Goal: Contribute content: Contribute content

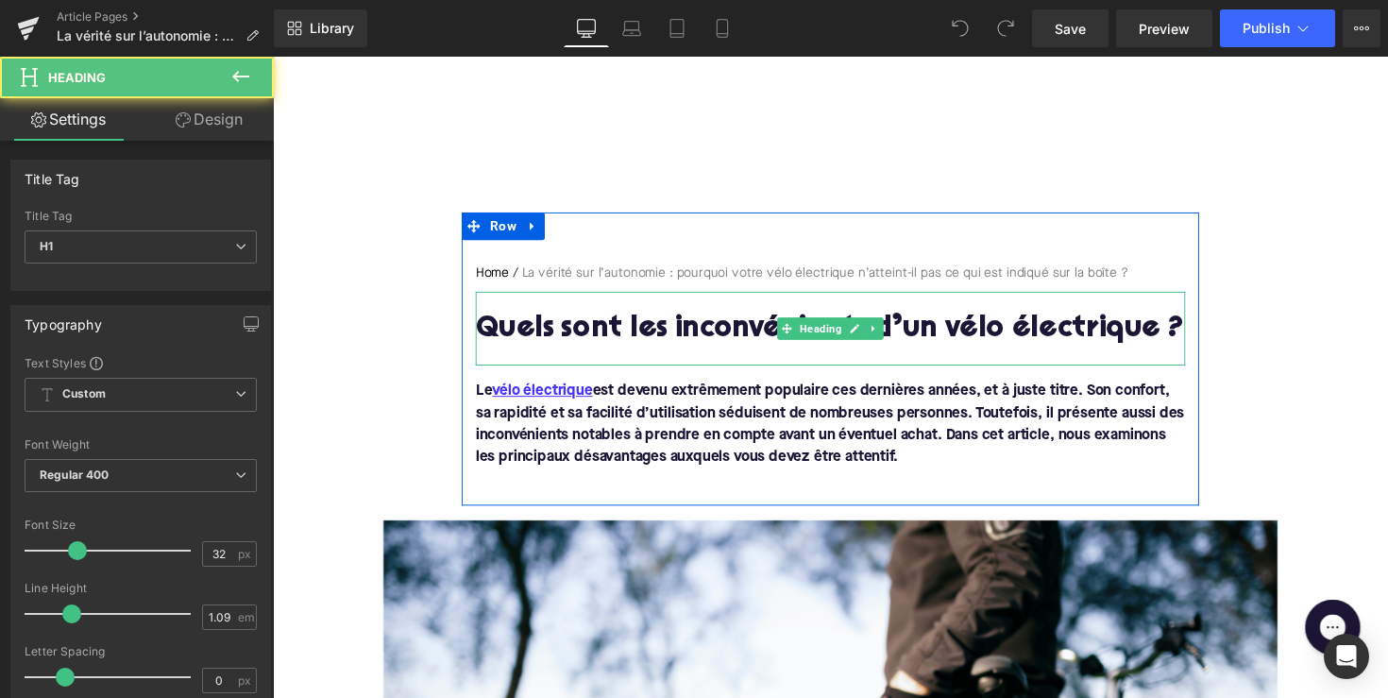
click at [970, 336] on h1 "Quels sont les inconvénients d’un vélo électrique ?" at bounding box center [844, 336] width 727 height 33
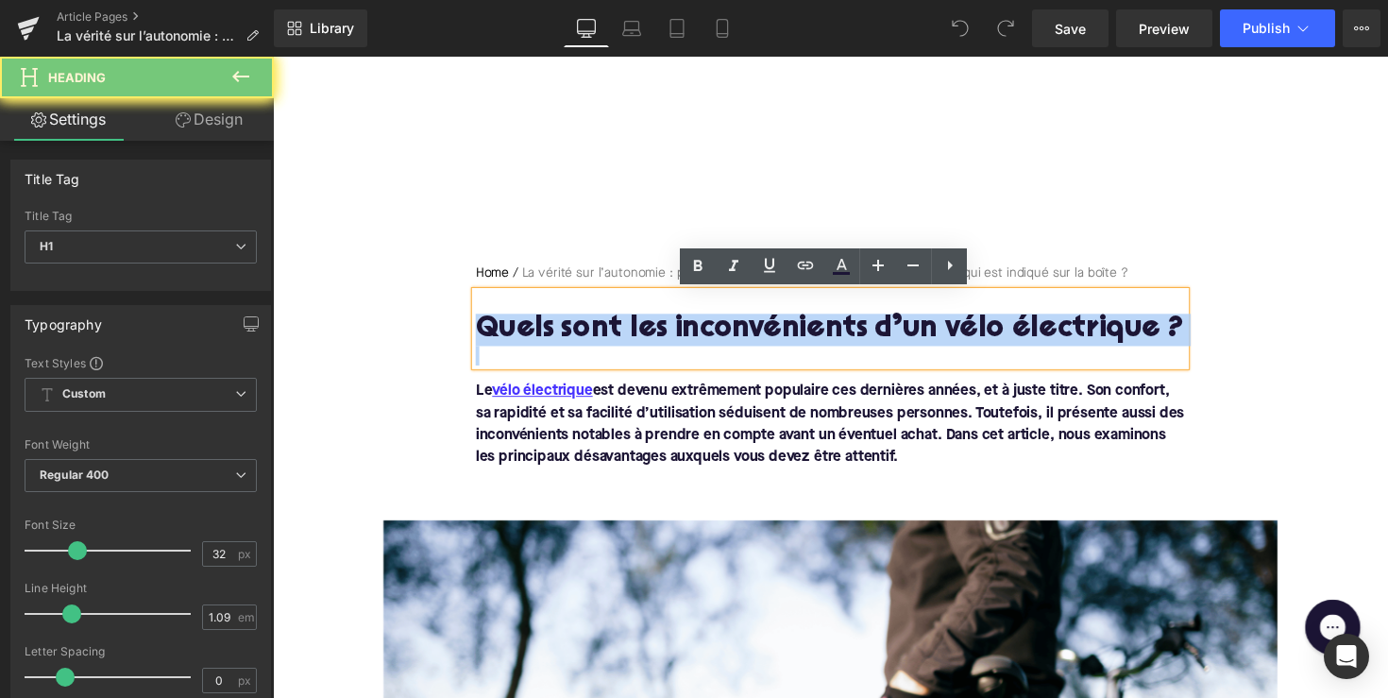
click at [970, 336] on h1 "Quels sont les inconvénients d’un vélo électrique ?" at bounding box center [844, 336] width 727 height 33
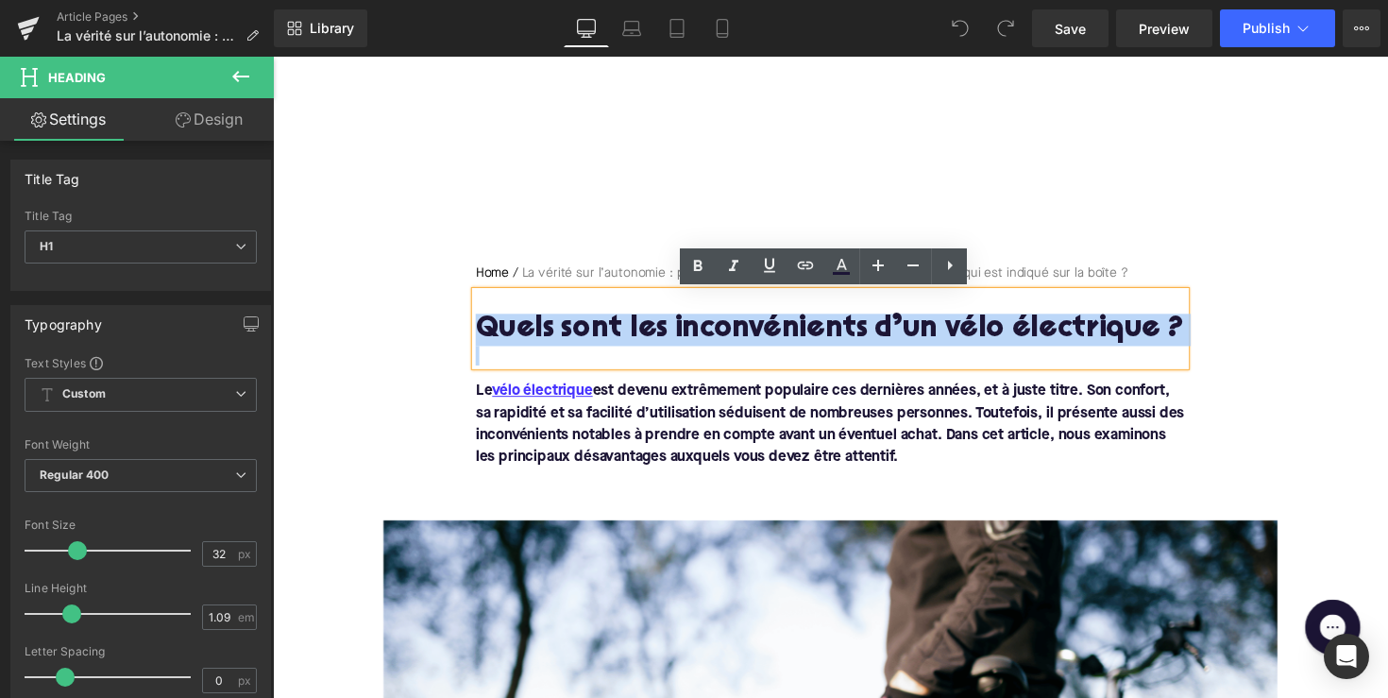
paste div
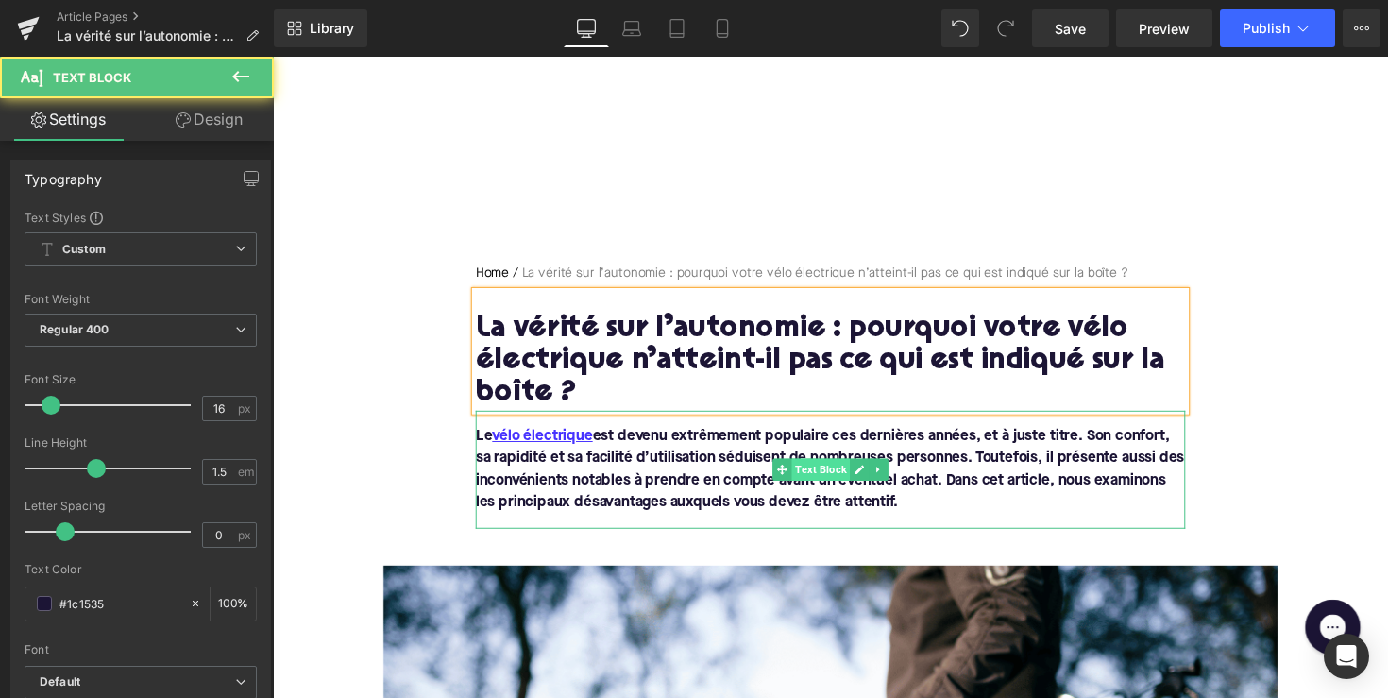
click at [860, 482] on div "Le vélo électrique est devenu extrêmement populaire ces dernières années, et à …" at bounding box center [844, 479] width 727 height 121
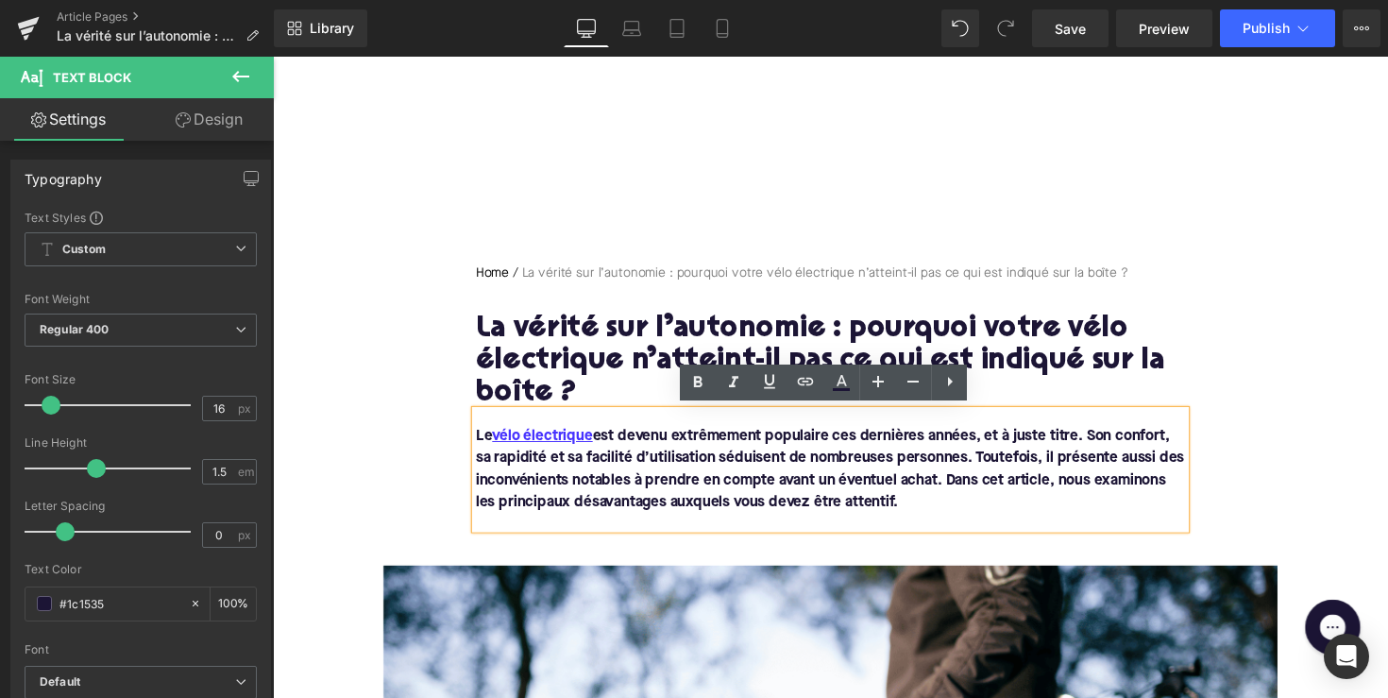
drag, startPoint x: 927, startPoint y: 506, endPoint x: 421, endPoint y: 383, distance: 520.9
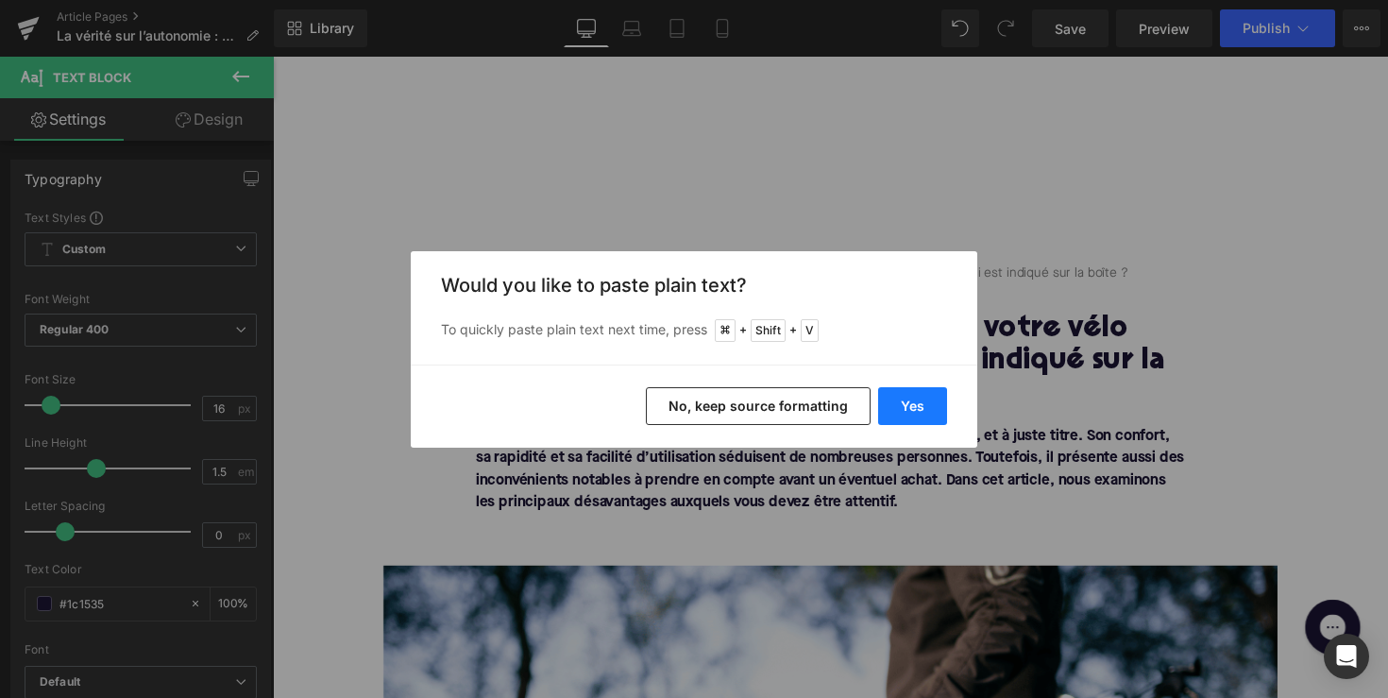
click at [918, 399] on button "Yes" at bounding box center [912, 406] width 69 height 38
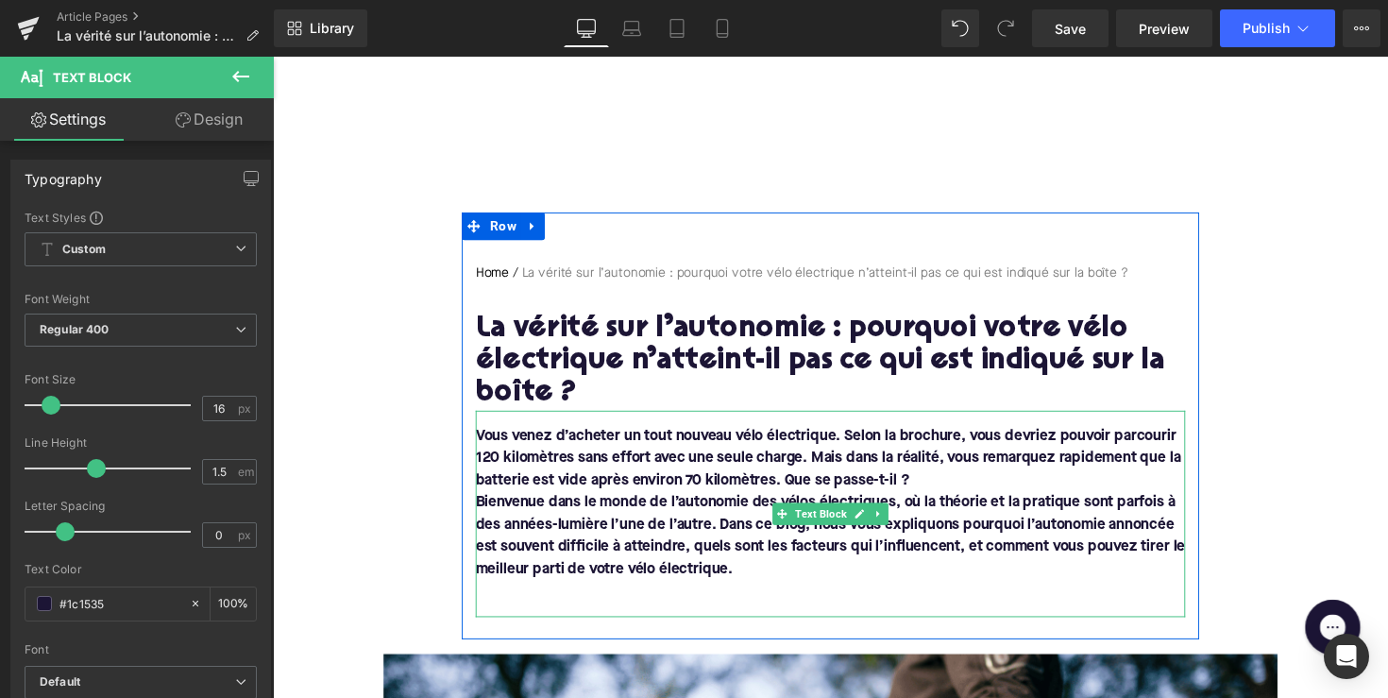
click at [484, 506] on font "Bienvenue dans le monde de l’autonomie des vélos électriques, où la théorie et …" at bounding box center [844, 547] width 727 height 83
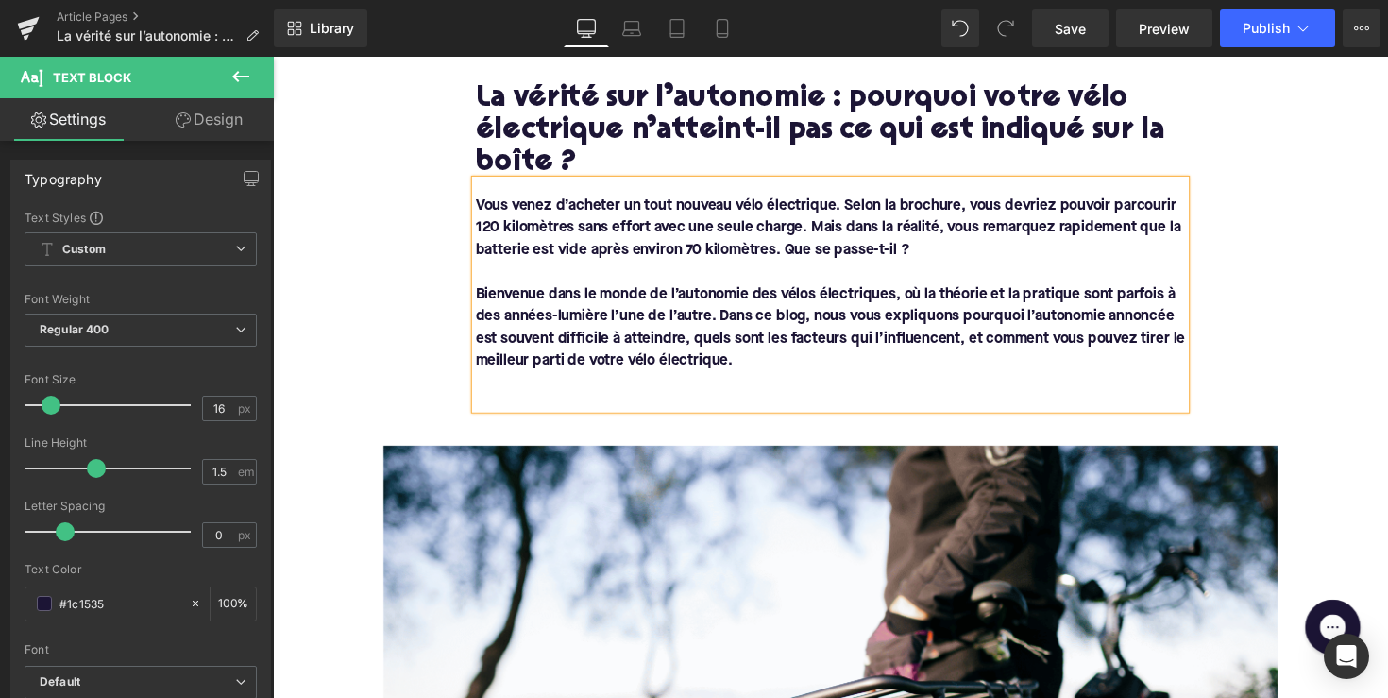
scroll to position [404, 0]
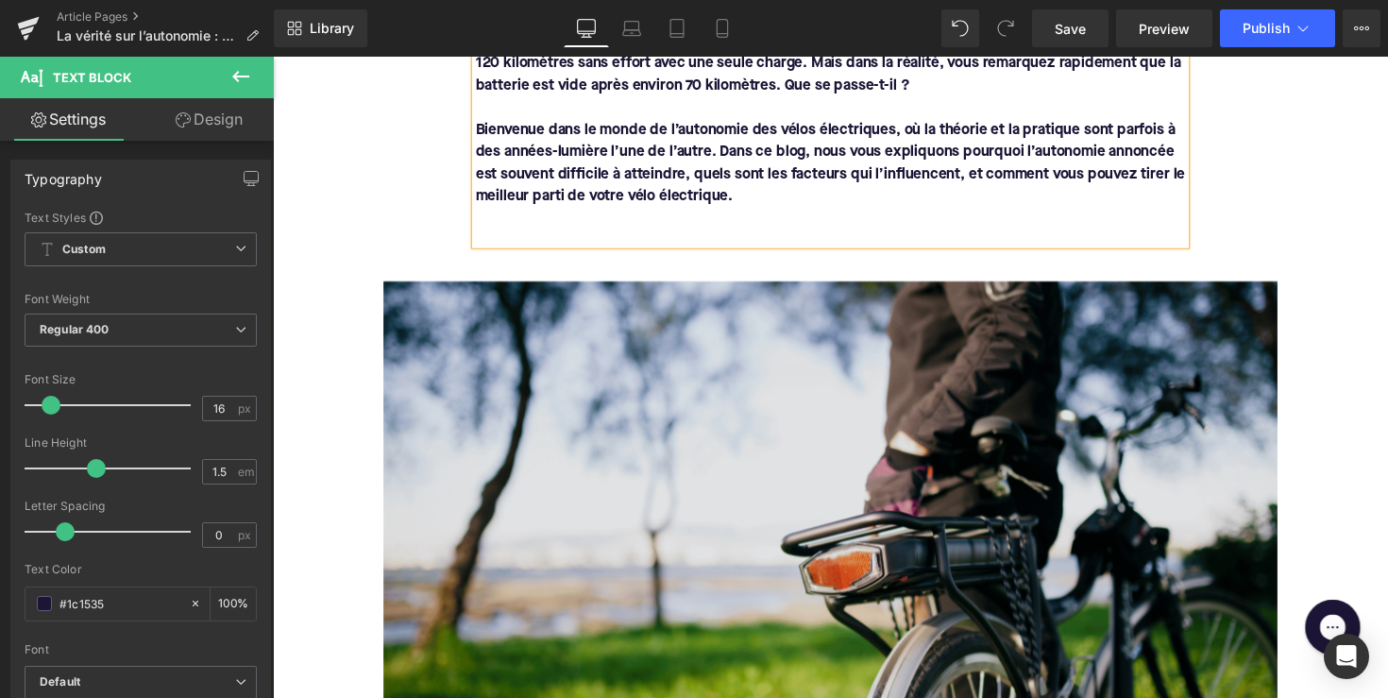
click at [688, 429] on img at bounding box center [844, 545] width 916 height 516
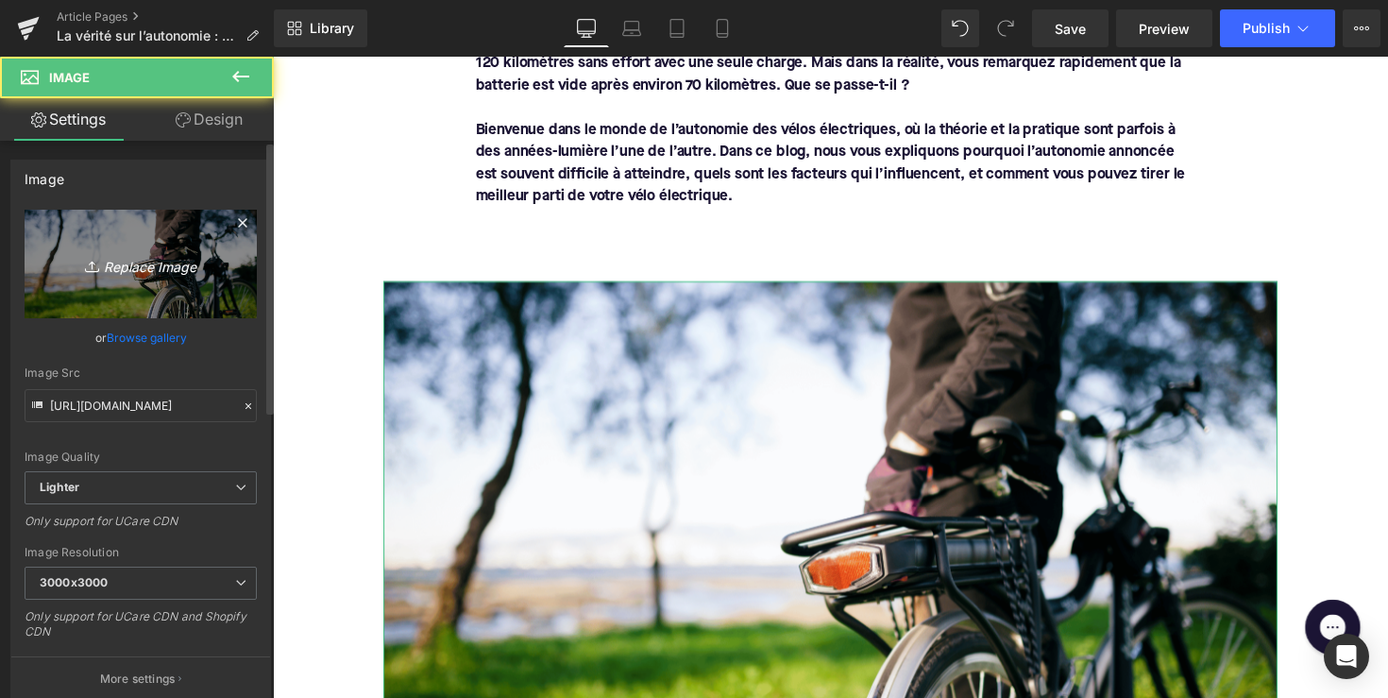
click at [178, 242] on link "Replace Image" at bounding box center [141, 264] width 232 height 109
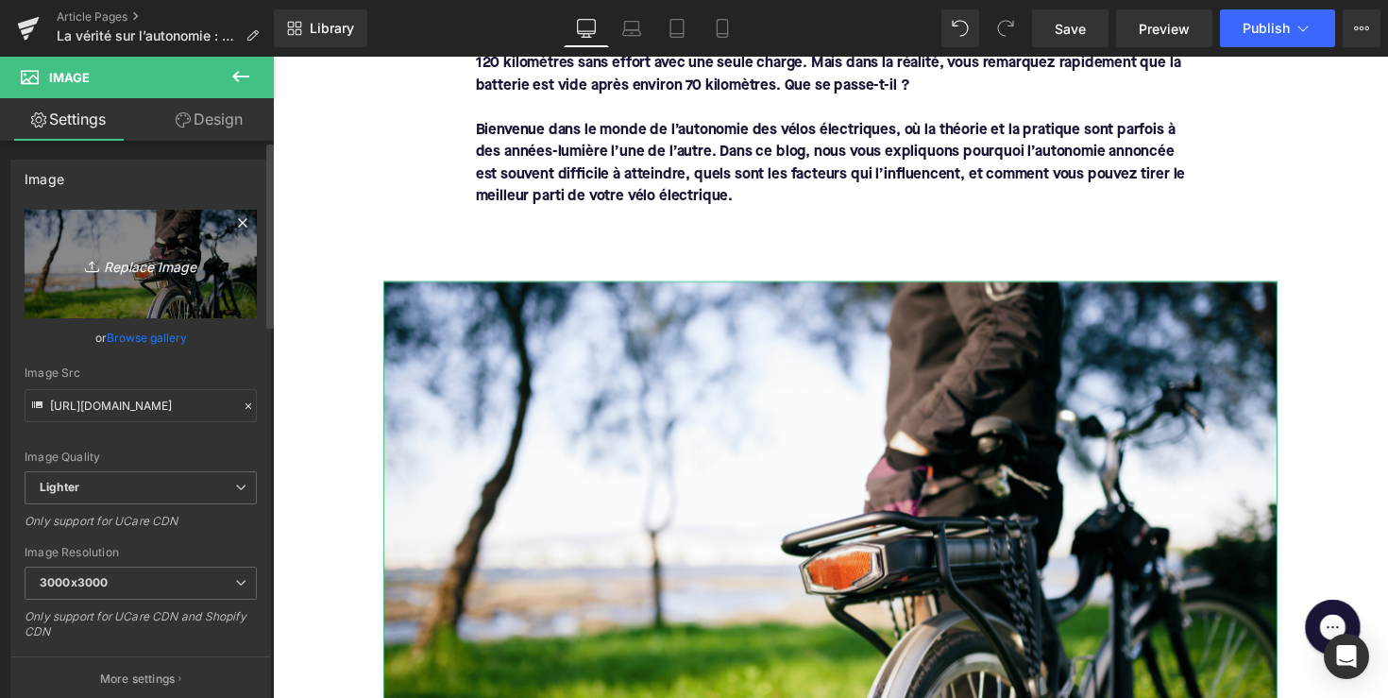
type input "C:\fakepath\Ontwerp zonder titel-56.png"
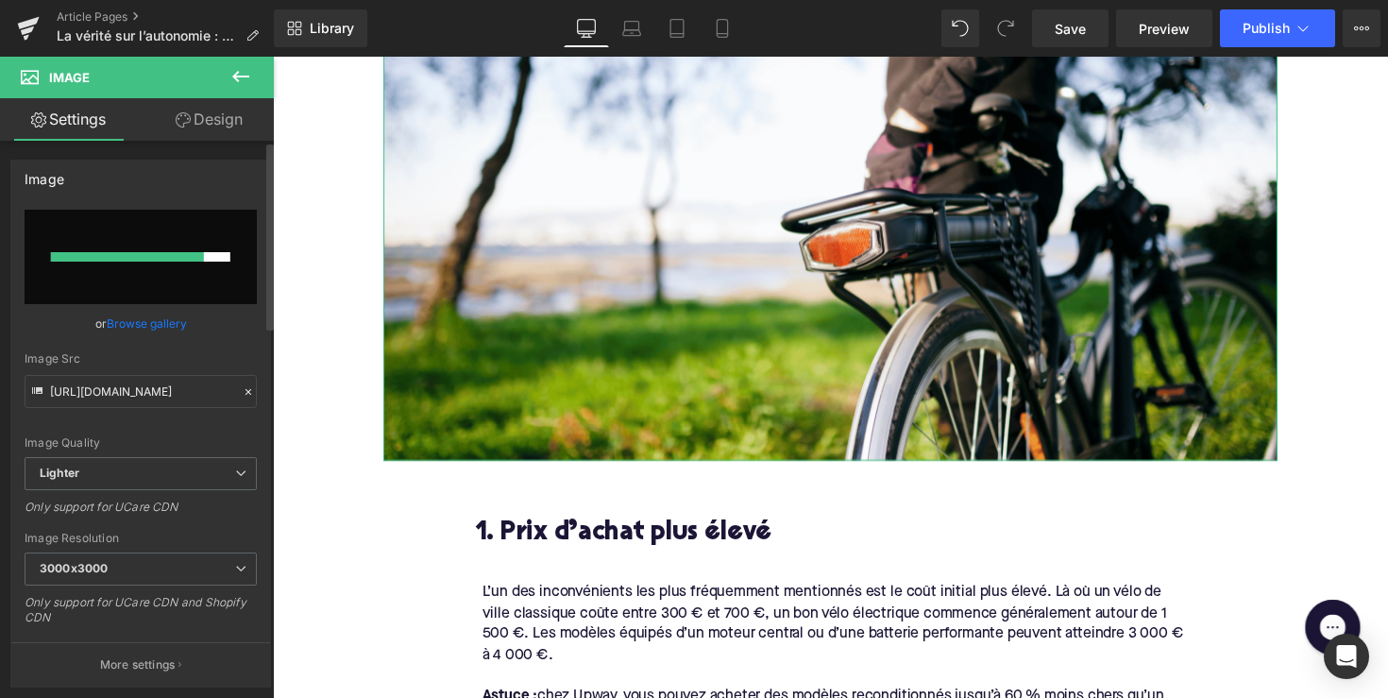
scroll to position [742, 0]
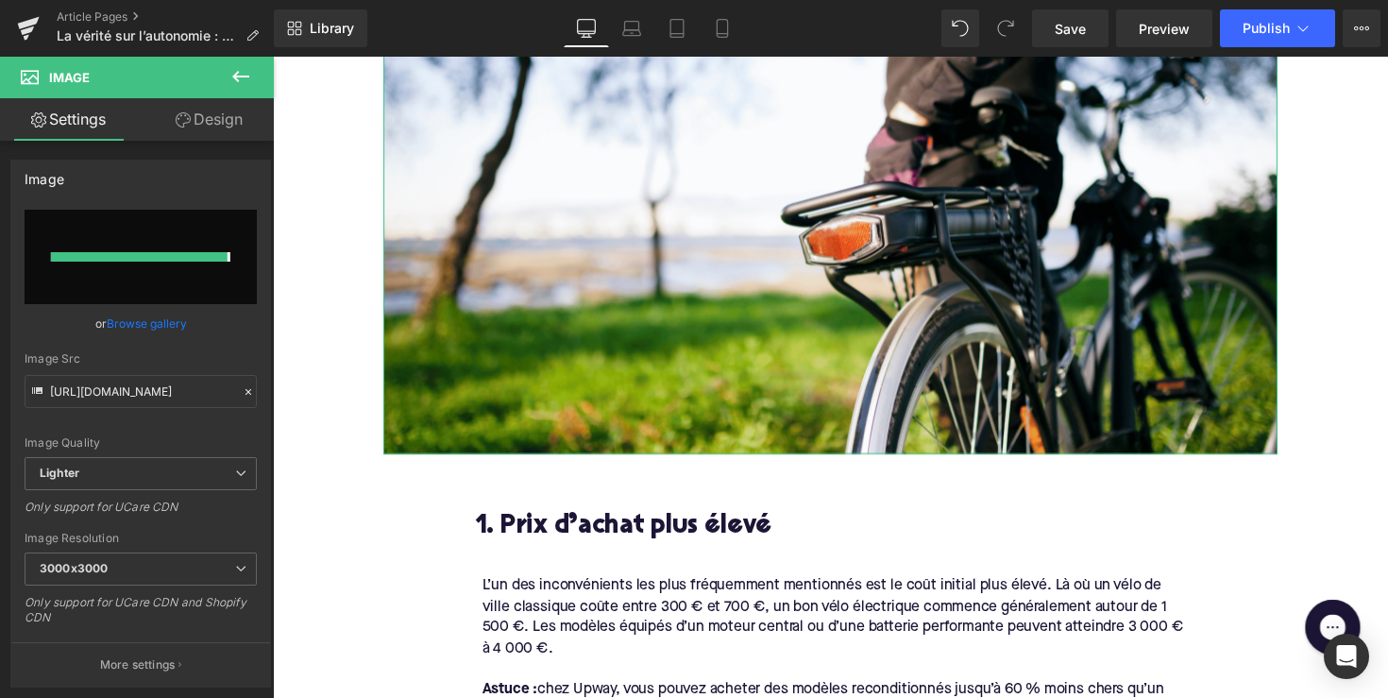
type input "[URL][DOMAIN_NAME]"
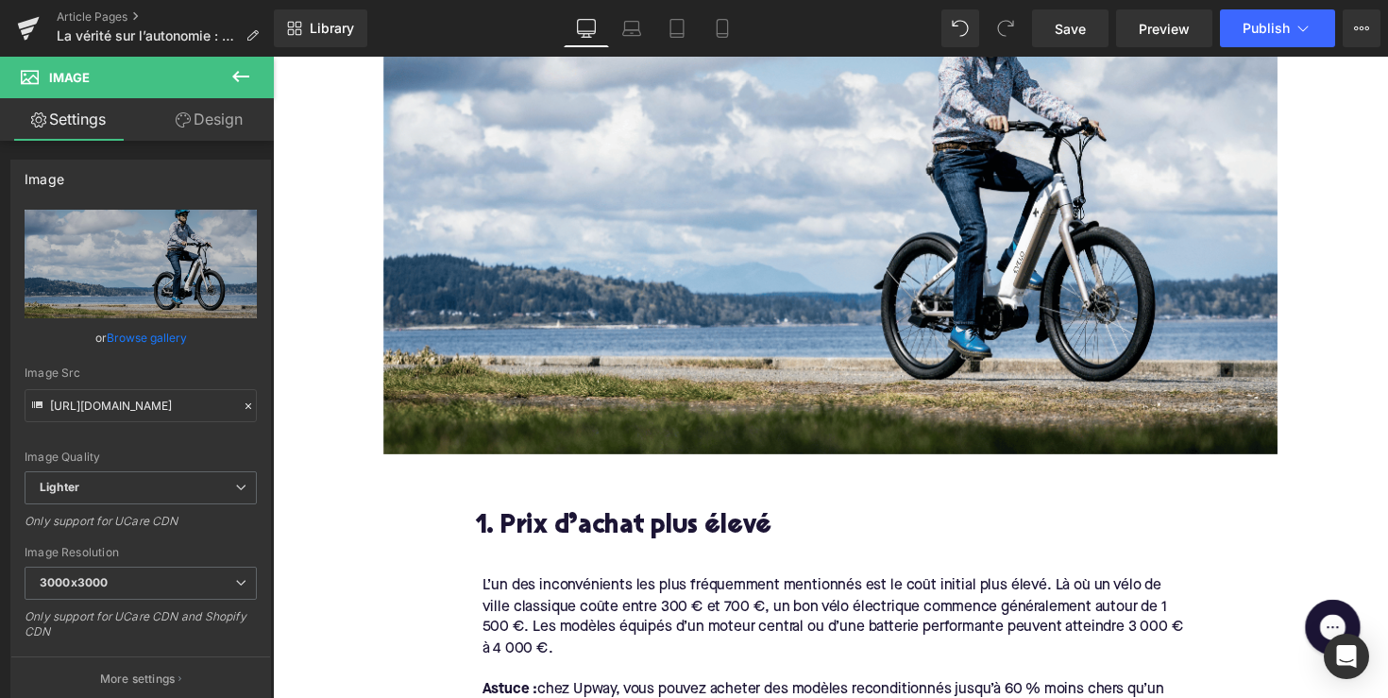
scroll to position [148, 0]
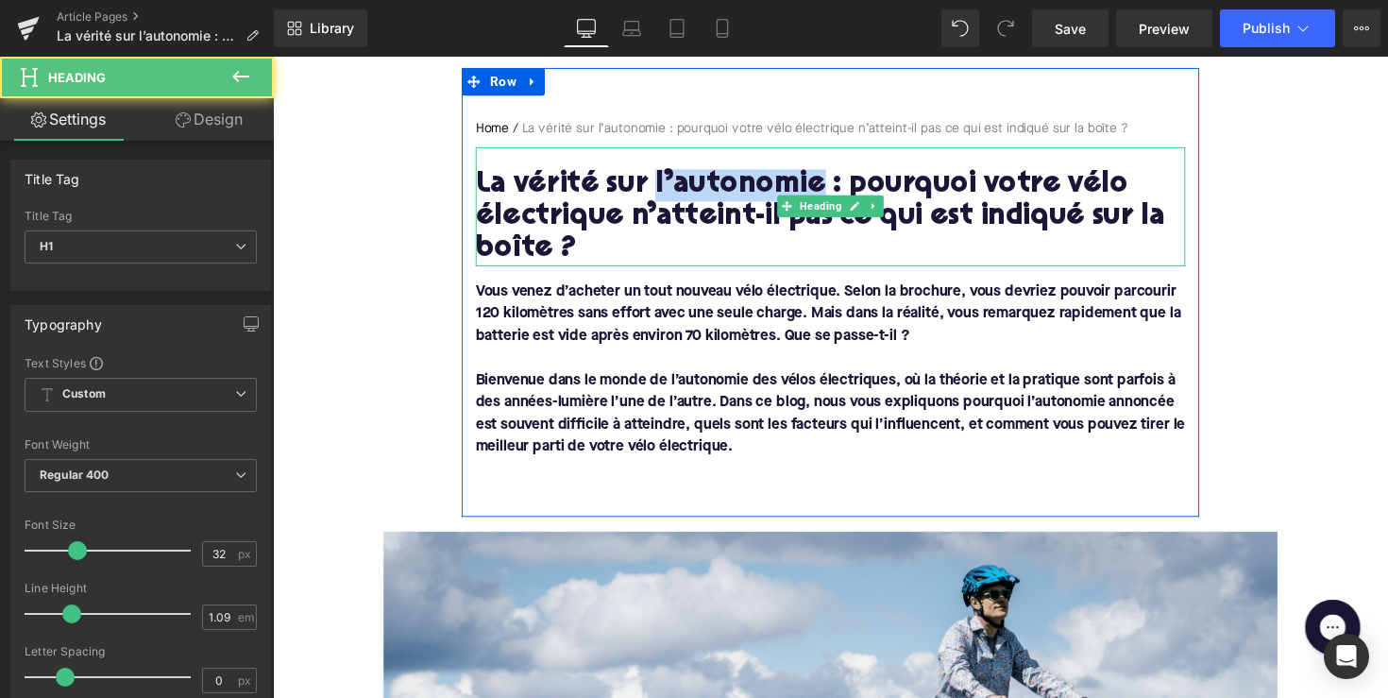
drag, startPoint x: 659, startPoint y: 181, endPoint x: 819, endPoint y: 172, distance: 159.9
click at [819, 172] on h1 "La vérité sur l’autonomie : pourquoi votre vélo électrique n’atteint-il pas ce …" at bounding box center [844, 221] width 727 height 99
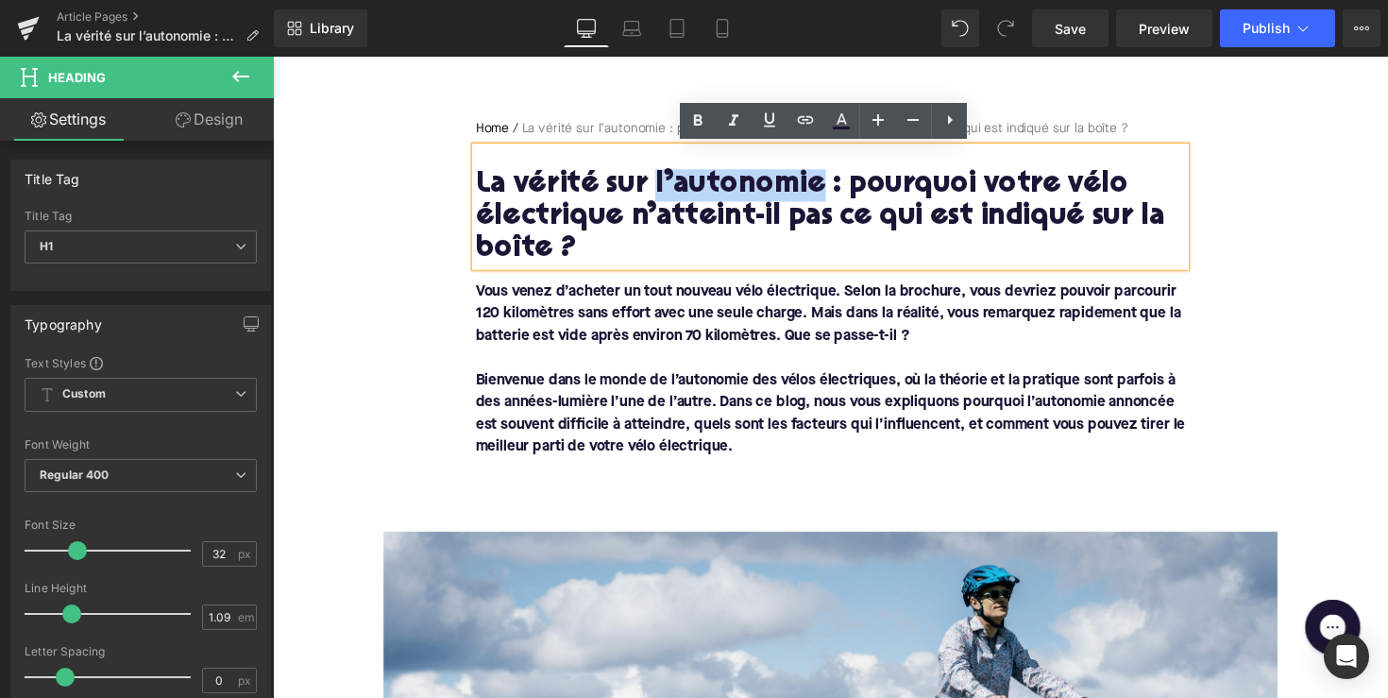
copy h1 "l’autonomie"
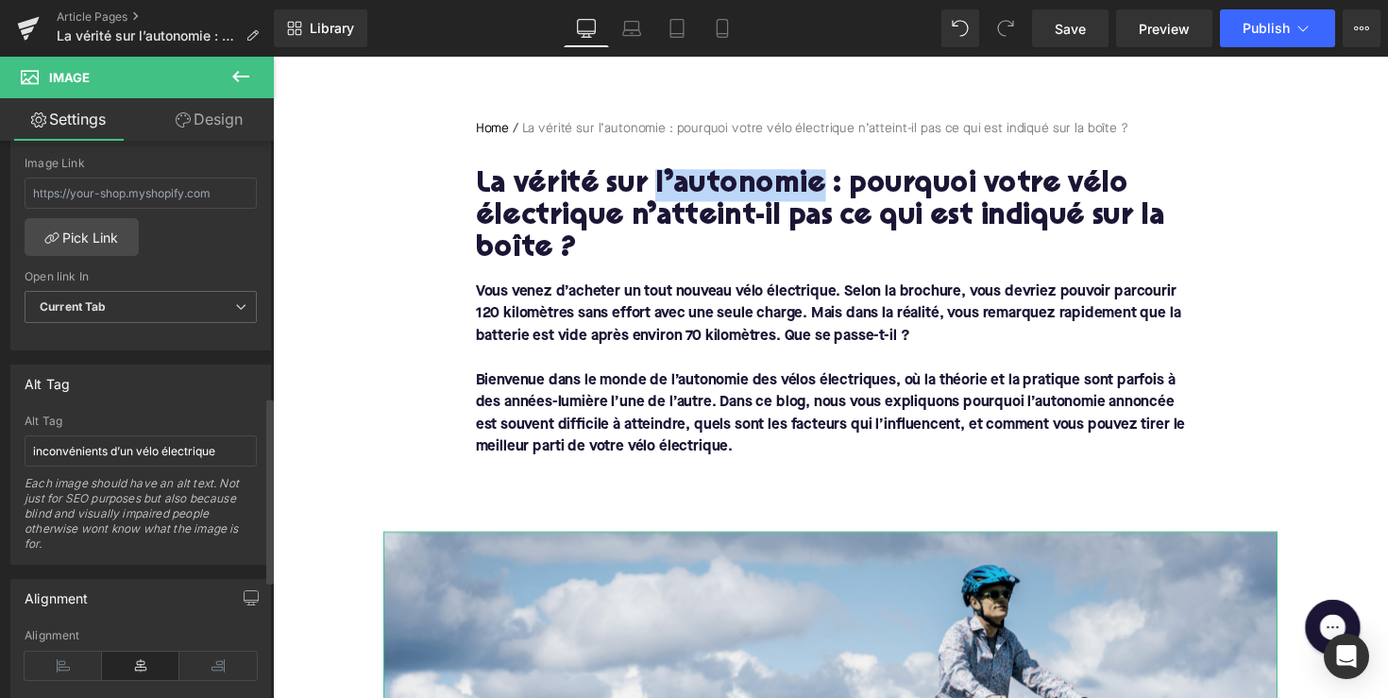
scroll to position [957, 0]
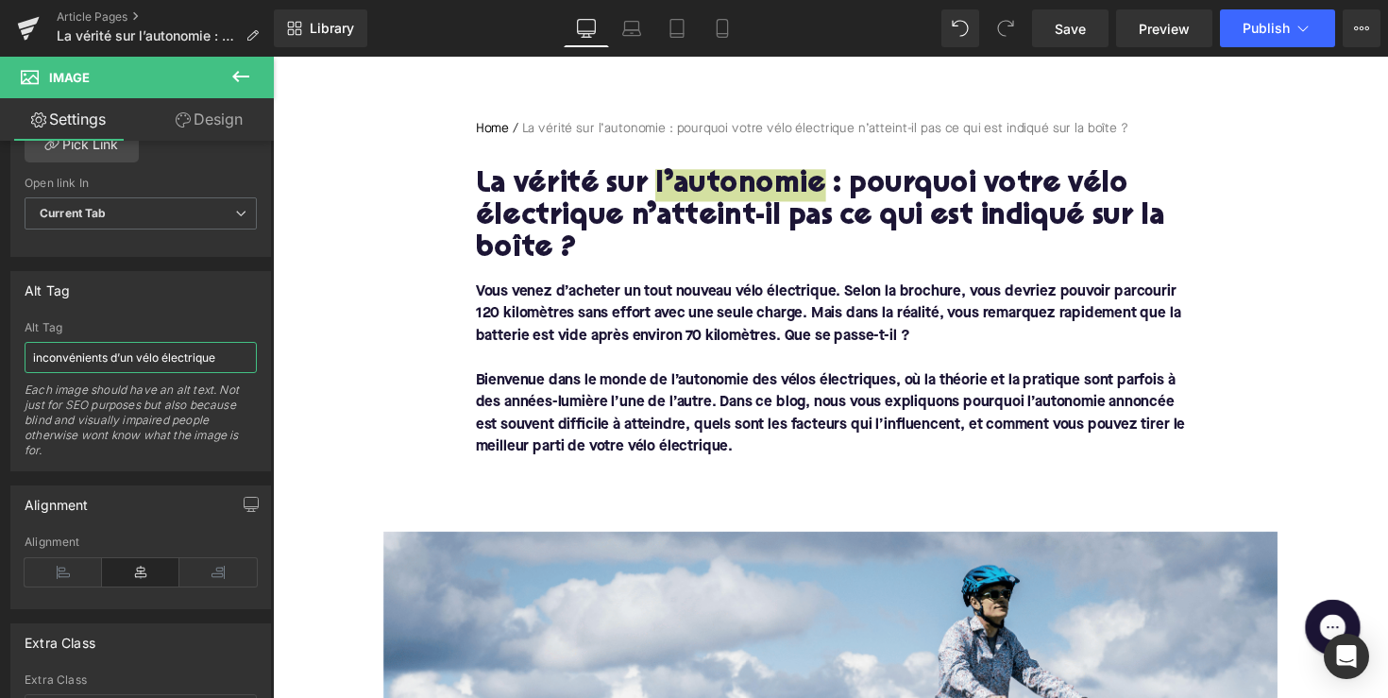
drag, startPoint x: 132, startPoint y: 355, endPoint x: -35, endPoint y: 352, distance: 167.2
click at [0, 352] on html "You are previewing how the will restyle your page. You can not edit Elements in…" at bounding box center [694, 349] width 1388 height 698
paste input "l’autonomie"
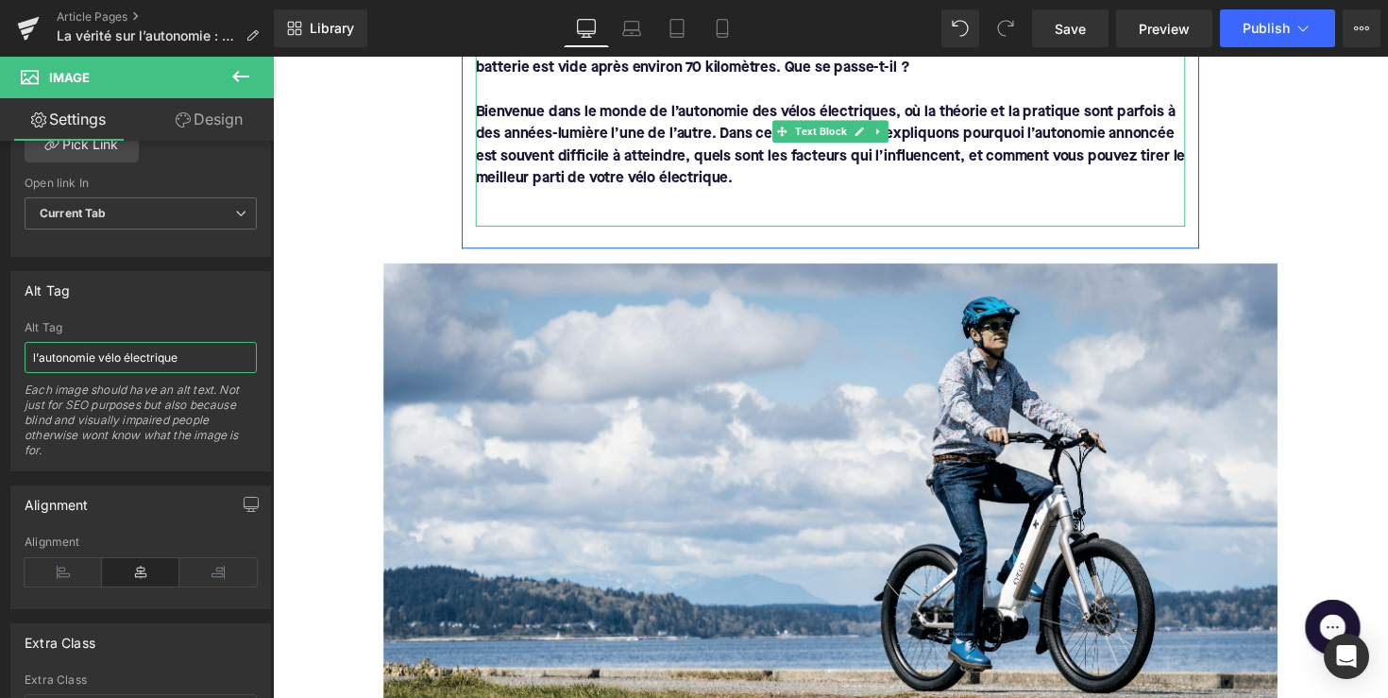
scroll to position [478, 0]
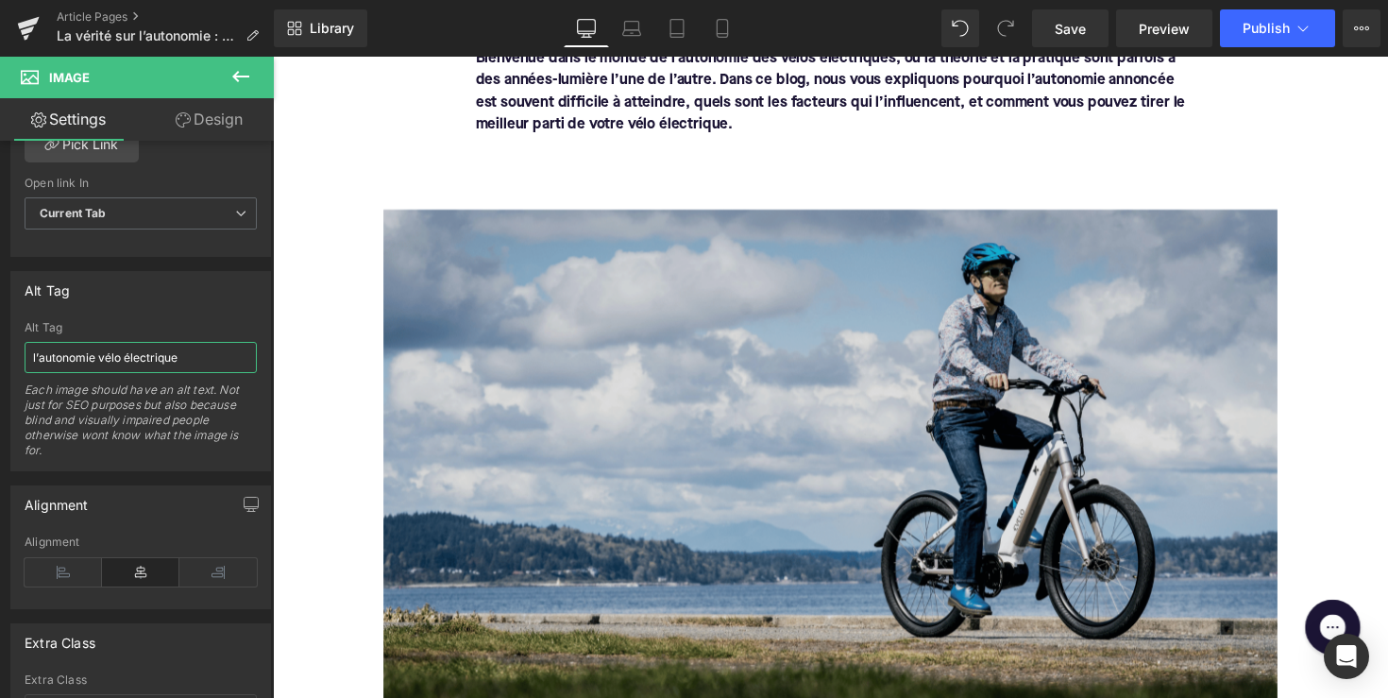
type input "l’autonomie vélo électrique"
click at [571, 462] on img at bounding box center [844, 471] width 916 height 516
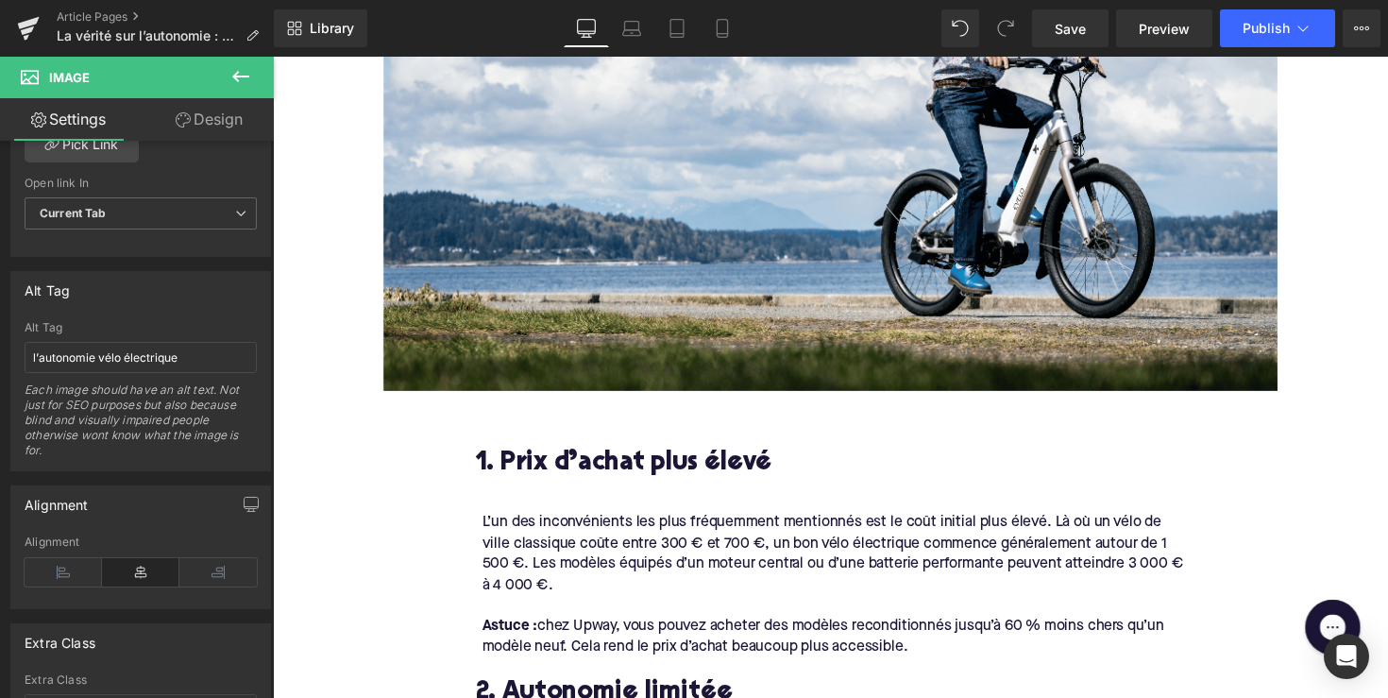
scroll to position [807, 0]
click at [649, 465] on h2 "1. Prix d’achat plus élevé" at bounding box center [844, 473] width 727 height 29
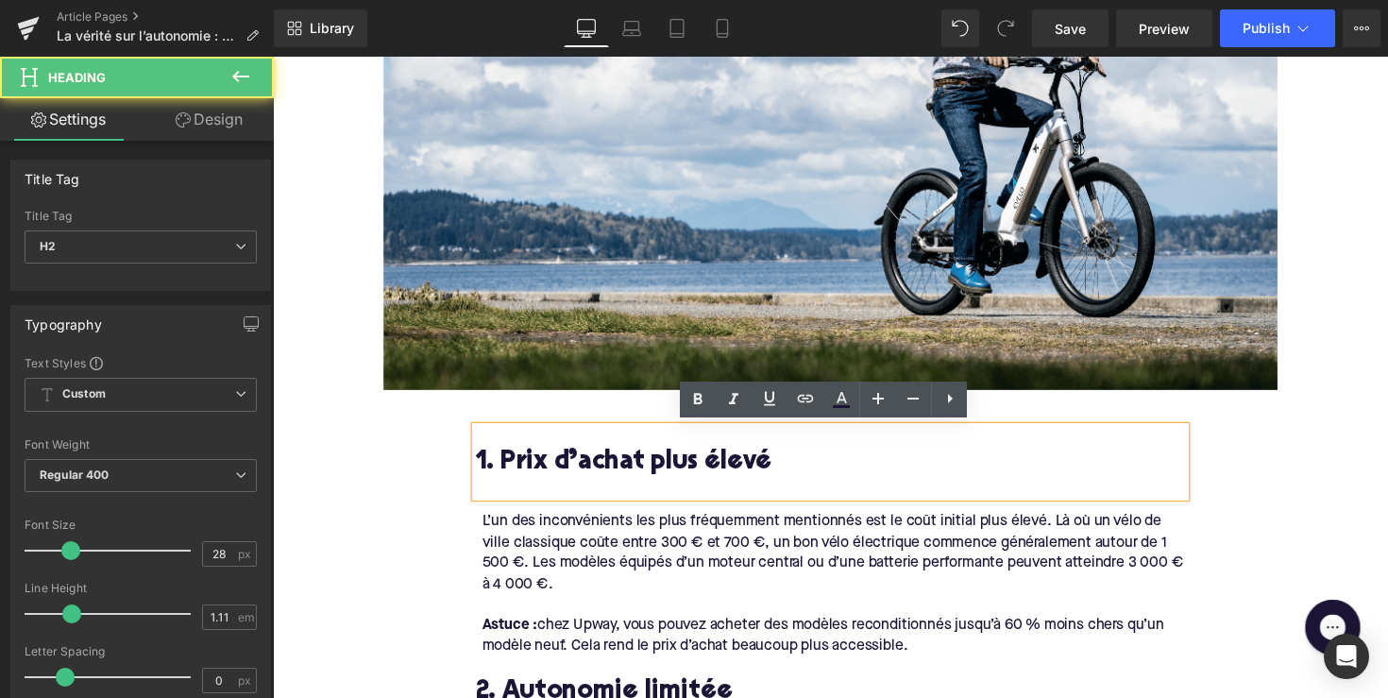
click at [649, 465] on h2 "1. Prix d’achat plus élevé" at bounding box center [844, 473] width 727 height 29
paste div
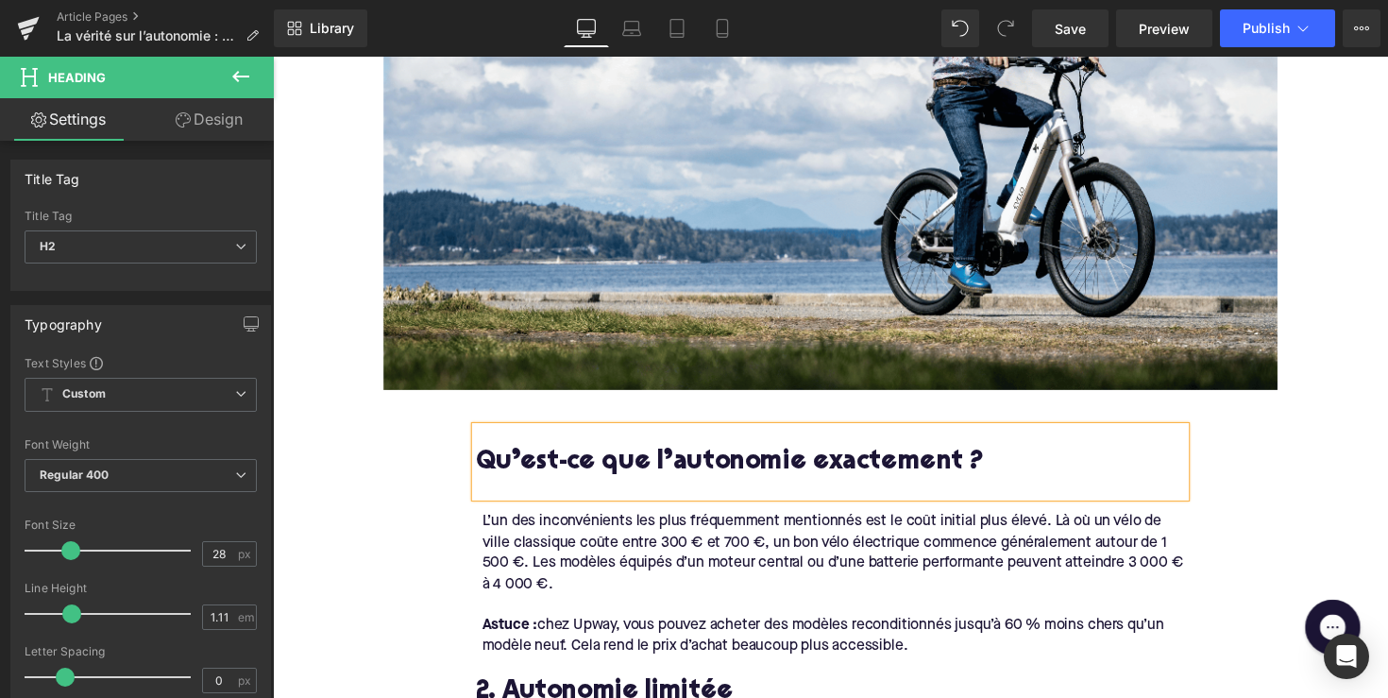
click at [645, 552] on div "L’un des inconvénients les plus fréquemment mentionnés est le coût initial plus…" at bounding box center [847, 565] width 721 height 85
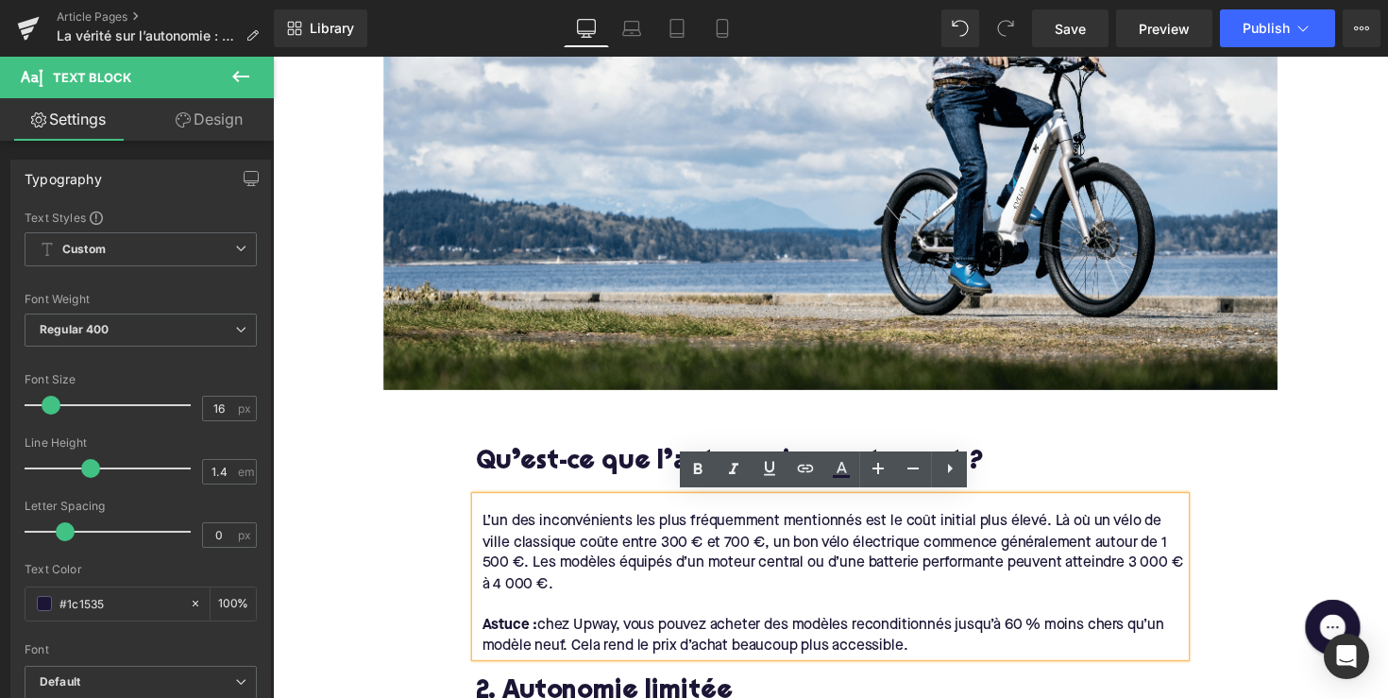
drag, startPoint x: 954, startPoint y: 653, endPoint x: 498, endPoint y: 518, distance: 475.7
click at [498, 518] on div "L’un des inconvénients les plus fréquemment mentionnés est le coût initial plus…" at bounding box center [844, 589] width 727 height 163
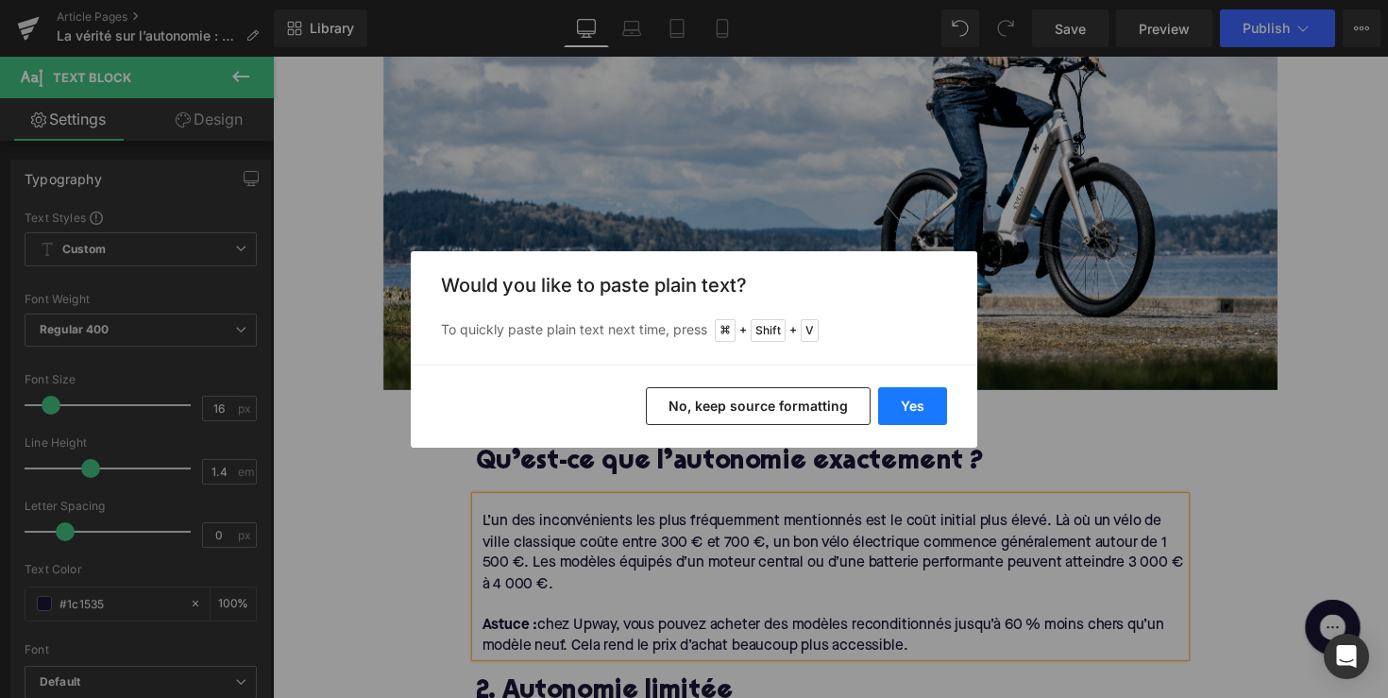
click at [926, 399] on button "Yes" at bounding box center [912, 406] width 69 height 38
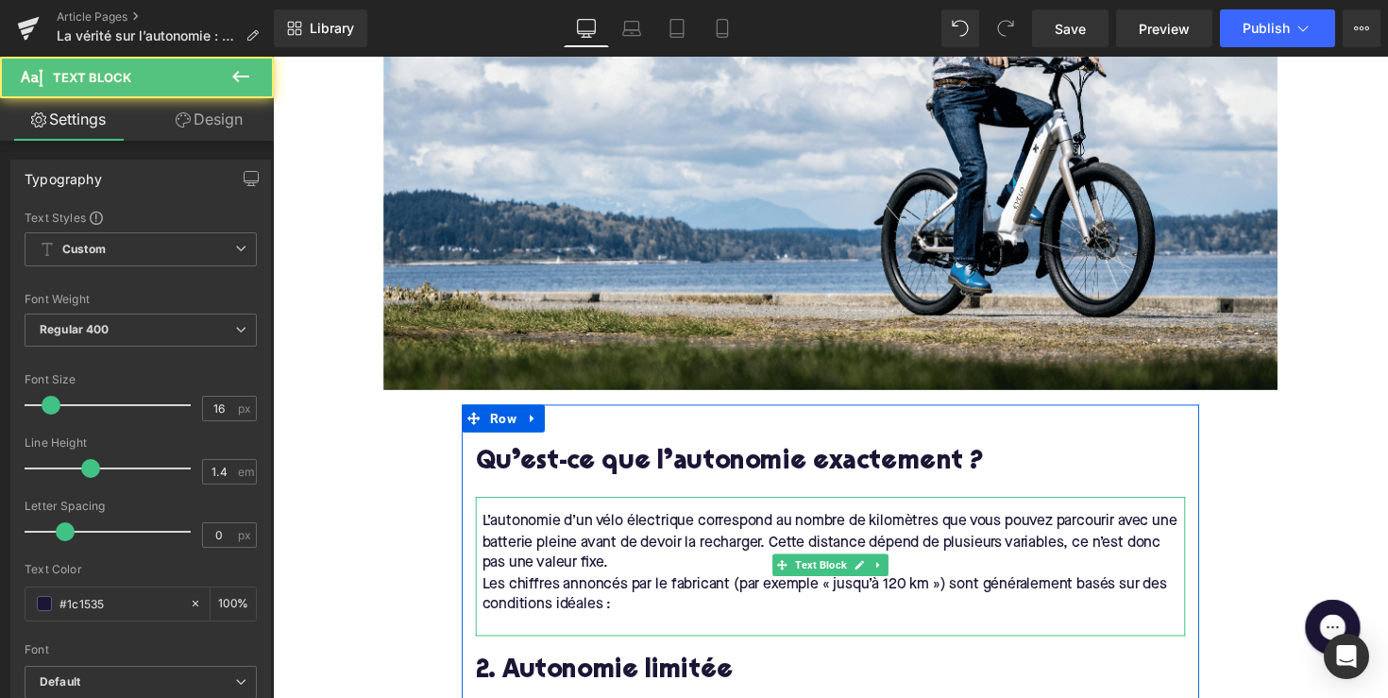
click at [526, 591] on div "Les chiffres annoncés par le fabricant (par exemple « jusqu’à 120 km ») sont gé…" at bounding box center [847, 608] width 721 height 42
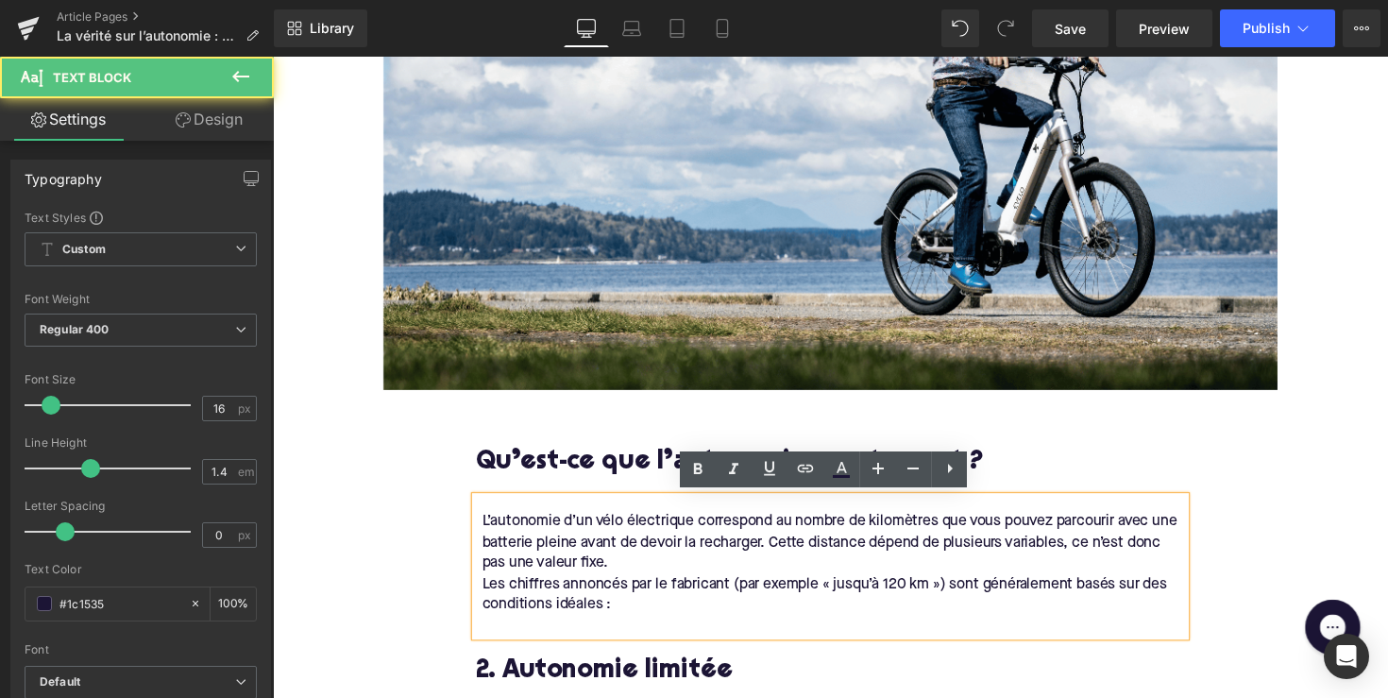
click at [487, 591] on div "Les chiffres annoncés par le fabricant (par exemple « jusqu’à 120 km ») sont gé…" at bounding box center [847, 608] width 721 height 42
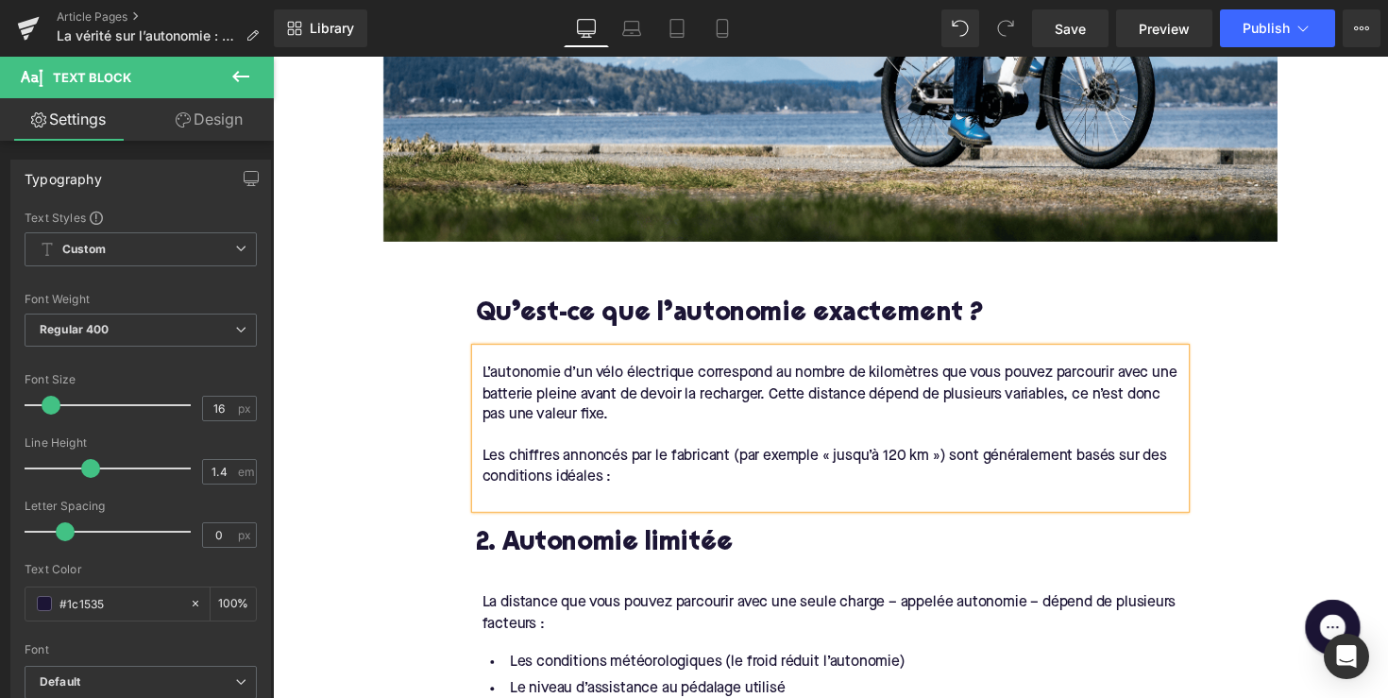
scroll to position [1121, 0]
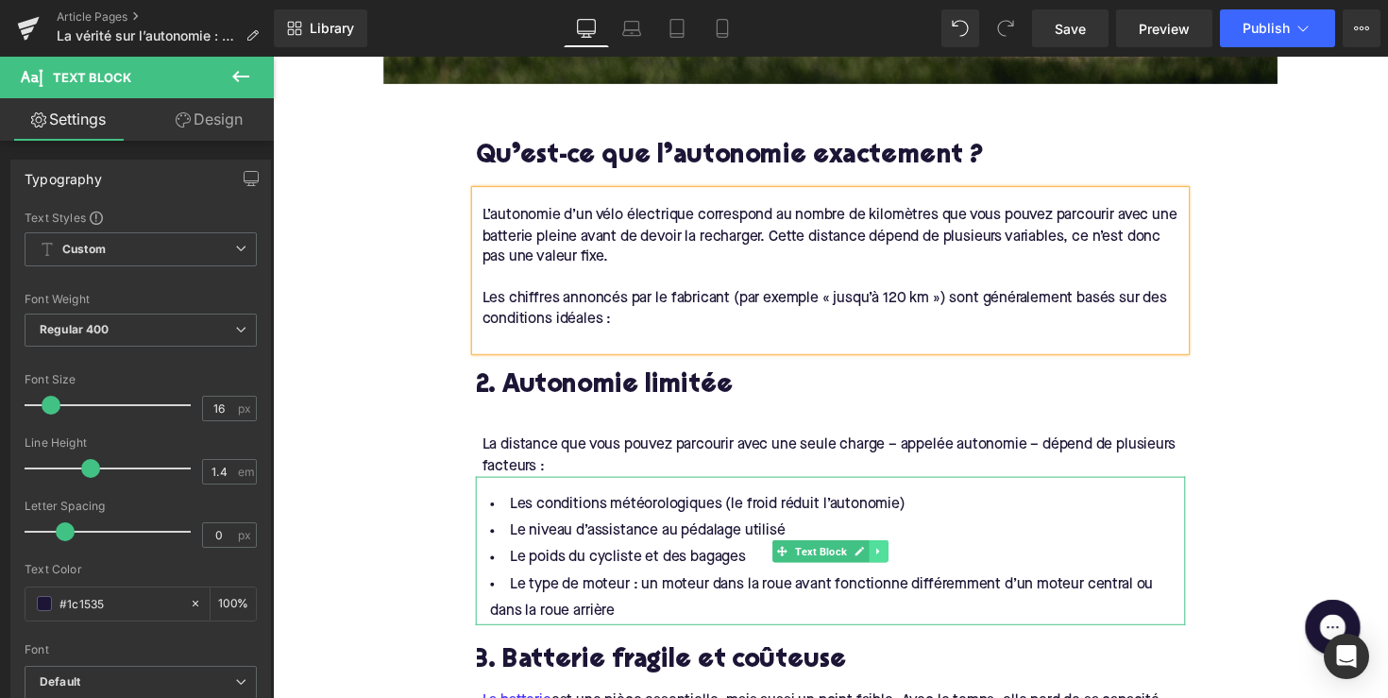
click at [889, 552] on link at bounding box center [894, 563] width 20 height 23
click at [878, 561] on icon at bounding box center [883, 563] width 10 height 11
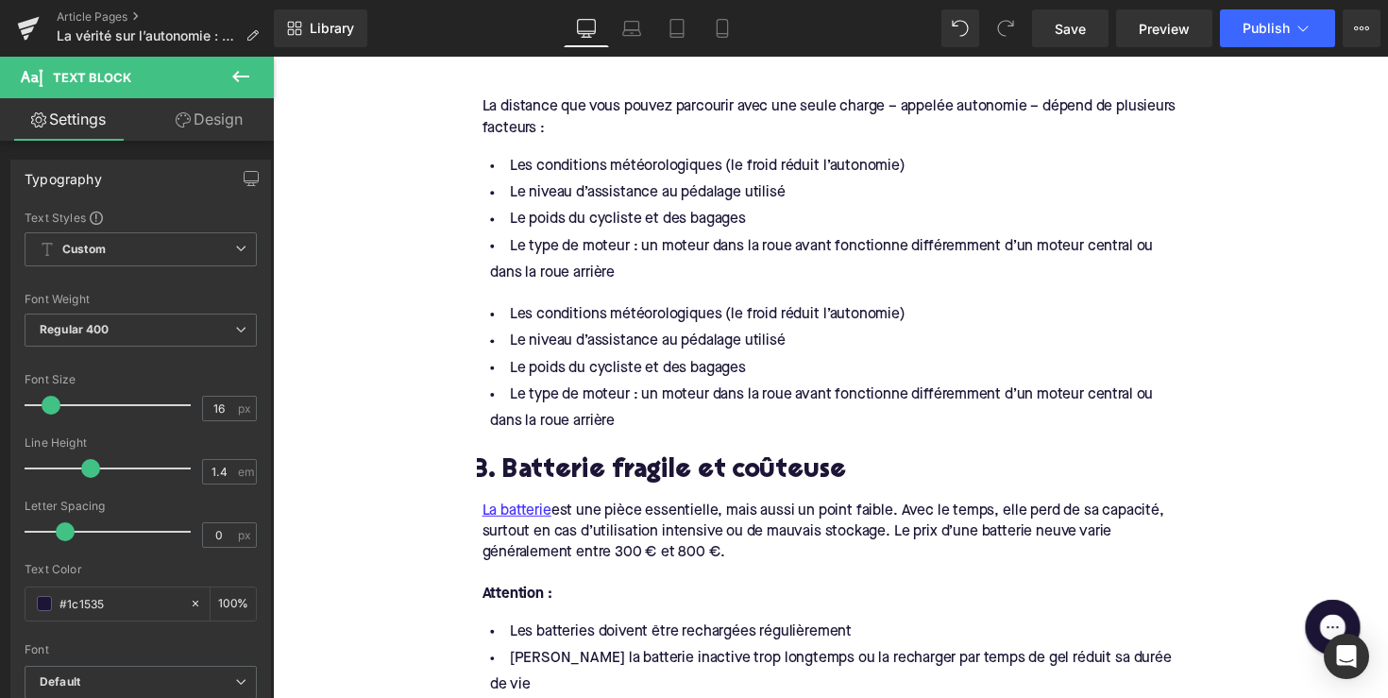
scroll to position [1270, 0]
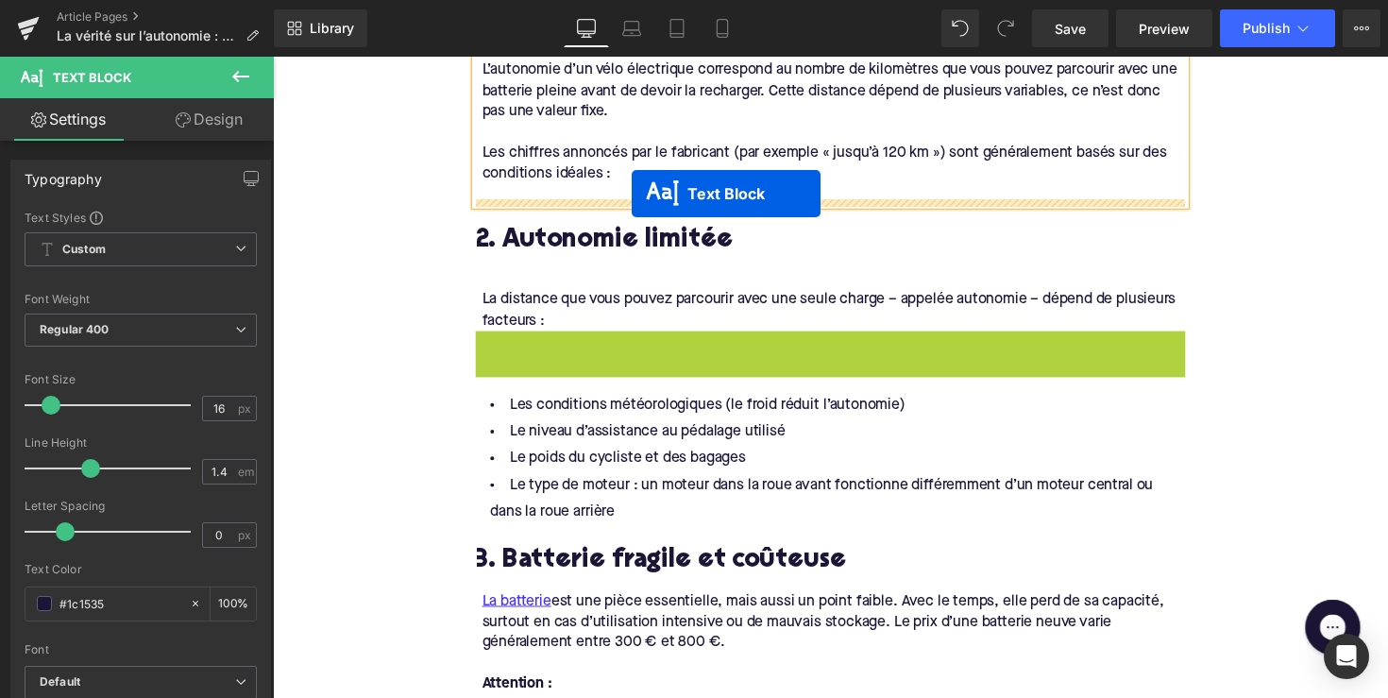
drag, startPoint x: 758, startPoint y: 403, endPoint x: 640, endPoint y: 197, distance: 237.3
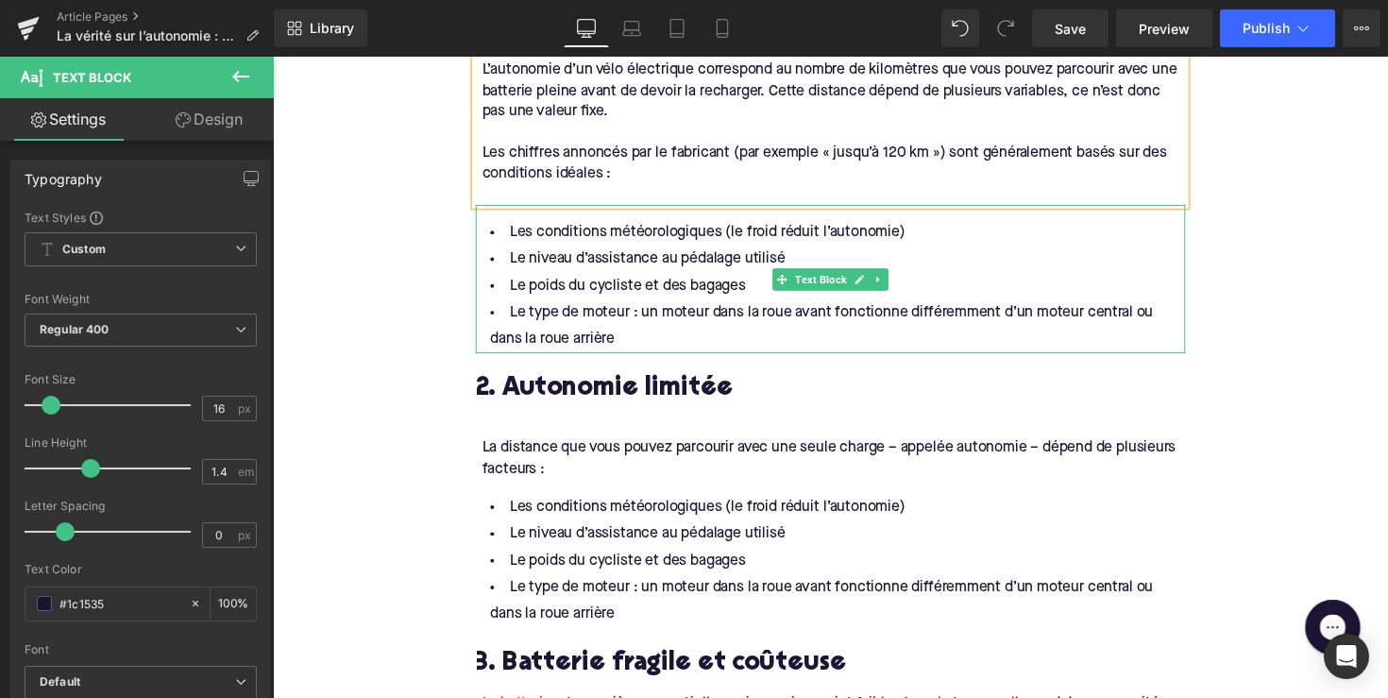
click at [635, 330] on li "Le type de moteur : un moteur dans la roue avant fonctionne différemment d’un m…" at bounding box center [844, 333] width 727 height 55
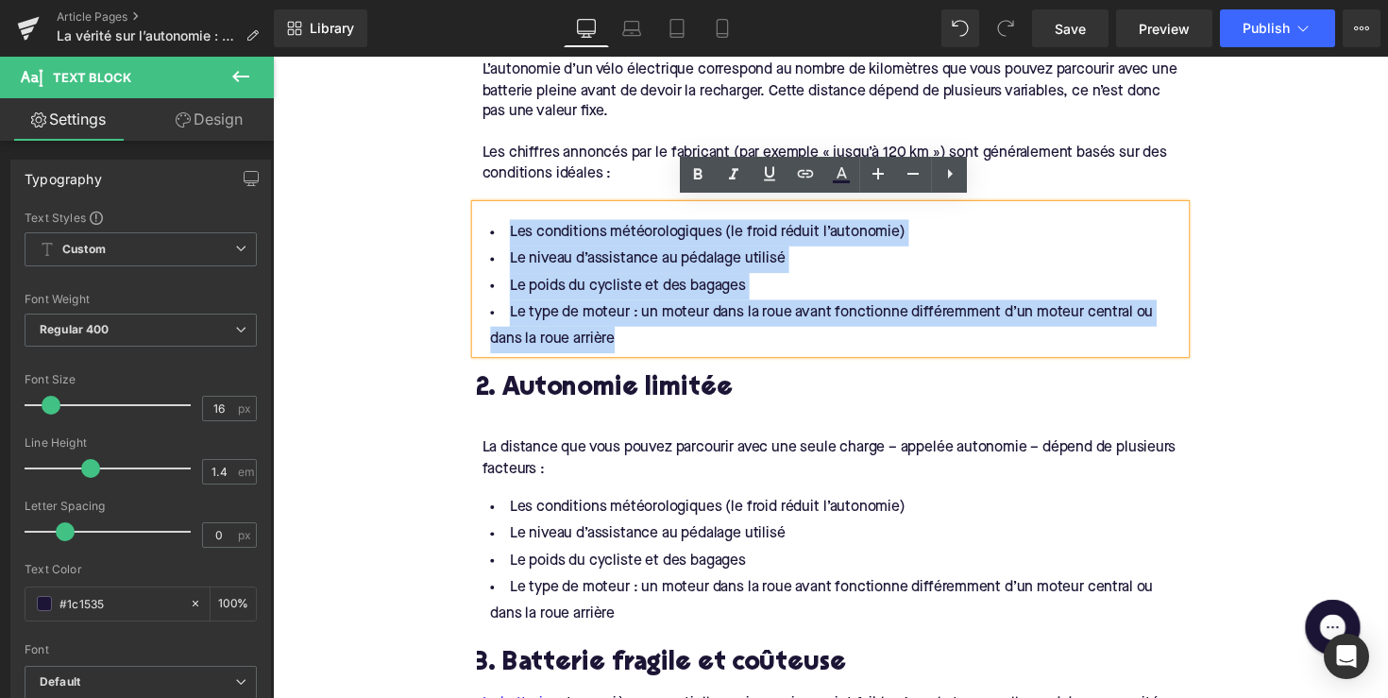
drag, startPoint x: 635, startPoint y: 342, endPoint x: 474, endPoint y: 230, distance: 195.4
click at [481, 230] on div "Les conditions météorologiques (le froid réduit l’autonomie) Le niveau d’assist…" at bounding box center [844, 285] width 727 height 152
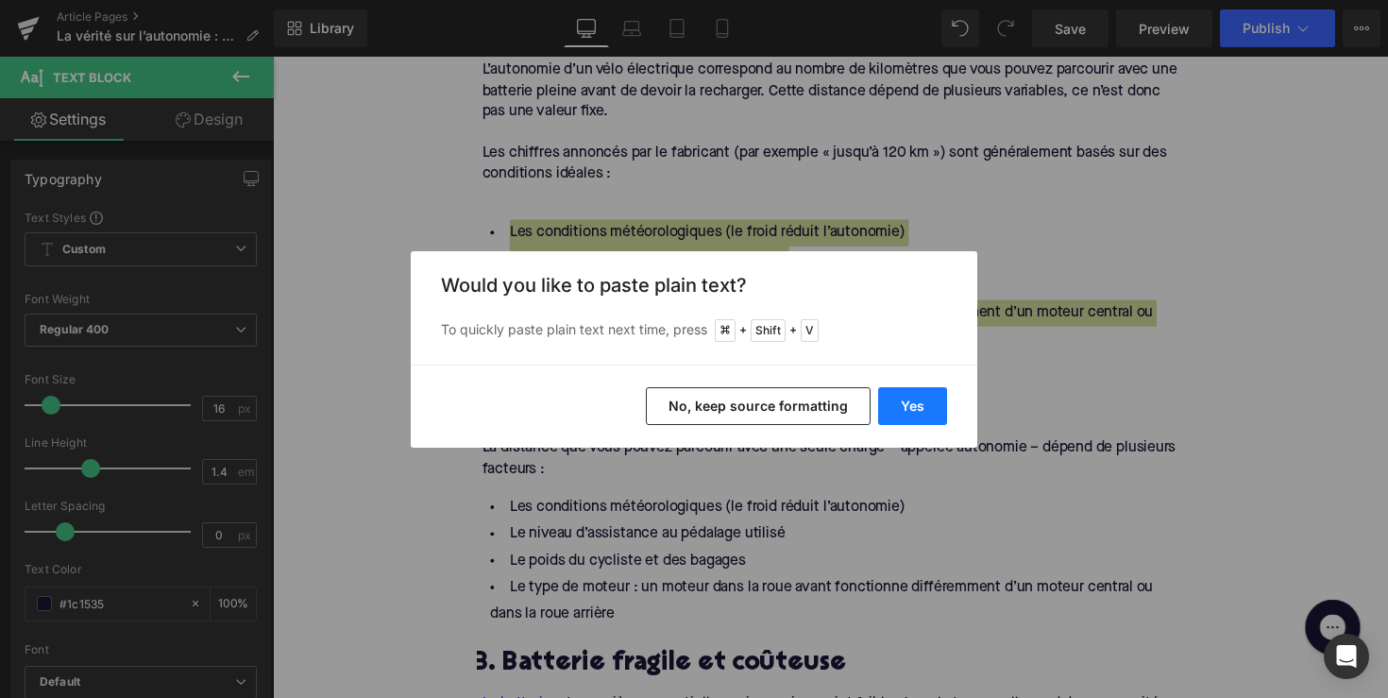
click at [890, 399] on button "Yes" at bounding box center [912, 406] width 69 height 38
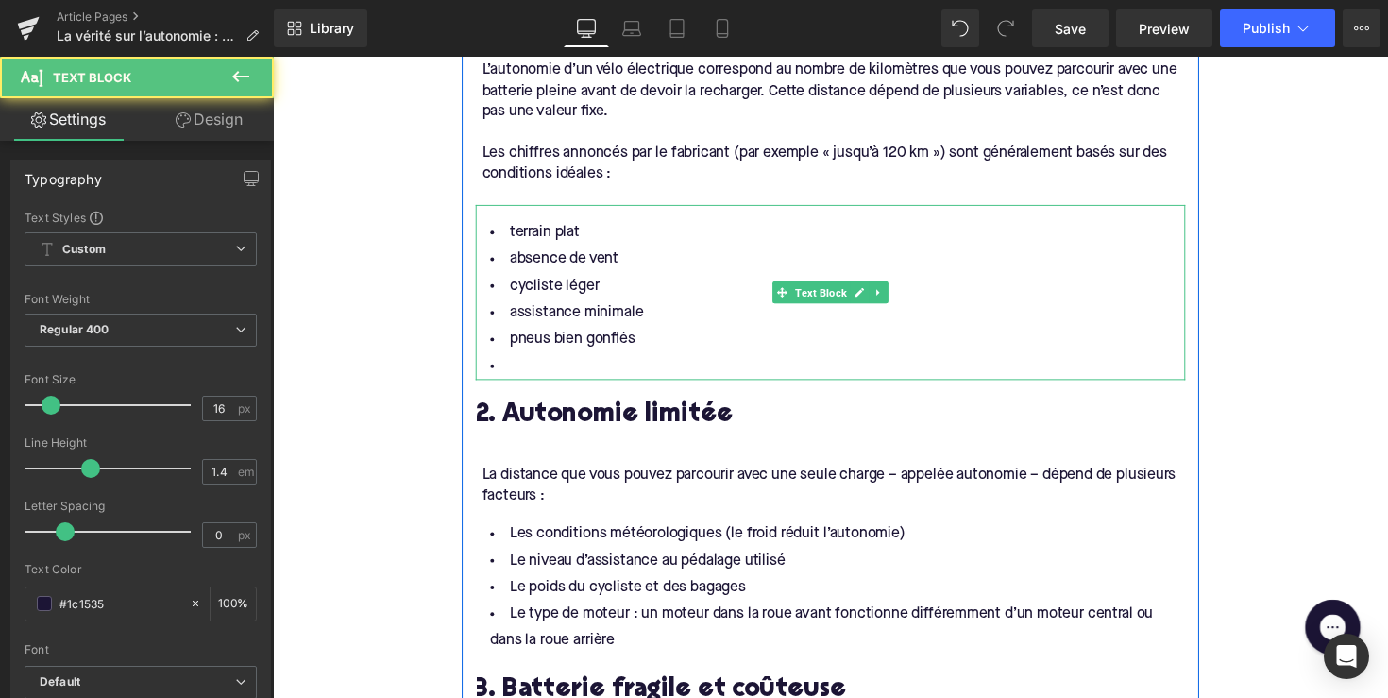
click at [610, 362] on li at bounding box center [844, 374] width 727 height 27
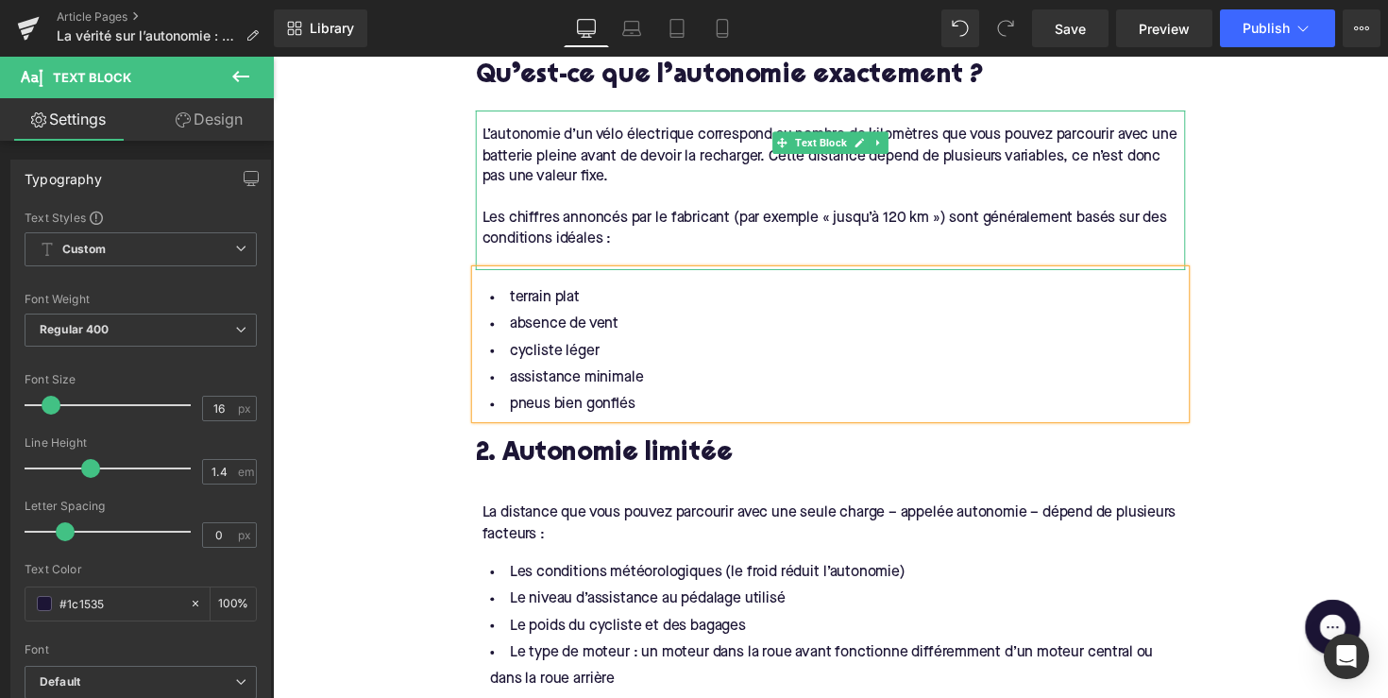
scroll to position [1181, 0]
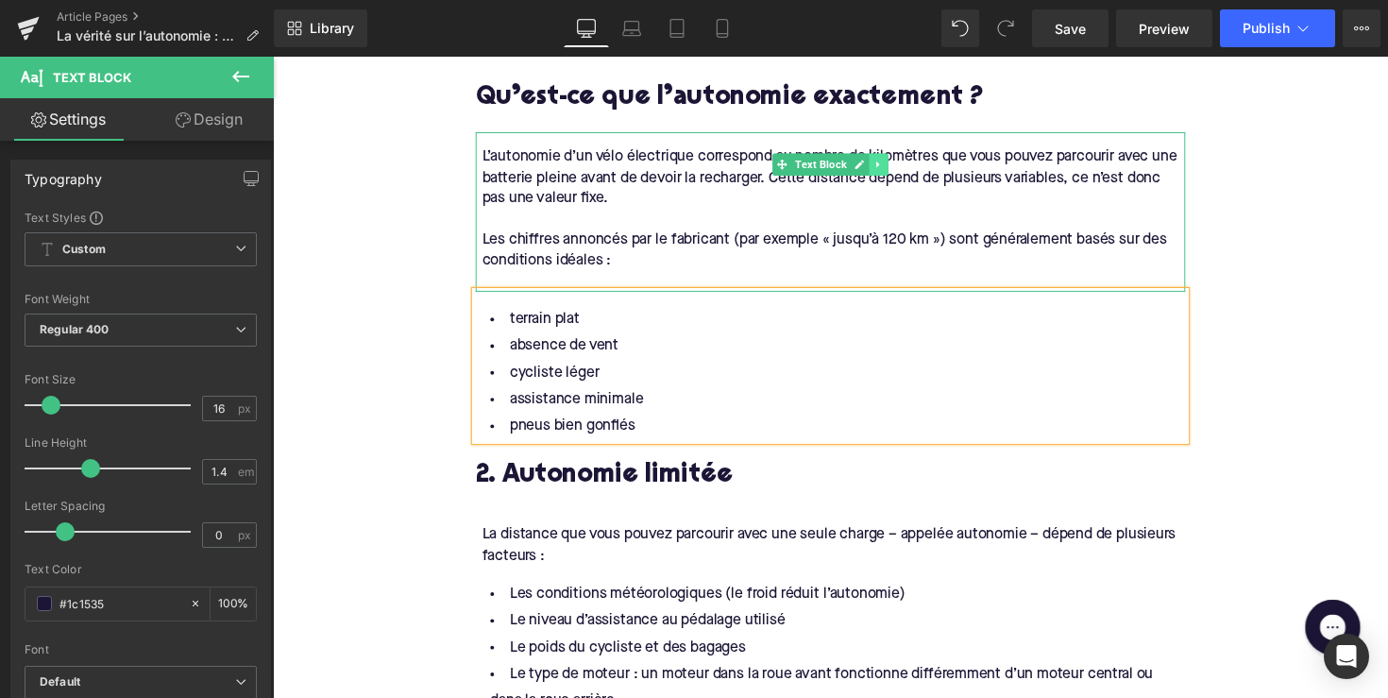
click at [894, 166] on div "L’autonomie d’un vélo électrique correspond au nombre de kilomètres que vous po…" at bounding box center [844, 215] width 727 height 163
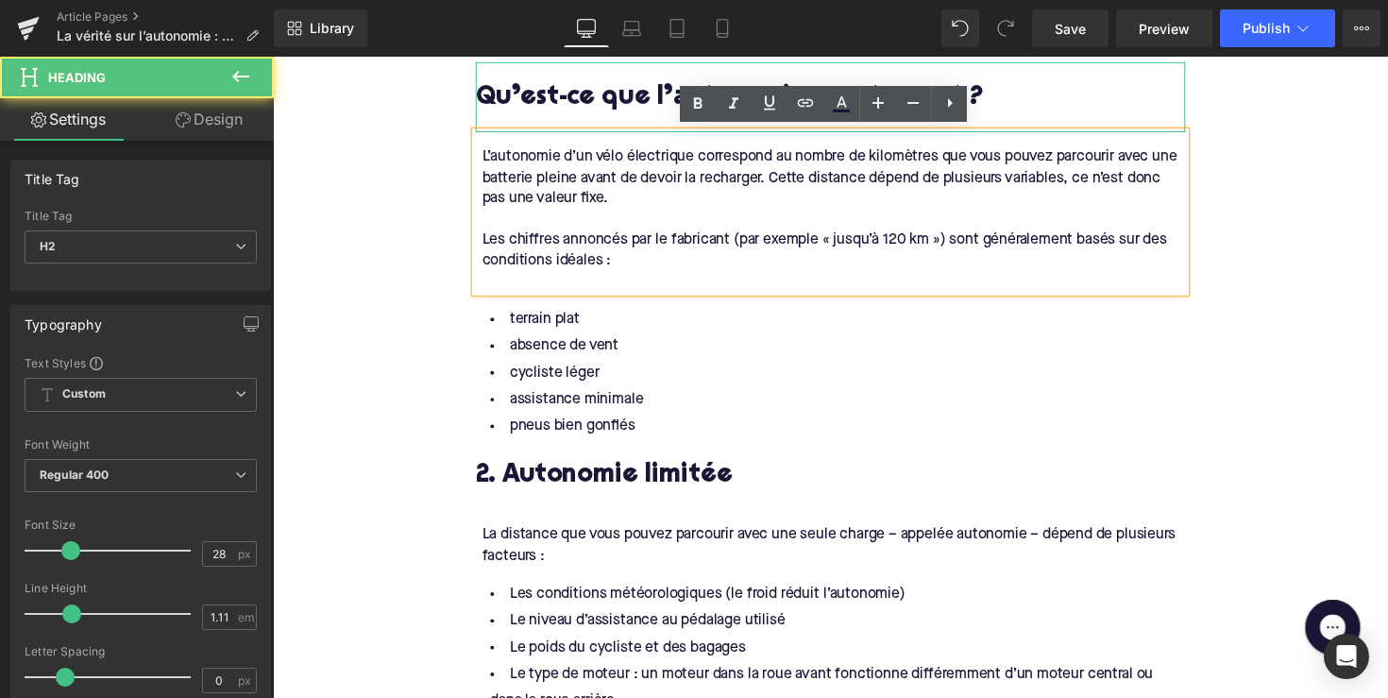
click at [1050, 114] on div at bounding box center [844, 124] width 727 height 20
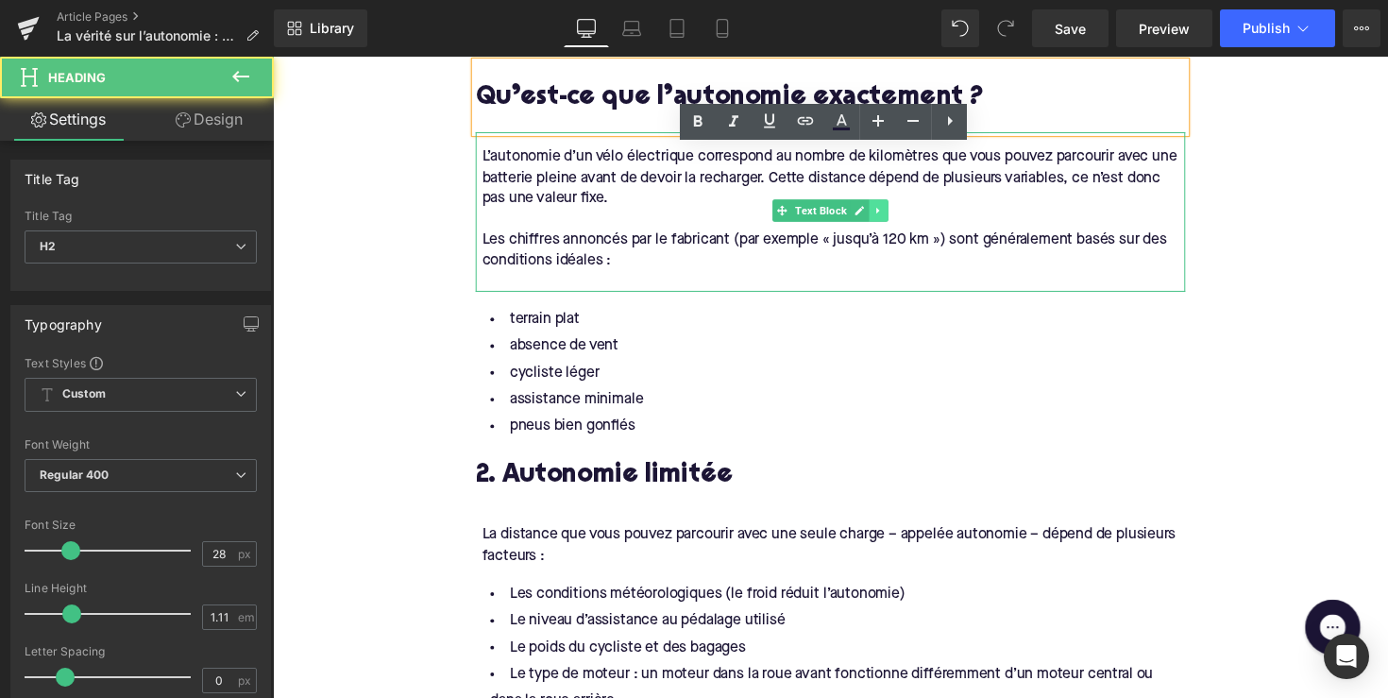
click at [892, 212] on icon at bounding box center [893, 215] width 3 height 7
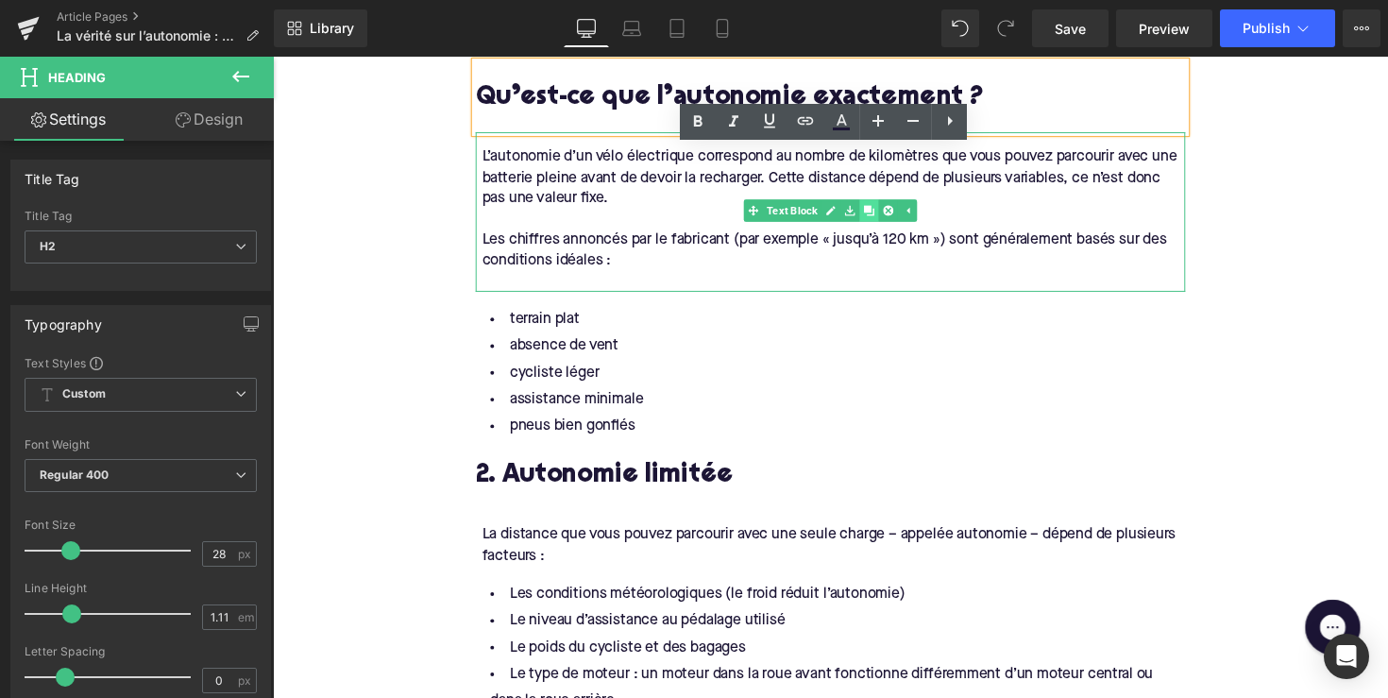
click at [879, 214] on icon at bounding box center [883, 215] width 10 height 10
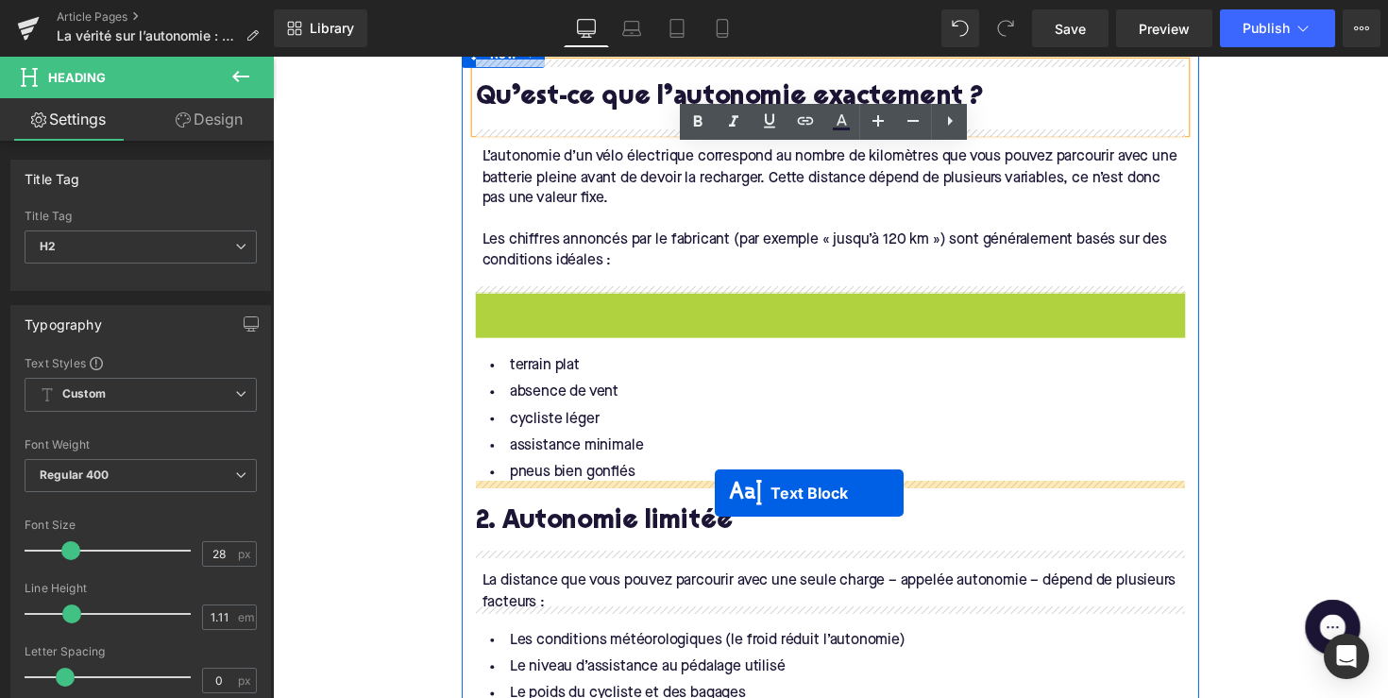
drag, startPoint x: 789, startPoint y: 373, endPoint x: 725, endPoint y: 503, distance: 144.9
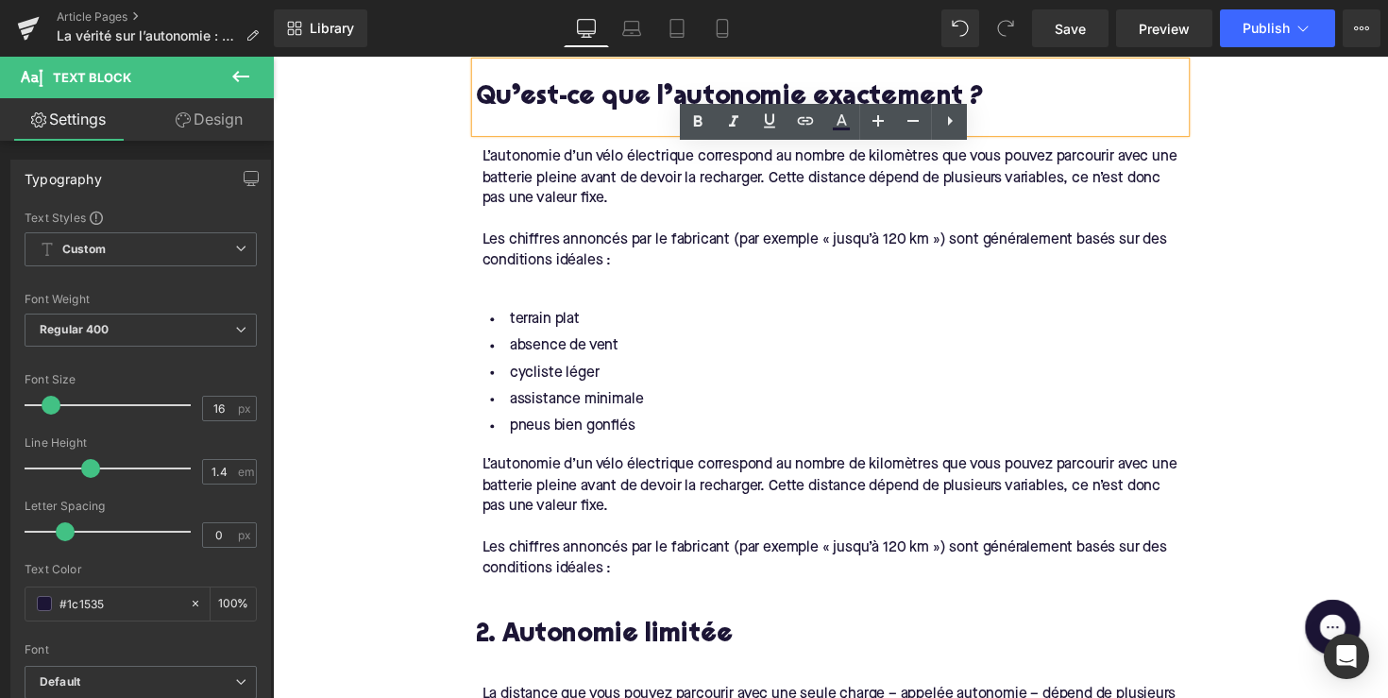
click at [641, 569] on div "Les chiffres annoncés par le fabricant (par exemple « jusqu’à 120 km ») sont gé…" at bounding box center [847, 571] width 721 height 42
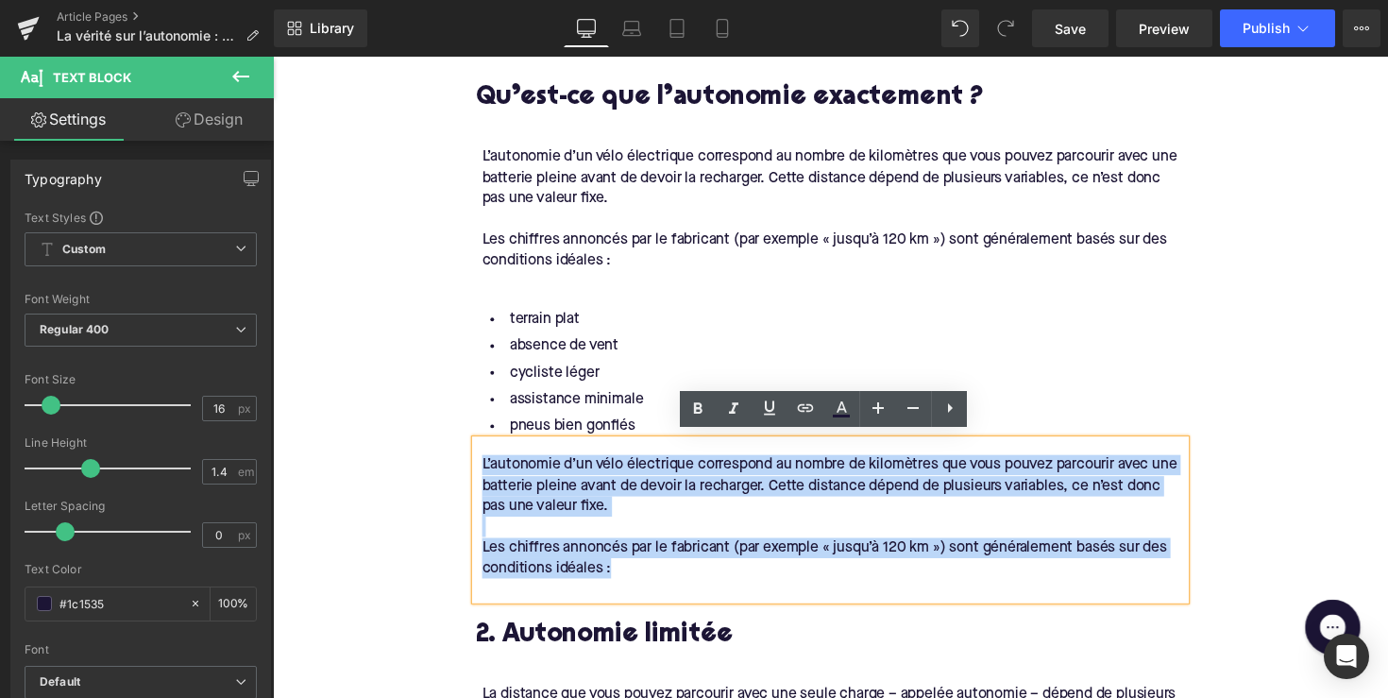
drag, startPoint x: 627, startPoint y: 570, endPoint x: 471, endPoint y: 457, distance: 192.7
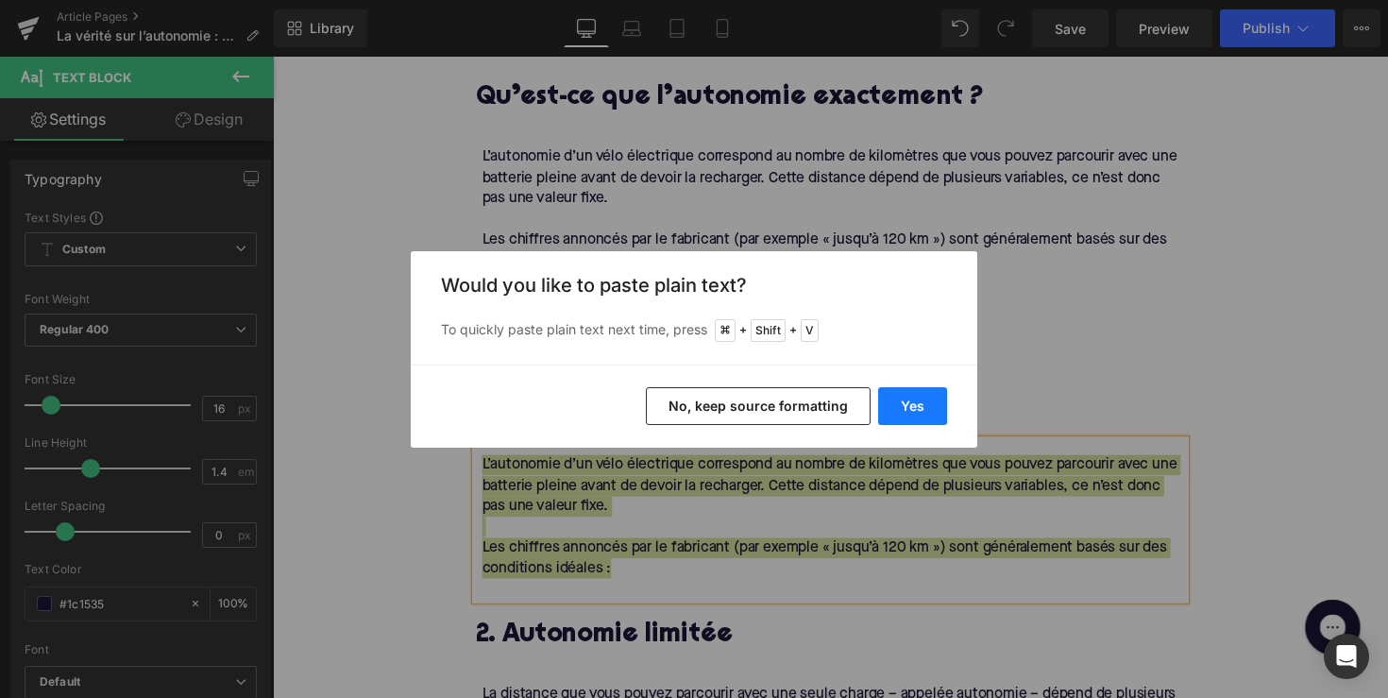
click at [915, 417] on button "Yes" at bounding box center [912, 406] width 69 height 38
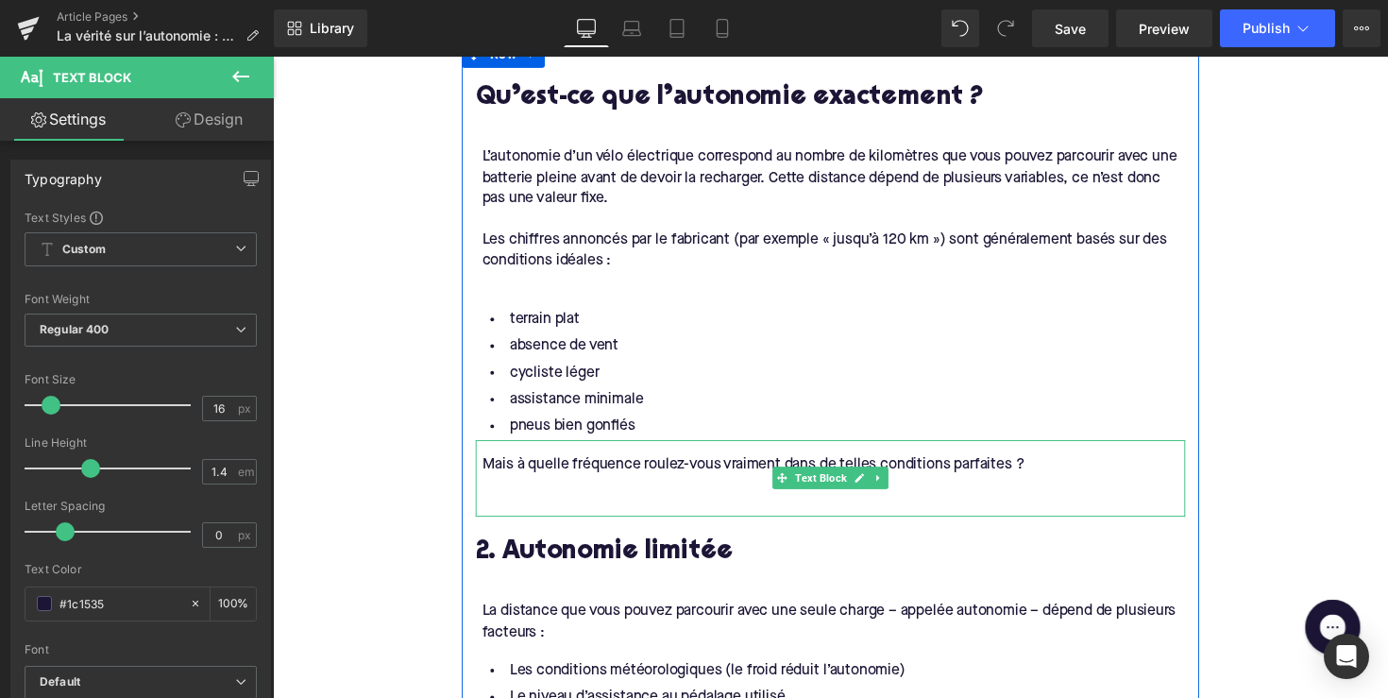
click at [637, 492] on div at bounding box center [847, 496] width 721 height 21
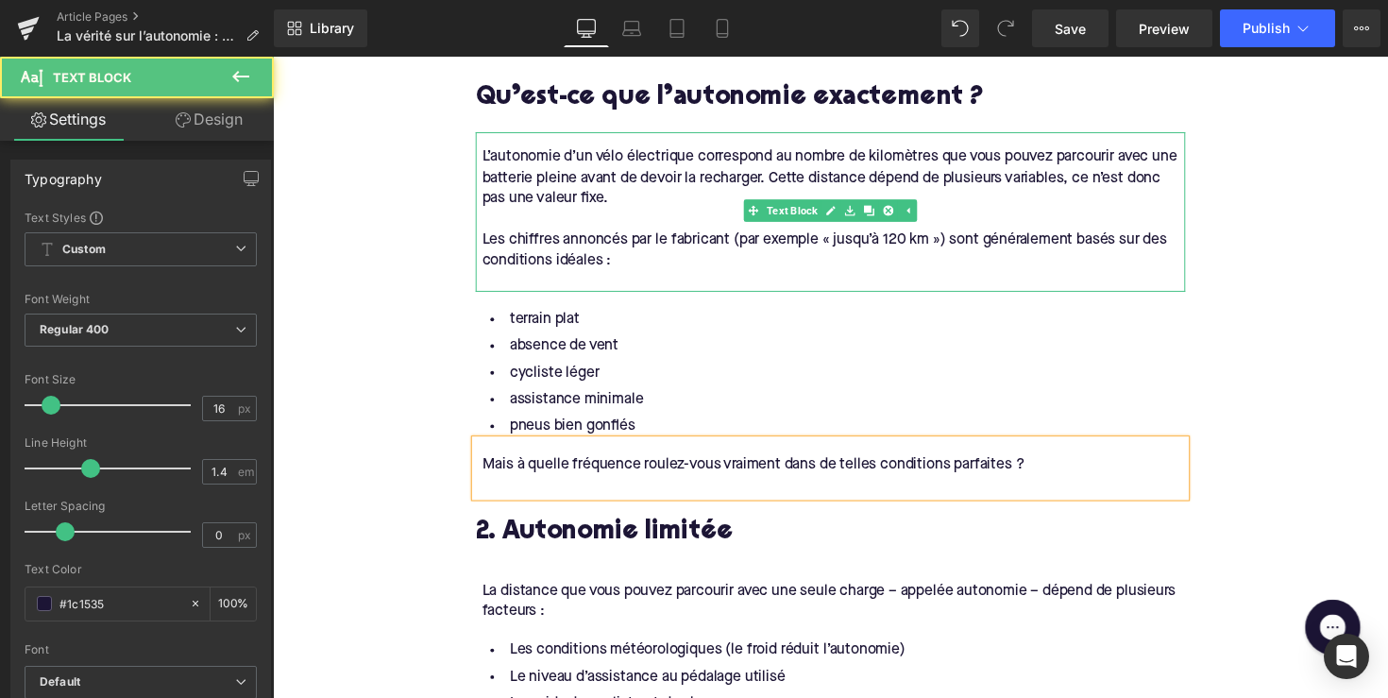
click at [590, 277] on div at bounding box center [847, 287] width 721 height 21
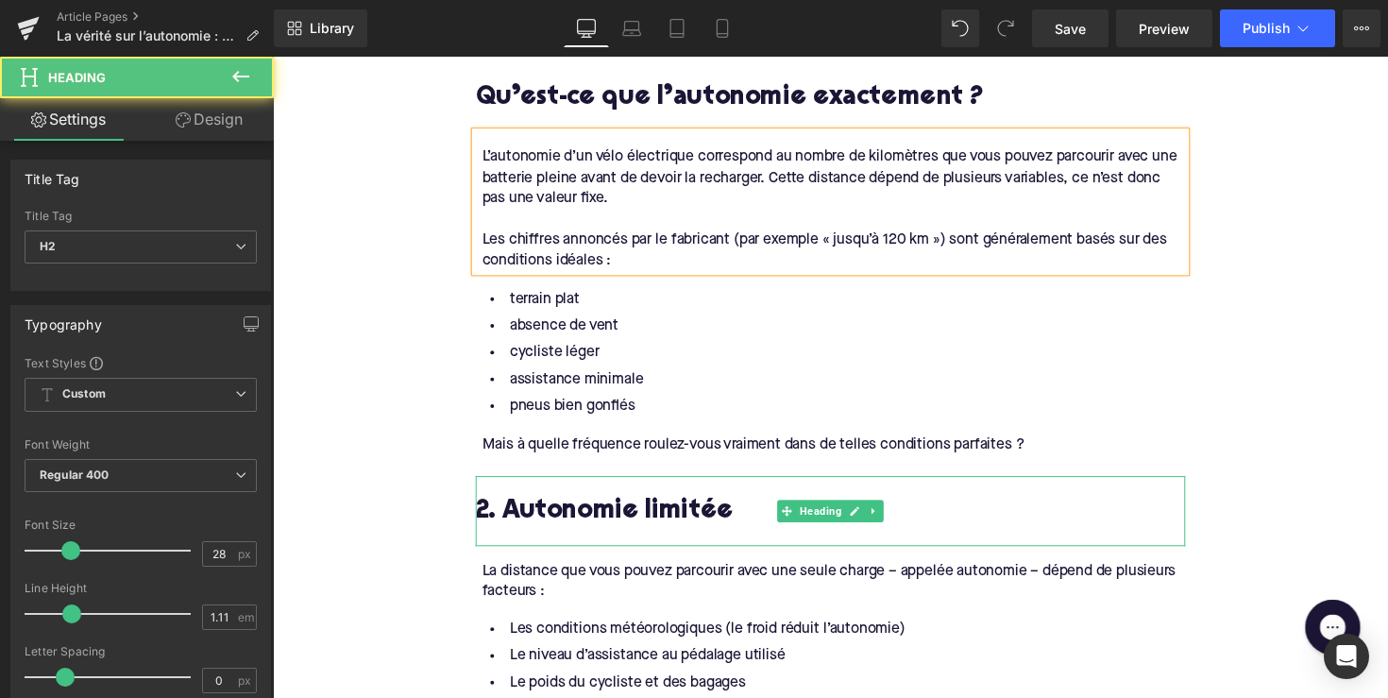
click at [552, 522] on h2 "2. Autonomie limitée" at bounding box center [844, 523] width 727 height 29
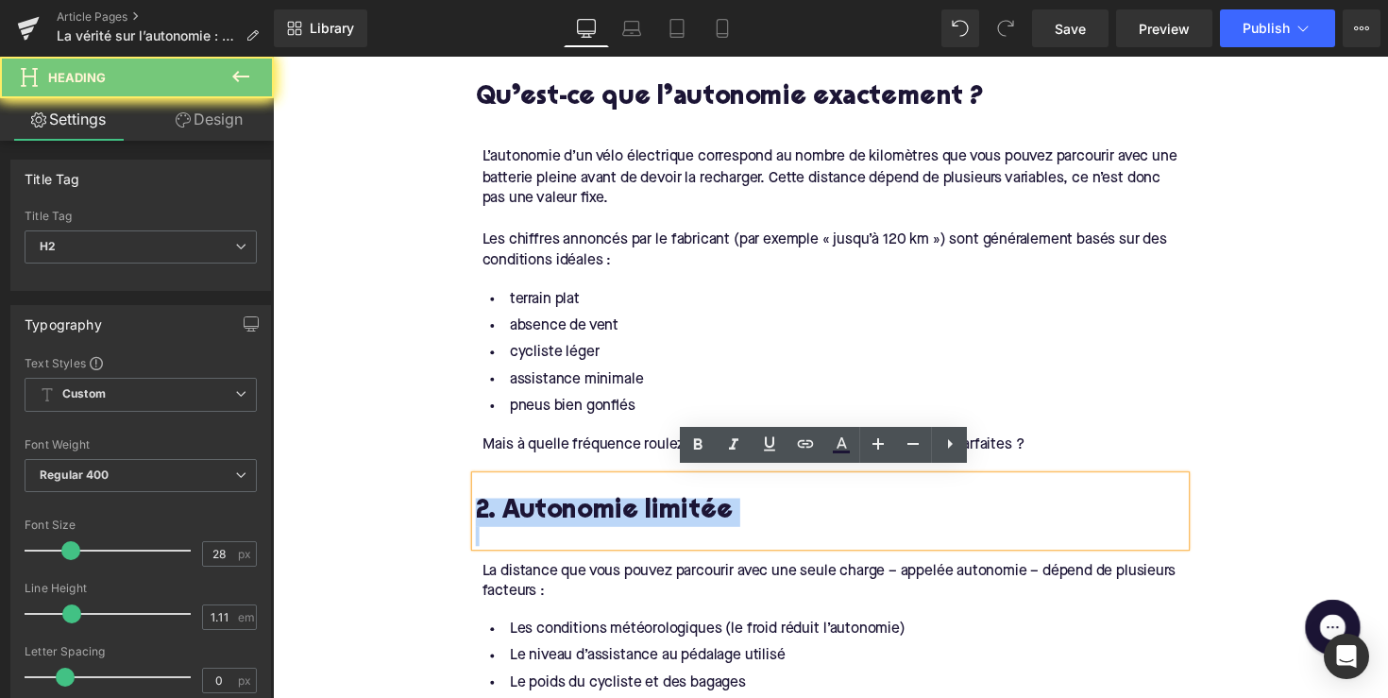
paste div
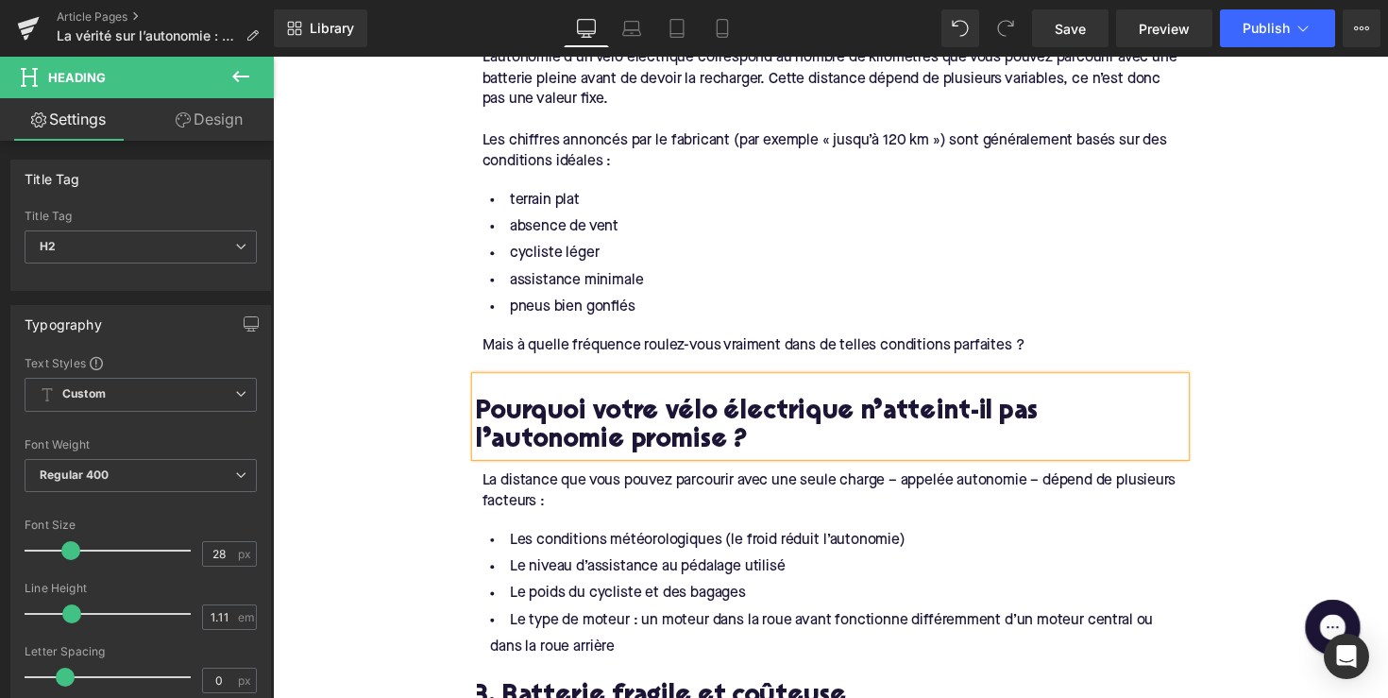
scroll to position [1400, 0]
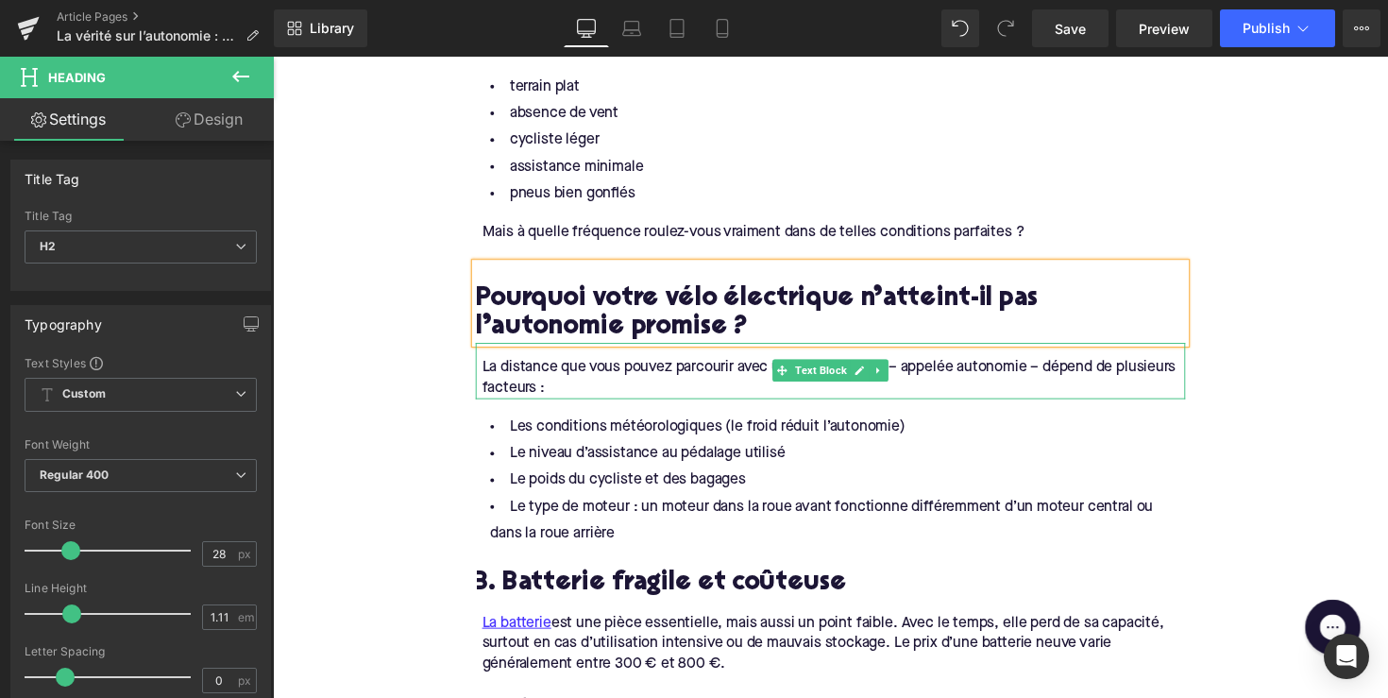
click at [553, 390] on div "La distance que vous pouvez parcourir avec une seule charge – appelée autonomie…" at bounding box center [847, 386] width 721 height 42
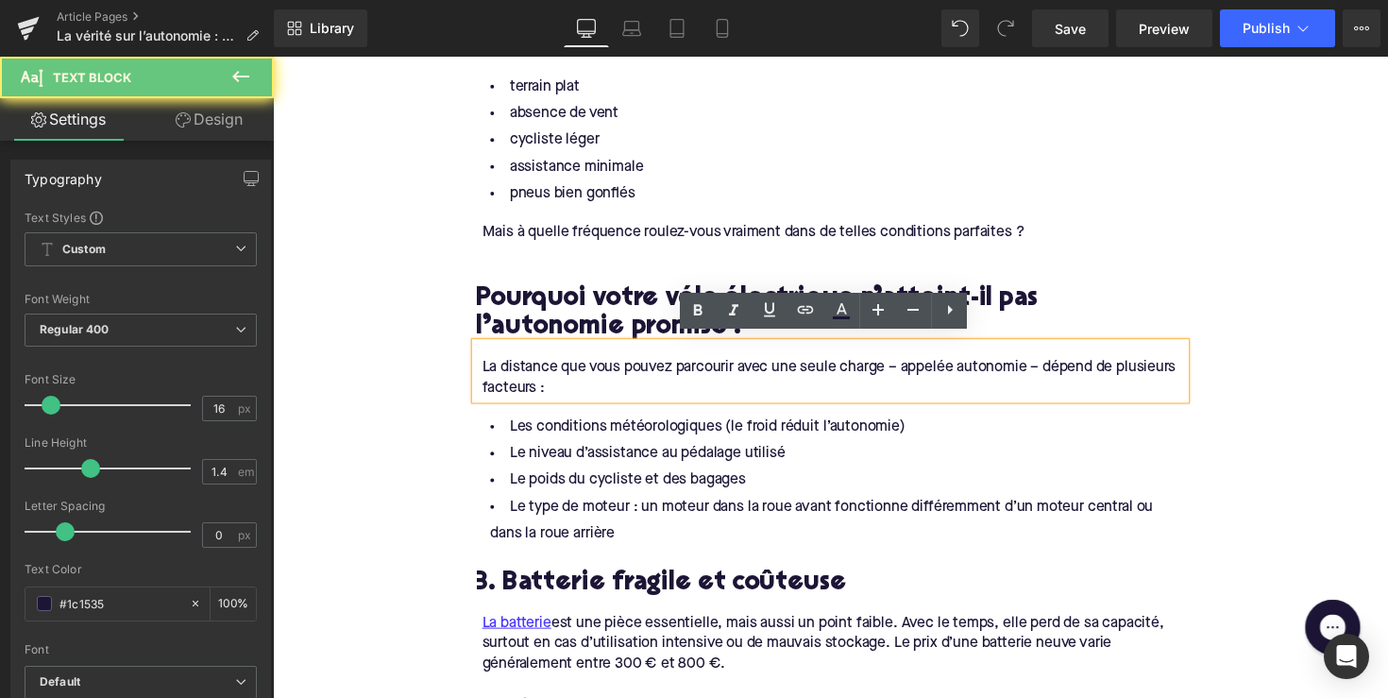
click at [565, 386] on div "La distance que vous pouvez parcourir avec une seule charge – appelée autonomie…" at bounding box center [847, 386] width 721 height 42
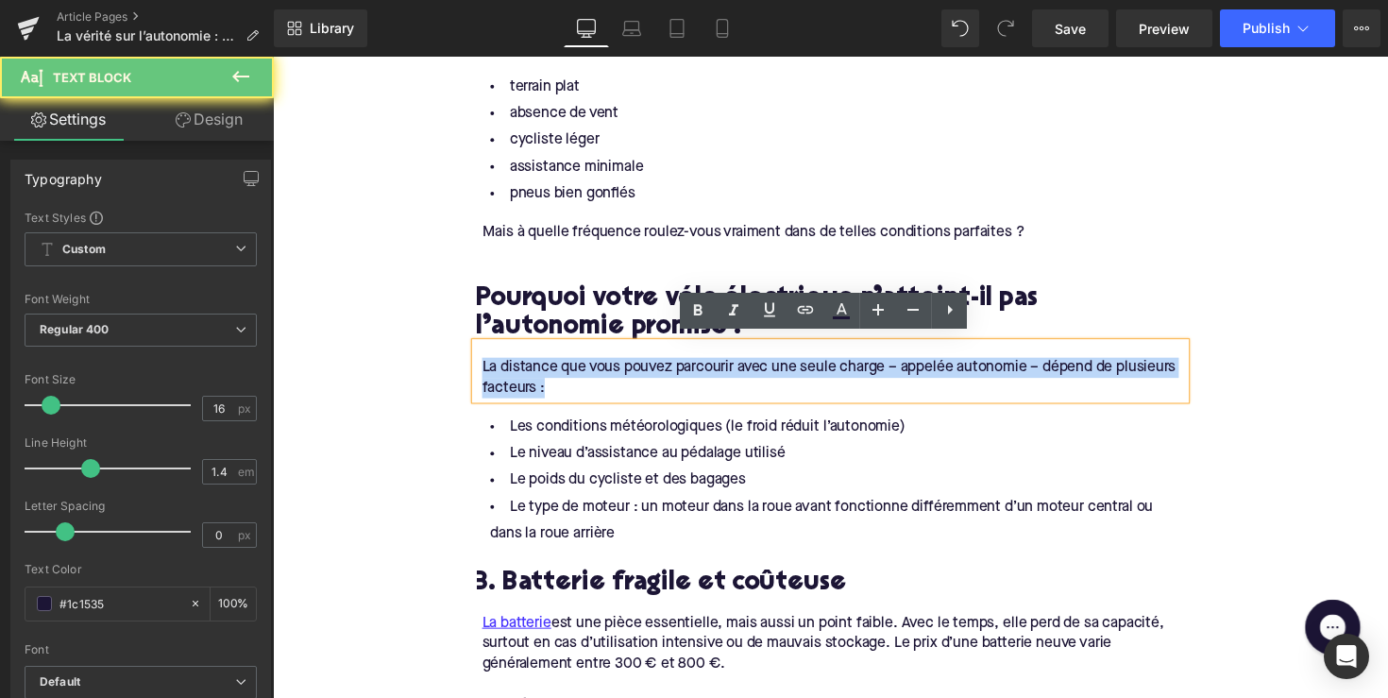
drag, startPoint x: 565, startPoint y: 386, endPoint x: 460, endPoint y: 363, distance: 107.5
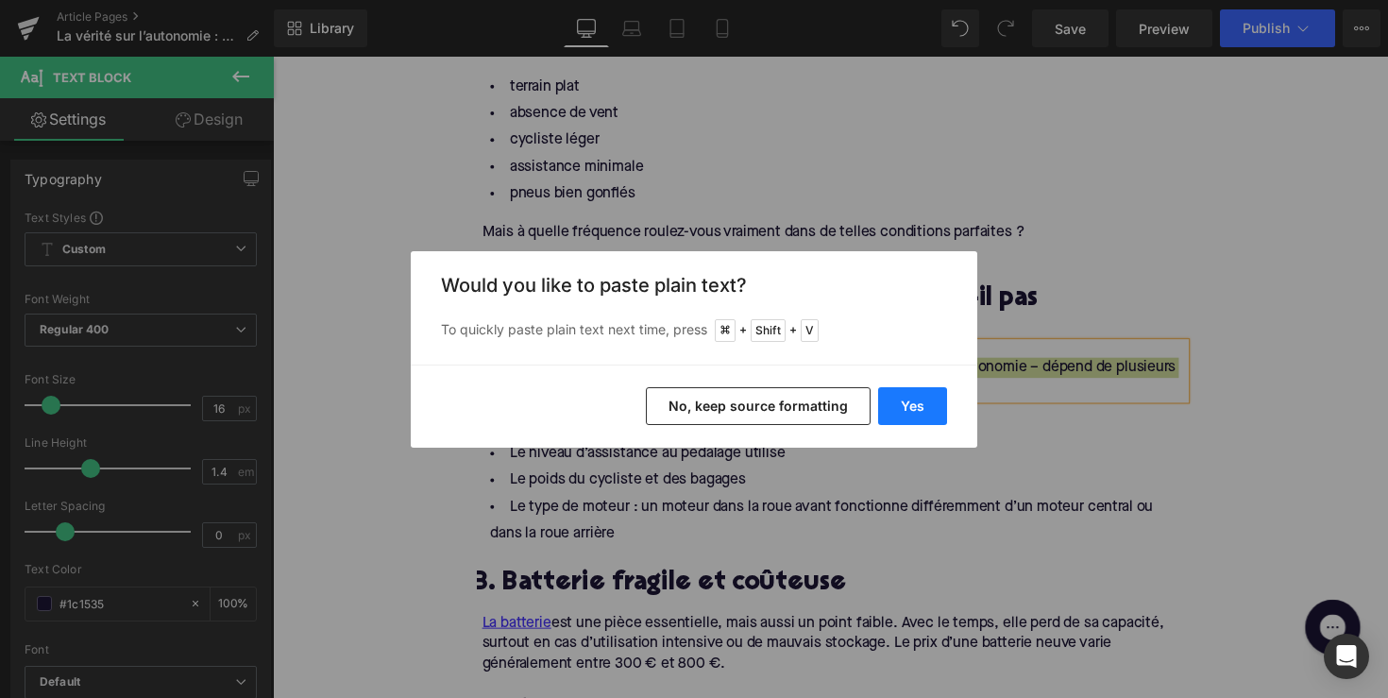
click at [918, 405] on button "Yes" at bounding box center [912, 406] width 69 height 38
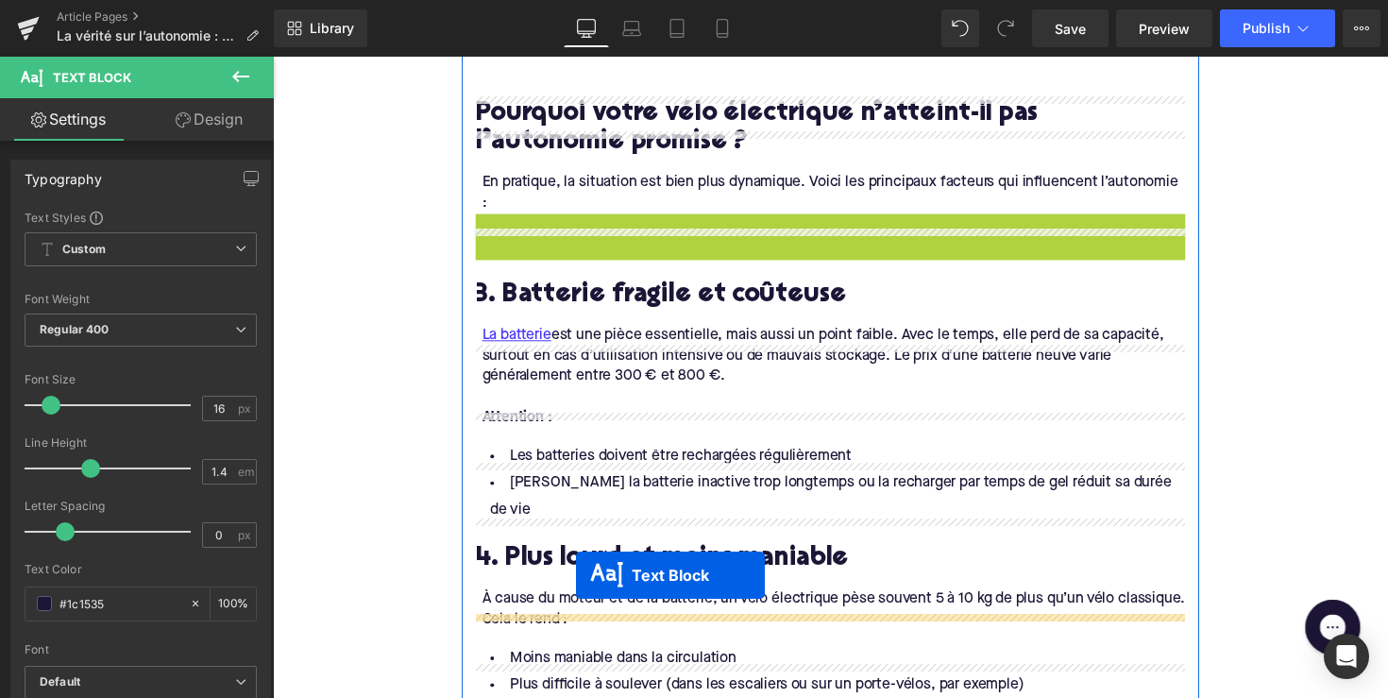
scroll to position [1645, 0]
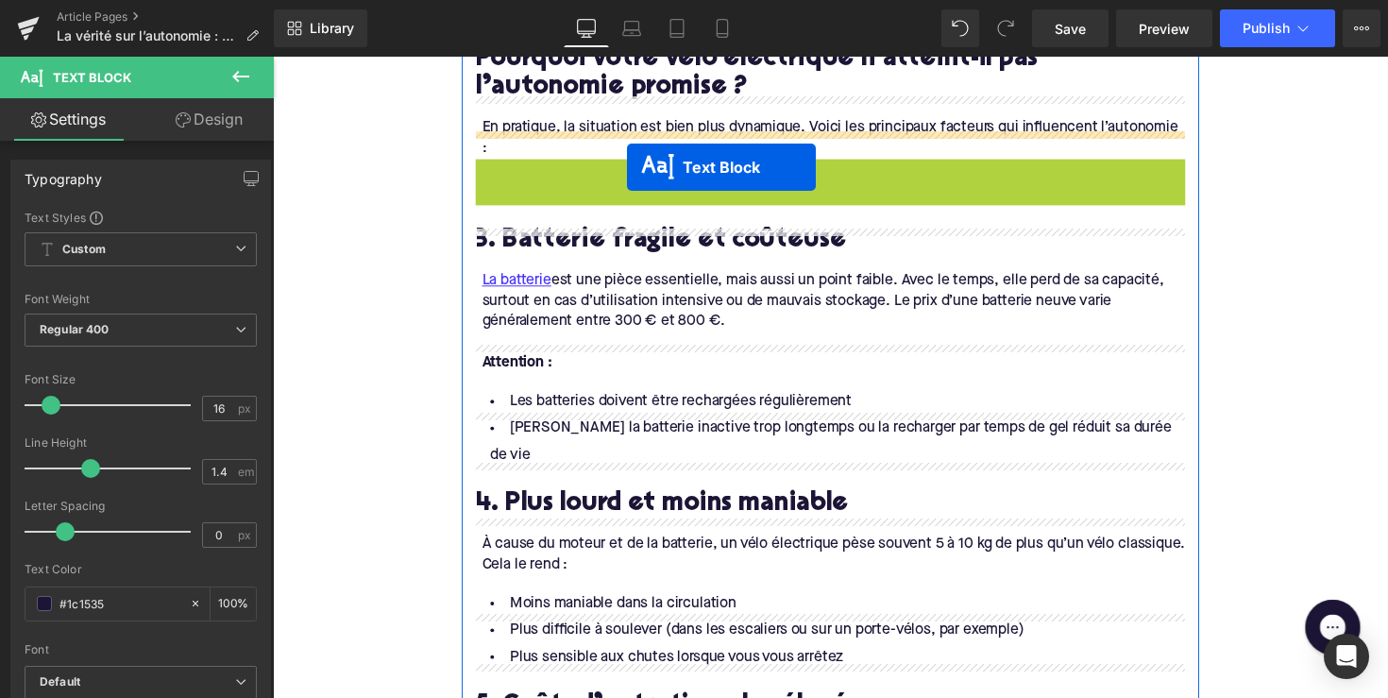
drag, startPoint x: 788, startPoint y: 452, endPoint x: 636, endPoint y: 170, distance: 320.7
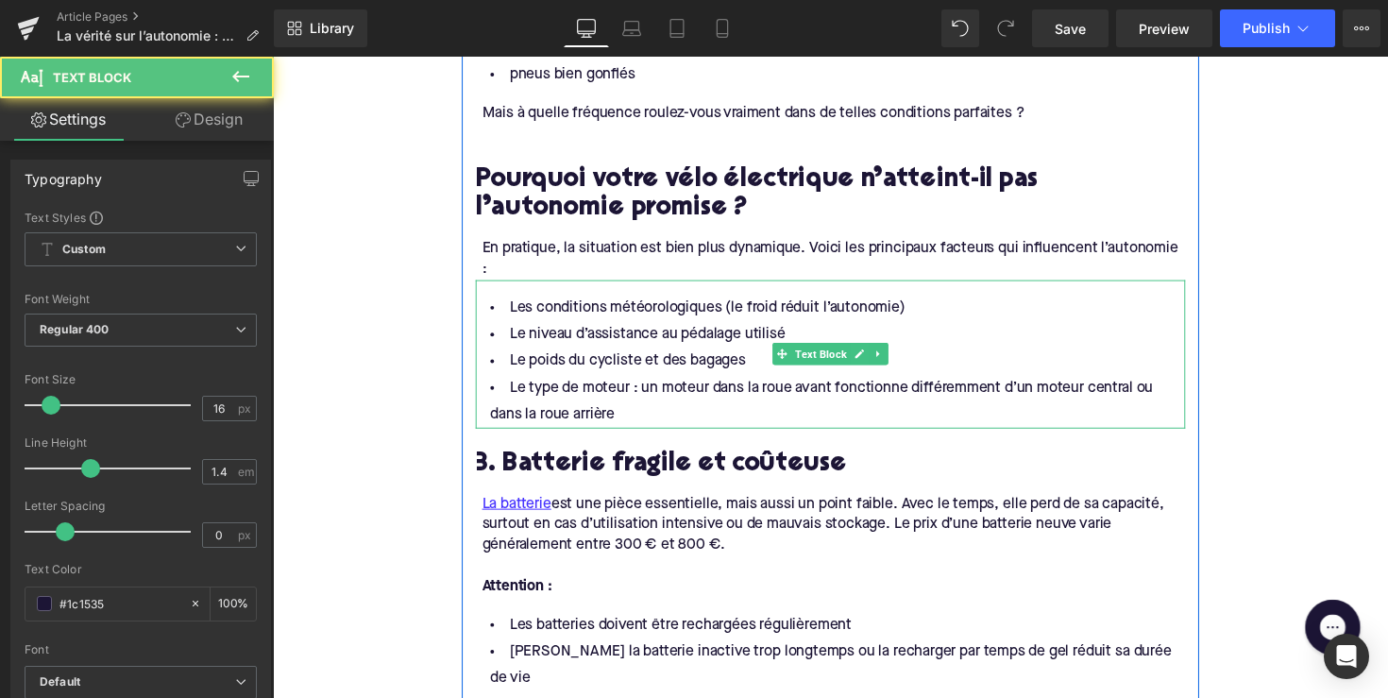
scroll to position [1431, 0]
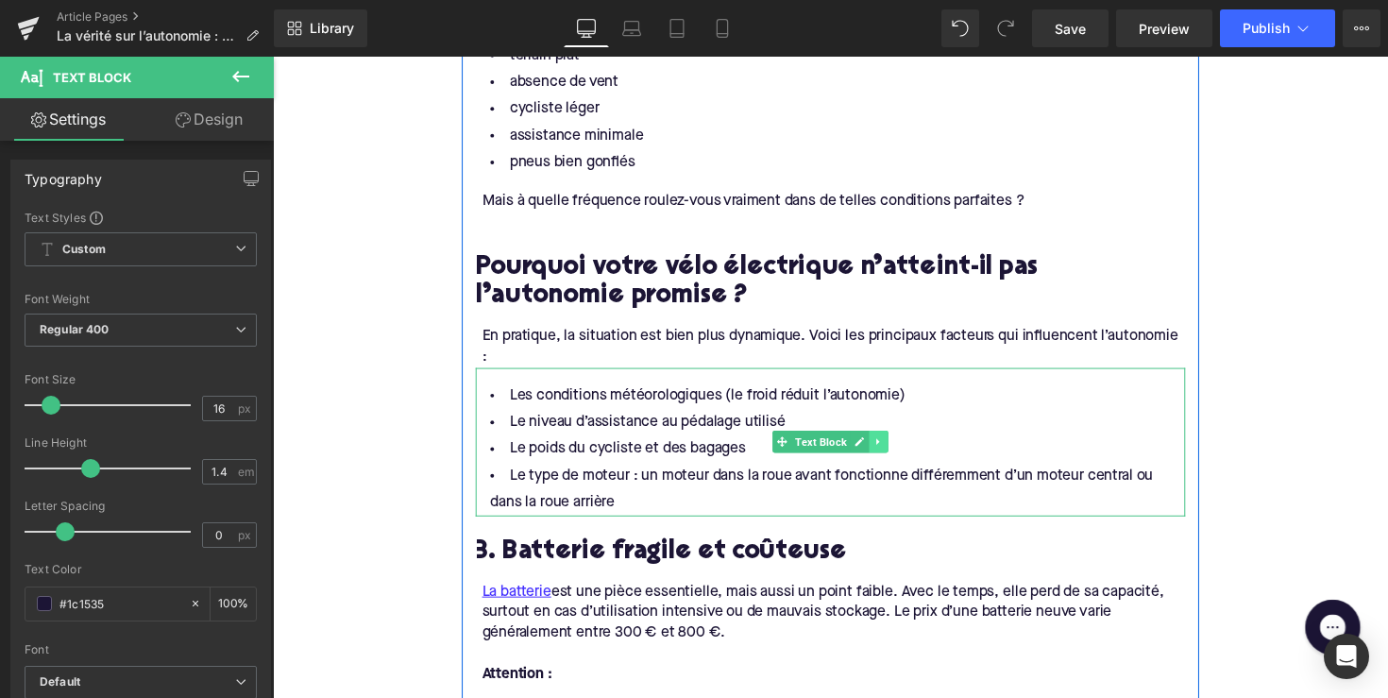
click at [889, 446] on icon at bounding box center [894, 451] width 10 height 11
click at [898, 446] on icon at bounding box center [903, 451] width 10 height 10
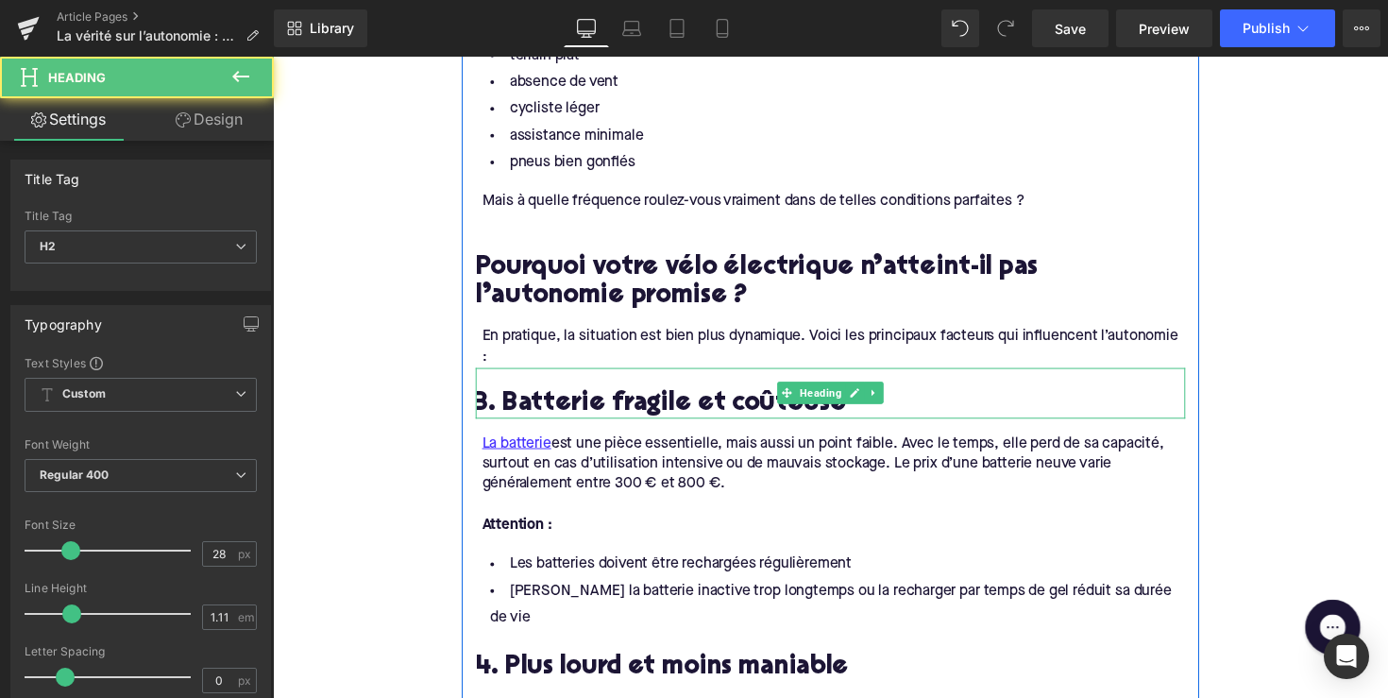
click at [657, 399] on h2 "3. Batterie fragile et coûteuse" at bounding box center [844, 413] width 727 height 29
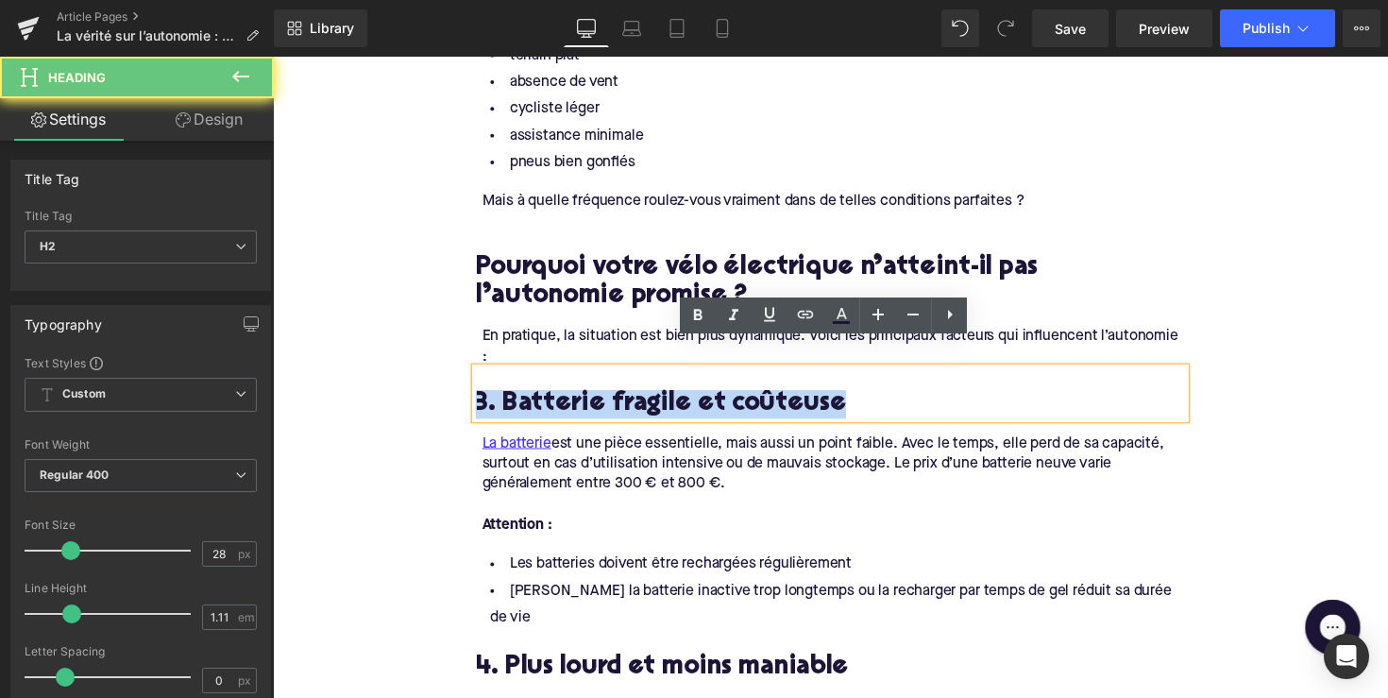
click at [657, 399] on h2 "3. Batterie fragile et coûteuse" at bounding box center [844, 413] width 727 height 29
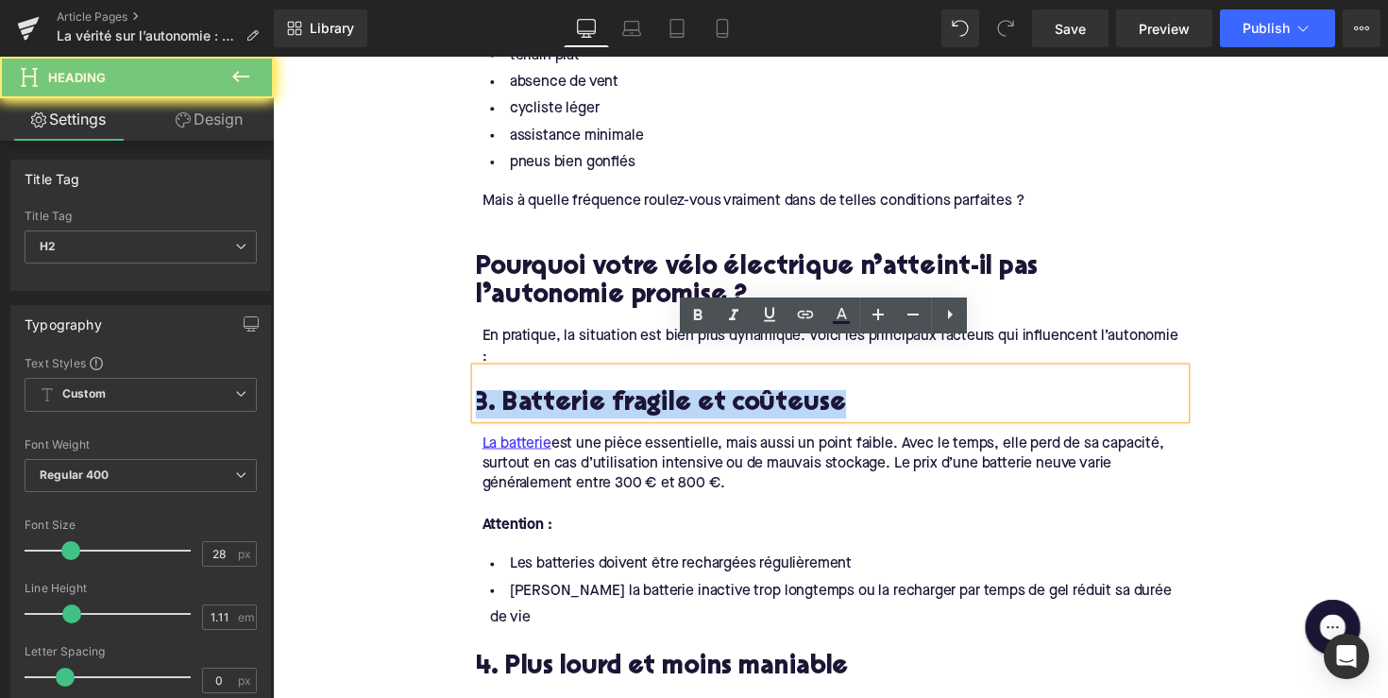
paste div
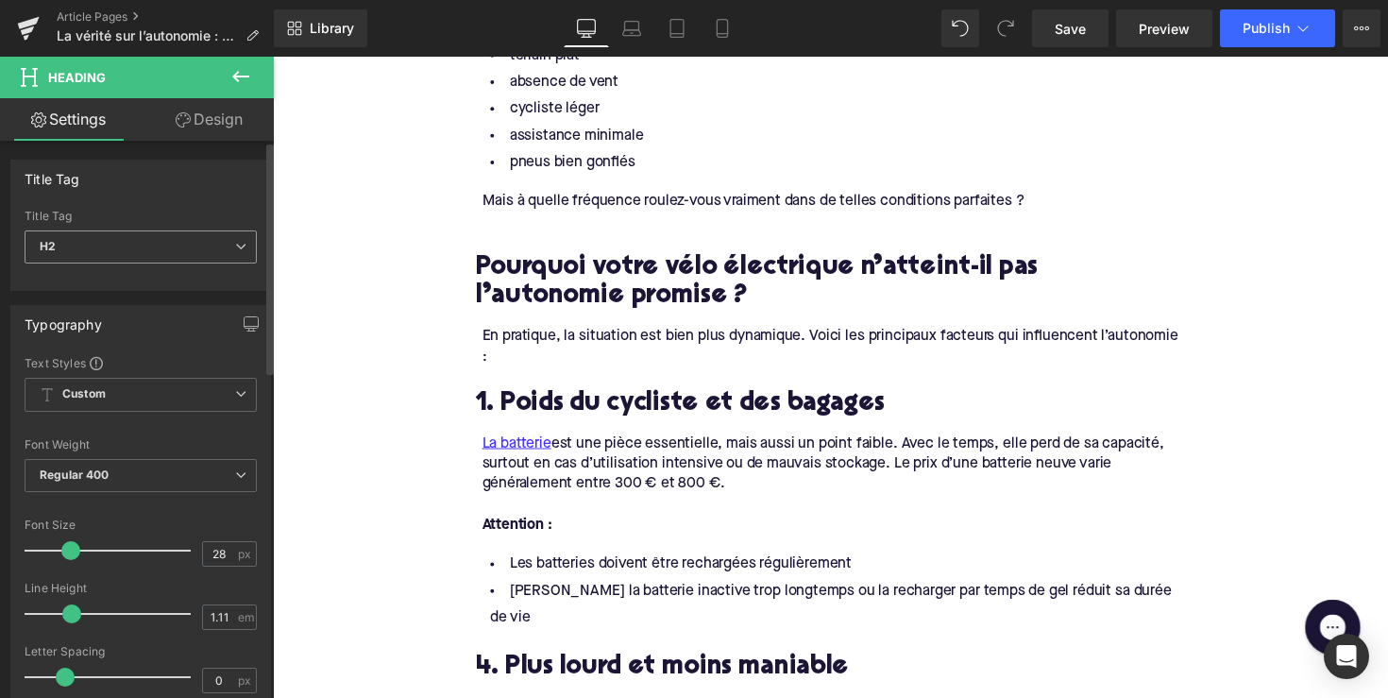
click at [195, 252] on span "H2" at bounding box center [141, 246] width 232 height 33
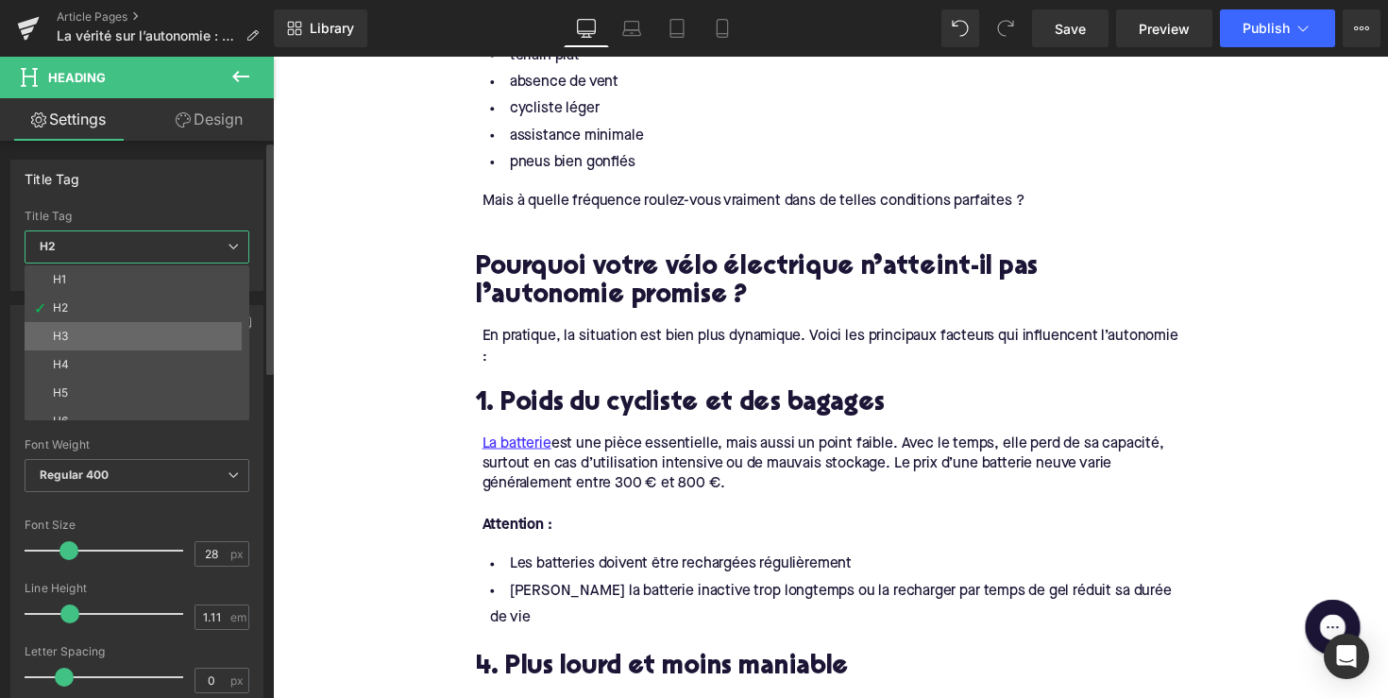
click at [180, 343] on li "H3" at bounding box center [141, 336] width 233 height 28
type input "24"
type input "1.29"
type input "100"
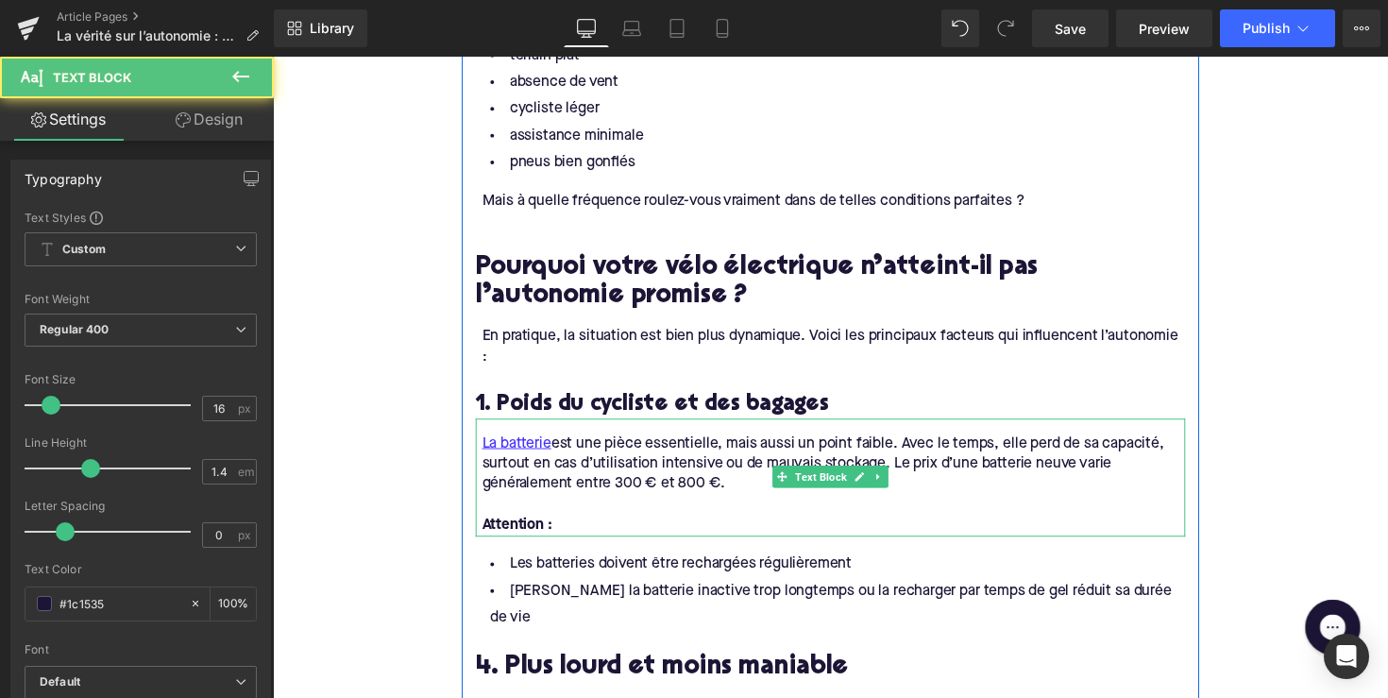
click at [665, 443] on div "La batterie est une pièce essentielle, mais aussi un point faible. Avec le temp…" at bounding box center [847, 474] width 721 height 63
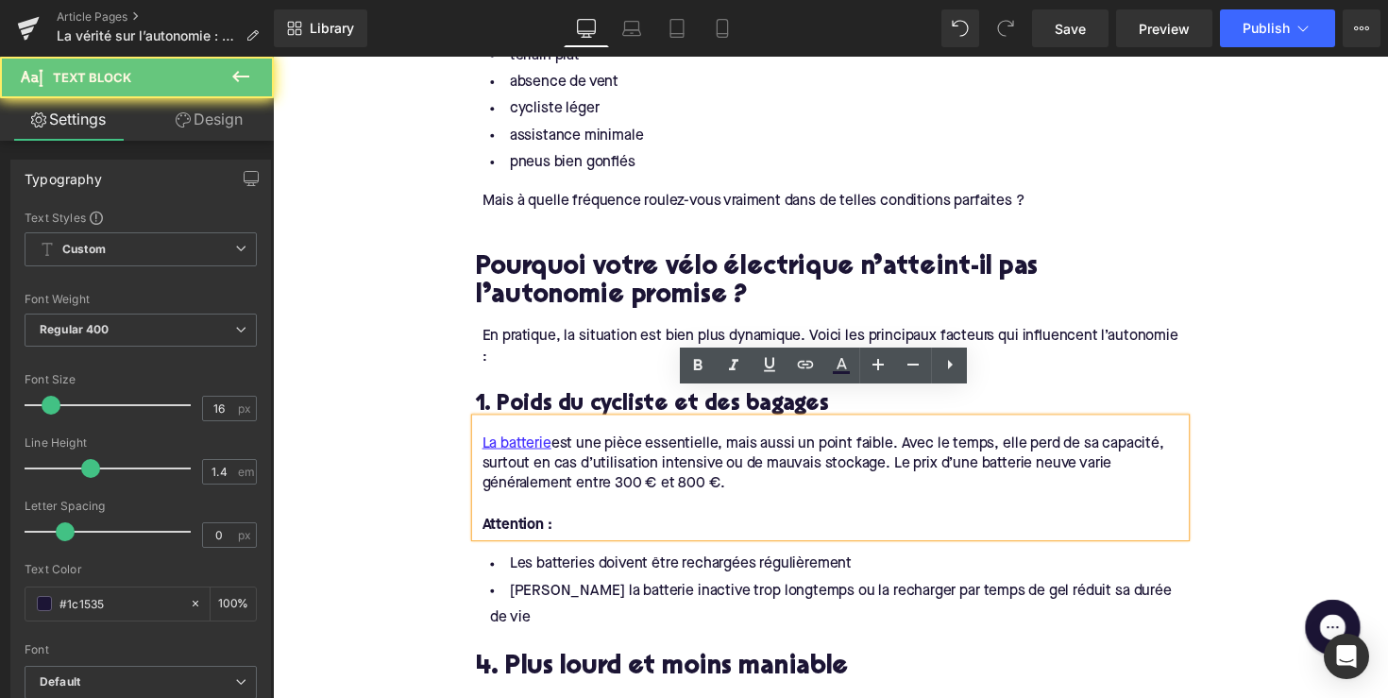
click at [620, 527] on div "Attention :" at bounding box center [847, 537] width 721 height 21
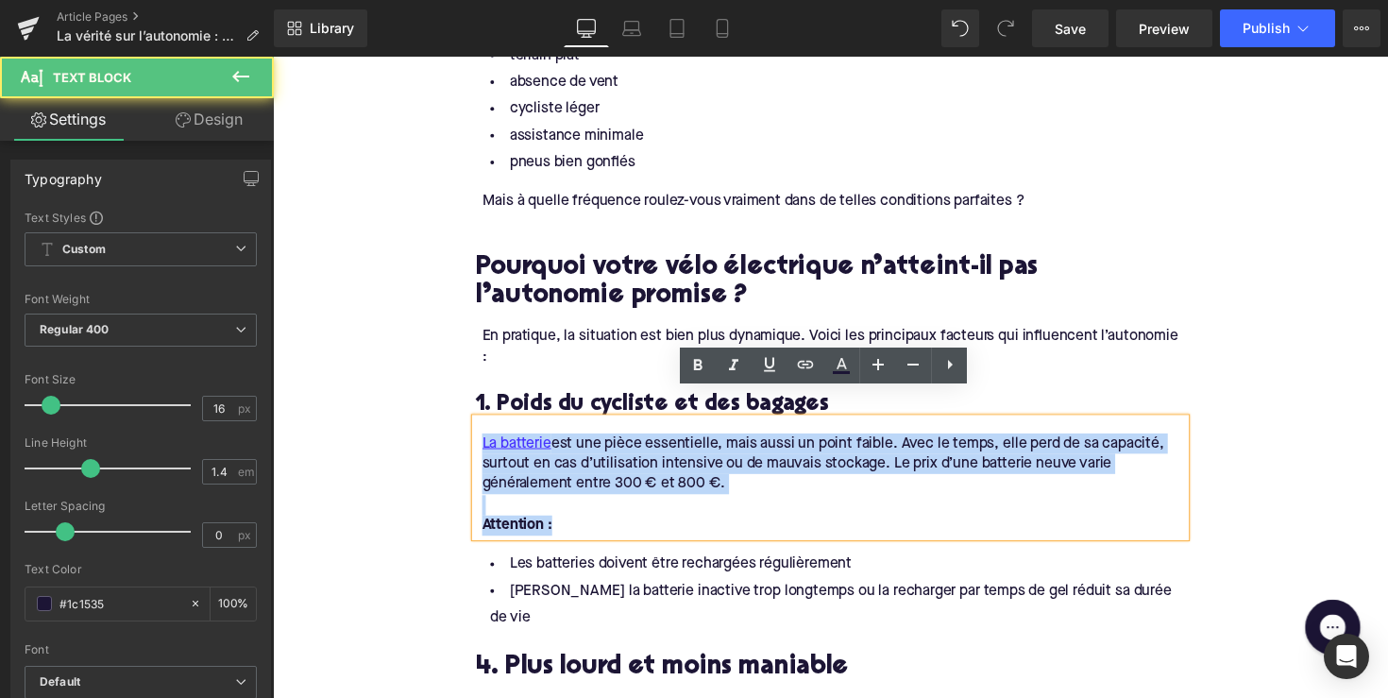
drag, startPoint x: 616, startPoint y: 506, endPoint x: 450, endPoint y: 415, distance: 189.8
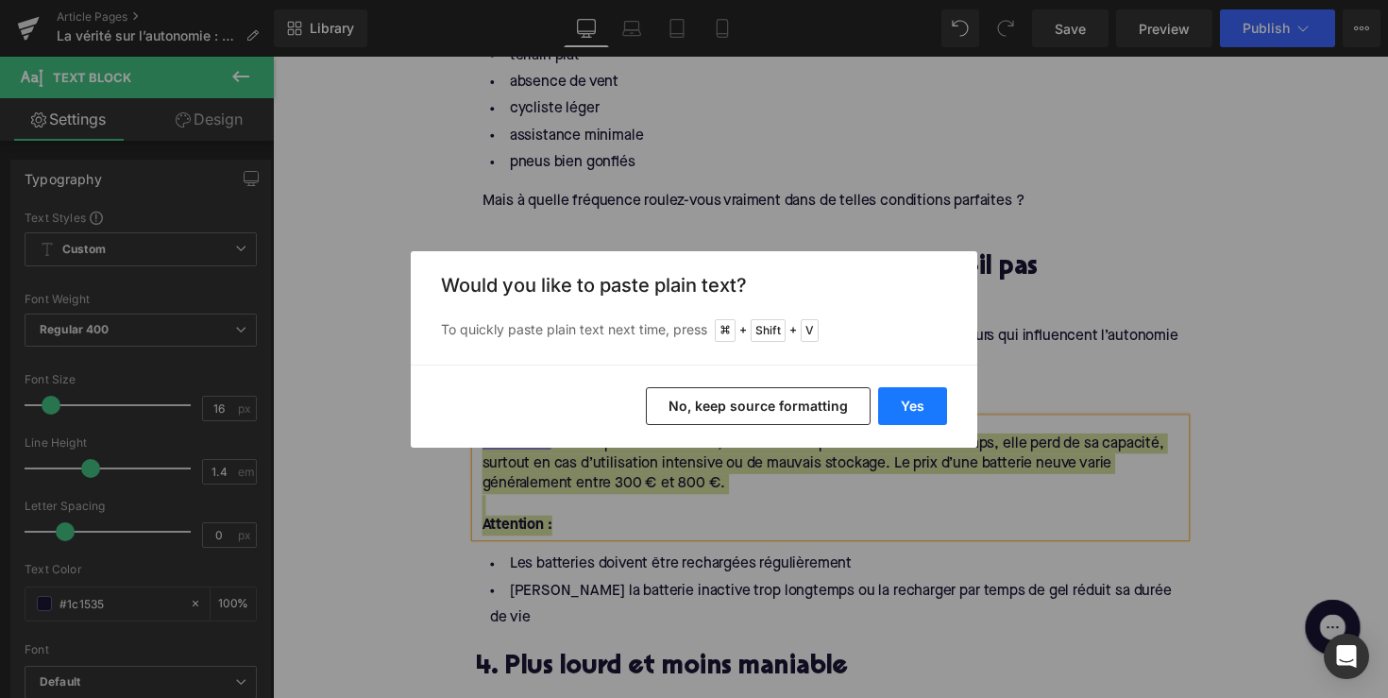
click at [906, 406] on button "Yes" at bounding box center [912, 406] width 69 height 38
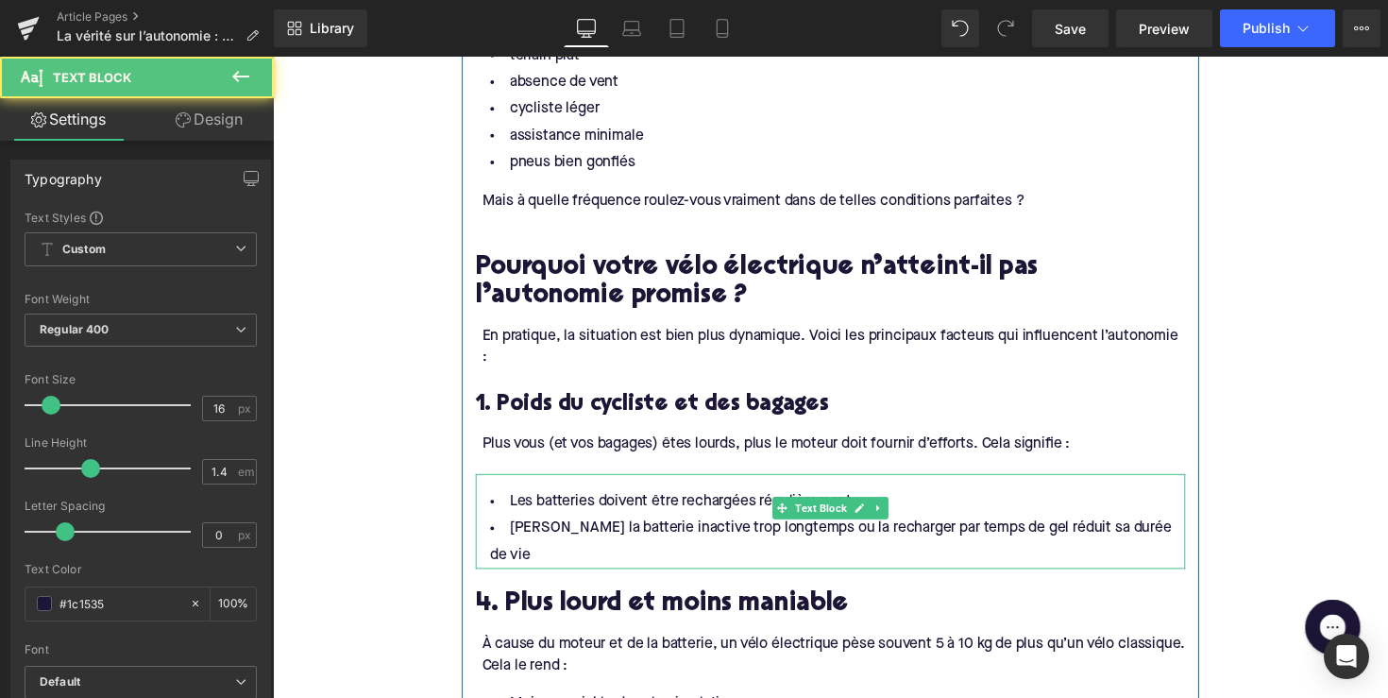
click at [772, 484] on div "Les batteries doivent être rechargées régulièrement Laisser la batterie inactiv…" at bounding box center [844, 532] width 727 height 97
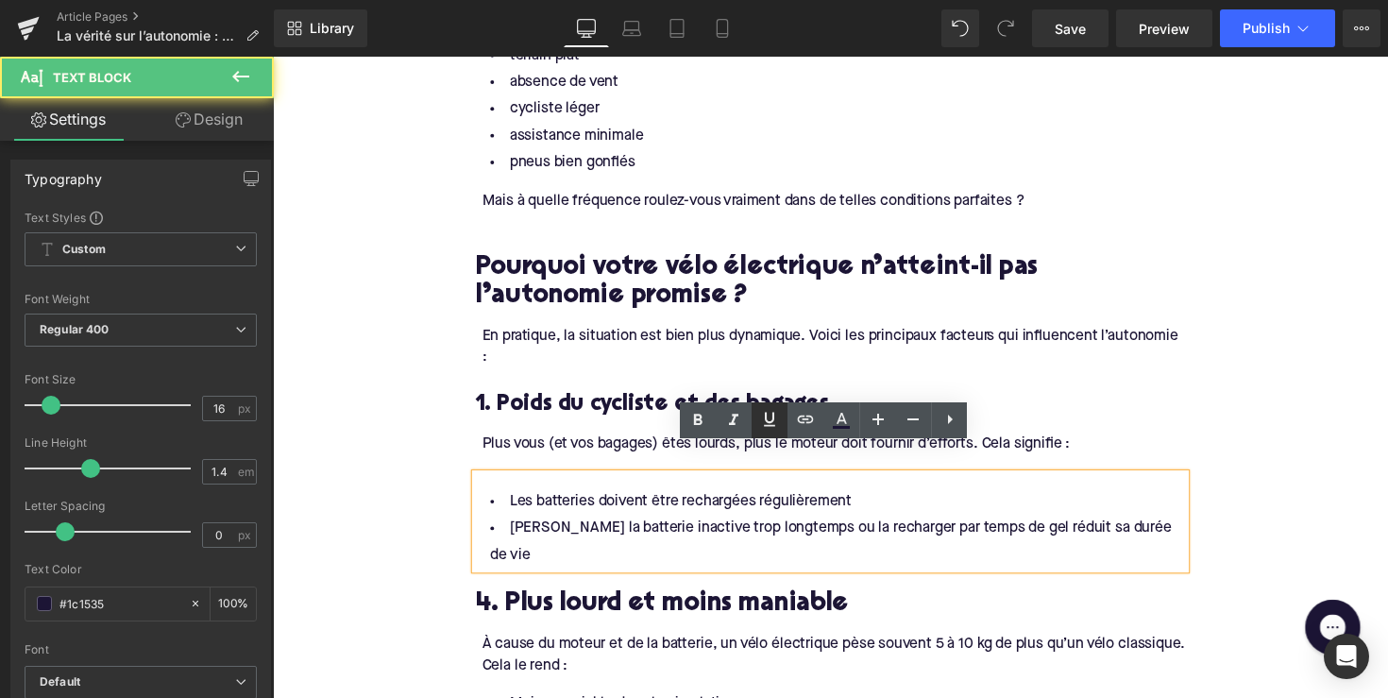
click at [765, 433] on link at bounding box center [770, 420] width 36 height 36
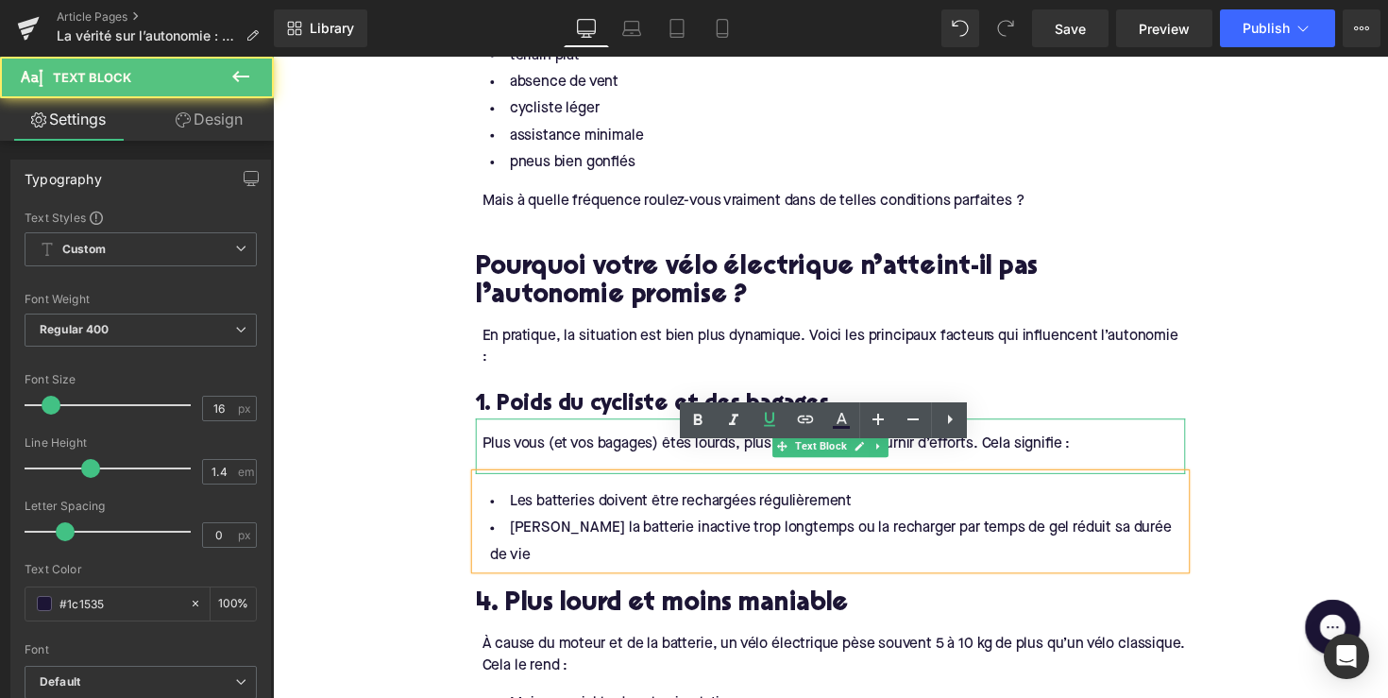
click at [601, 443] on div "Plus vous (et vos bagages) êtes lourds, plus le moteur doit fournir d’efforts. …" at bounding box center [847, 453] width 721 height 21
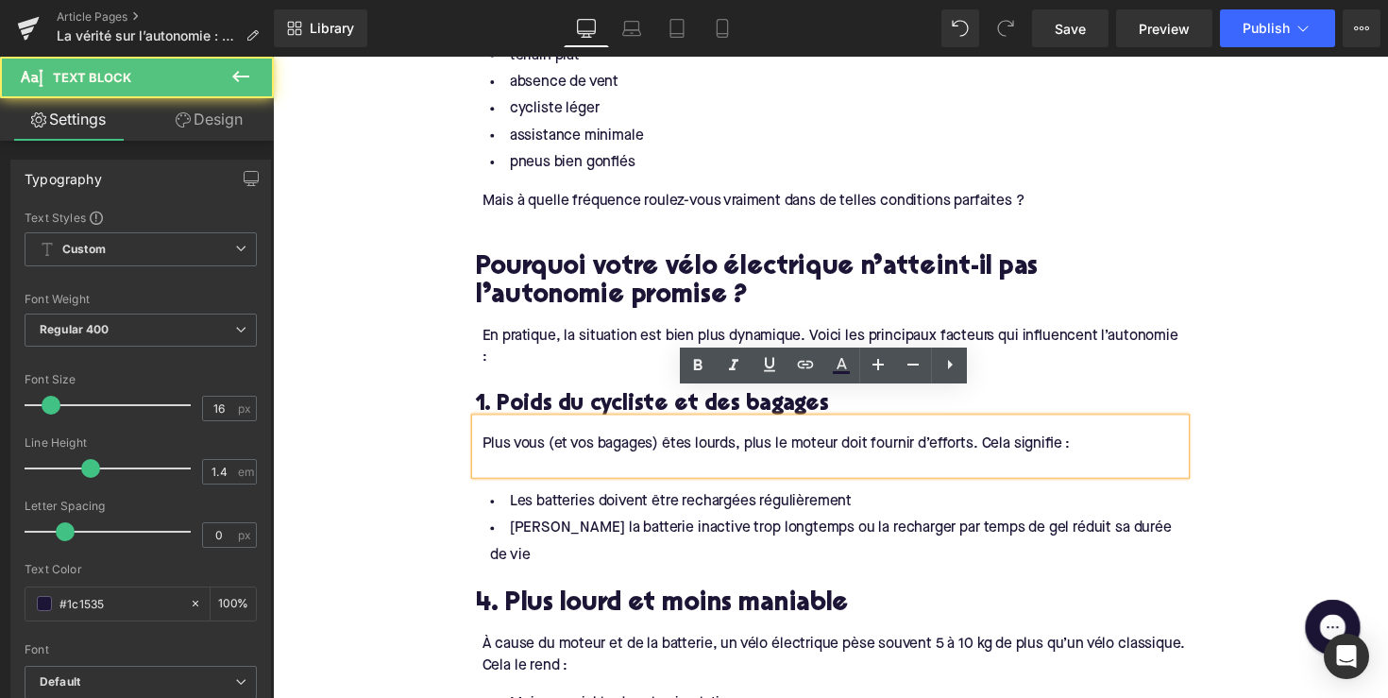
click at [601, 464] on div at bounding box center [847, 474] width 721 height 21
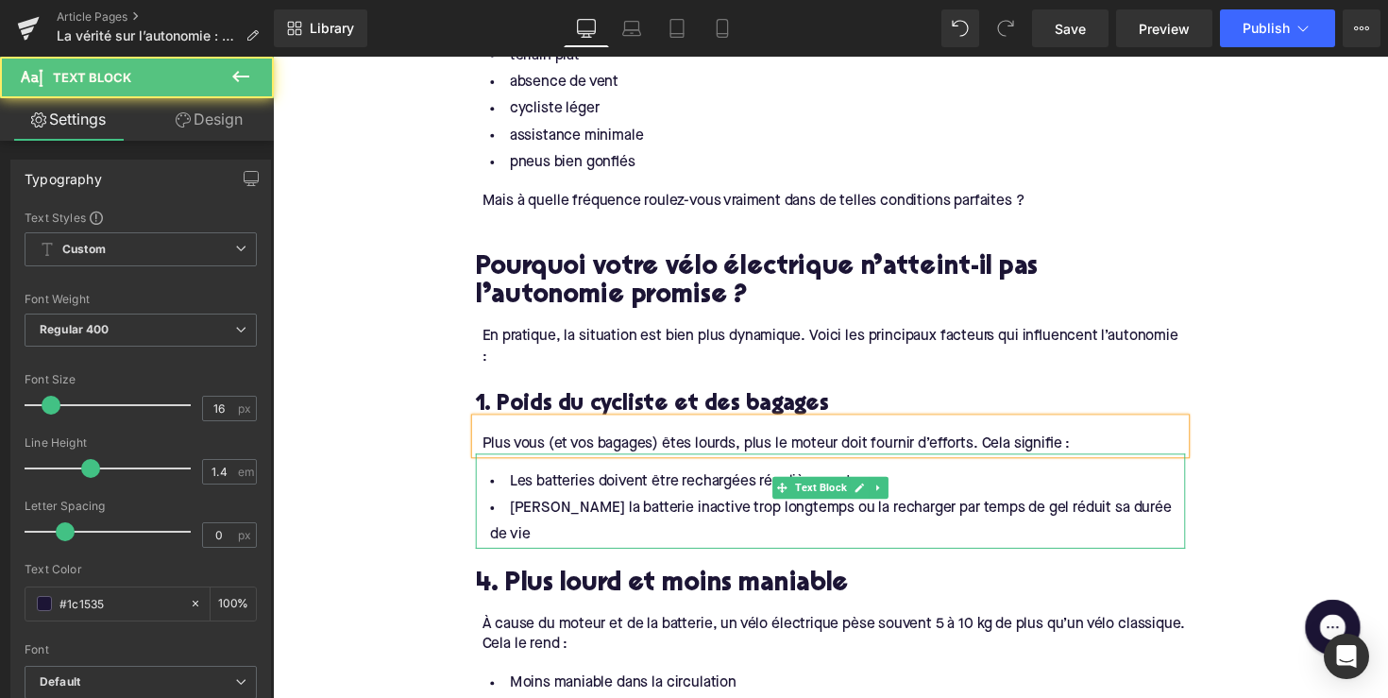
click at [642, 506] on li "[PERSON_NAME] la batterie inactive trop longtemps ou la recharger par temps de …" at bounding box center [844, 533] width 727 height 55
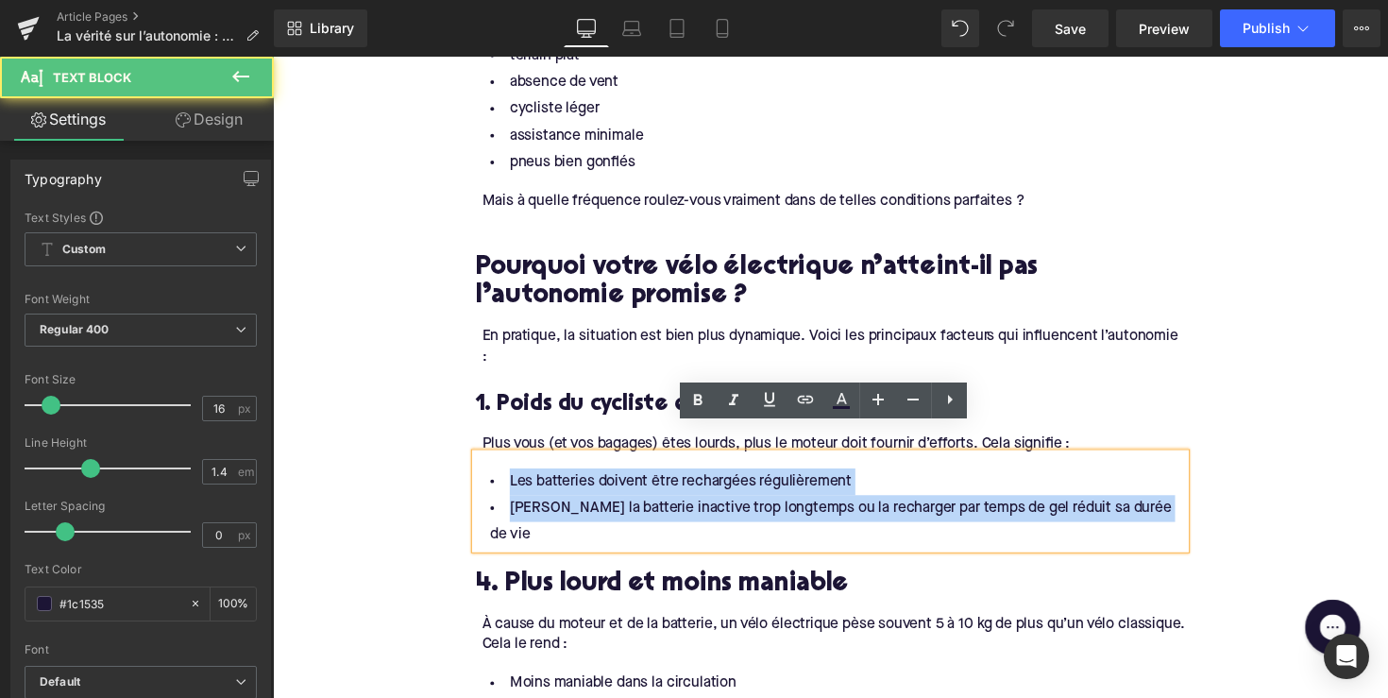
drag, startPoint x: 1172, startPoint y: 492, endPoint x: 395, endPoint y: 436, distance: 779.2
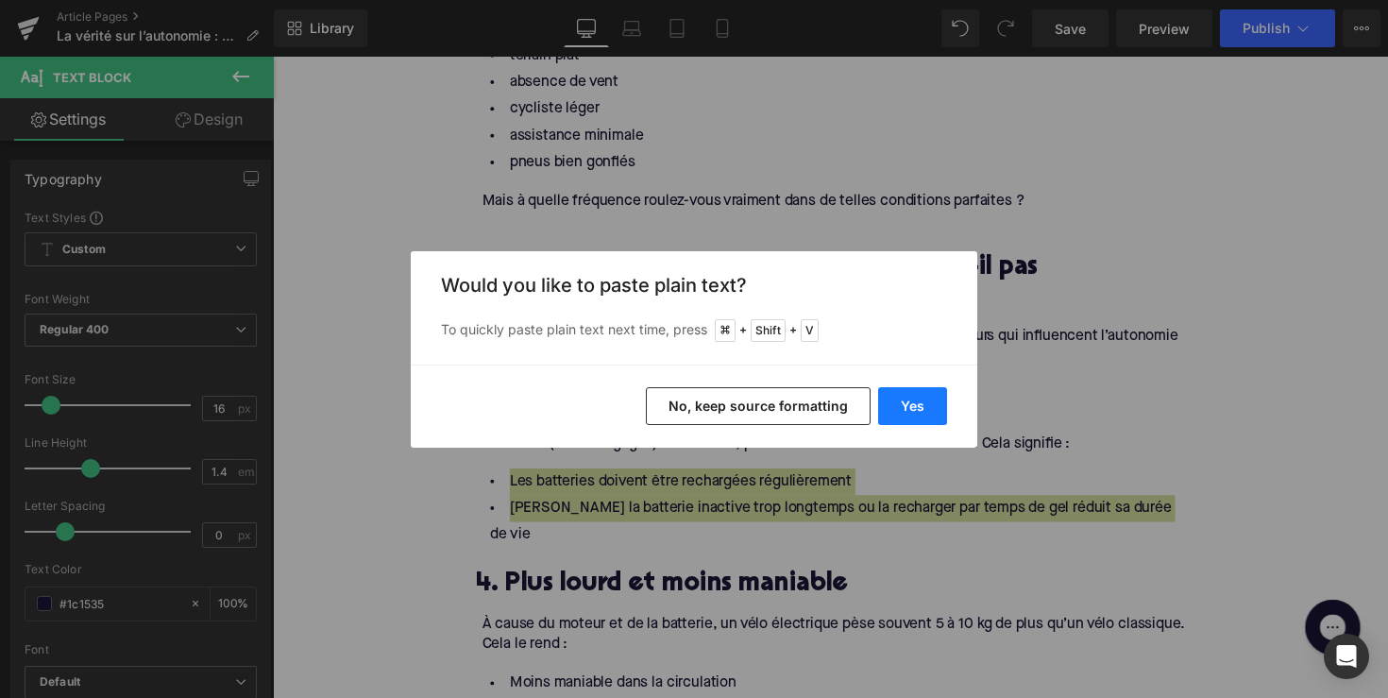
click at [916, 401] on button "Yes" at bounding box center [912, 406] width 69 height 38
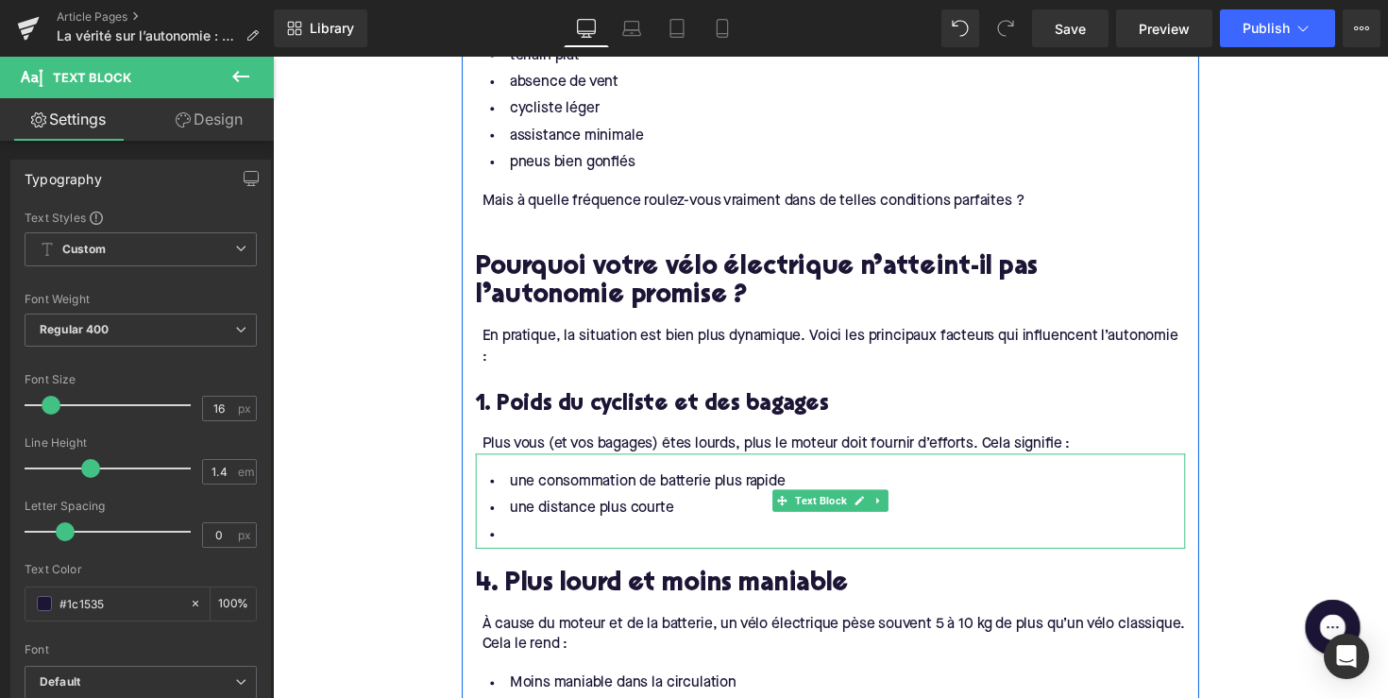
click at [637, 534] on li at bounding box center [844, 547] width 727 height 27
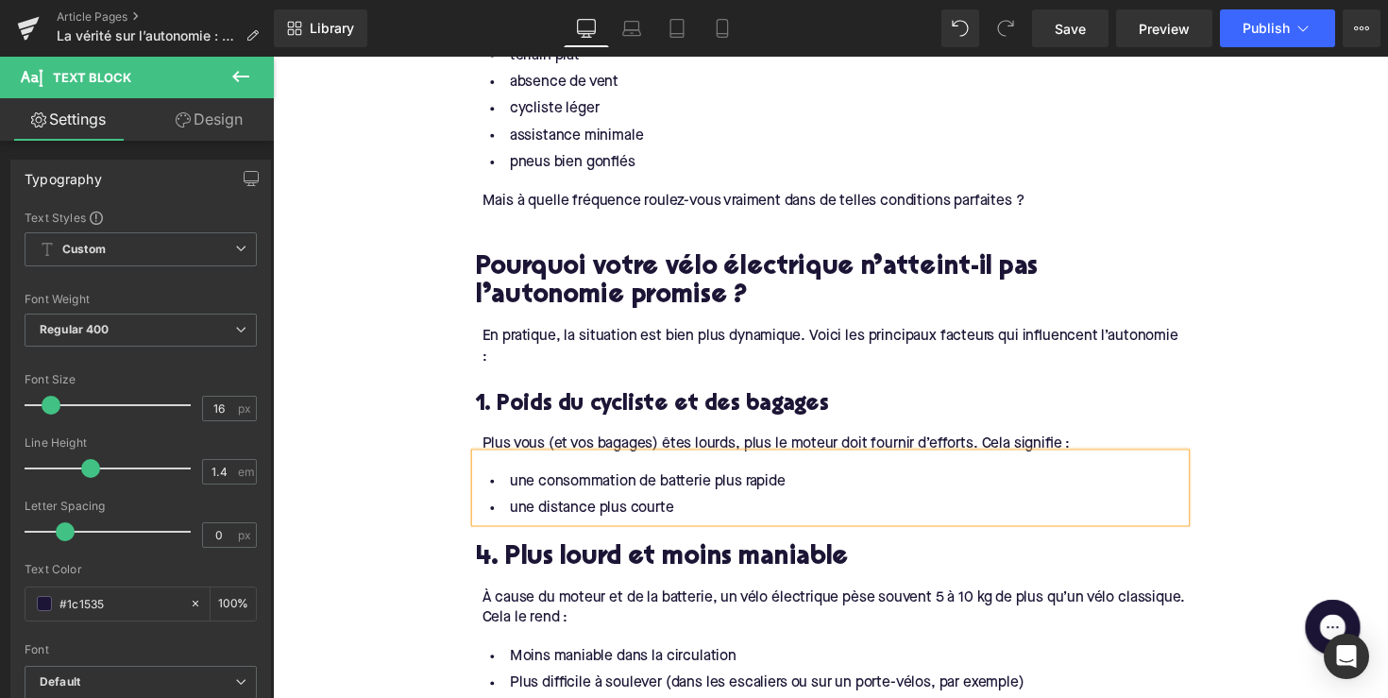
click at [592, 556] on h2 "4. Plus lourd et moins maniable" at bounding box center [844, 570] width 727 height 29
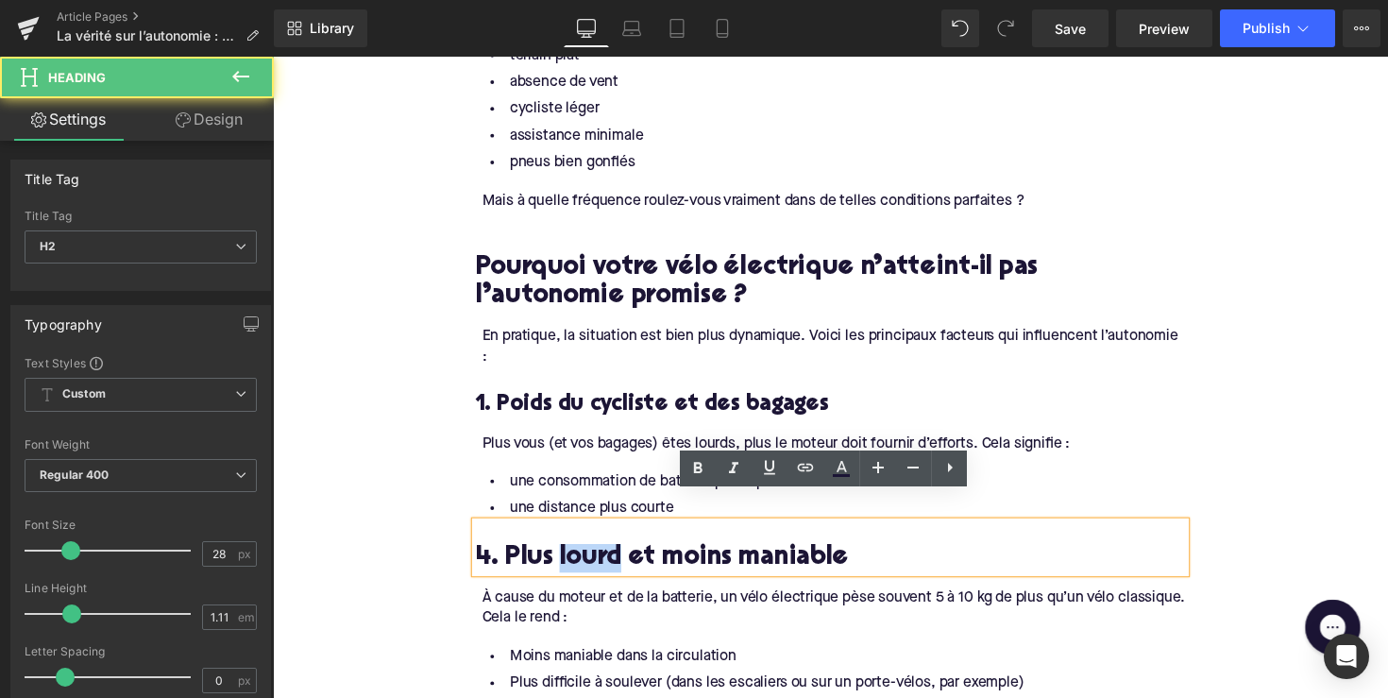
click at [592, 556] on h2 "4. Plus lourd et moins maniable" at bounding box center [844, 570] width 727 height 29
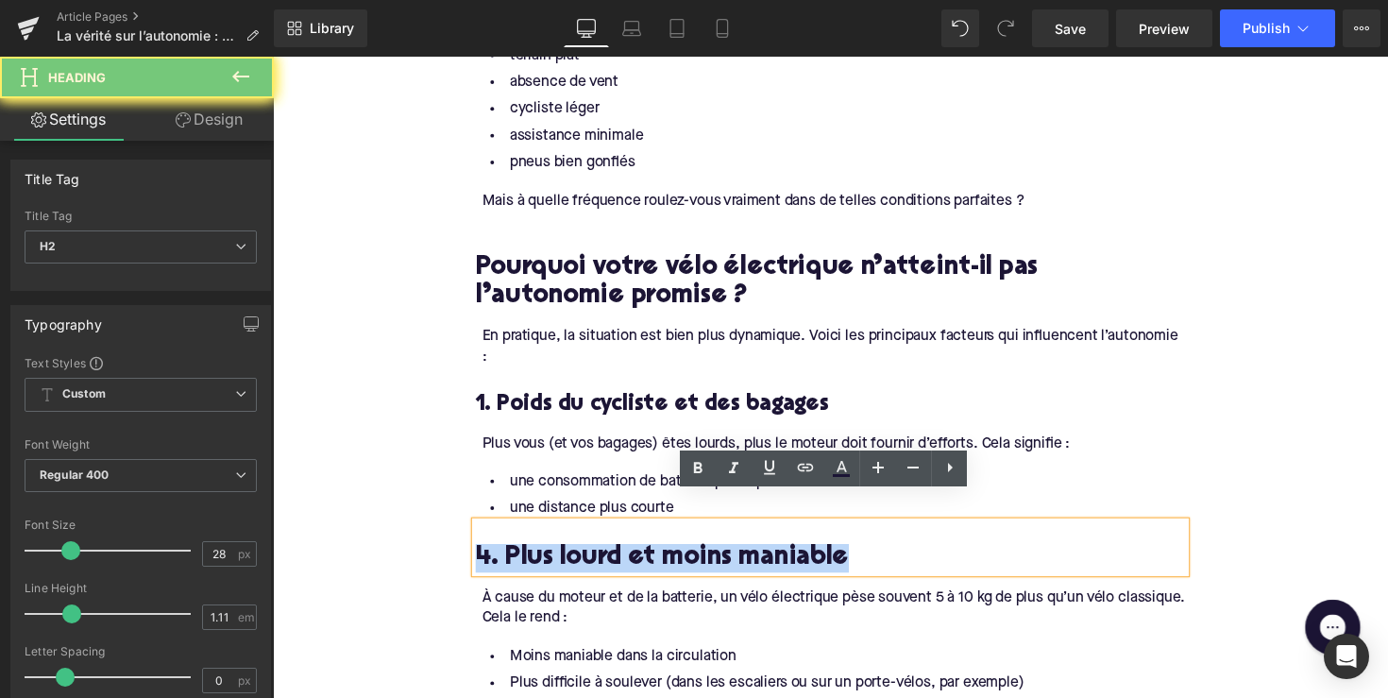
paste div
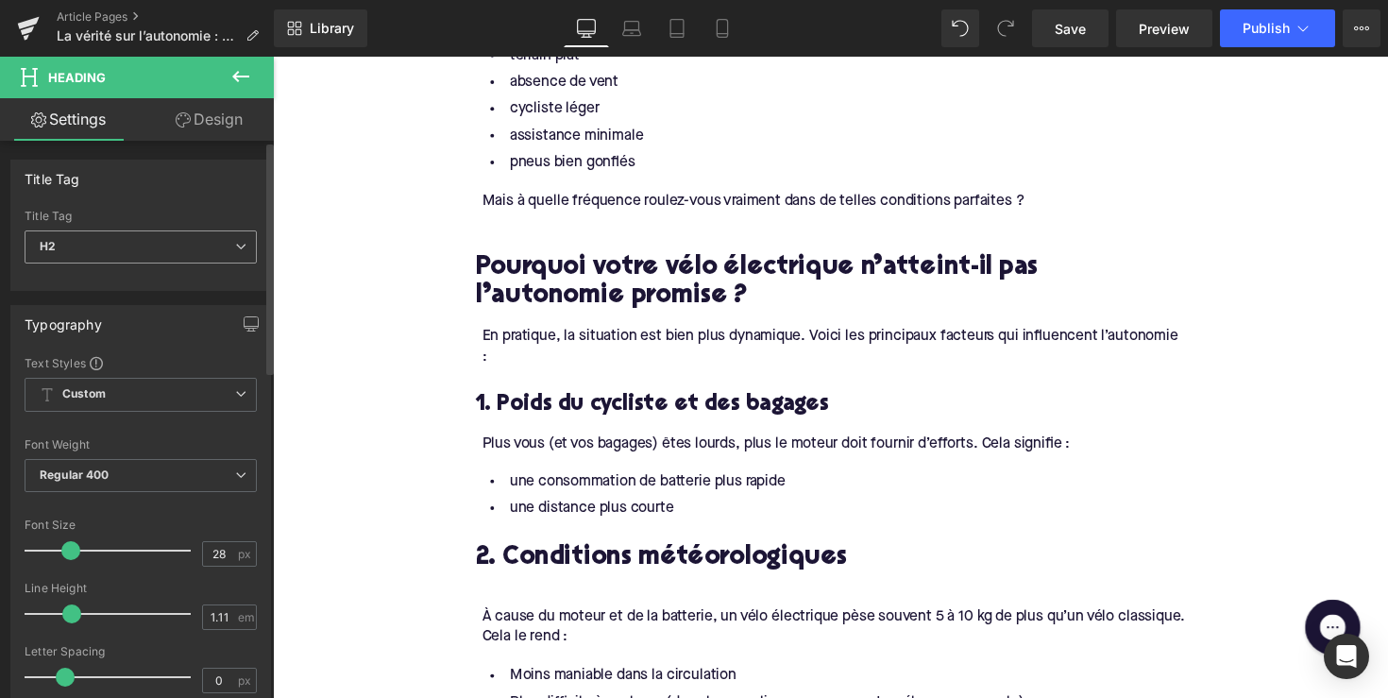
click at [195, 241] on span "H2" at bounding box center [141, 246] width 232 height 33
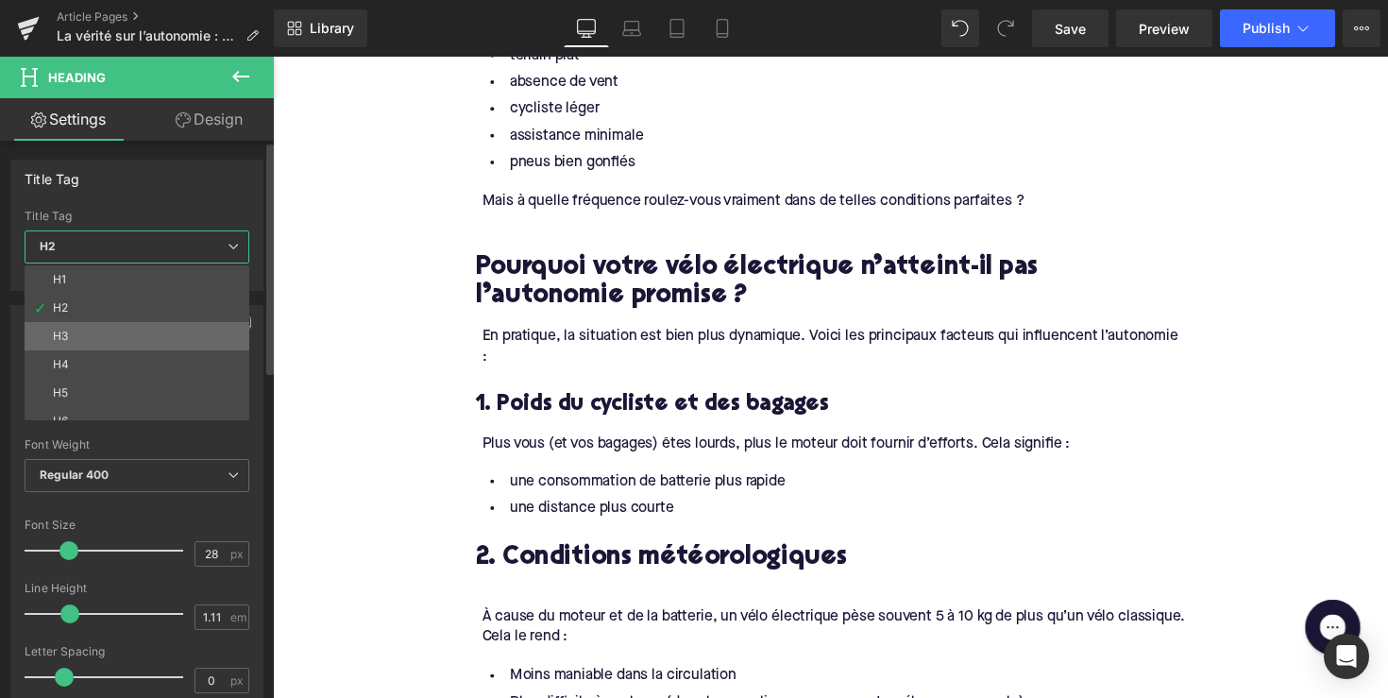
click at [159, 333] on li "H3" at bounding box center [141, 336] width 233 height 28
type input "24"
type input "1.29"
type input "100"
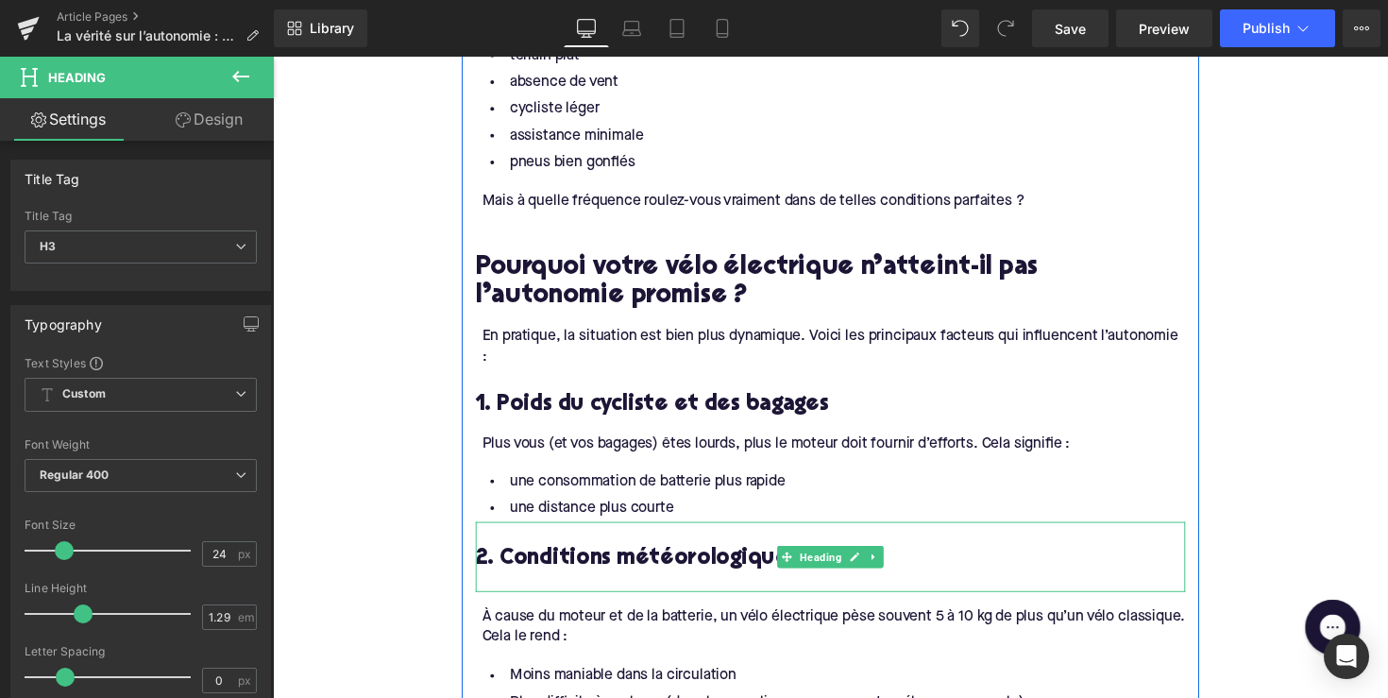
scroll to position [1572, 0]
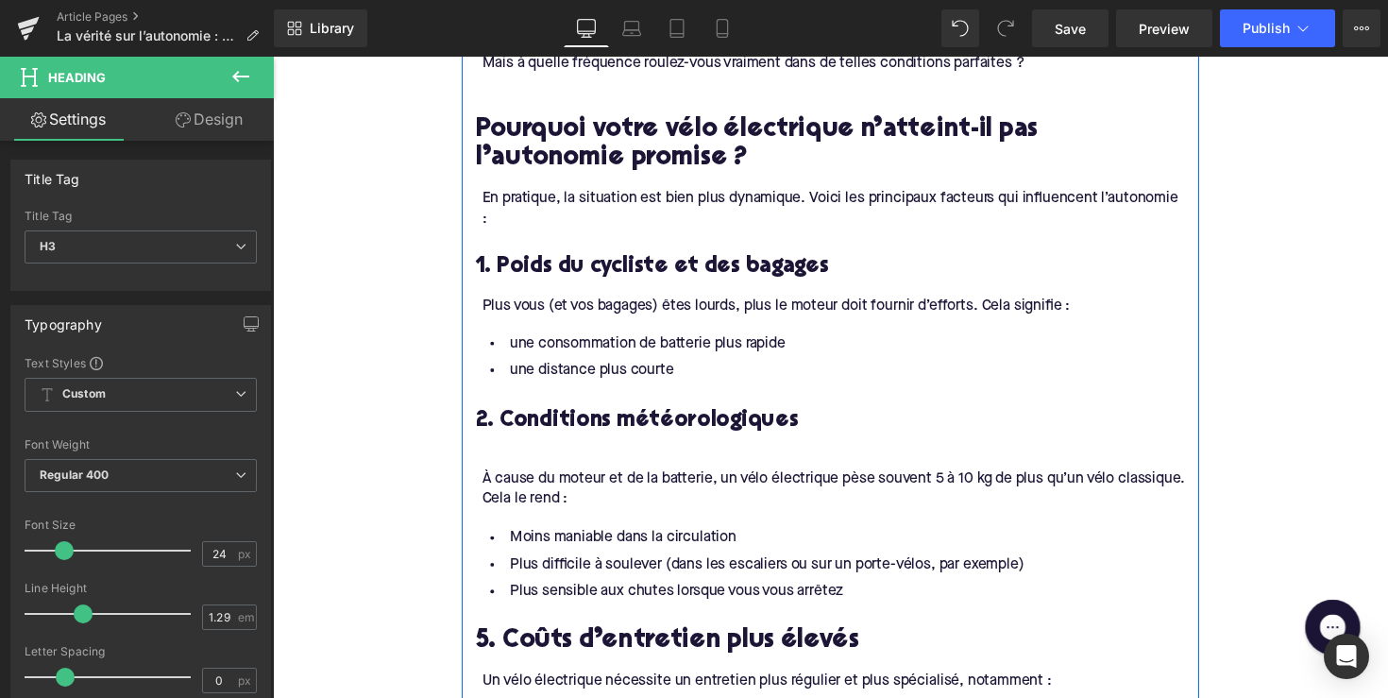
click at [528, 444] on div at bounding box center [844, 454] width 727 height 20
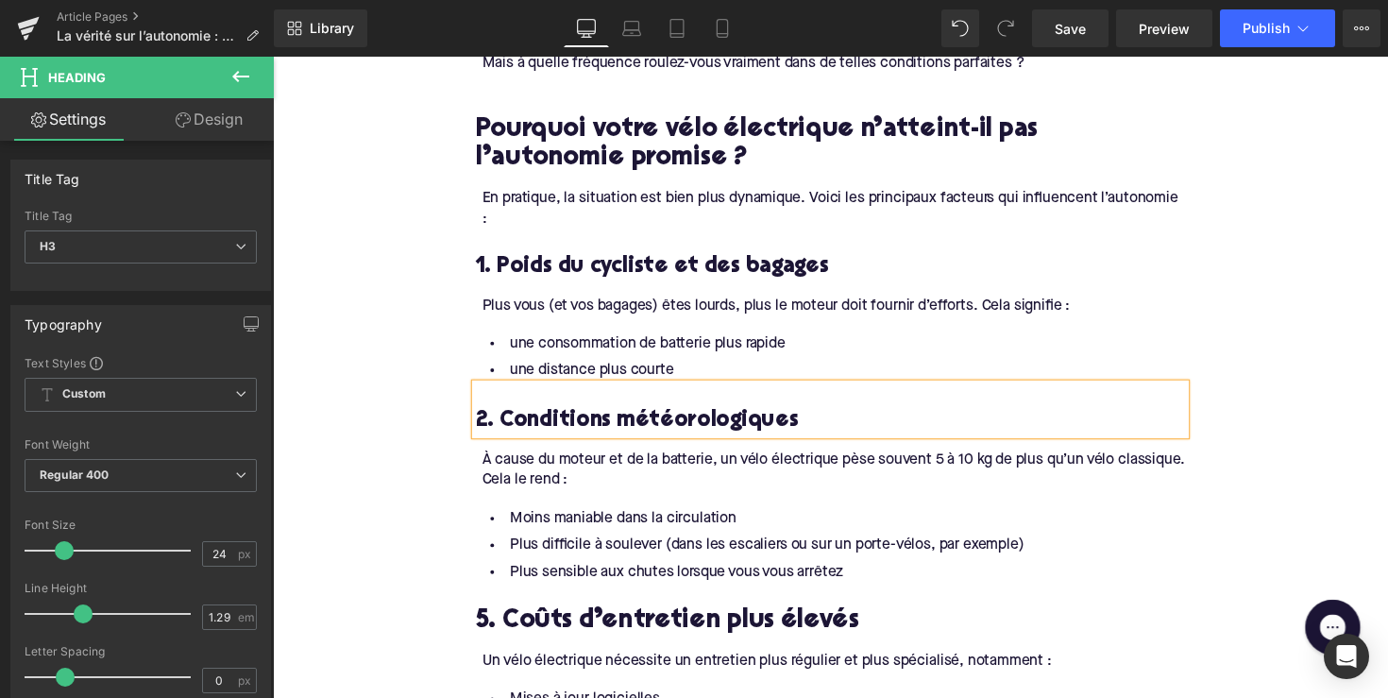
click at [579, 459] on div "À cause du moteur et de la batterie, un vélo électrique pèse souvent 5 à 10 kg …" at bounding box center [847, 480] width 721 height 42
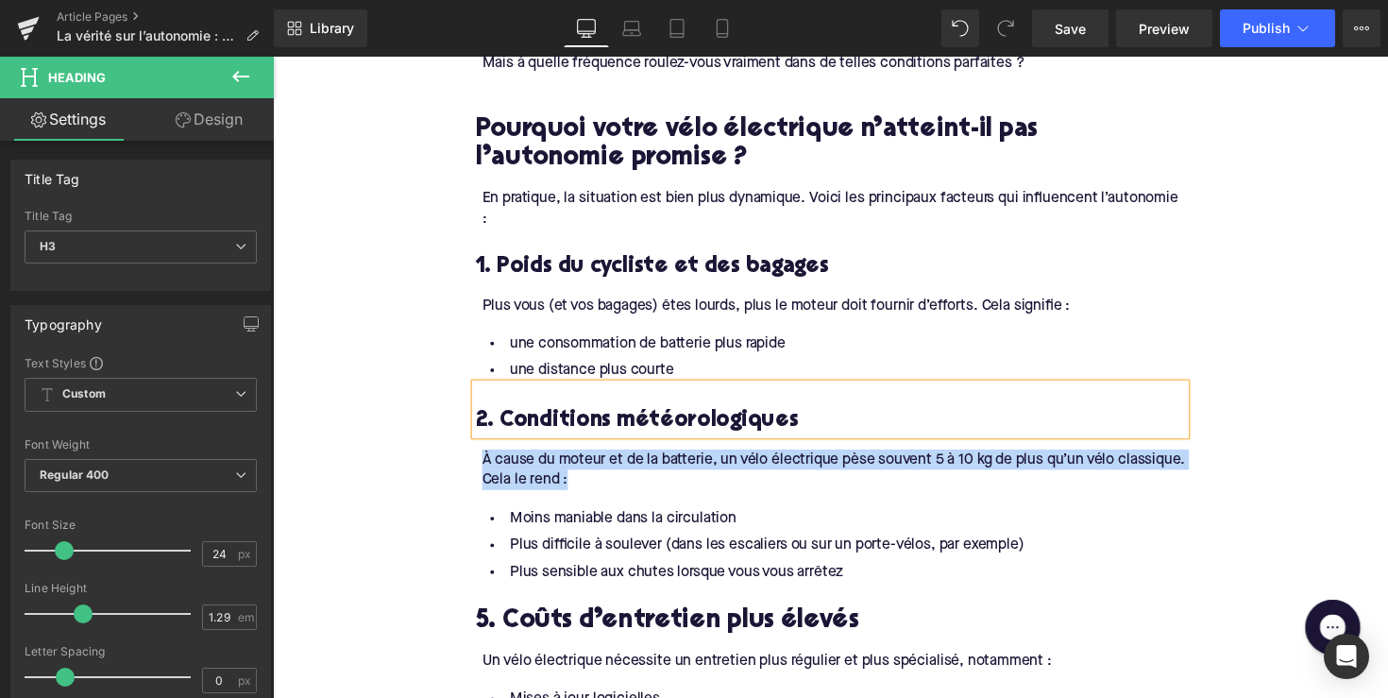
click at [579, 459] on div "À cause du moteur et de la batterie, un vélo électrique pèse souvent 5 à 10 kg …" at bounding box center [847, 480] width 721 height 42
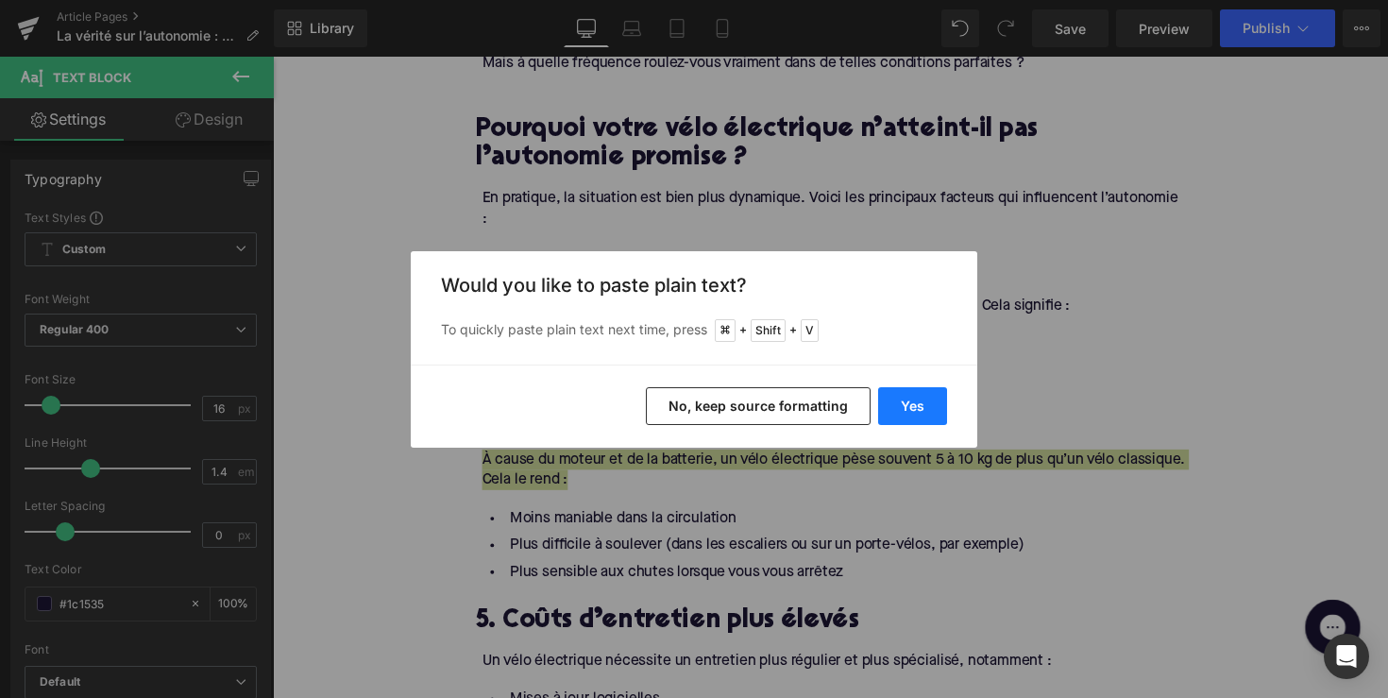
click at [914, 399] on button "Yes" at bounding box center [912, 406] width 69 height 38
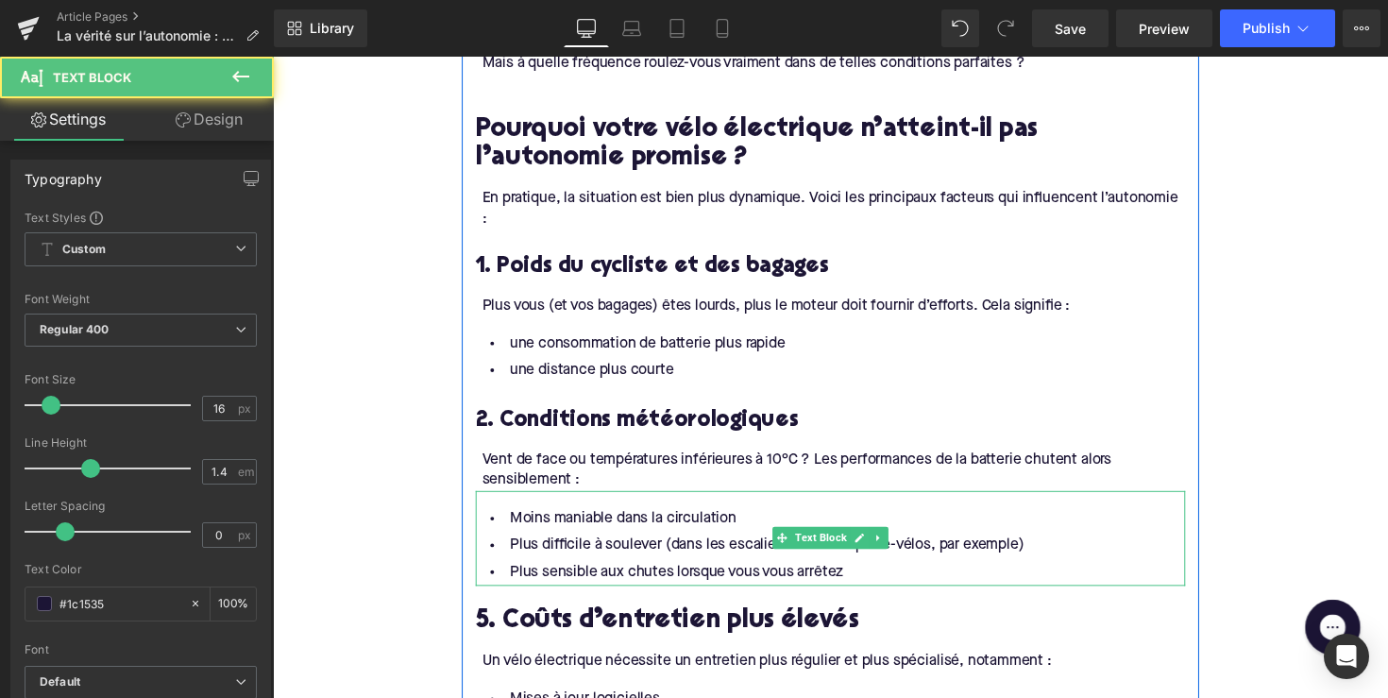
click at [611, 544] on li "Plus difficile à soulever (dans les escaliers ou sur un porte-vélos, par exempl…" at bounding box center [844, 557] width 727 height 27
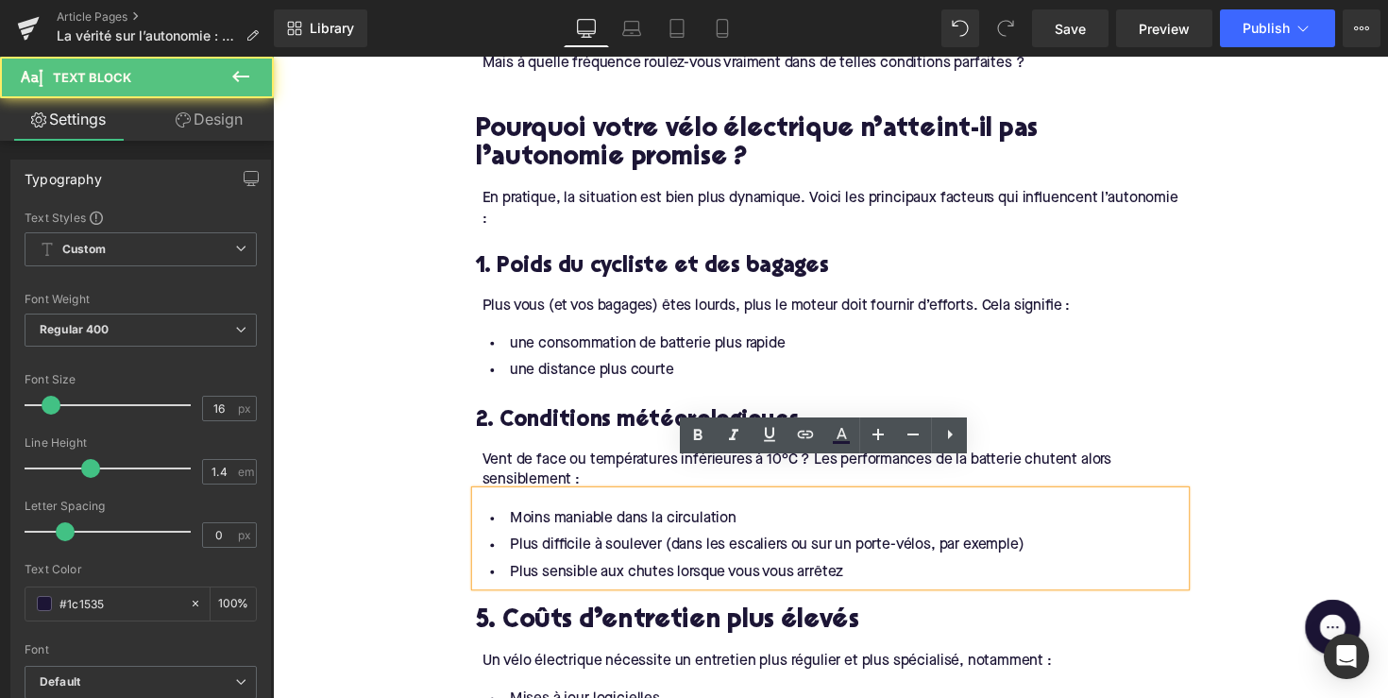
click at [871, 571] on li "Plus sensible aux chutes lorsque vous vous arrêtez" at bounding box center [844, 584] width 727 height 27
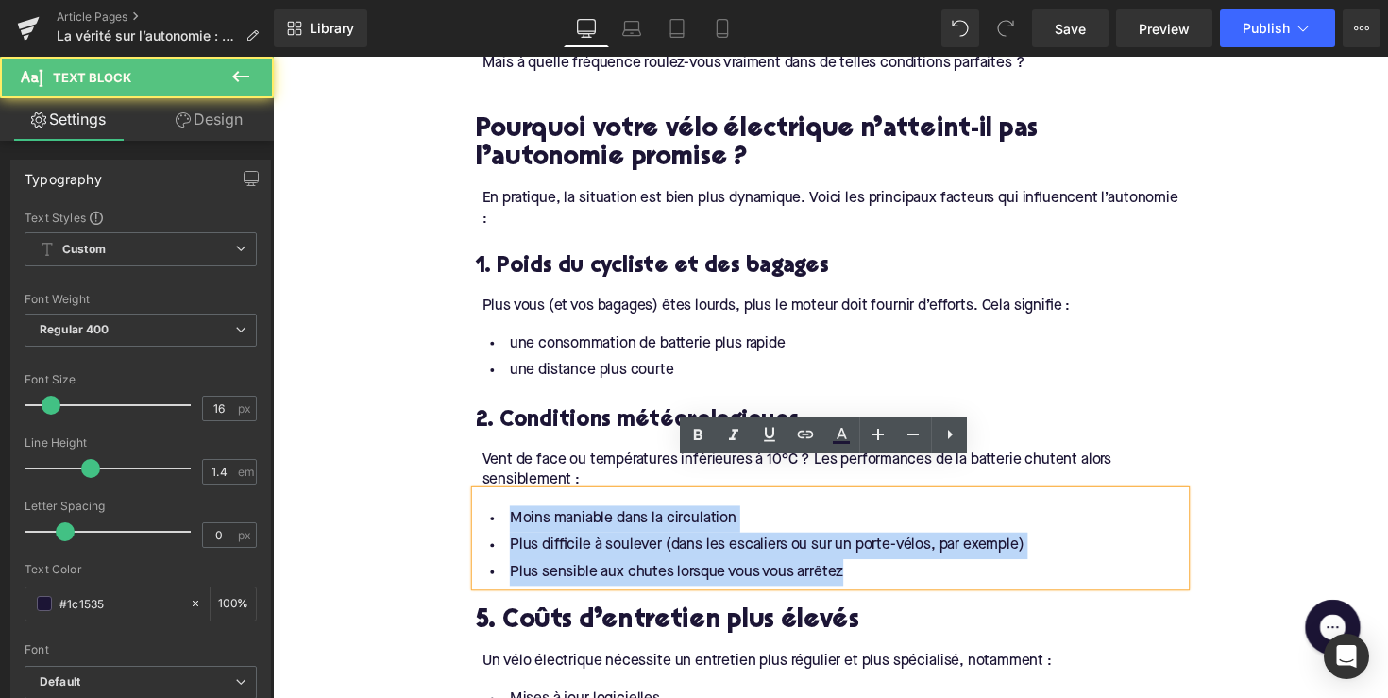
drag, startPoint x: 878, startPoint y: 551, endPoint x: 501, endPoint y: 497, distance: 380.6
click at [501, 517] on ul "Moins maniable dans la circulation Plus difficile à soulever (dans les escalier…" at bounding box center [844, 558] width 727 height 82
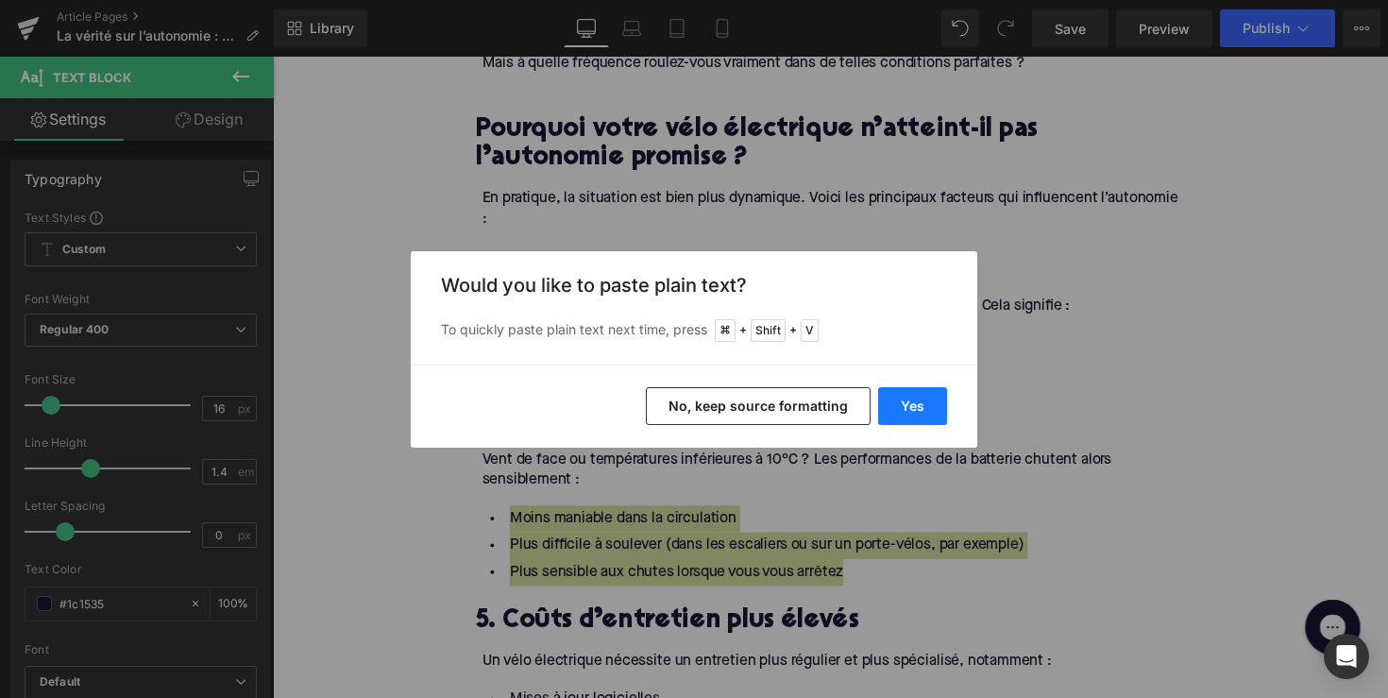
click at [909, 416] on button "Yes" at bounding box center [912, 406] width 69 height 38
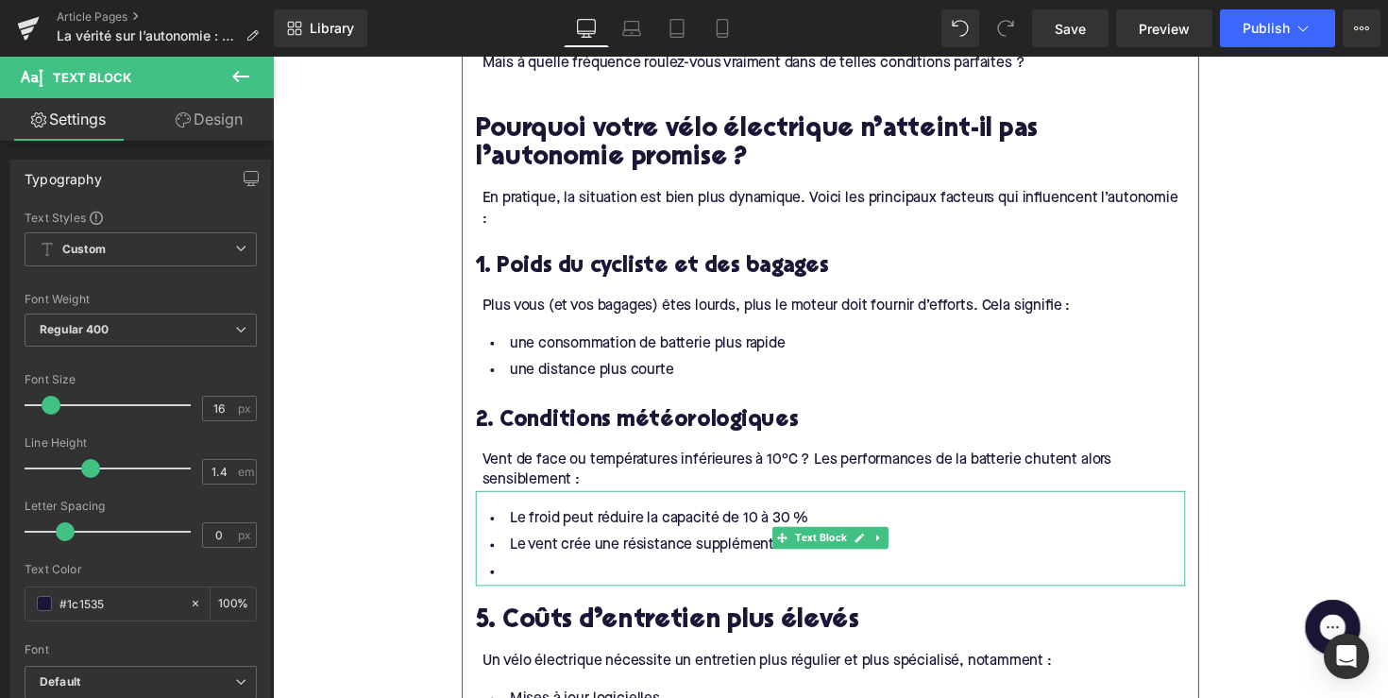
click at [665, 571] on li at bounding box center [844, 584] width 727 height 27
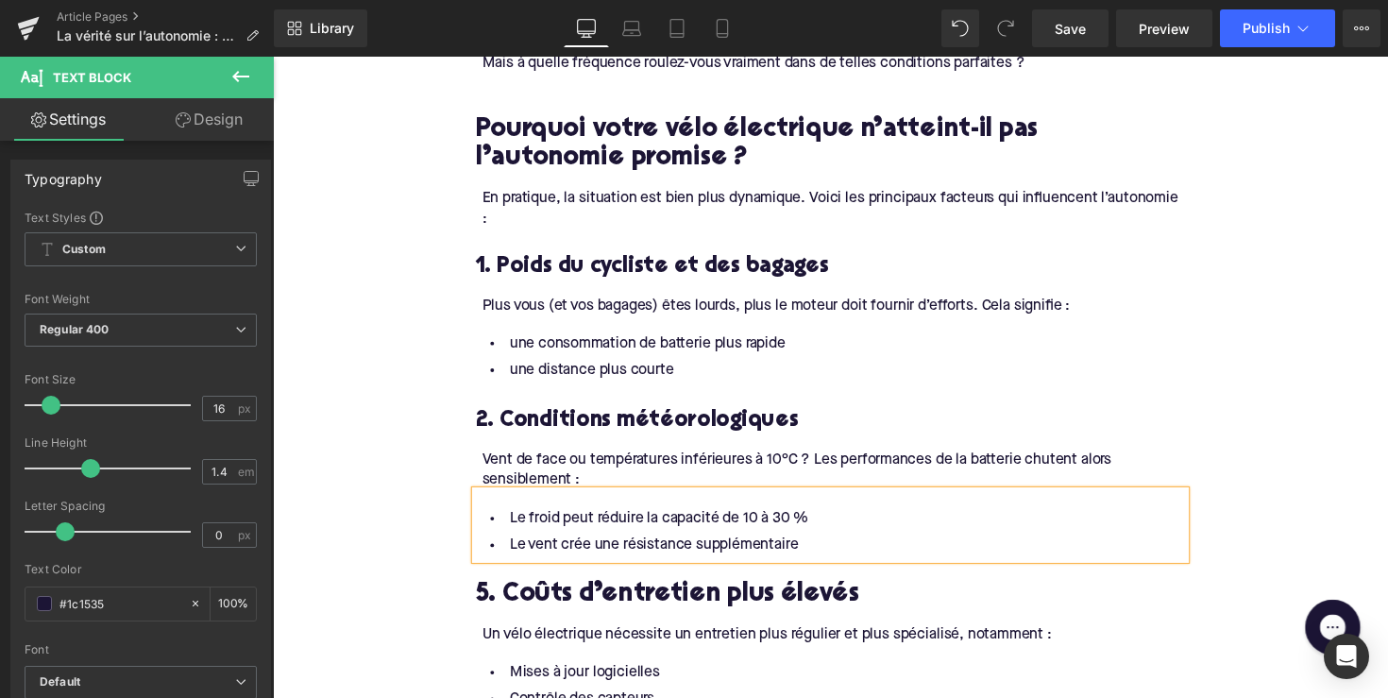
scroll to position [1780, 0]
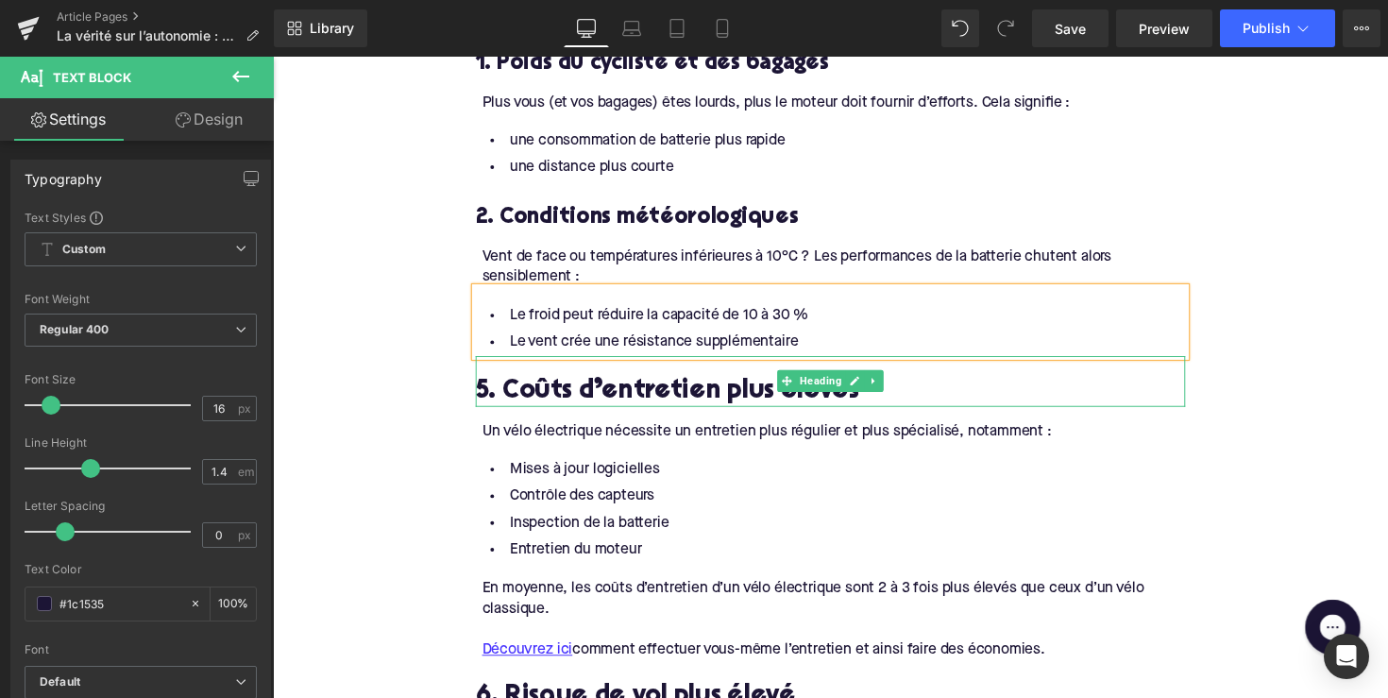
click at [547, 386] on h2 "5. Coûts d’entretien plus élevés" at bounding box center [844, 400] width 727 height 29
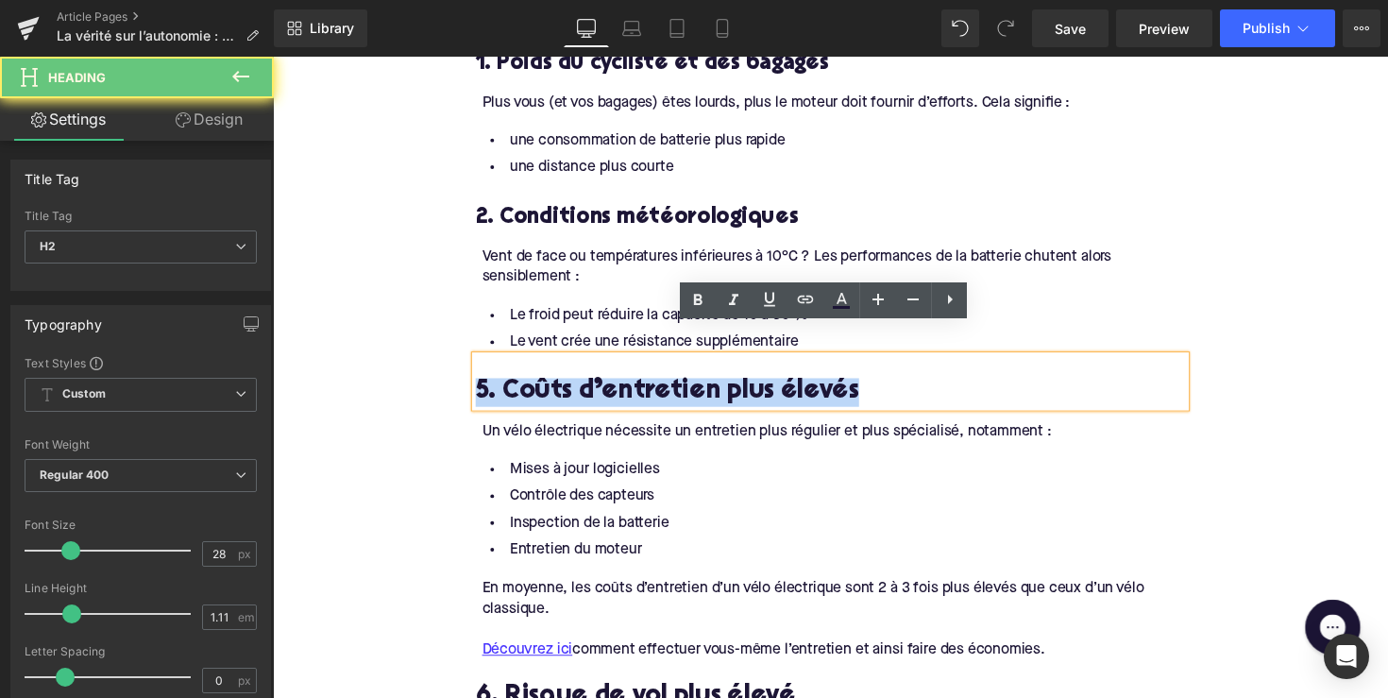
click at [547, 386] on h2 "5. Coûts d’entretien plus élevés" at bounding box center [844, 400] width 727 height 29
paste div
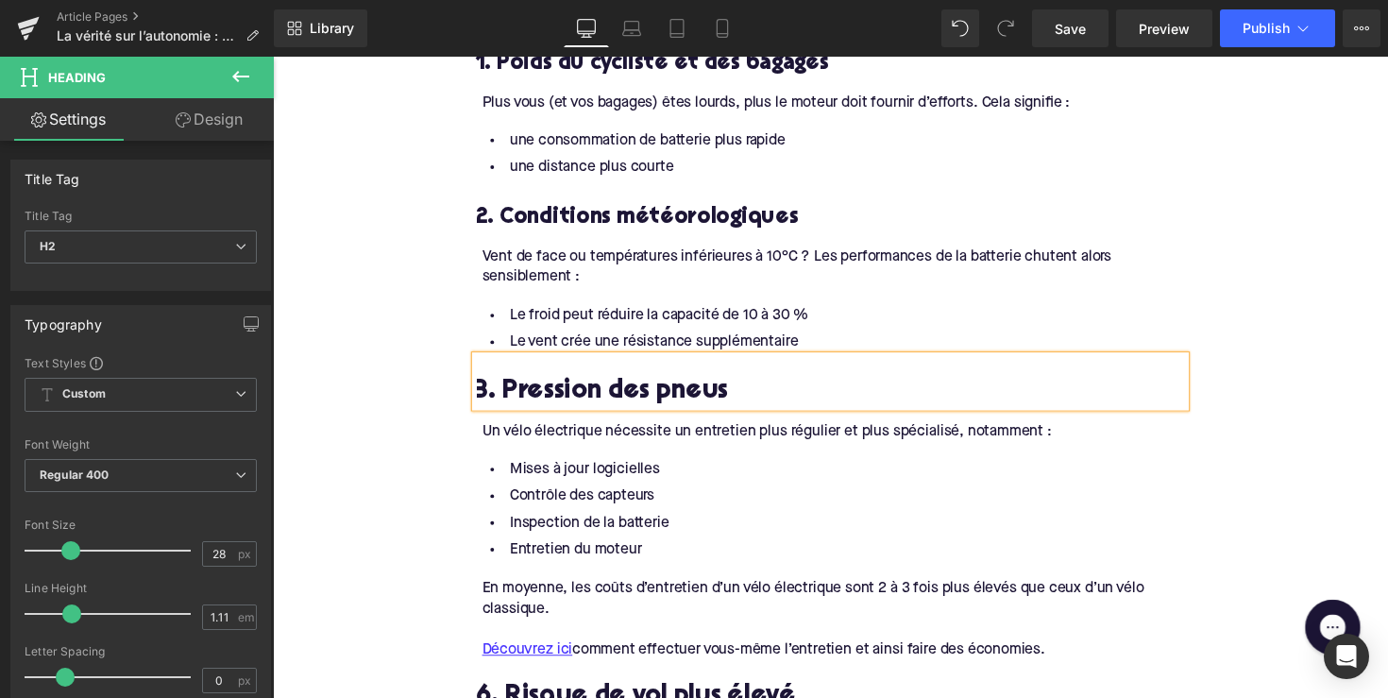
click at [679, 386] on h2 "3. Pression des pneus" at bounding box center [844, 400] width 727 height 29
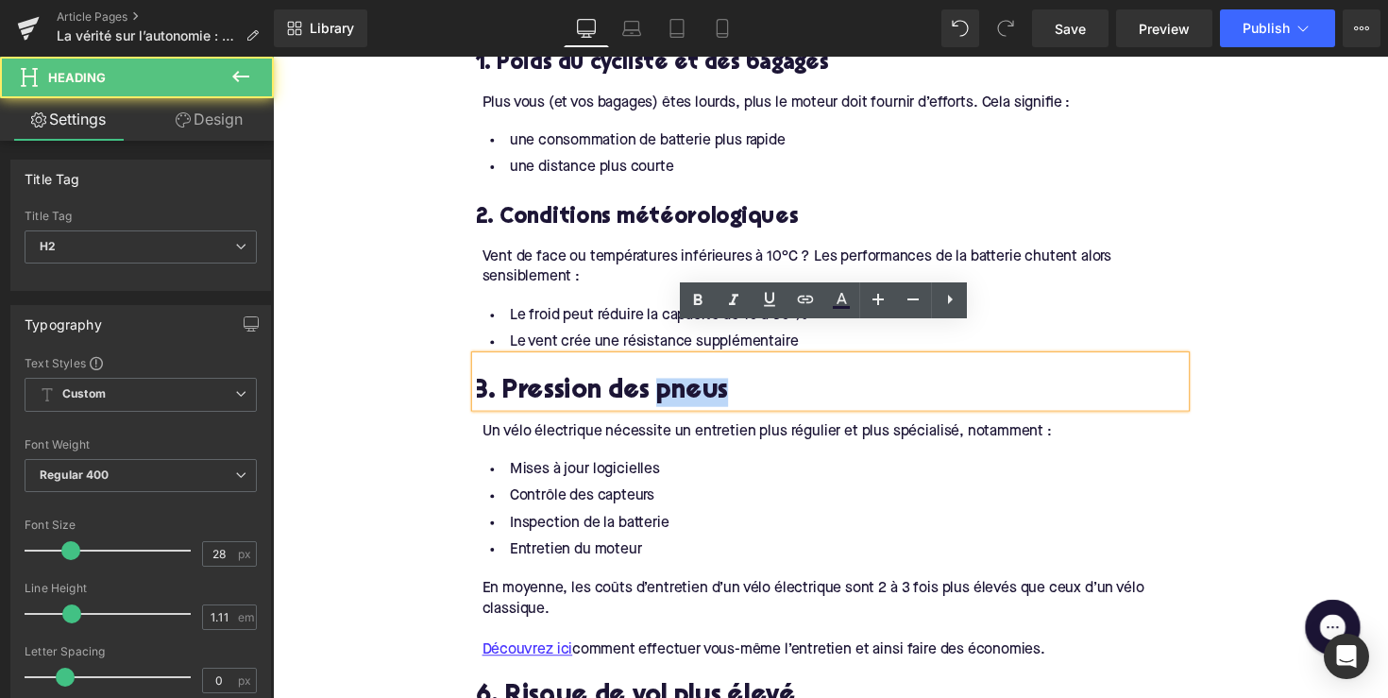
click at [679, 386] on h2 "3. Pression des pneus" at bounding box center [844, 400] width 727 height 29
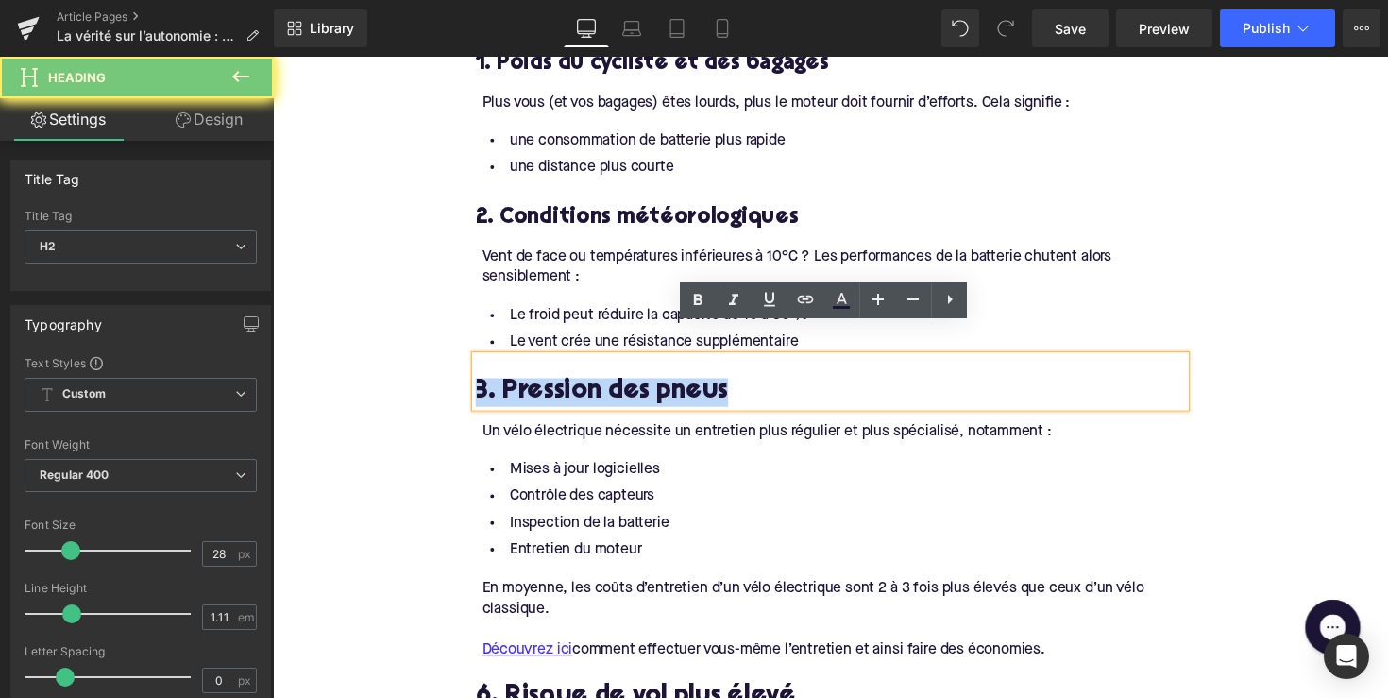
click at [679, 386] on h2 "3. Pression des pneus" at bounding box center [844, 400] width 727 height 29
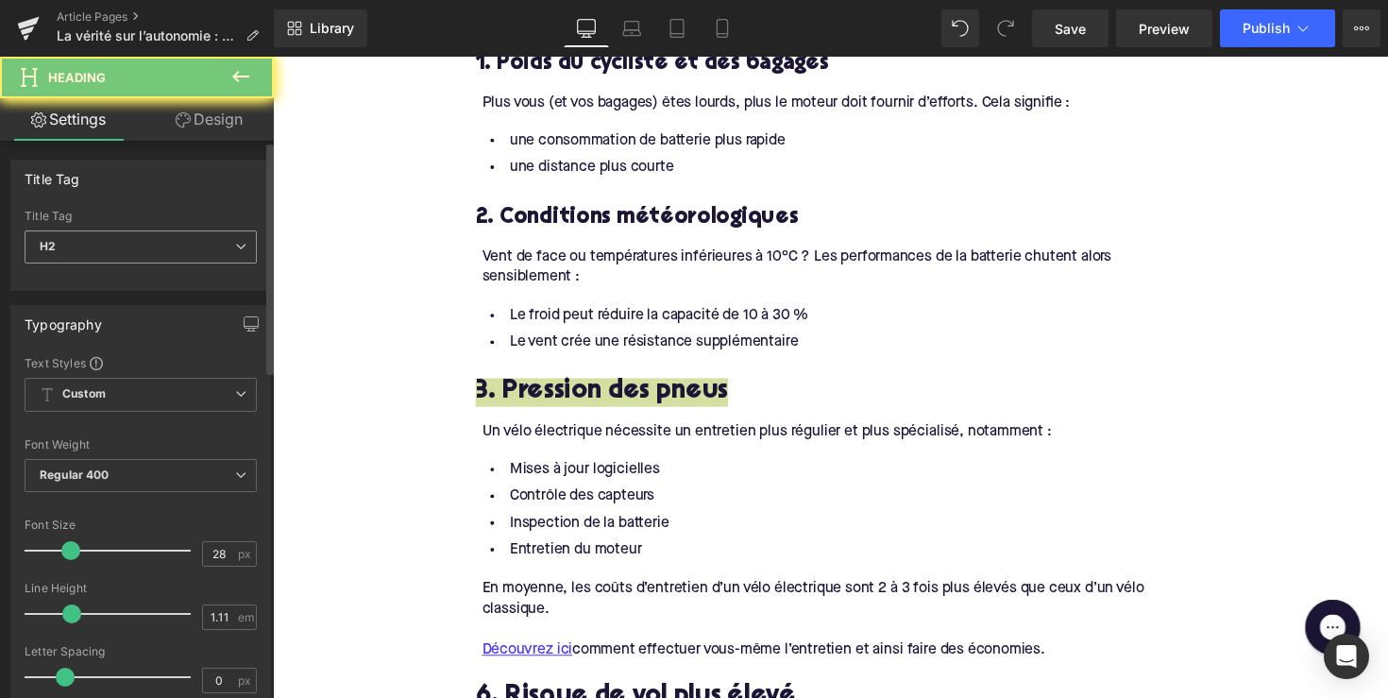
click at [185, 239] on span "H2" at bounding box center [141, 246] width 232 height 33
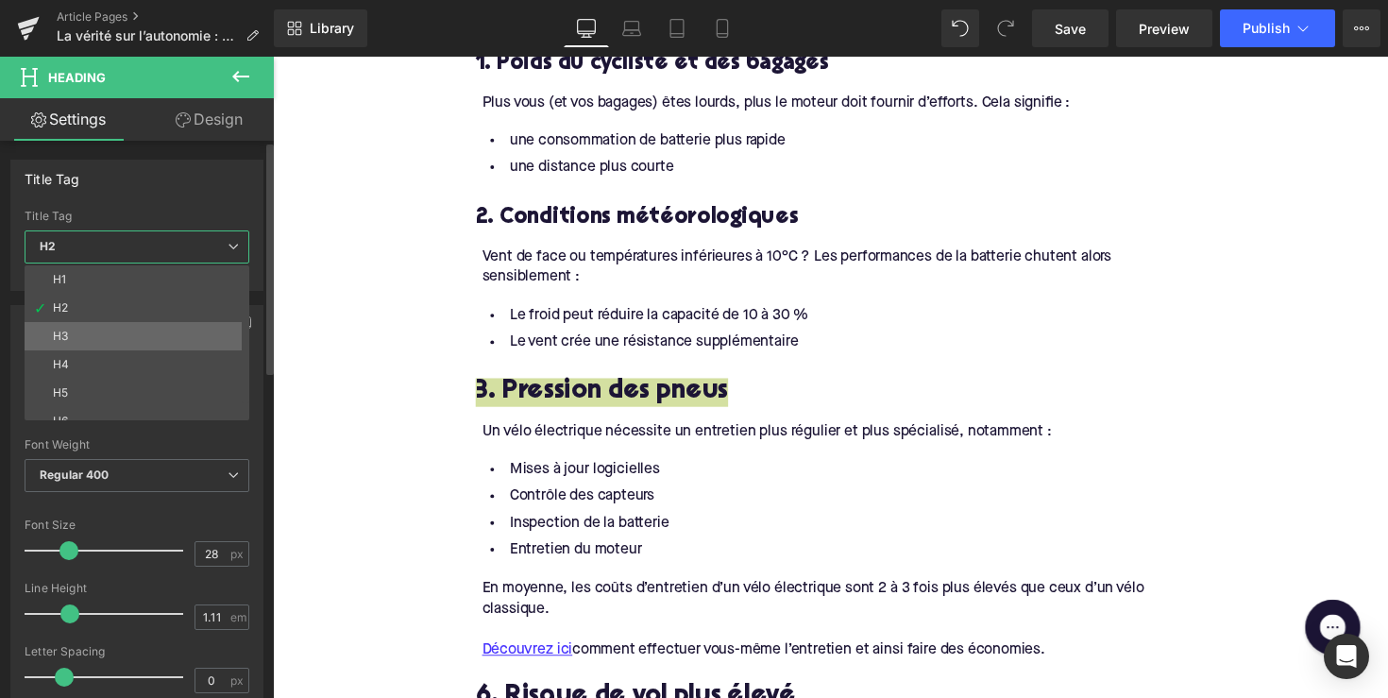
click at [177, 333] on li "H3" at bounding box center [141, 336] width 233 height 28
type input "24"
type input "1.29"
type input "100"
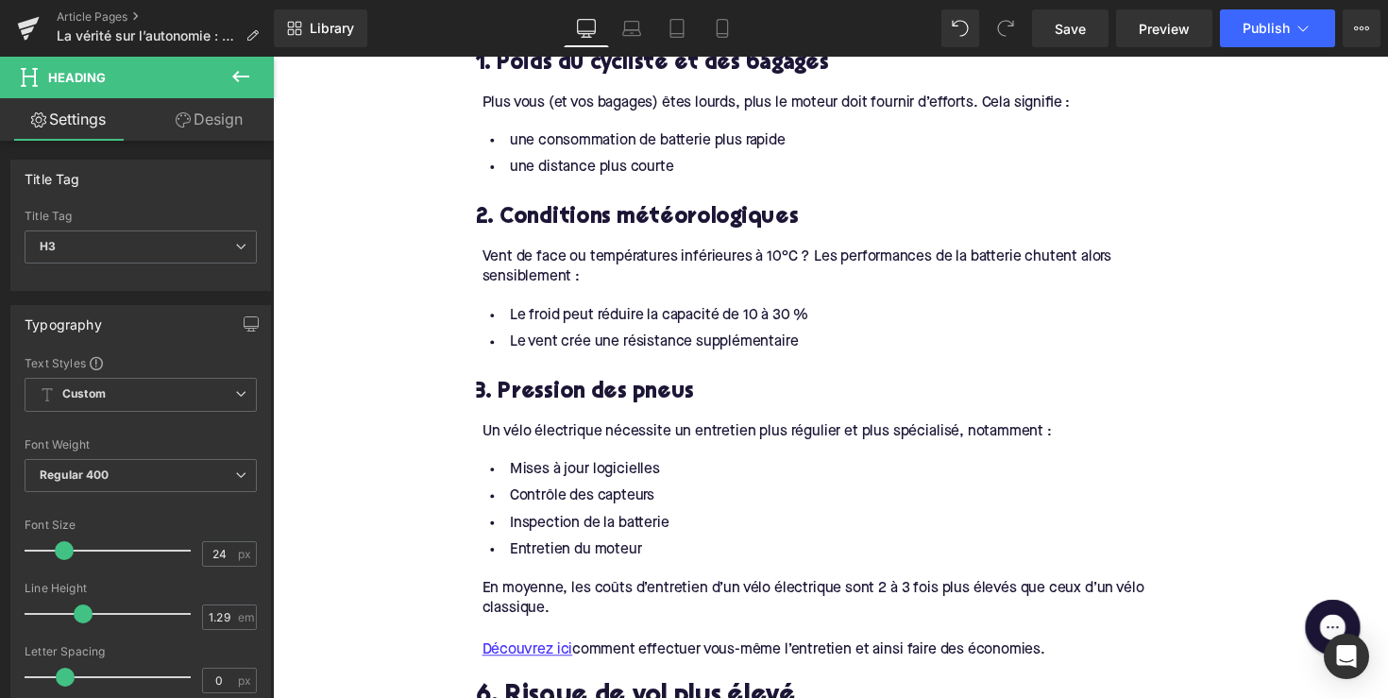
click at [586, 431] on div "Un vélo électrique nécessite un entretien plus régulier et plus spécialisé, not…" at bounding box center [847, 441] width 721 height 21
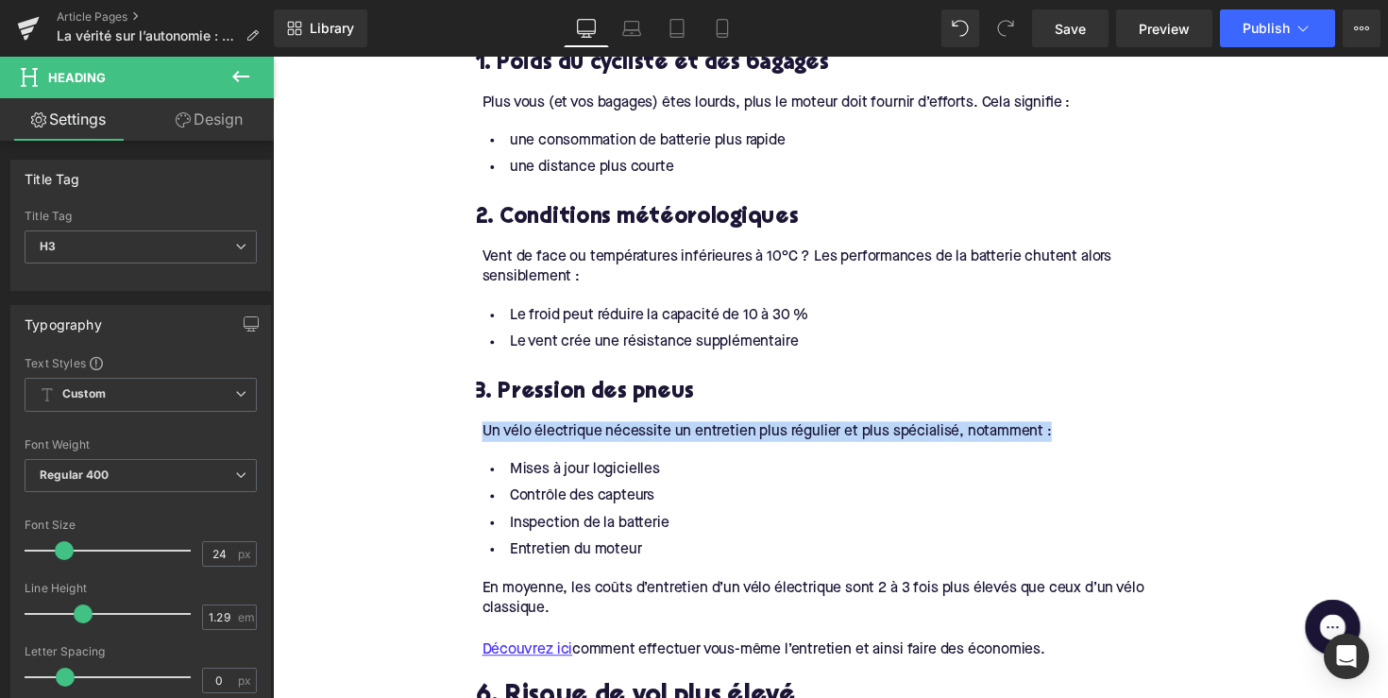
click at [586, 431] on div "Un vélo électrique nécessite un entretien plus régulier et plus spécialisé, not…" at bounding box center [847, 441] width 721 height 21
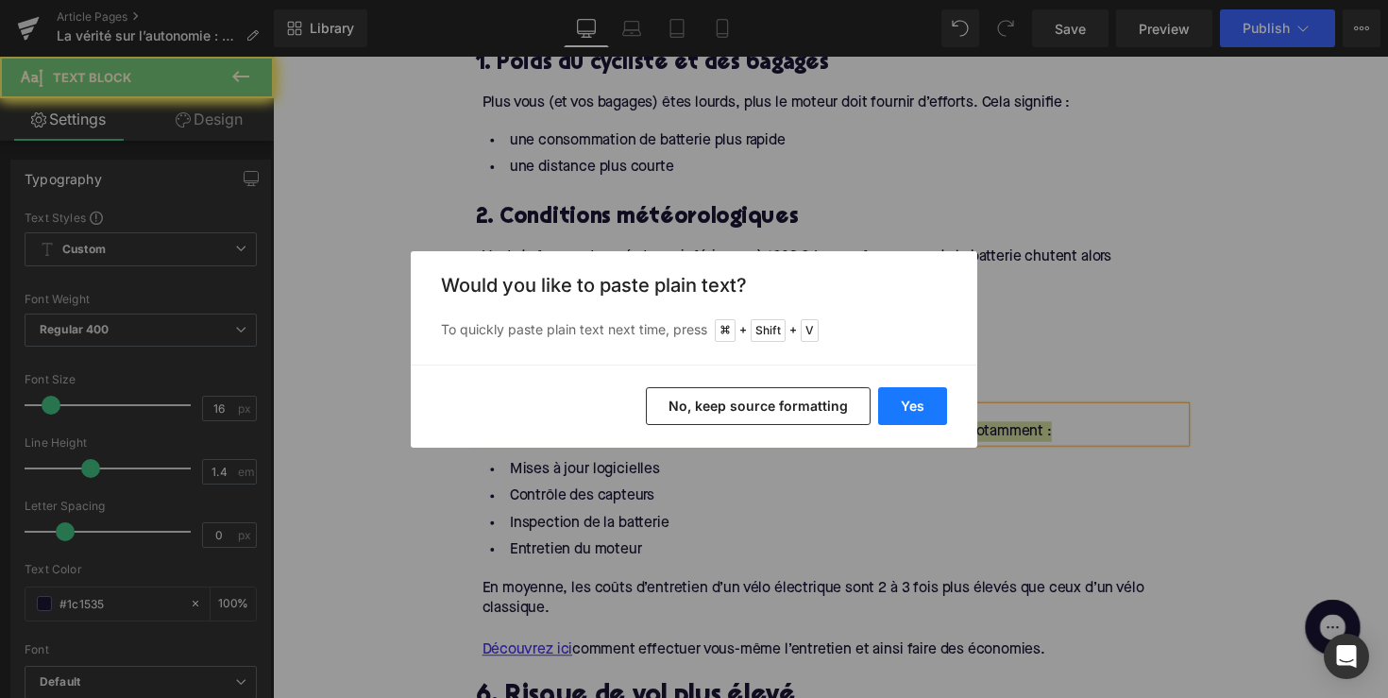
click at [894, 387] on button "Yes" at bounding box center [912, 406] width 69 height 38
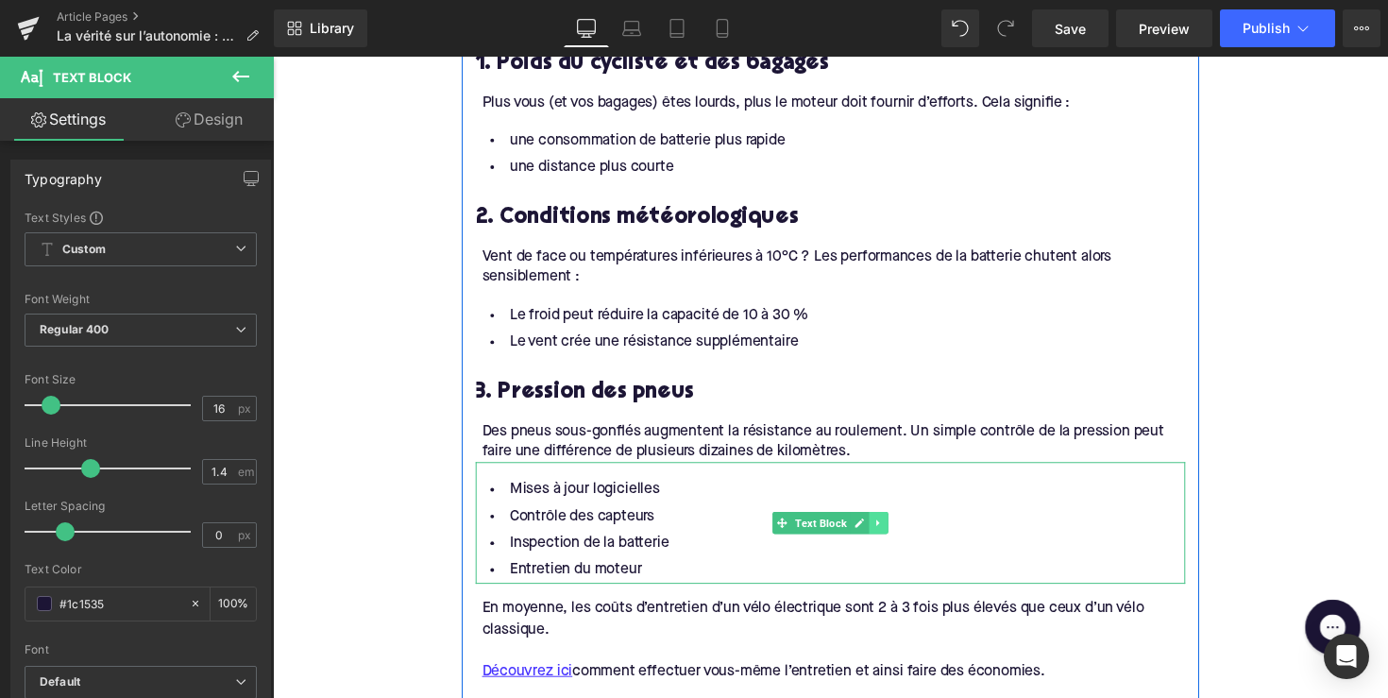
click at [892, 532] on icon at bounding box center [893, 535] width 3 height 7
click at [898, 530] on icon at bounding box center [903, 535] width 10 height 10
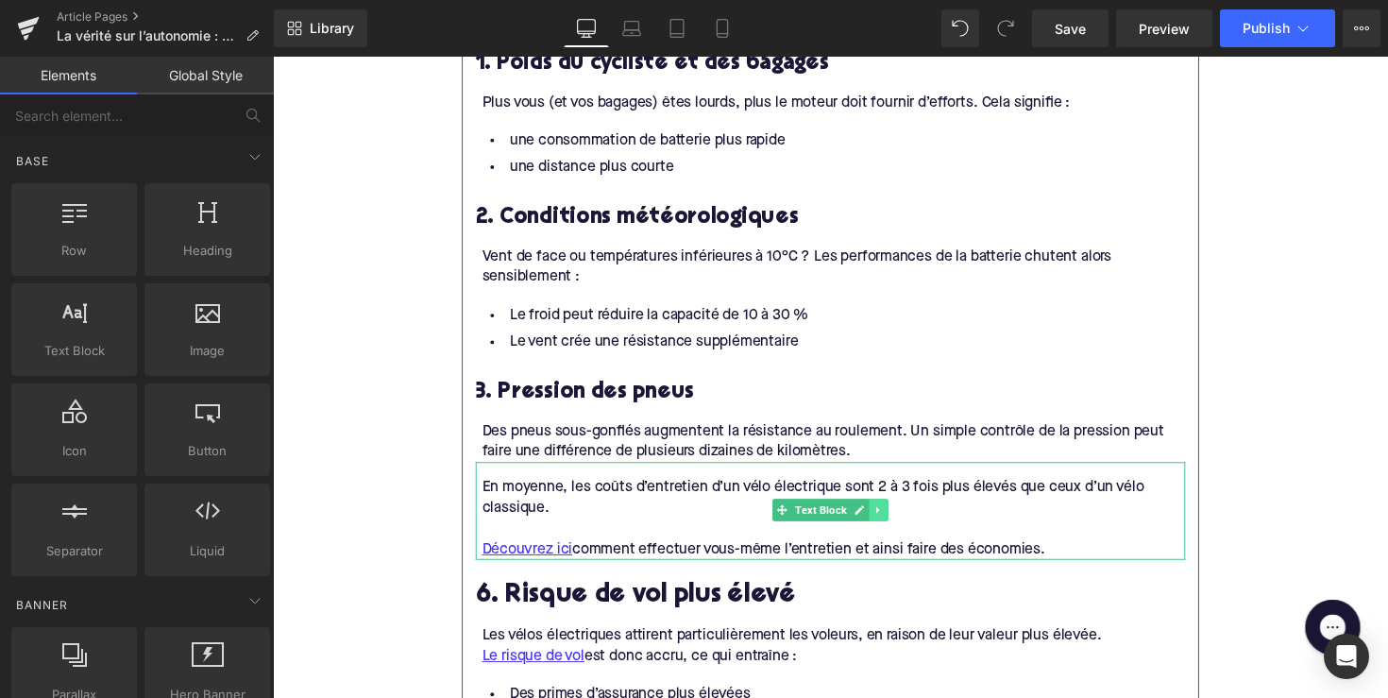
click at [895, 516] on icon at bounding box center [894, 521] width 10 height 11
click at [893, 510] on link at bounding box center [903, 521] width 20 height 23
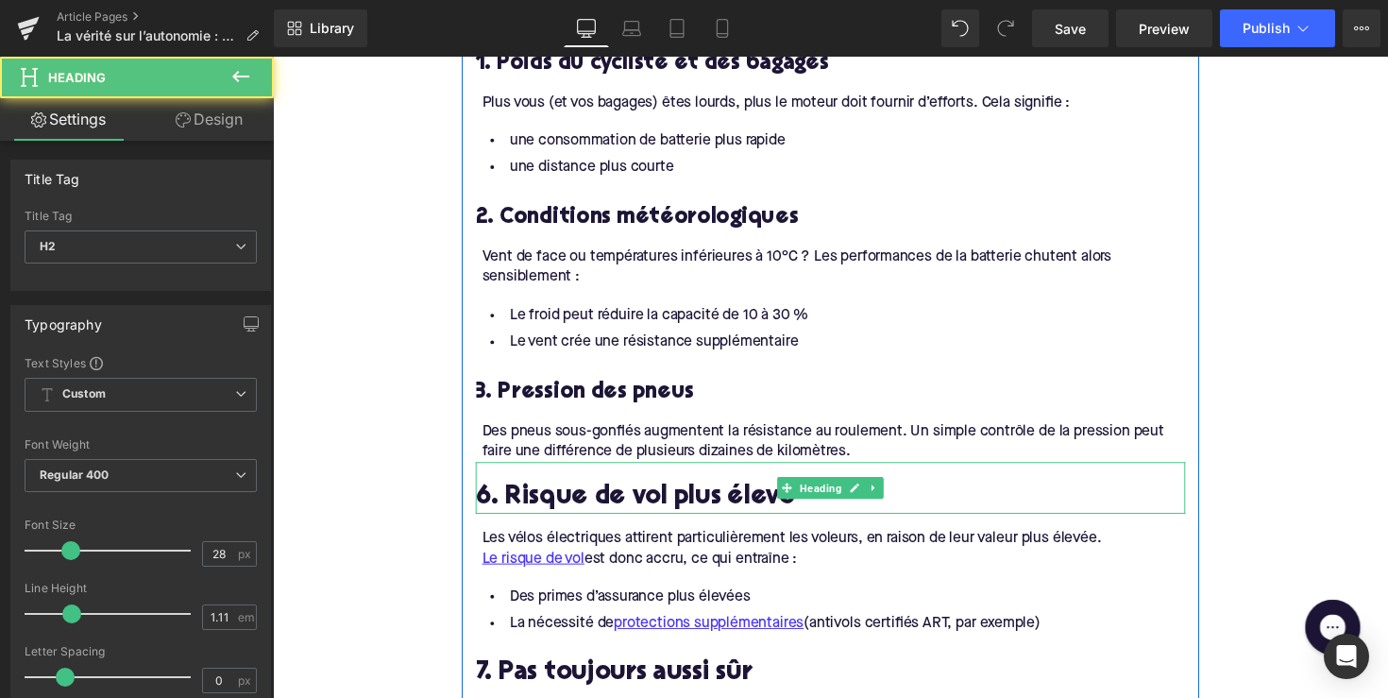
click at [603, 495] on h2 "6. Risque de vol plus élevé" at bounding box center [844, 509] width 727 height 29
paste div
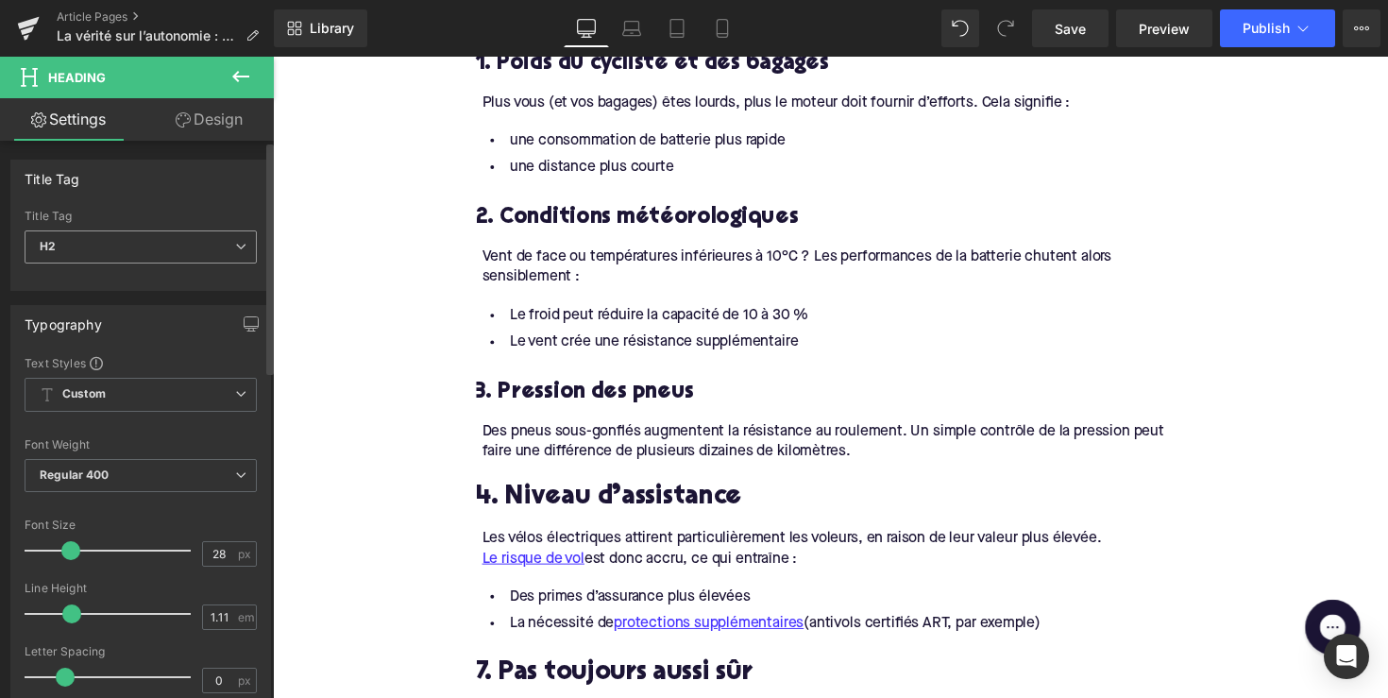
click at [155, 231] on span "H2" at bounding box center [141, 246] width 232 height 33
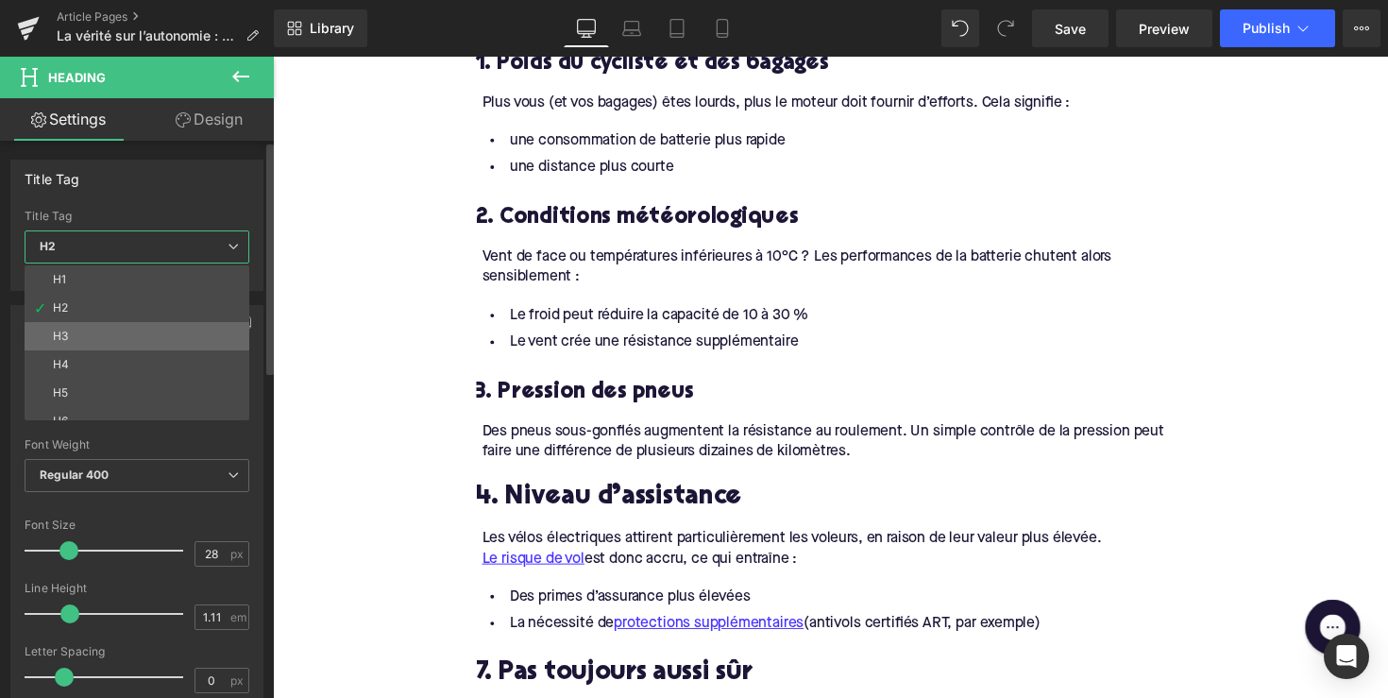
click at [150, 344] on li "H3" at bounding box center [141, 336] width 233 height 28
type input "24"
type input "1.29"
type input "100"
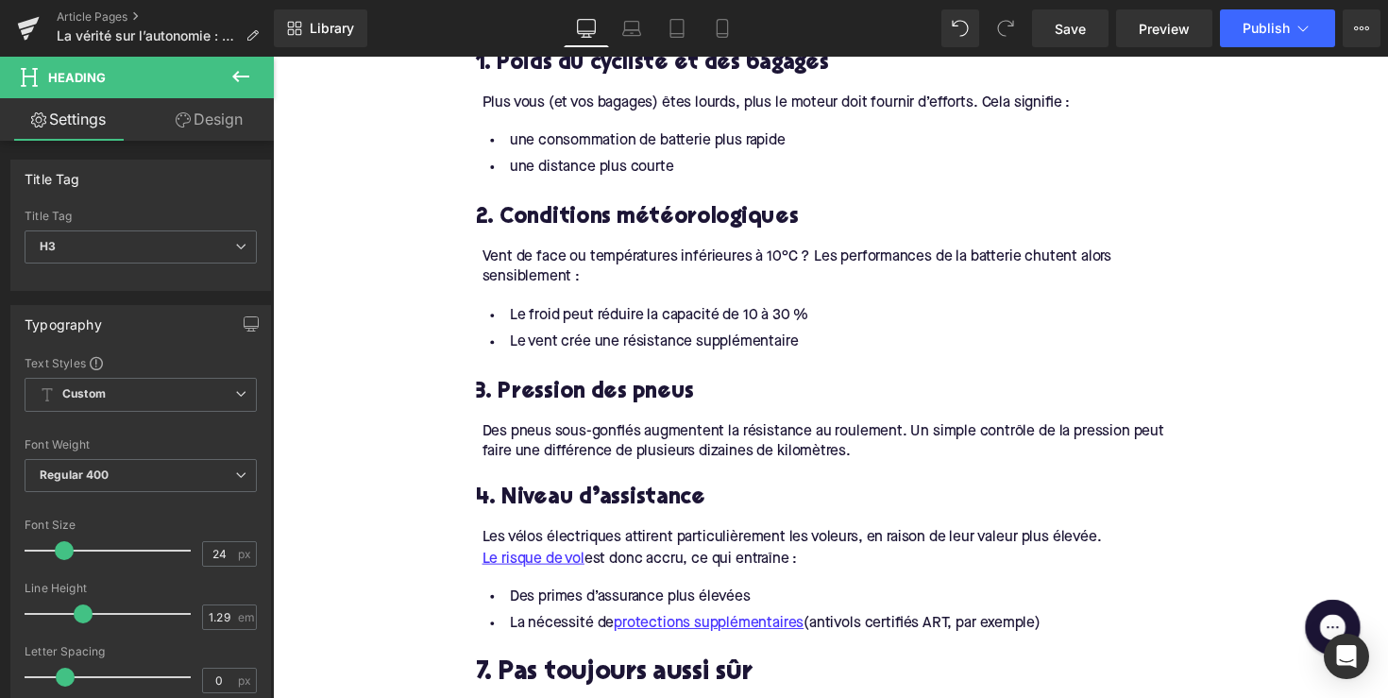
click at [595, 539] on div "Les vélos électriques attirent particulièrement les voleurs, en raison de leur …" at bounding box center [847, 560] width 721 height 42
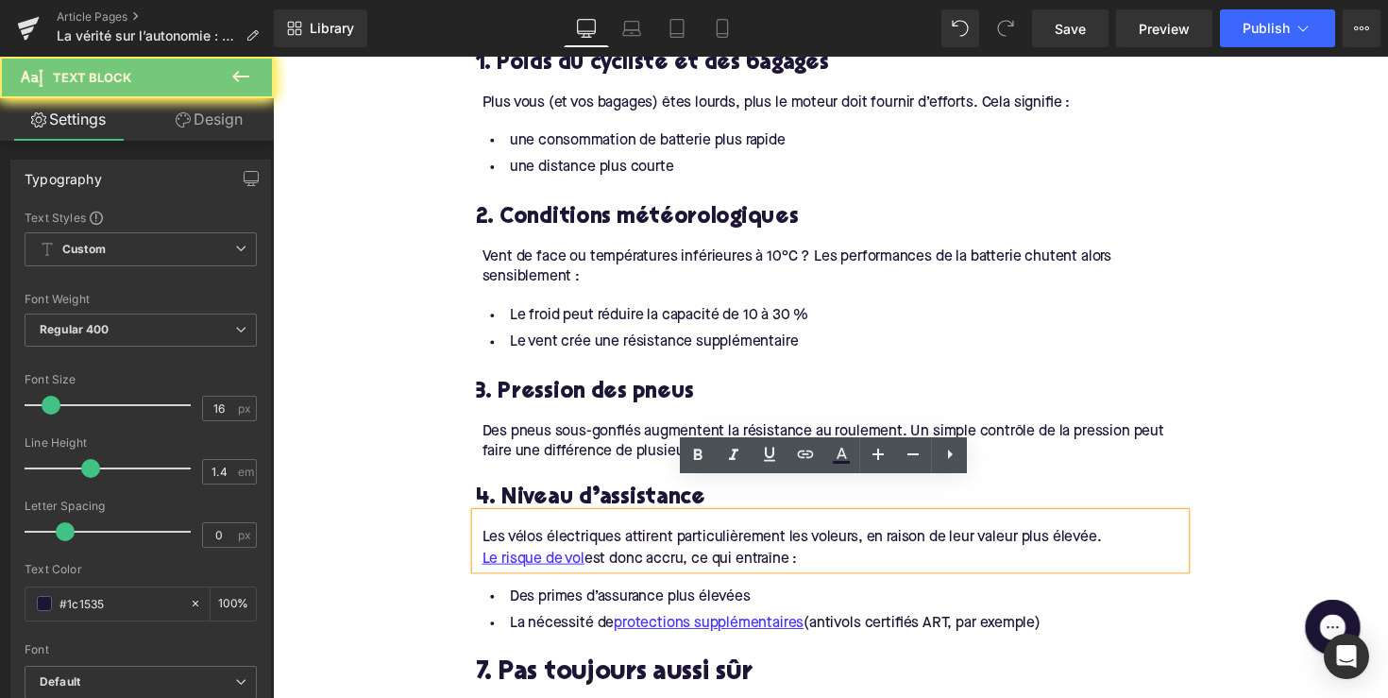
click at [595, 539] on div "Les vélos électriques attirent particulièrement les voleurs, en raison de leur …" at bounding box center [847, 560] width 721 height 42
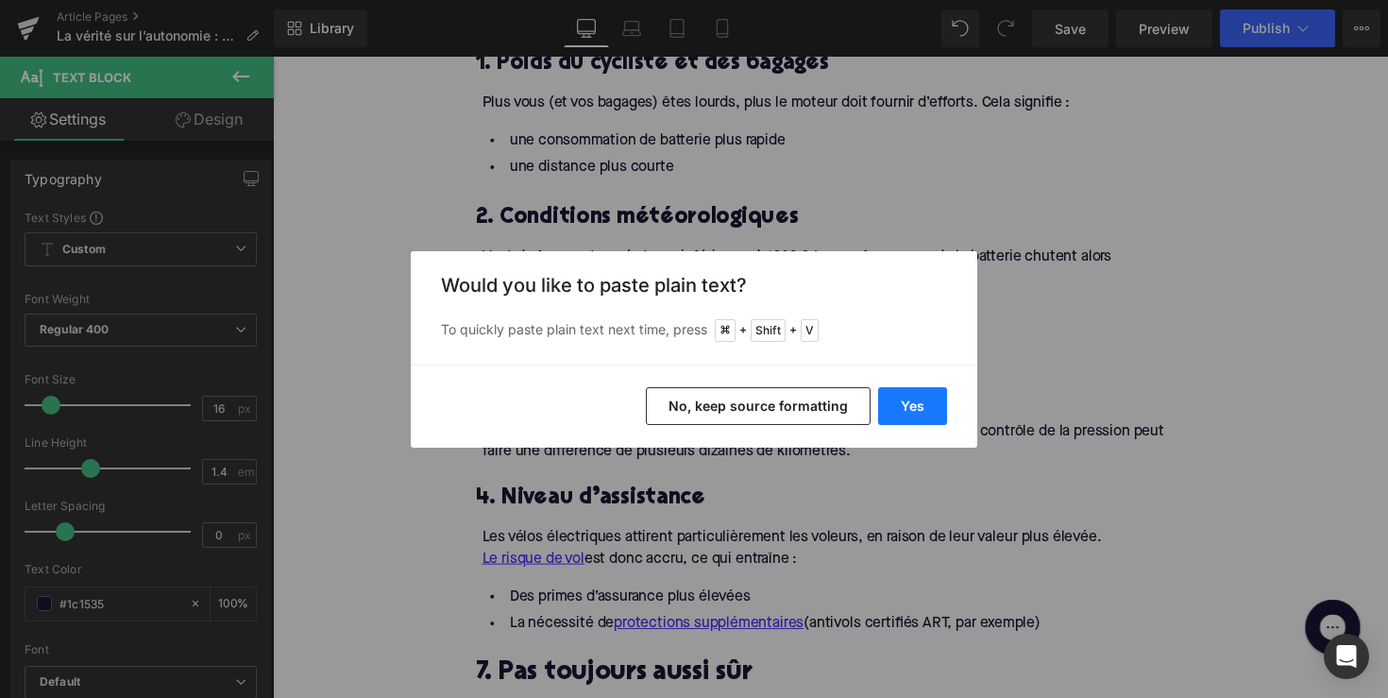
click at [888, 401] on button "Yes" at bounding box center [912, 406] width 69 height 38
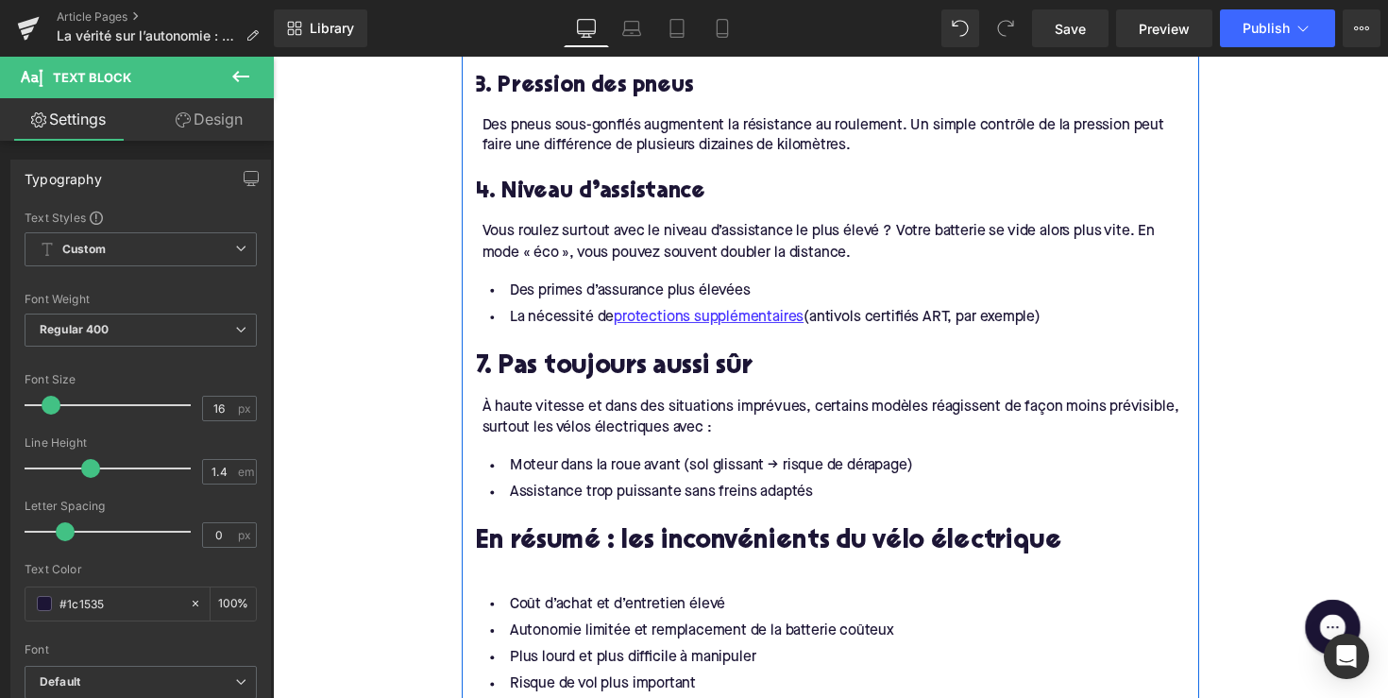
scroll to position [2080, 0]
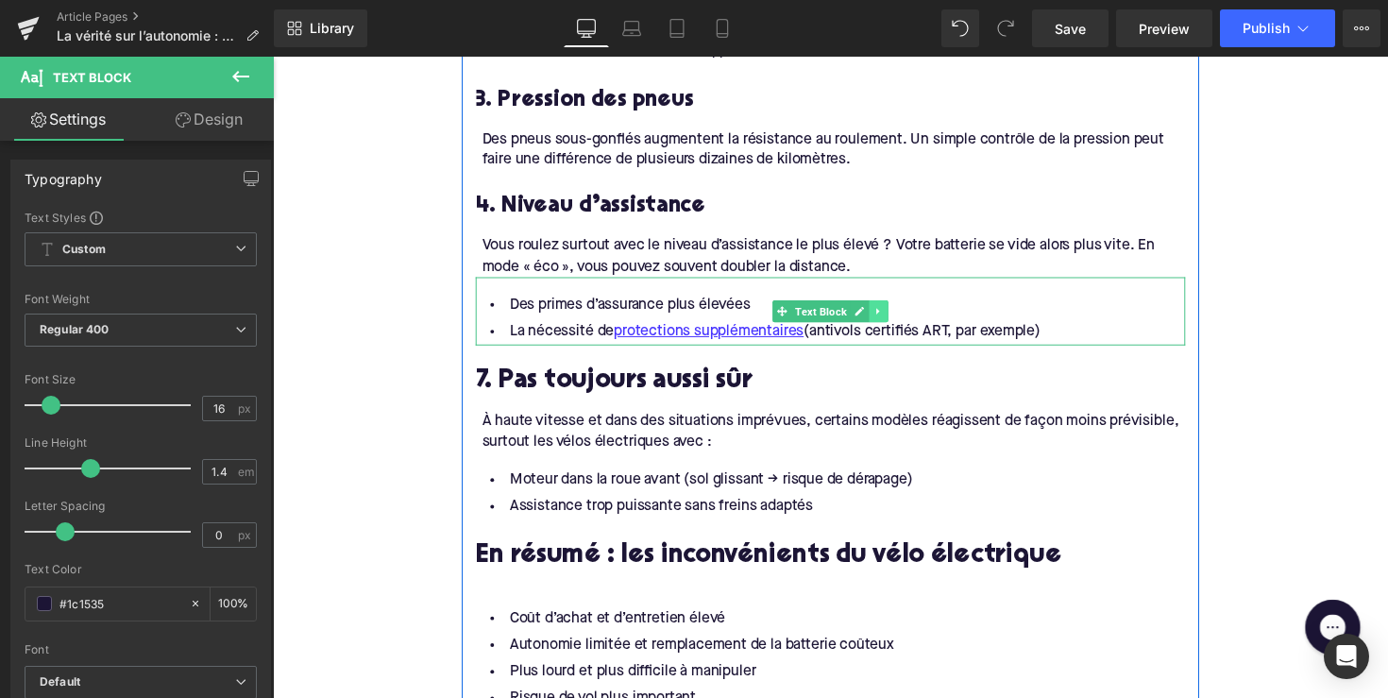
click at [898, 306] on link at bounding box center [894, 317] width 20 height 23
click at [902, 306] on link at bounding box center [903, 317] width 20 height 23
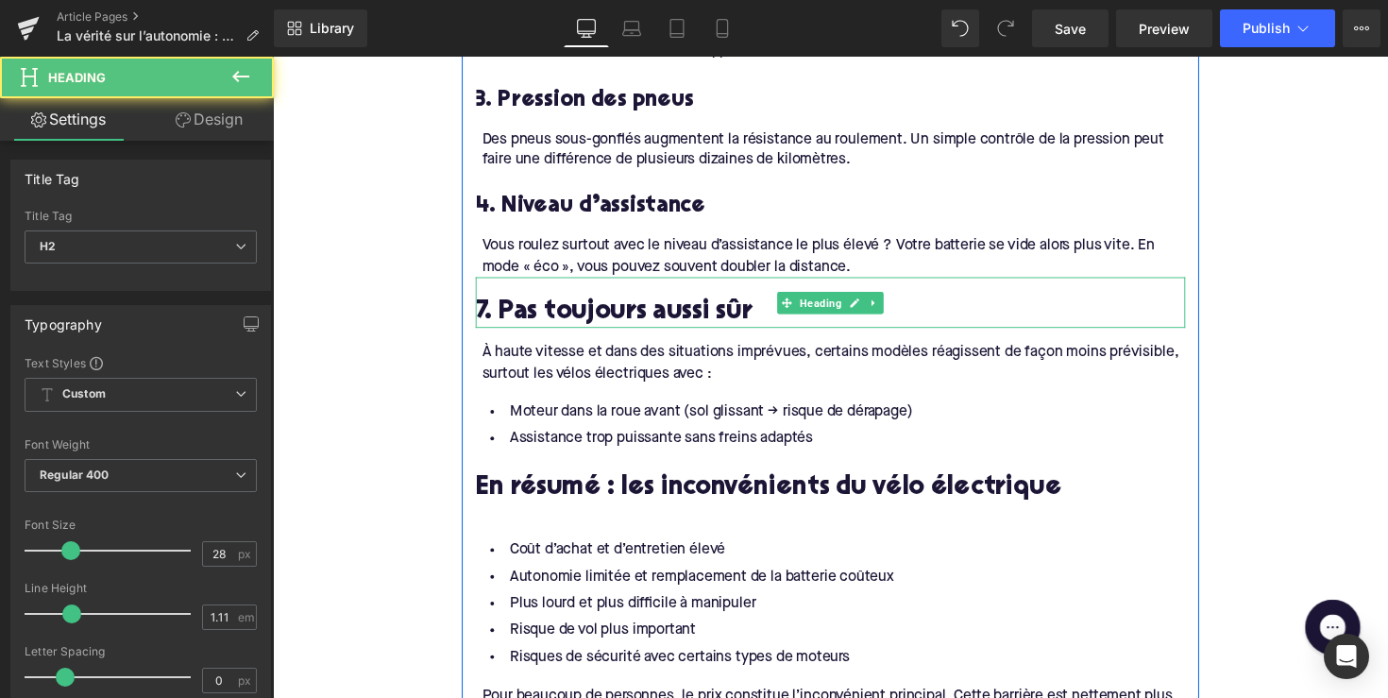
click at [550, 305] on h2 "7. Pas toujours aussi sûr" at bounding box center [844, 319] width 727 height 29
paste div
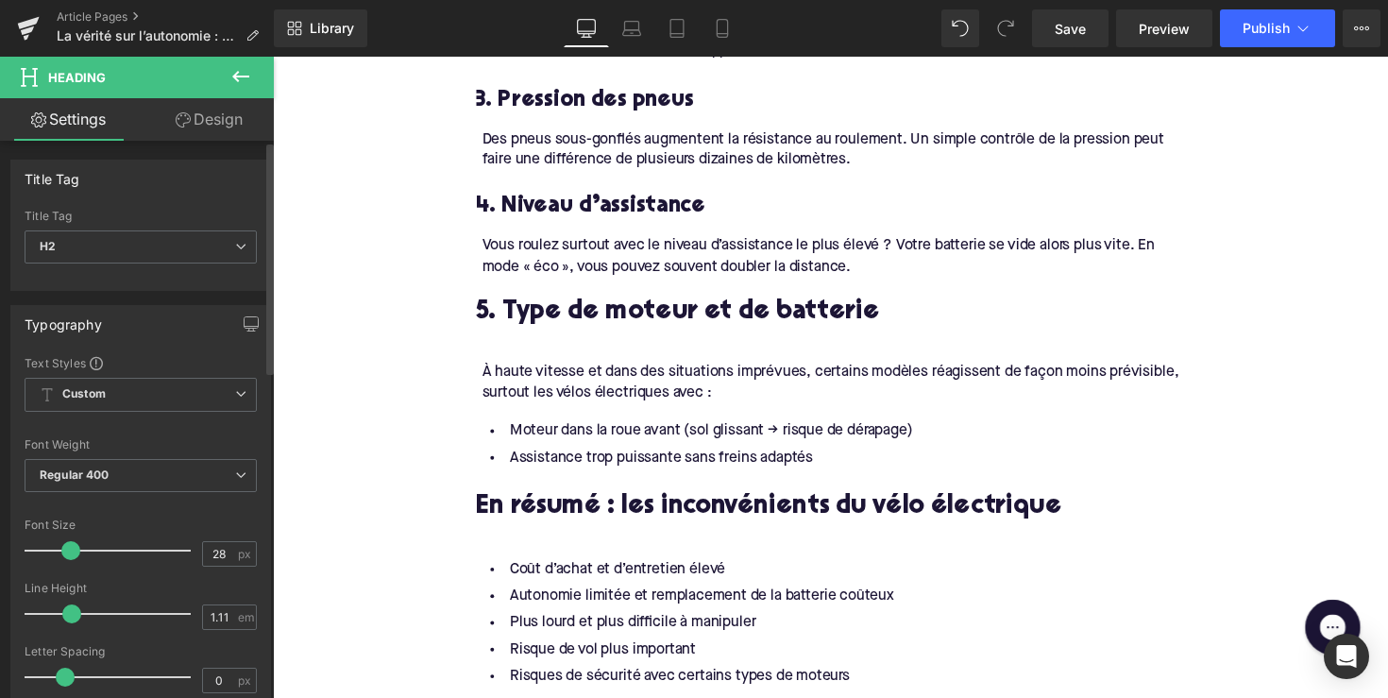
click at [170, 226] on div "Title Tag H2 H1 H2 H3 H4 H5 H6" at bounding box center [141, 248] width 232 height 76
click at [170, 246] on span "H2" at bounding box center [141, 246] width 232 height 33
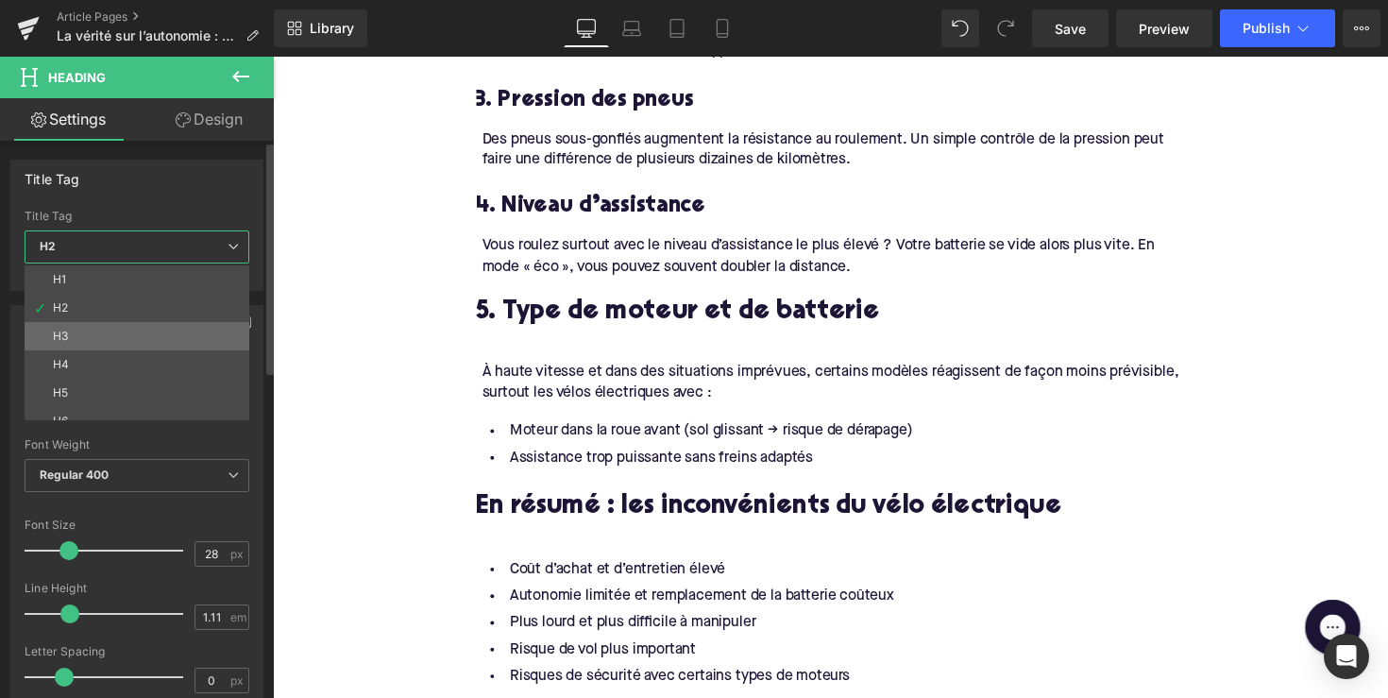
click at [144, 333] on li "H3" at bounding box center [141, 336] width 233 height 28
type input "24"
type input "1.29"
type input "100"
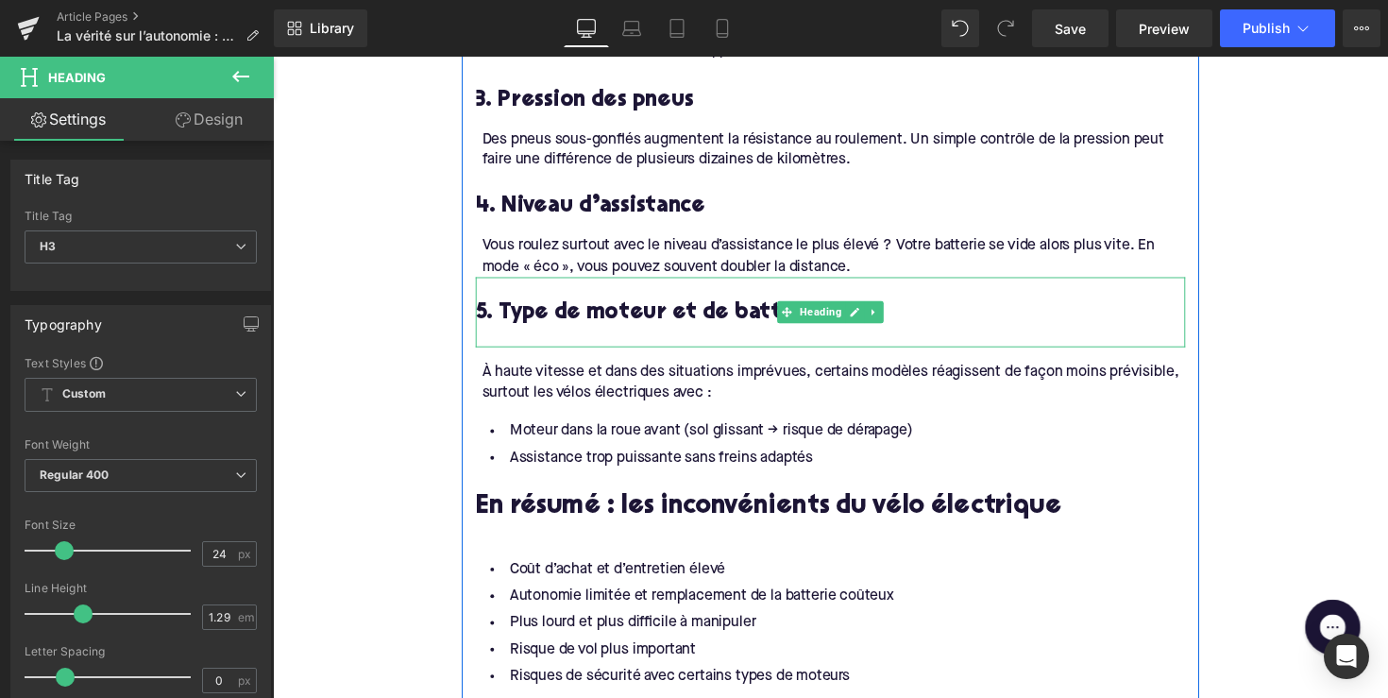
click at [607, 305] on h3 "5. Type de moteur et de batterie" at bounding box center [844, 319] width 727 height 29
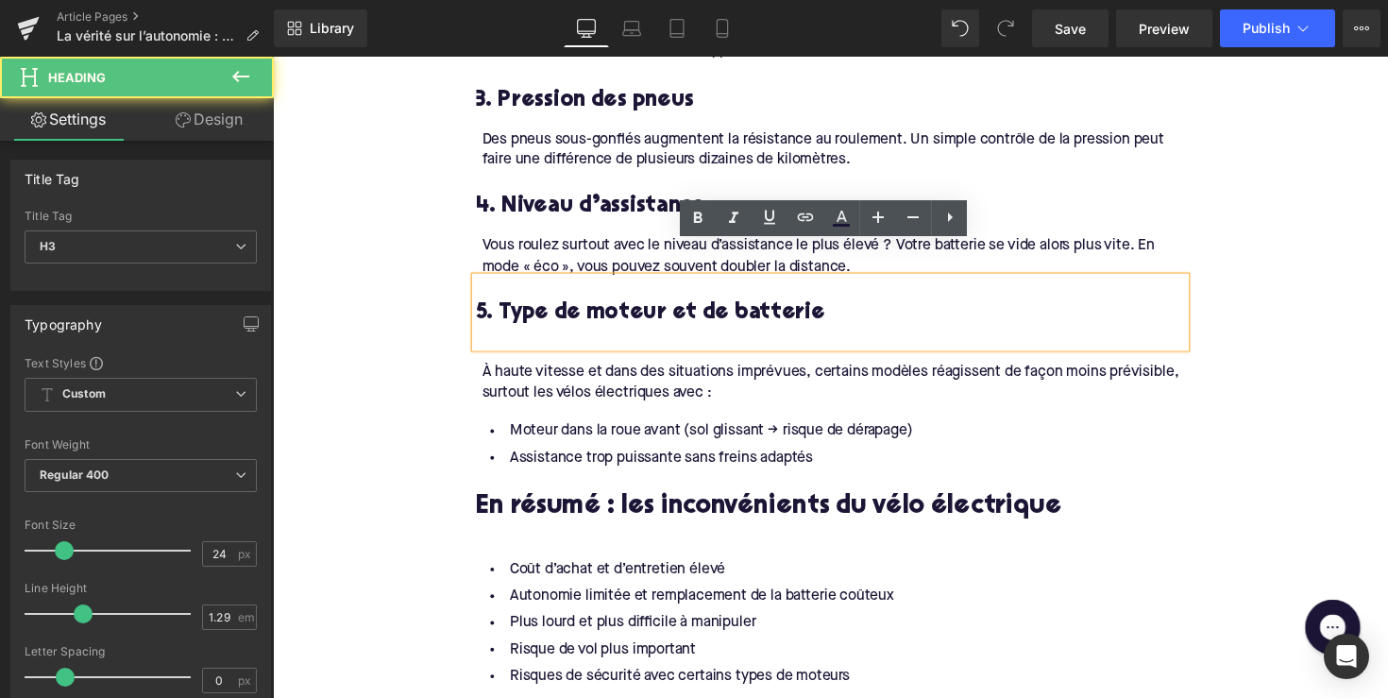
click at [568, 334] on div at bounding box center [844, 344] width 727 height 20
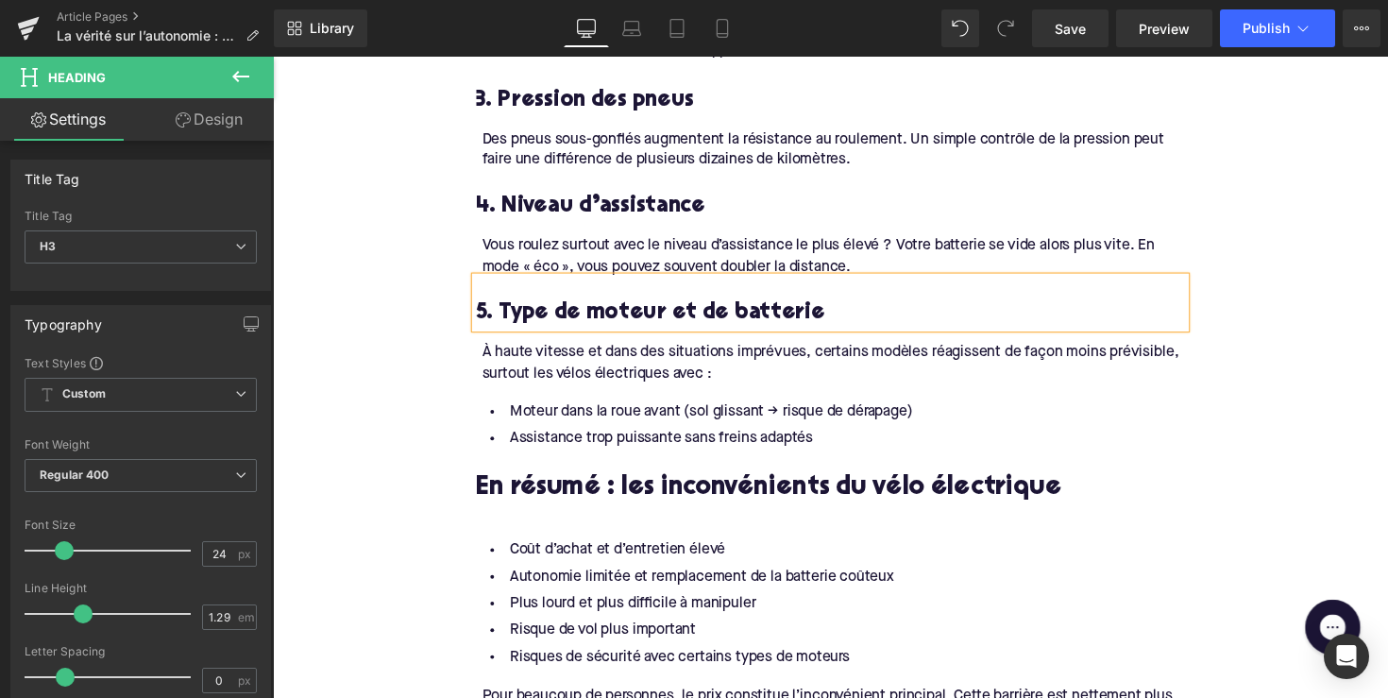
click at [610, 349] on div "À haute vitesse et dans des situations imprévues, certains modèles réagissent d…" at bounding box center [847, 370] width 721 height 42
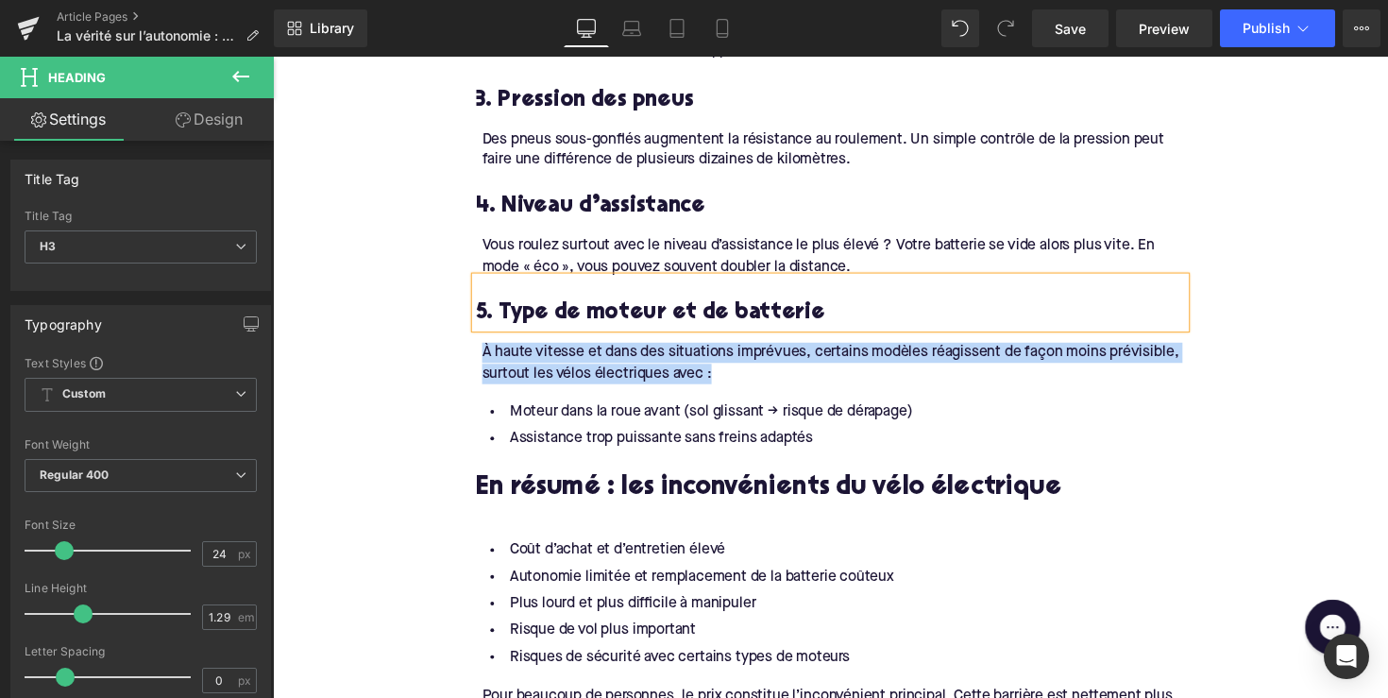
click at [610, 349] on div "À haute vitesse et dans des situations imprévues, certains modèles réagissent d…" at bounding box center [847, 370] width 721 height 42
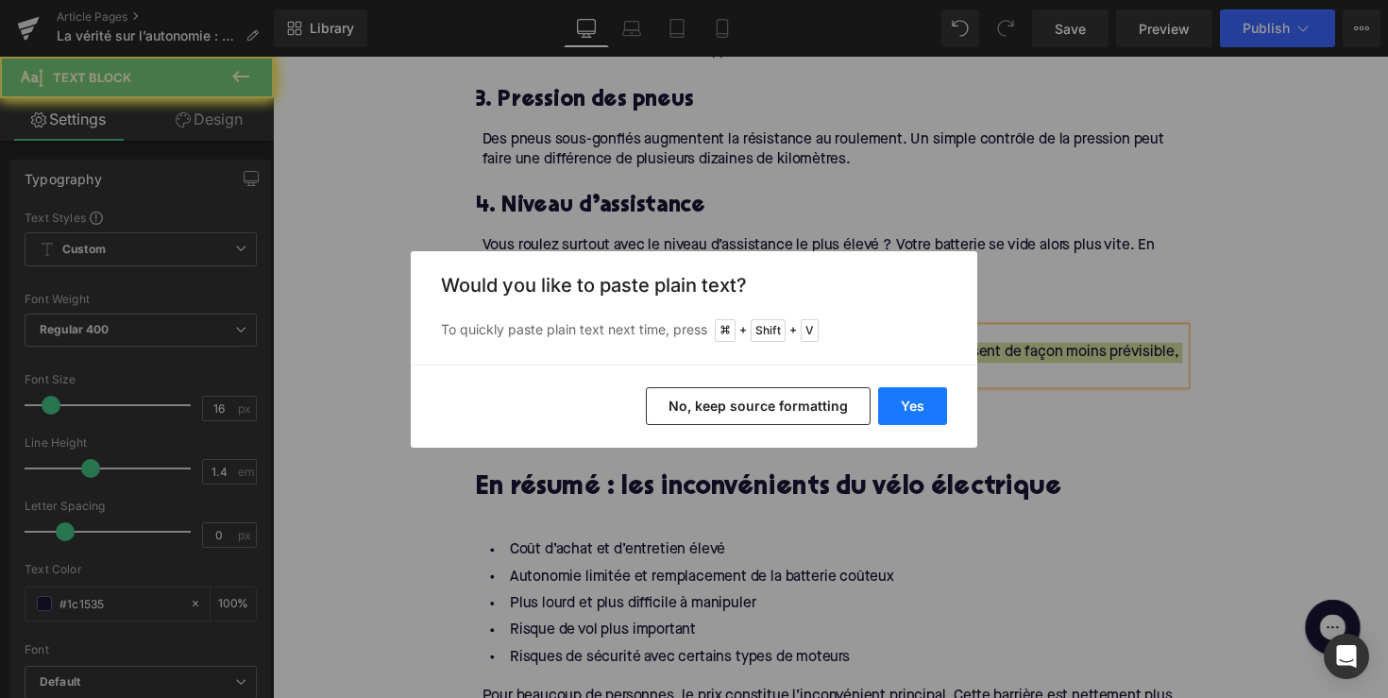
click at [894, 399] on button "Yes" at bounding box center [912, 406] width 69 height 38
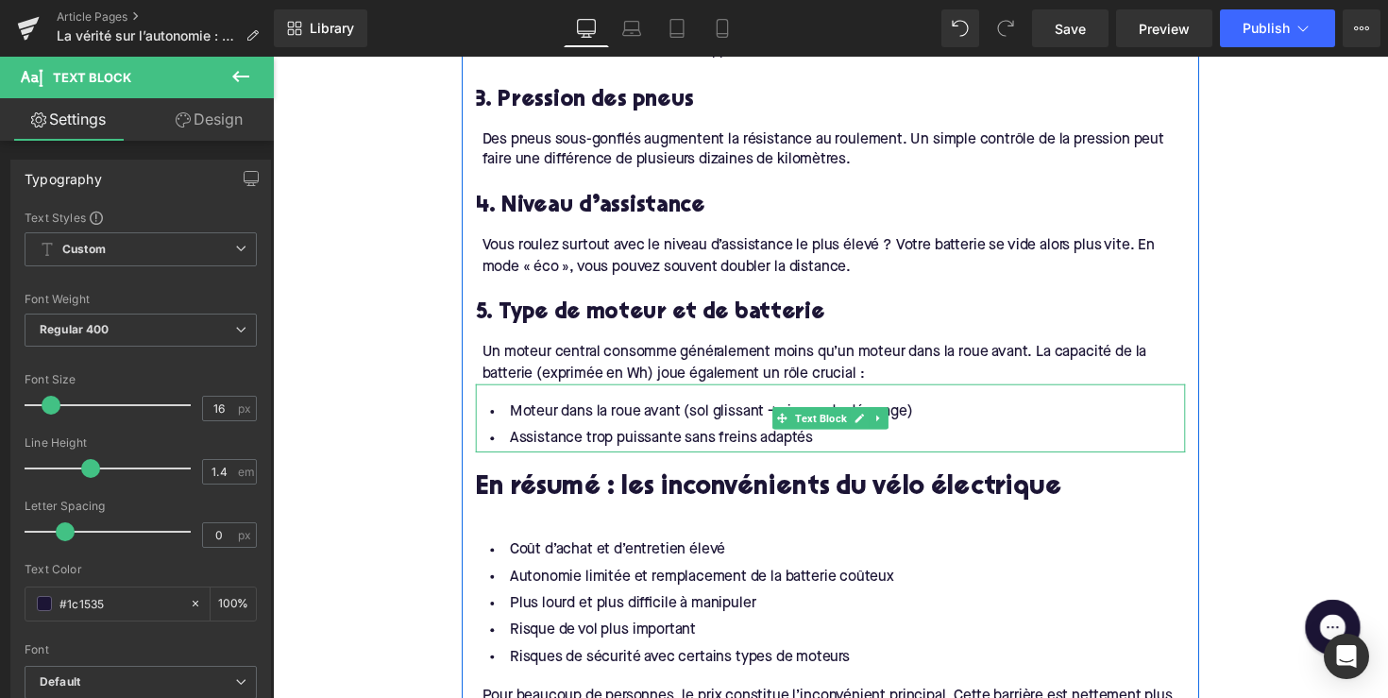
click at [797, 434] on li "Assistance trop puissante sans freins adaptés" at bounding box center [844, 447] width 727 height 27
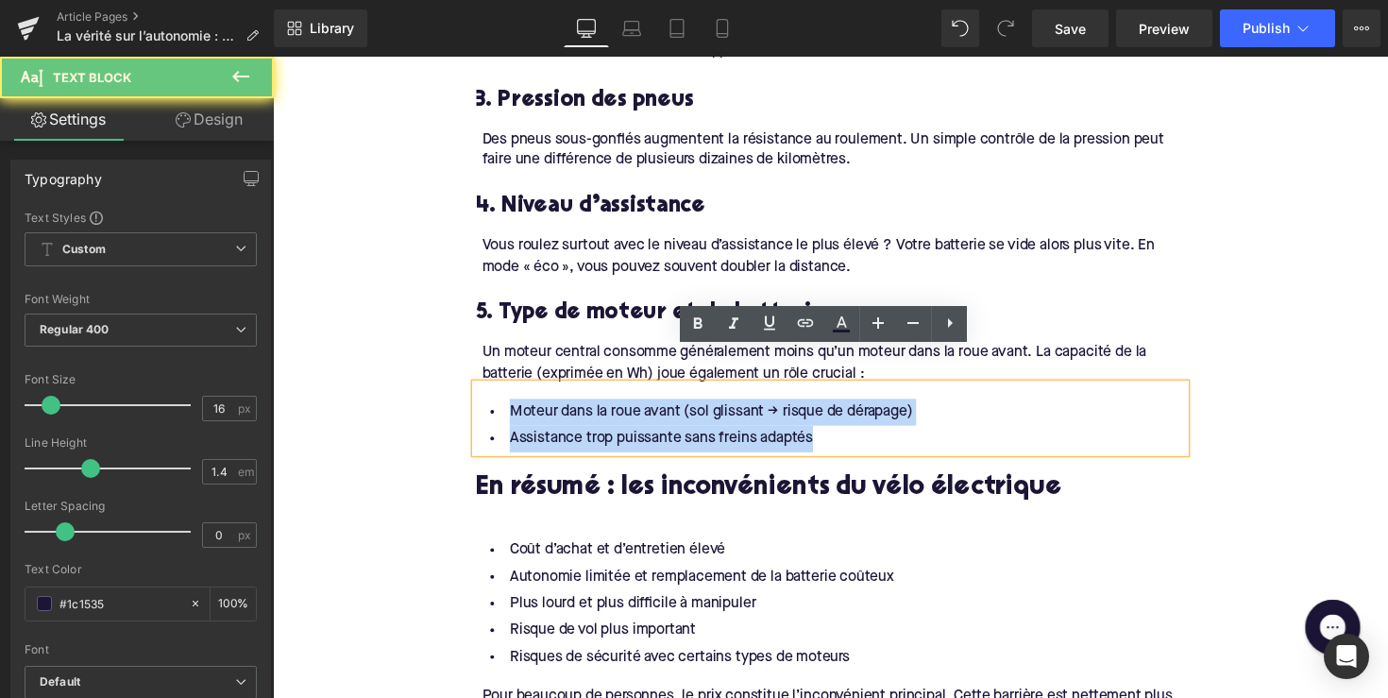
drag, startPoint x: 835, startPoint y: 410, endPoint x: 473, endPoint y: 378, distance: 363.1
click at [481, 392] on div "Moteur dans la roue avant (sol glissant → risque de dérapage) Assistance trop p…" at bounding box center [844, 427] width 727 height 70
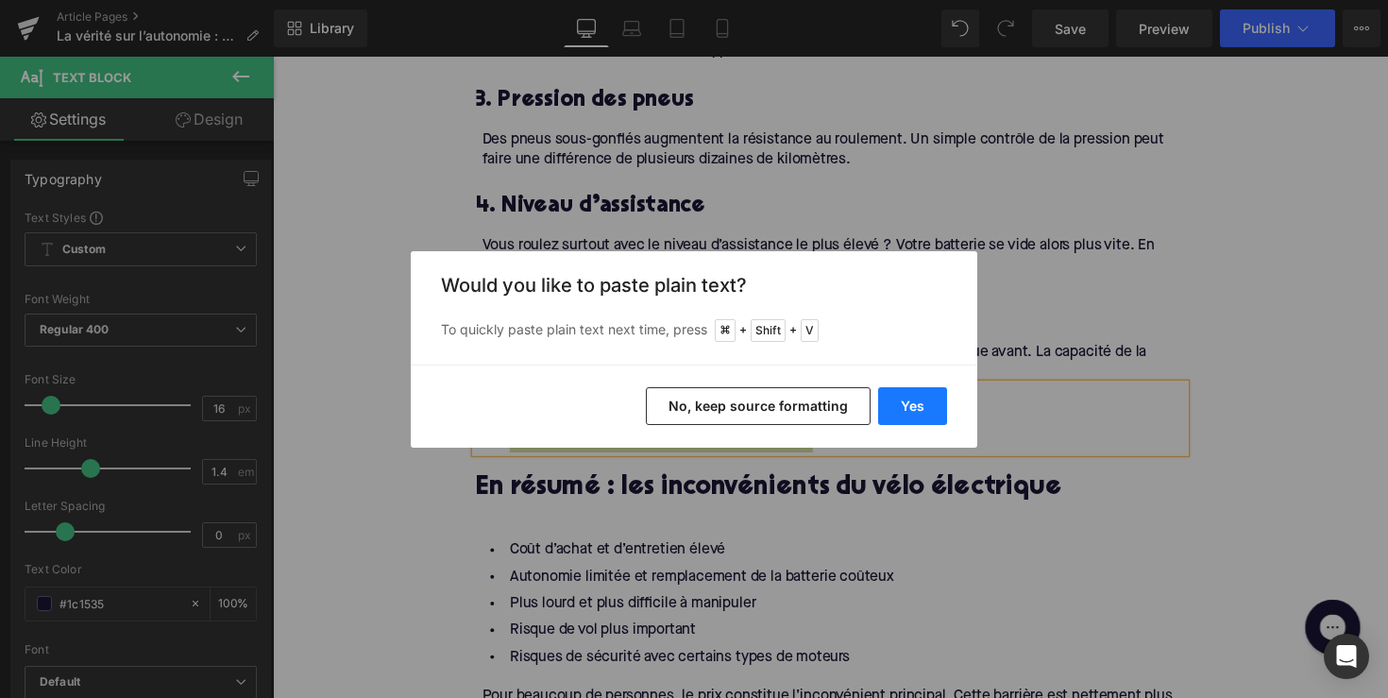
click at [924, 399] on button "Yes" at bounding box center [912, 406] width 69 height 38
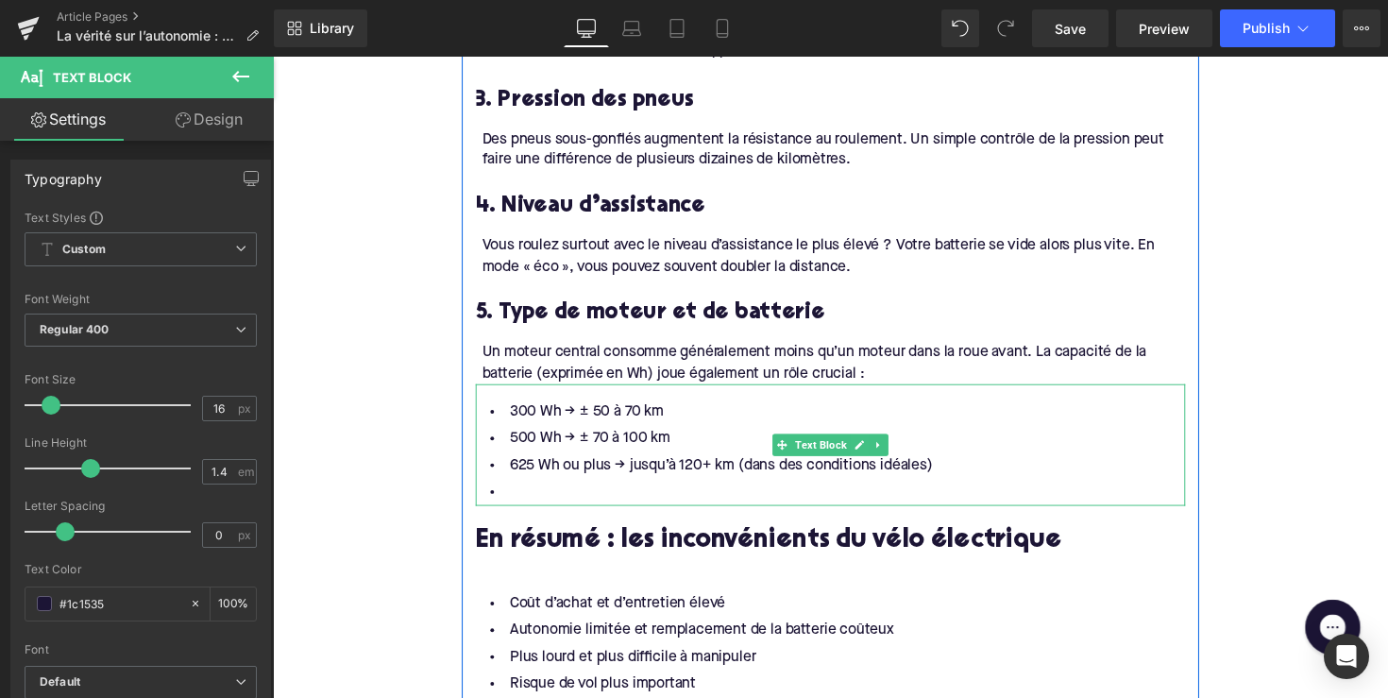
click at [659, 462] on li "625 Wh ou plus → jusqu’à 120+ km (dans des conditions idéales)" at bounding box center [844, 475] width 727 height 27
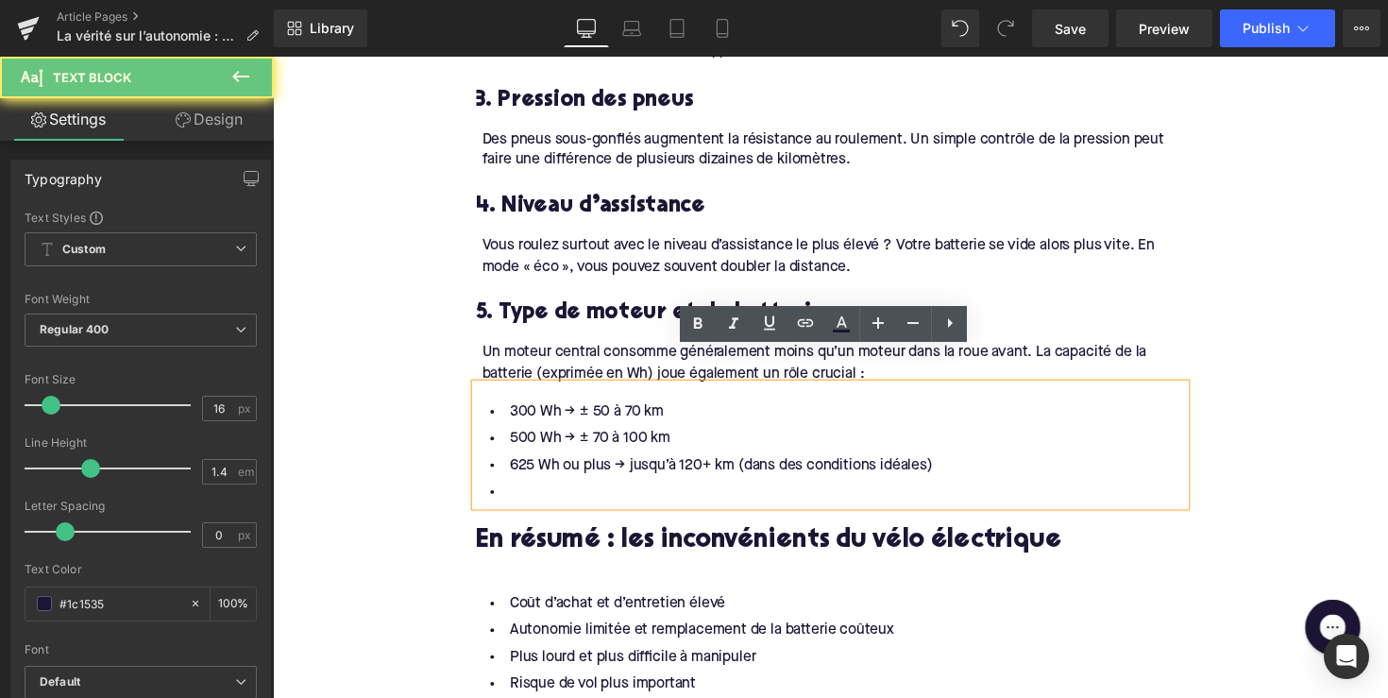
click at [583, 489] on li at bounding box center [844, 502] width 727 height 27
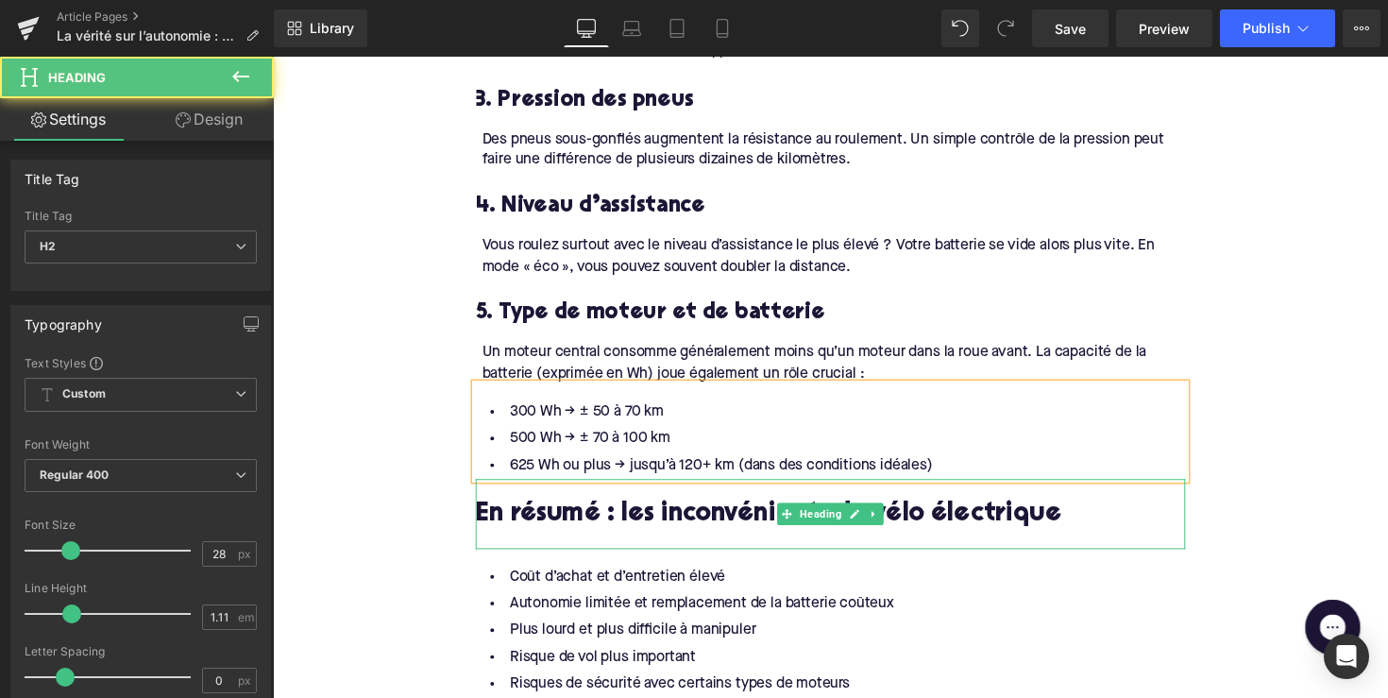
click at [708, 512] on h2 "En résumé : les inconvénients du vélo électrique" at bounding box center [844, 526] width 727 height 29
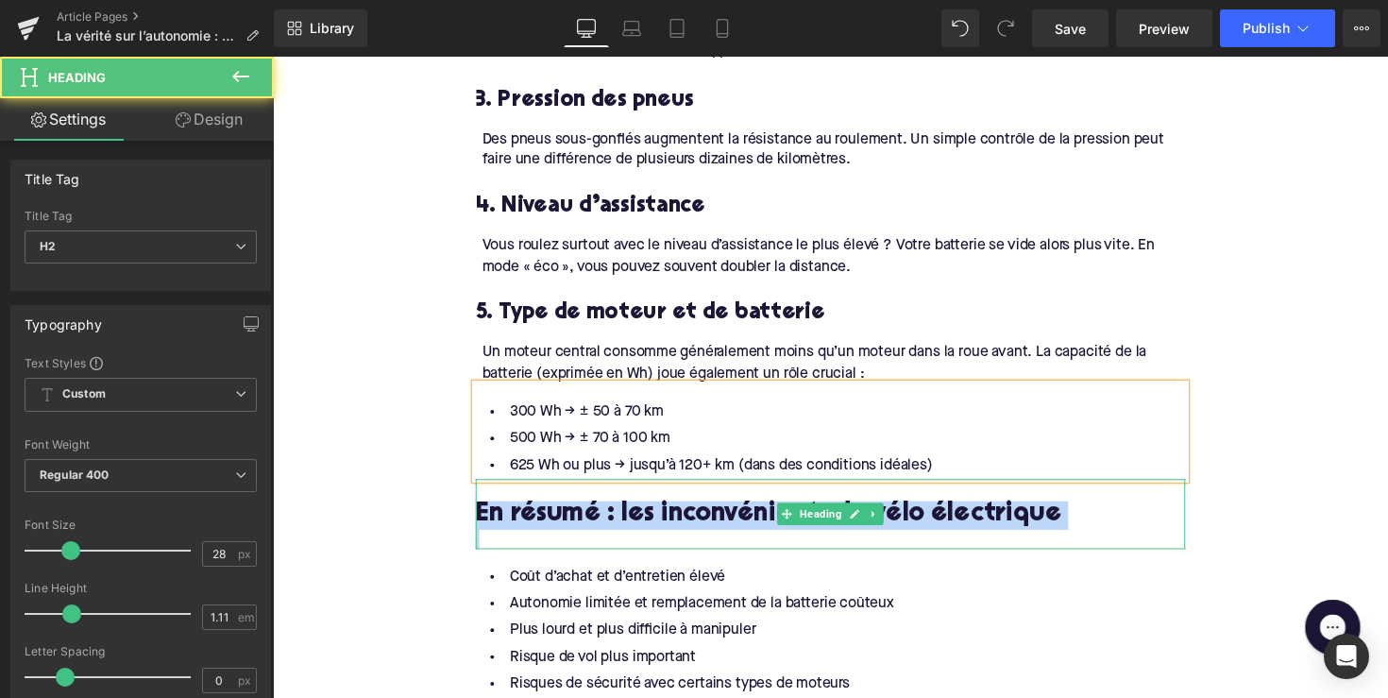
click at [708, 512] on h2 "En résumé : les inconvénients du vélo électrique" at bounding box center [844, 526] width 727 height 29
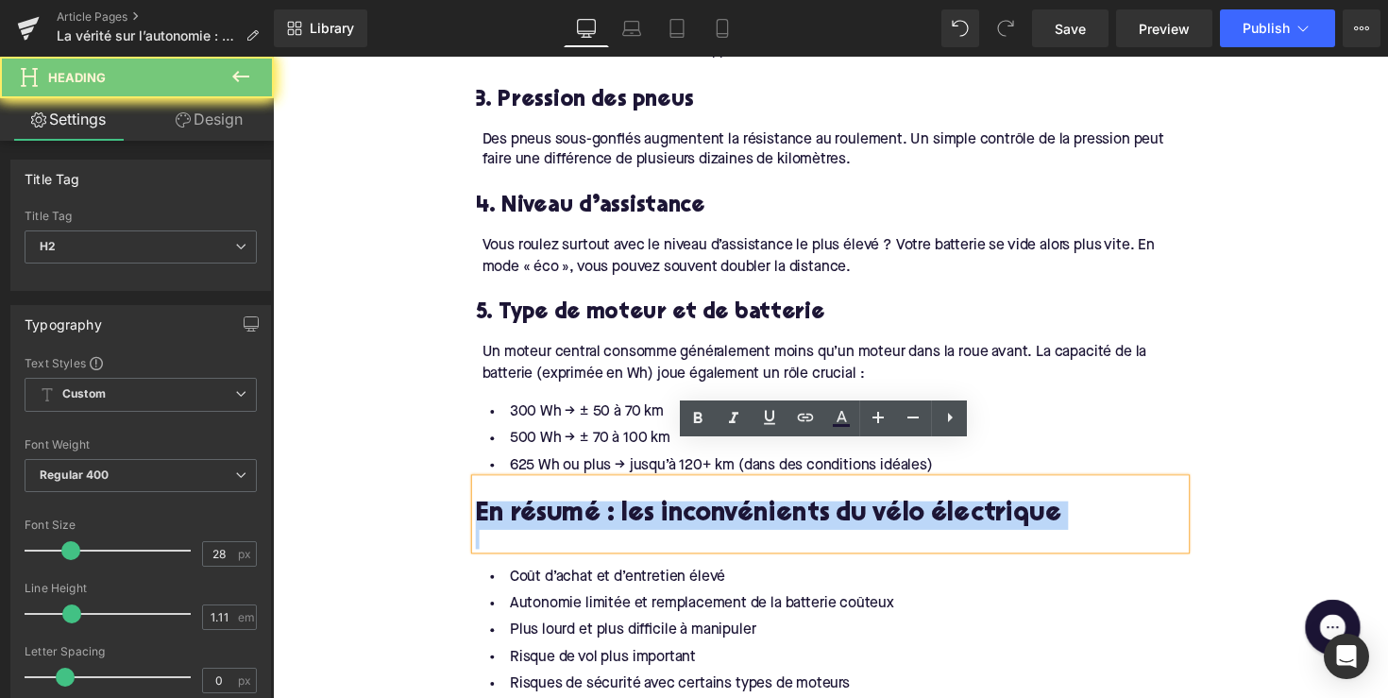
paste div
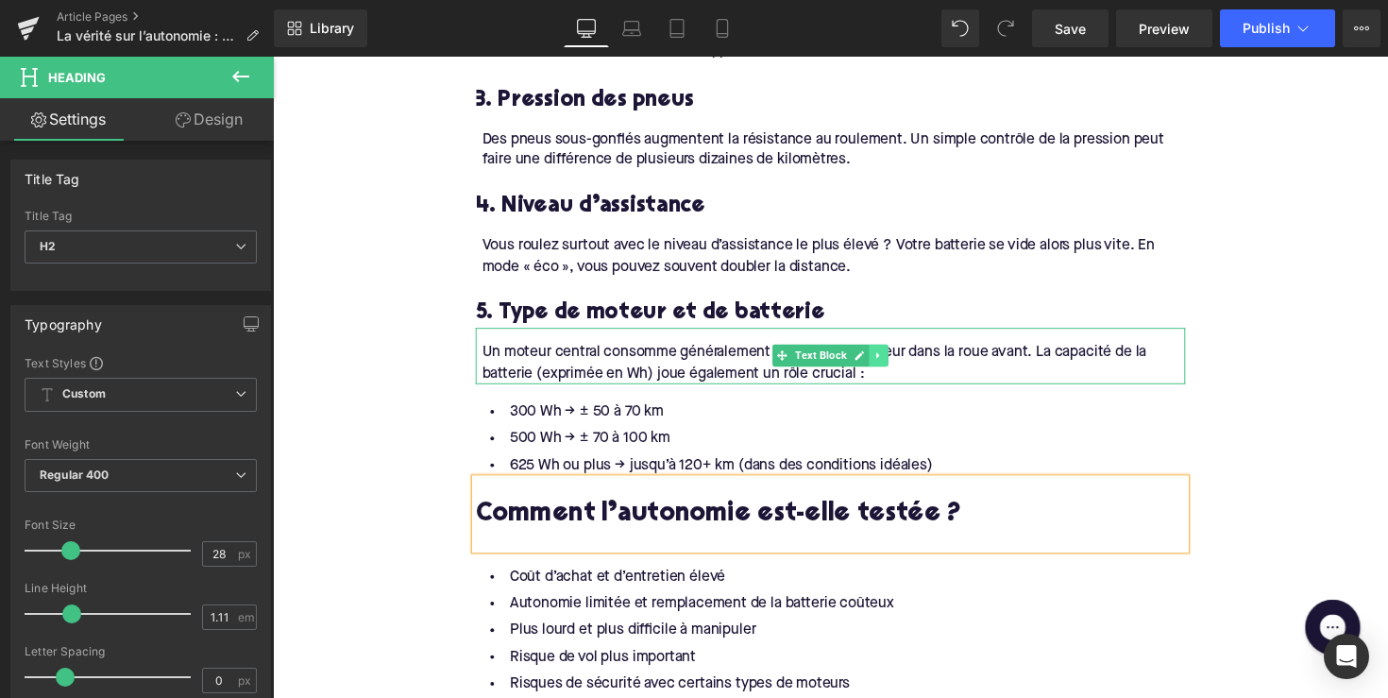
click at [890, 357] on icon at bounding box center [894, 362] width 10 height 11
click at [879, 358] on icon at bounding box center [883, 363] width 10 height 10
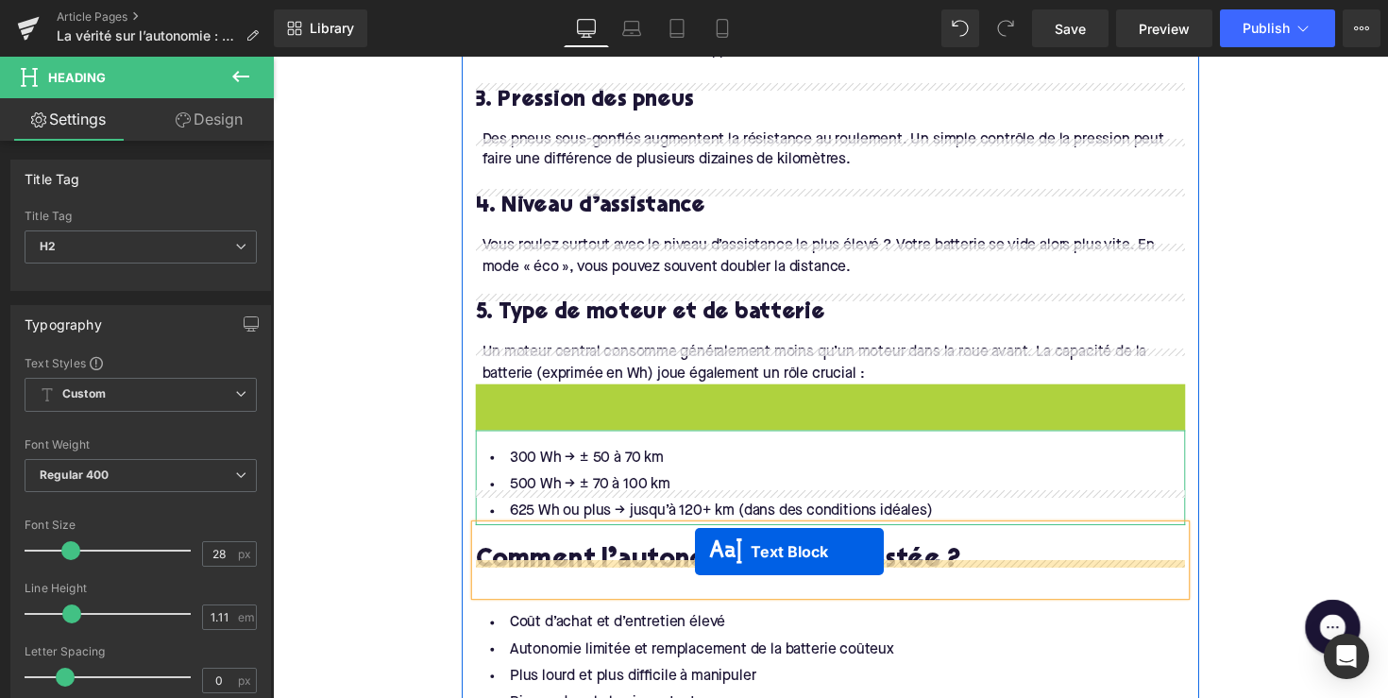
drag, startPoint x: 791, startPoint y: 393, endPoint x: 705, endPoint y: 564, distance: 191.3
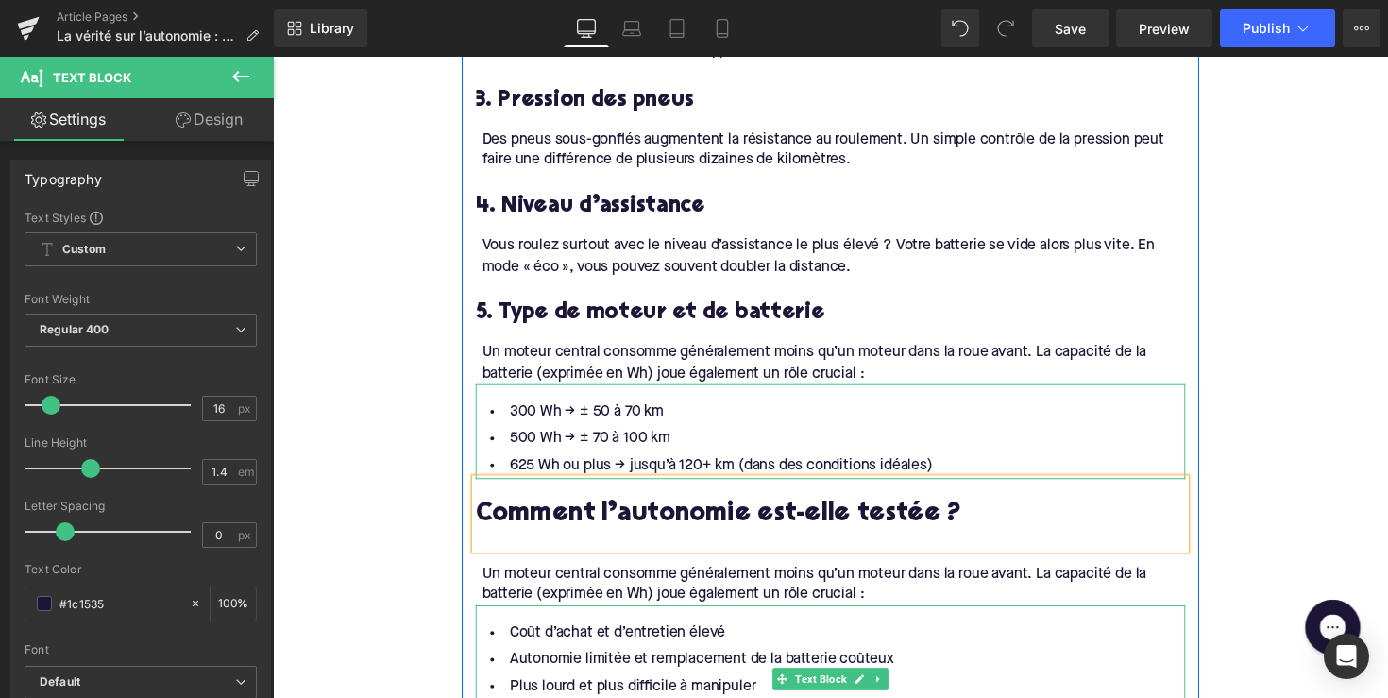
click at [576, 576] on div "Un moteur central consomme généralement moins qu’un moteur dans la roue avant. …" at bounding box center [847, 597] width 721 height 42
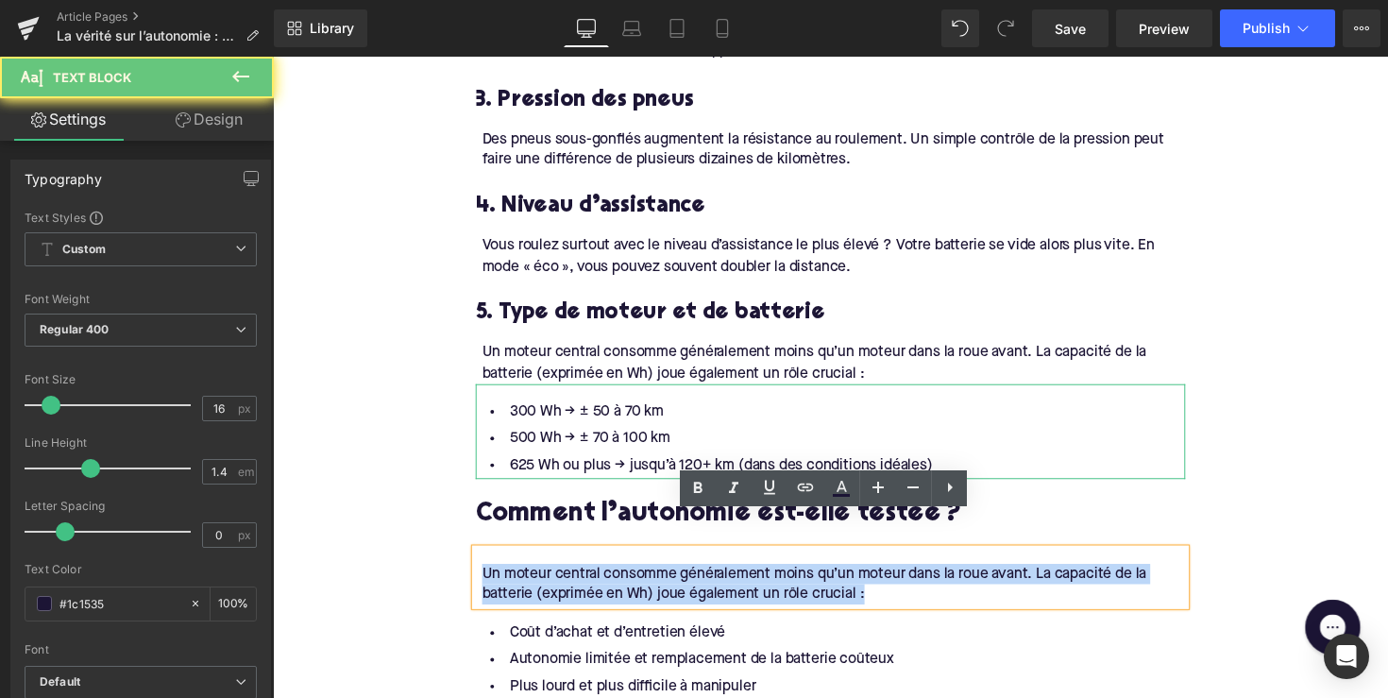
click at [576, 576] on div "Un moteur central consomme généralement moins qu’un moteur dans la roue avant. …" at bounding box center [847, 597] width 721 height 42
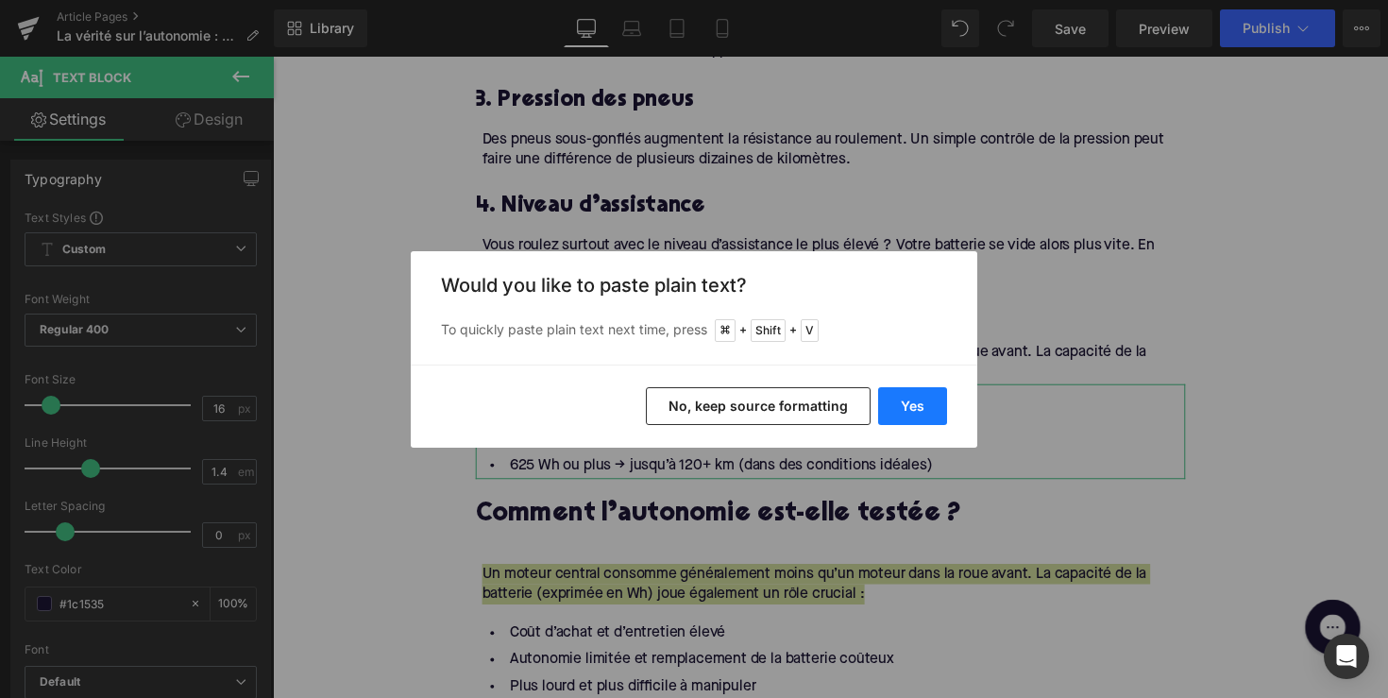
click at [909, 394] on button "Yes" at bounding box center [912, 406] width 69 height 38
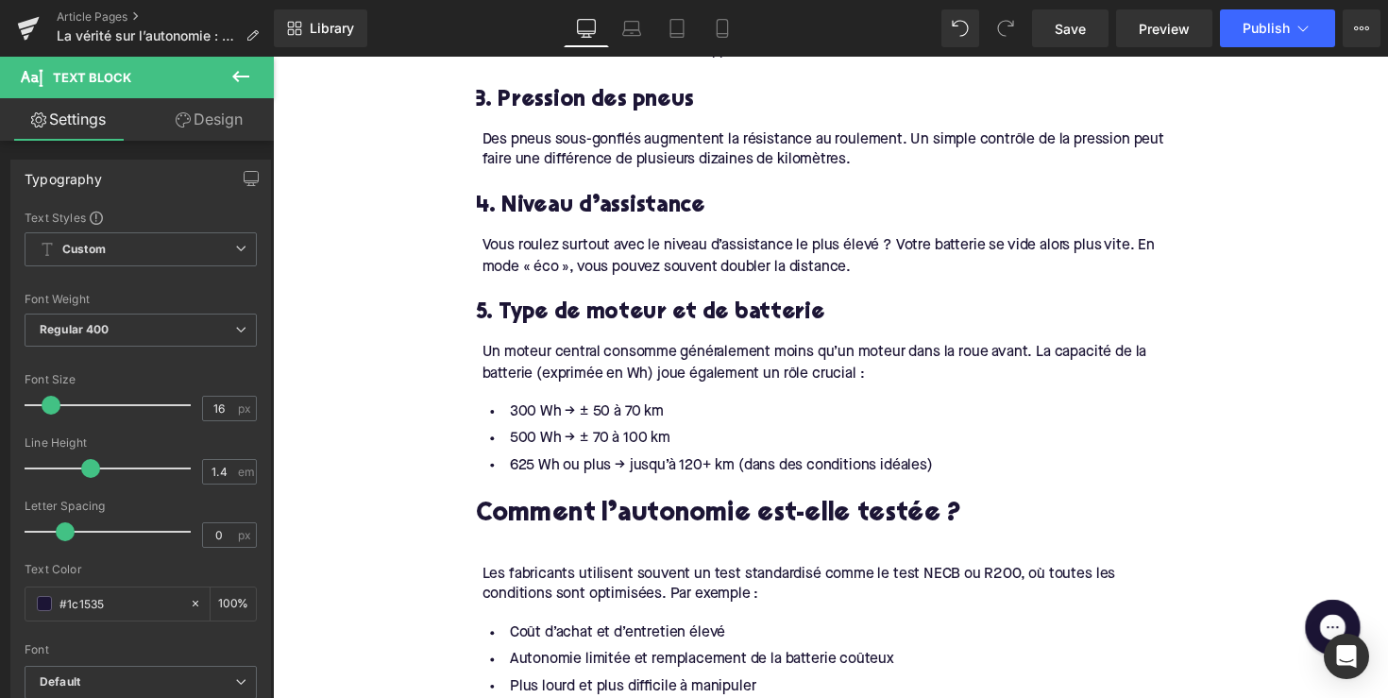
scroll to position [2264, 0]
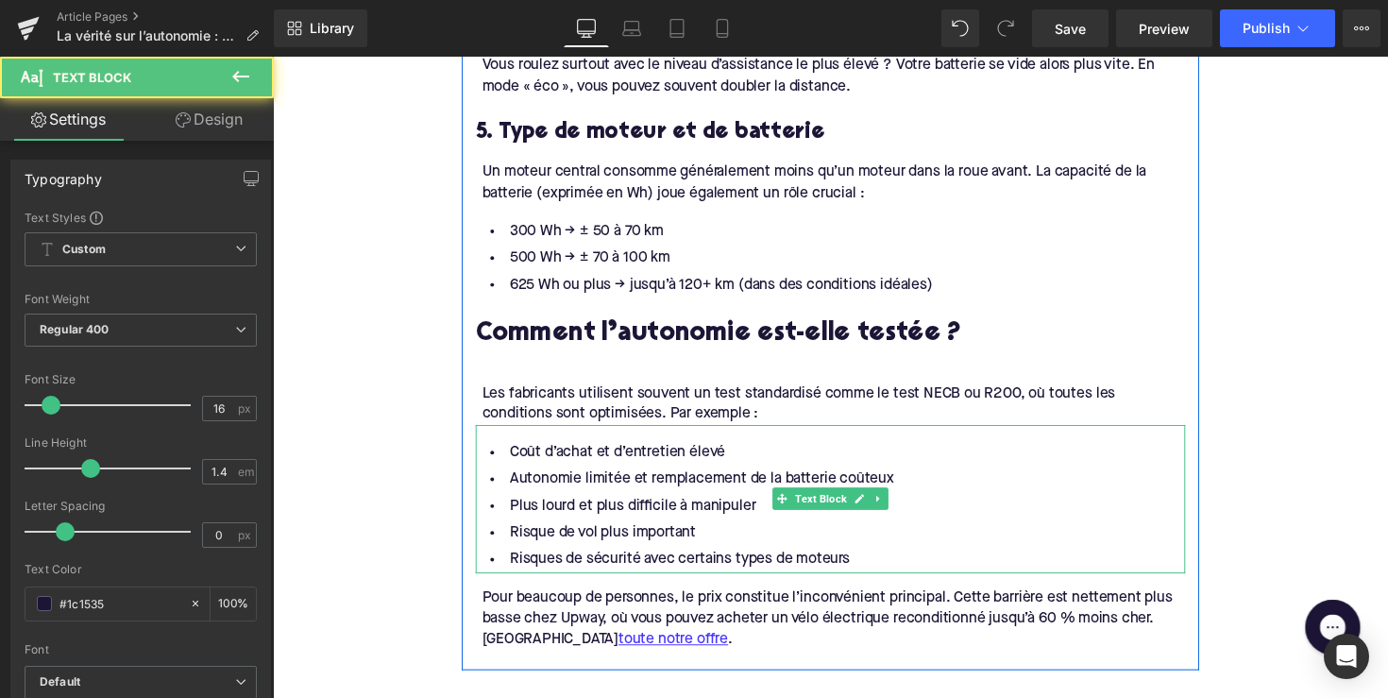
click at [696, 532] on li "Risque de vol plus important" at bounding box center [844, 545] width 727 height 27
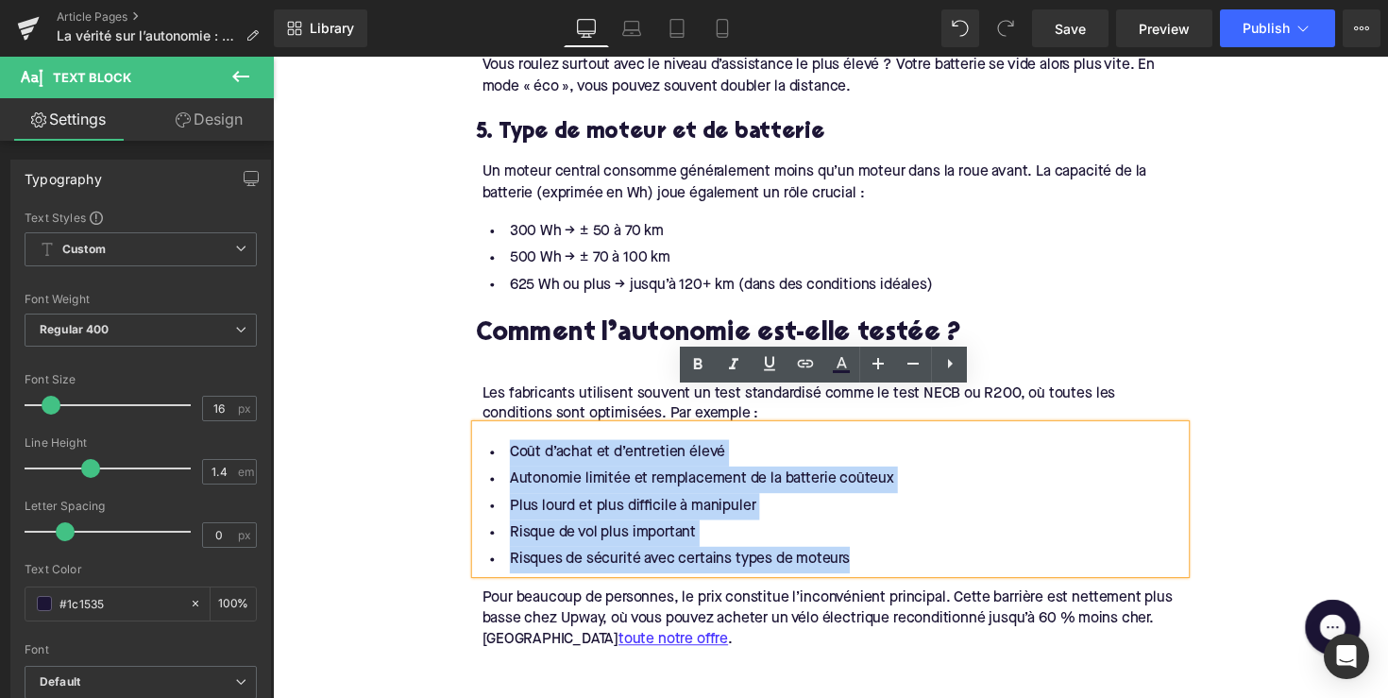
drag, startPoint x: 892, startPoint y: 543, endPoint x: 504, endPoint y: 422, distance: 405.6
click at [504, 450] on ul "Coût d’achat et d’entretien élevé Autonomie limitée et remplacement de la batte…" at bounding box center [844, 518] width 727 height 137
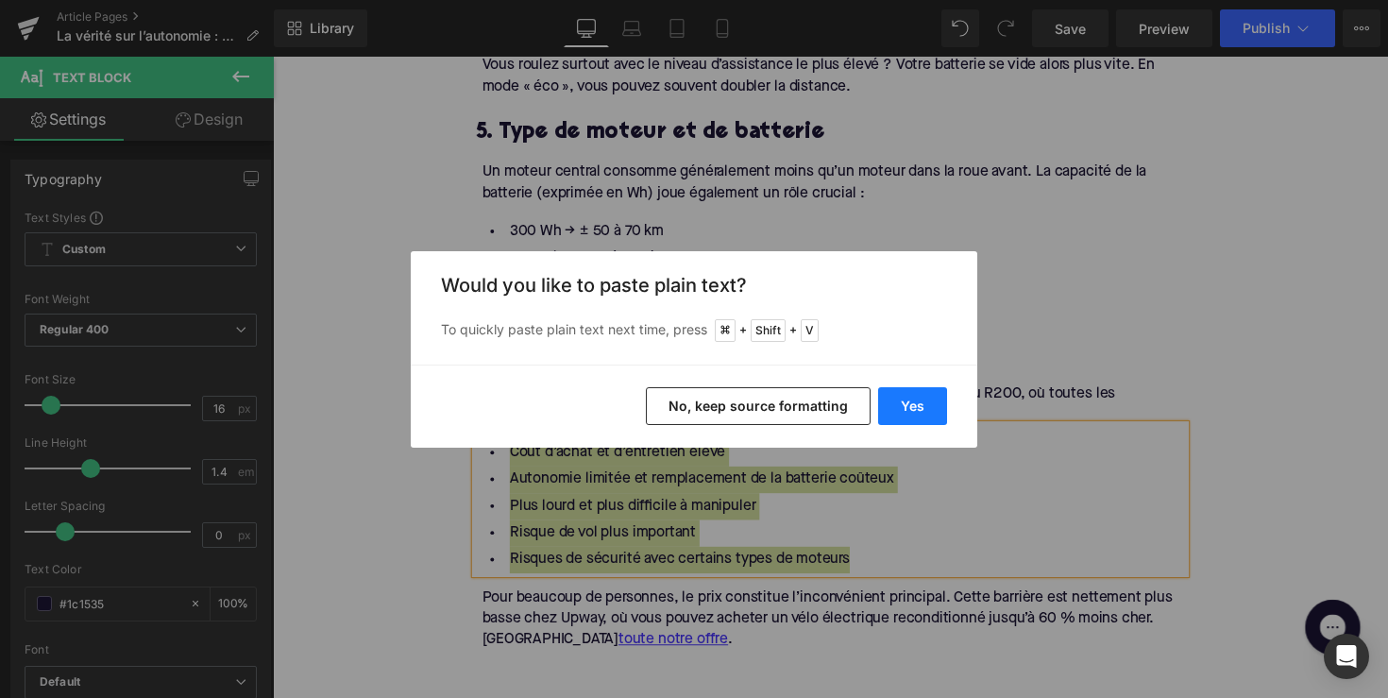
click at [899, 413] on button "Yes" at bounding box center [912, 406] width 69 height 38
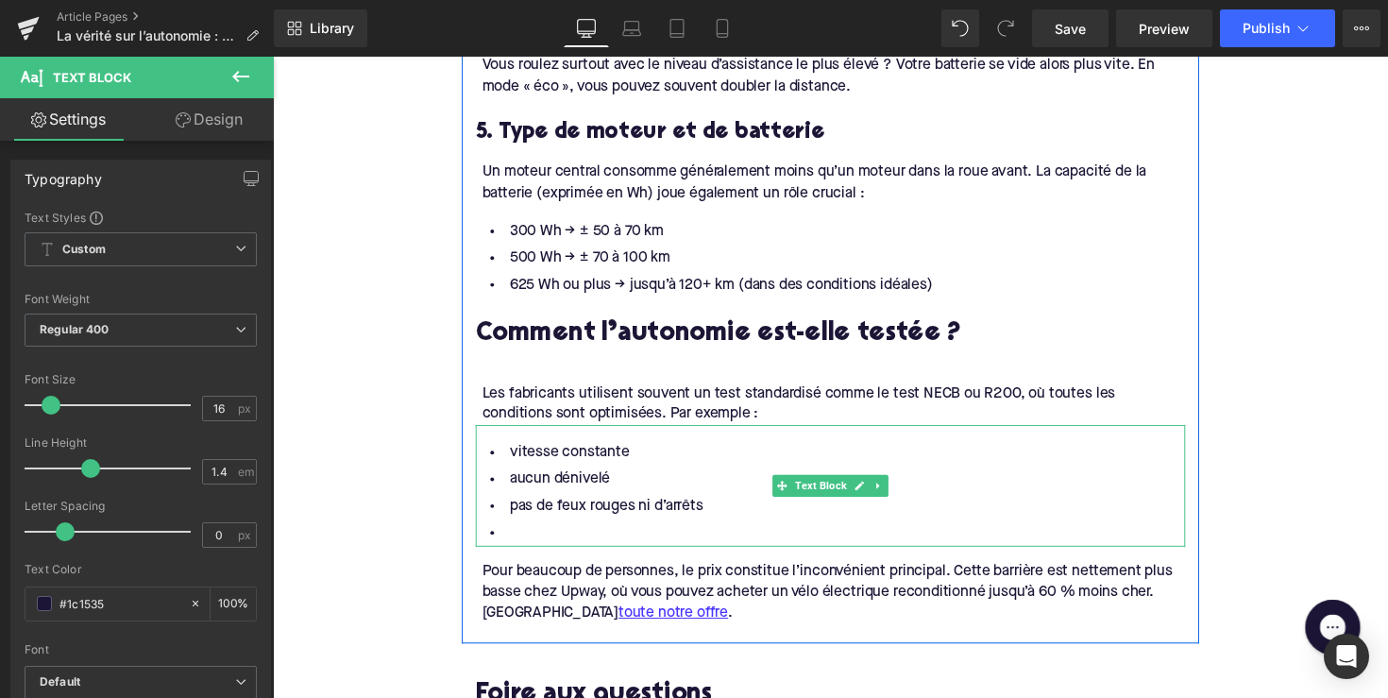
click at [655, 532] on li at bounding box center [844, 545] width 727 height 27
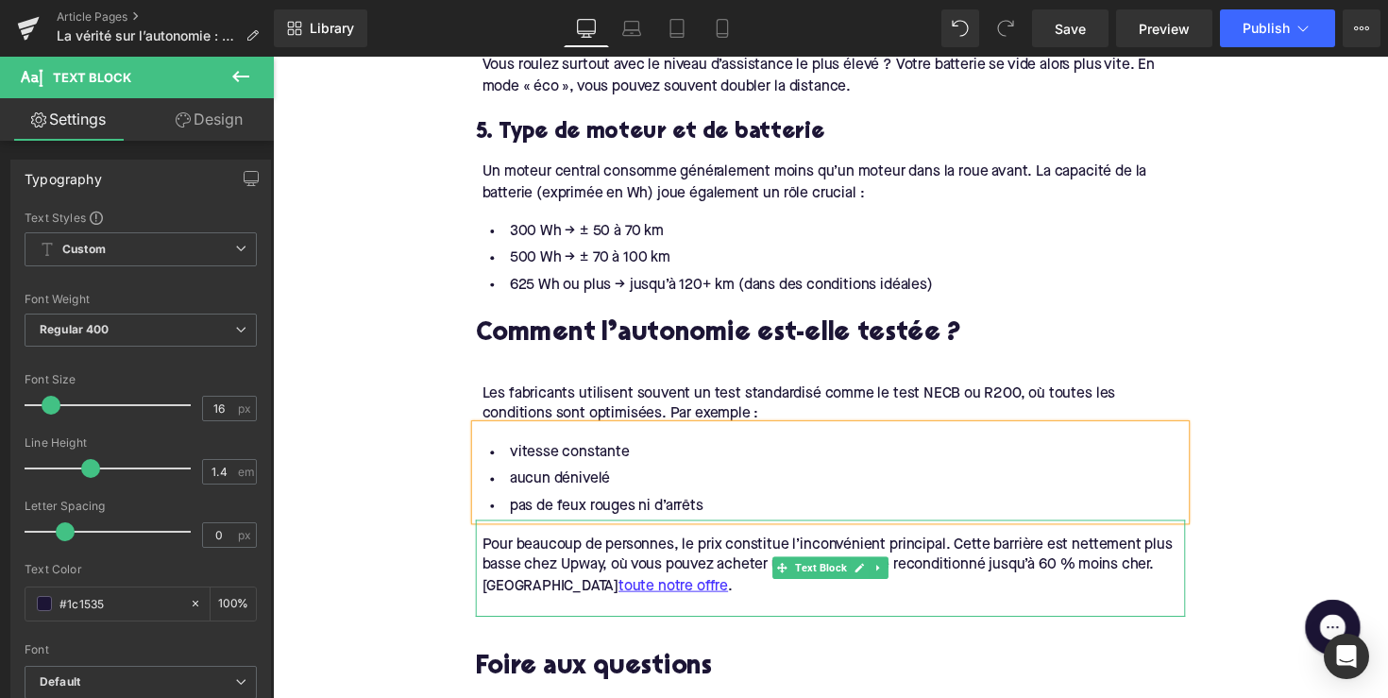
click at [686, 559] on div "Pour beaucoup de personnes, le prix constitue l’inconvénient principal. Cette b…" at bounding box center [847, 578] width 721 height 63
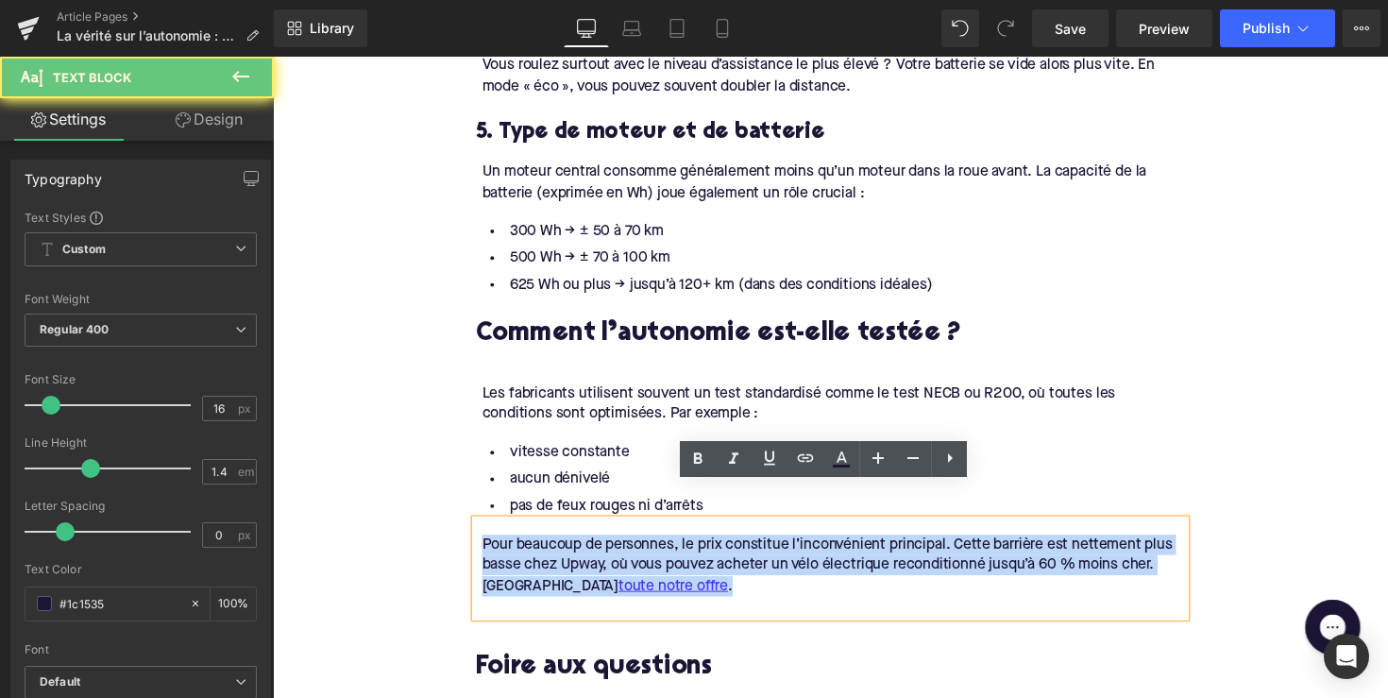
drag, startPoint x: 688, startPoint y: 567, endPoint x: 430, endPoint y: 505, distance: 265.0
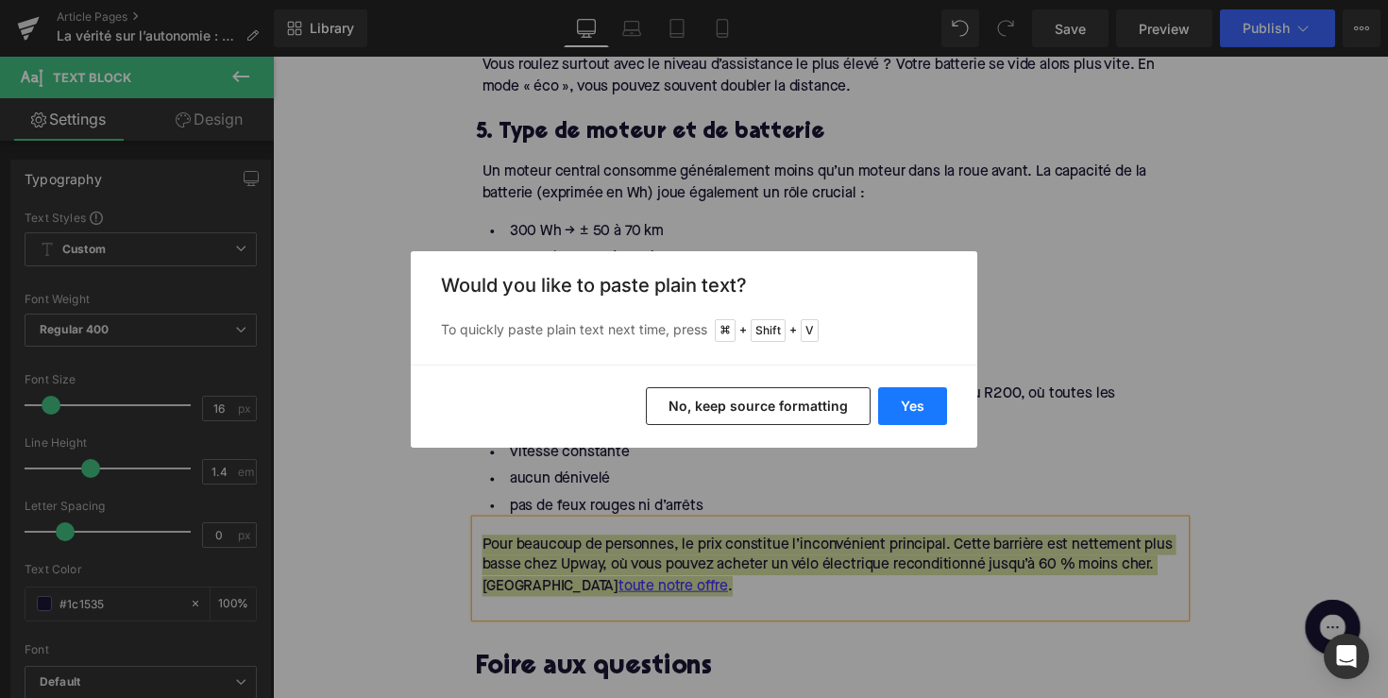
click at [882, 413] on button "Yes" at bounding box center [912, 406] width 69 height 38
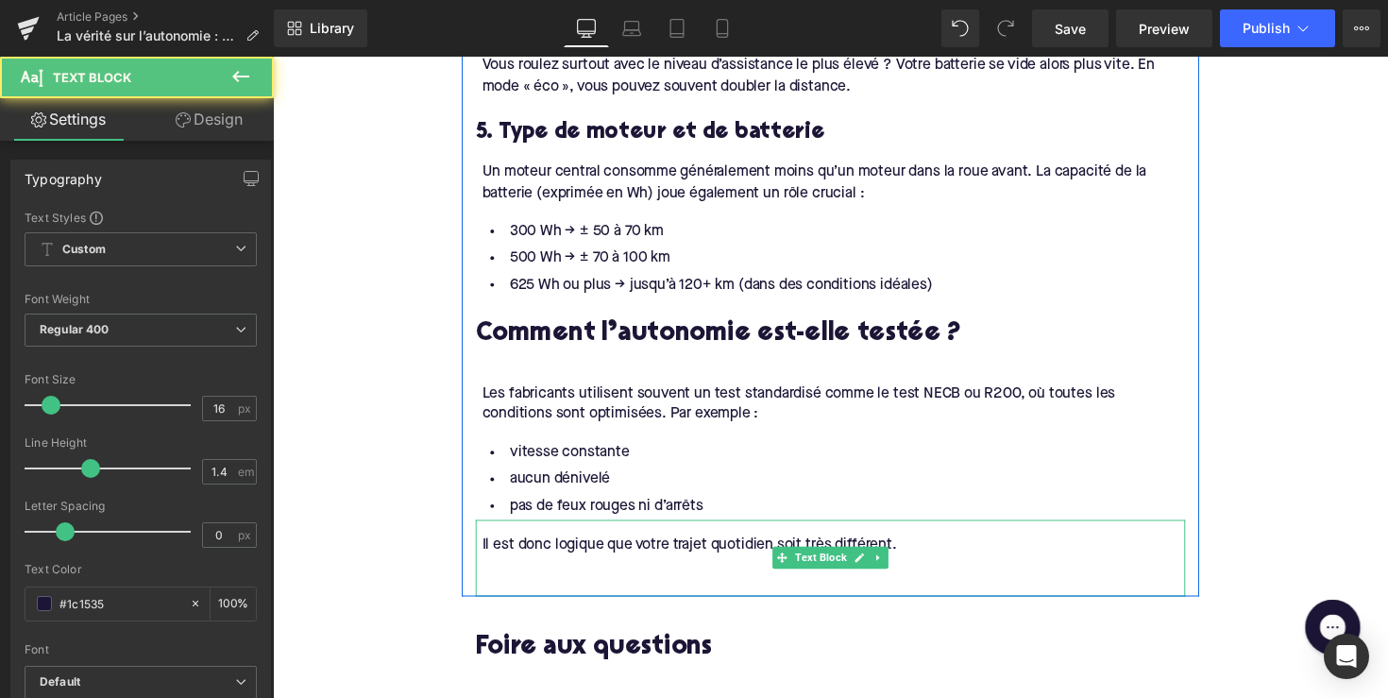
click at [620, 589] on div at bounding box center [847, 599] width 721 height 21
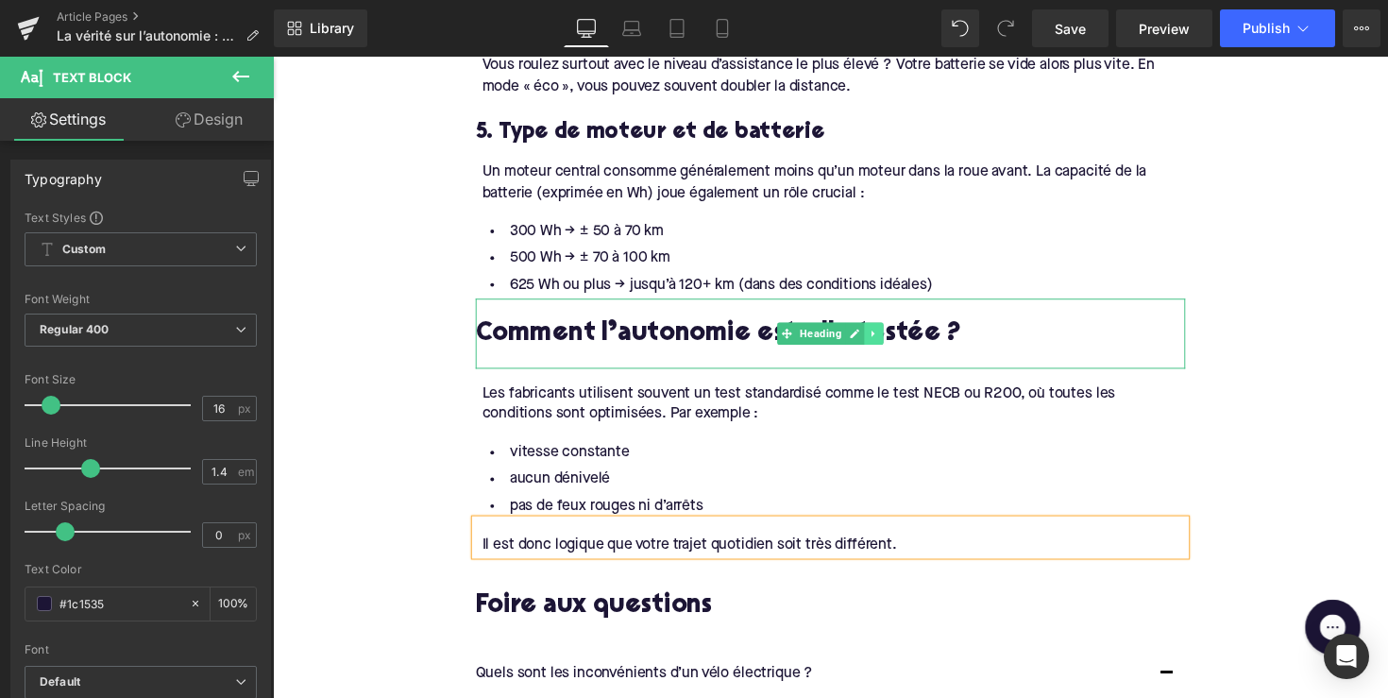
click at [884, 335] on icon at bounding box center [889, 340] width 10 height 11
click at [874, 335] on icon at bounding box center [879, 340] width 10 height 10
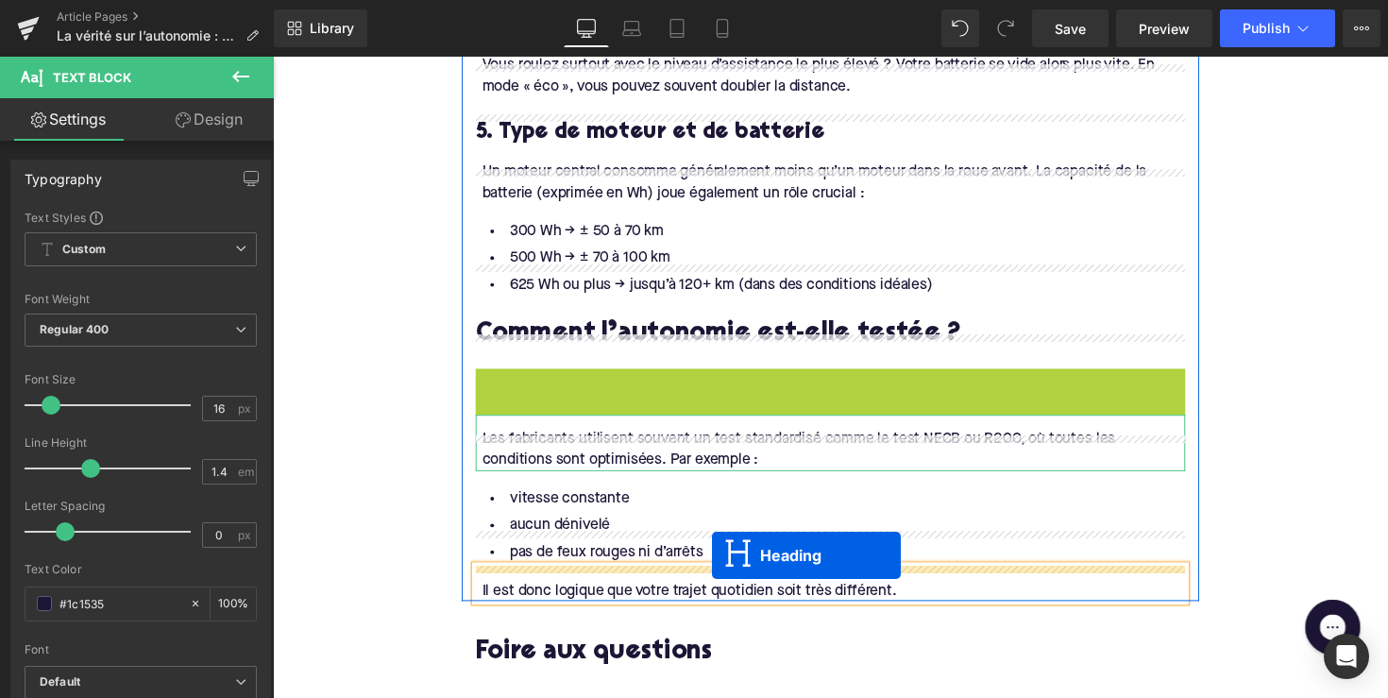
drag, startPoint x: 796, startPoint y: 376, endPoint x: 722, endPoint y: 568, distance: 205.4
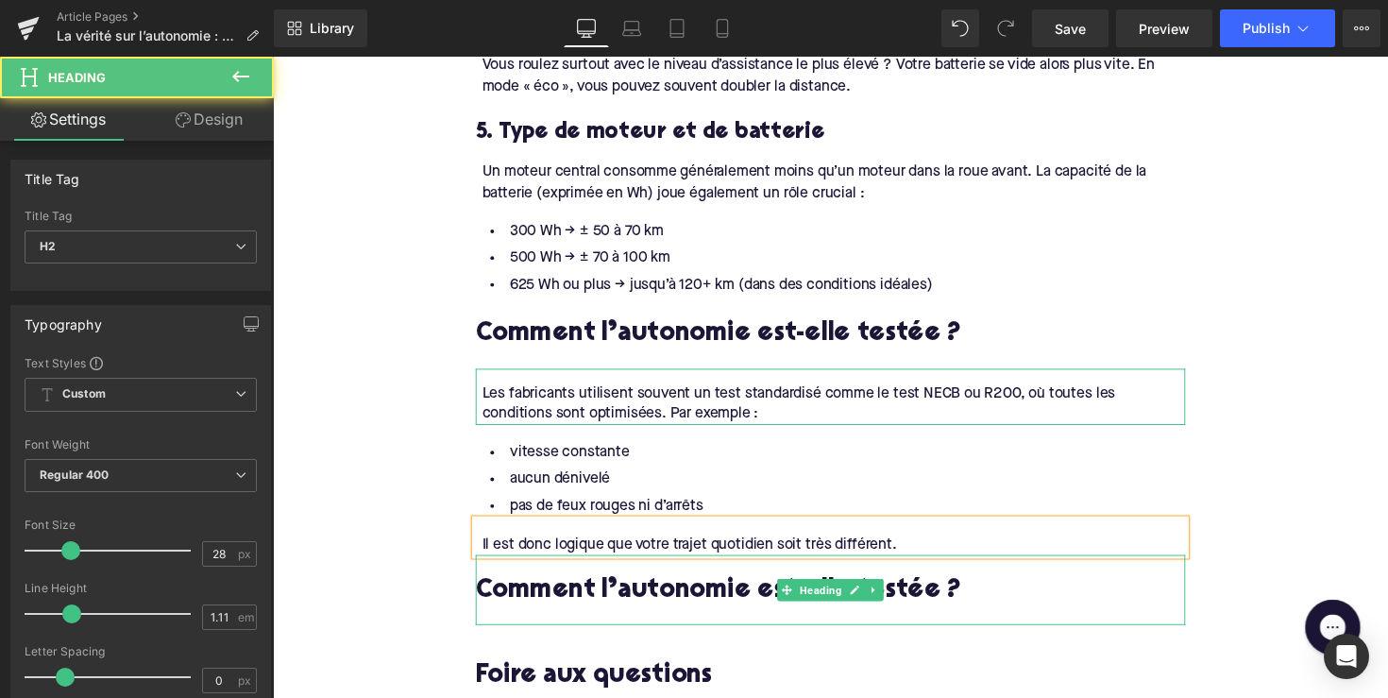
click at [683, 590] on h2 "Comment l’autonomie est-elle testée ?" at bounding box center [844, 604] width 727 height 29
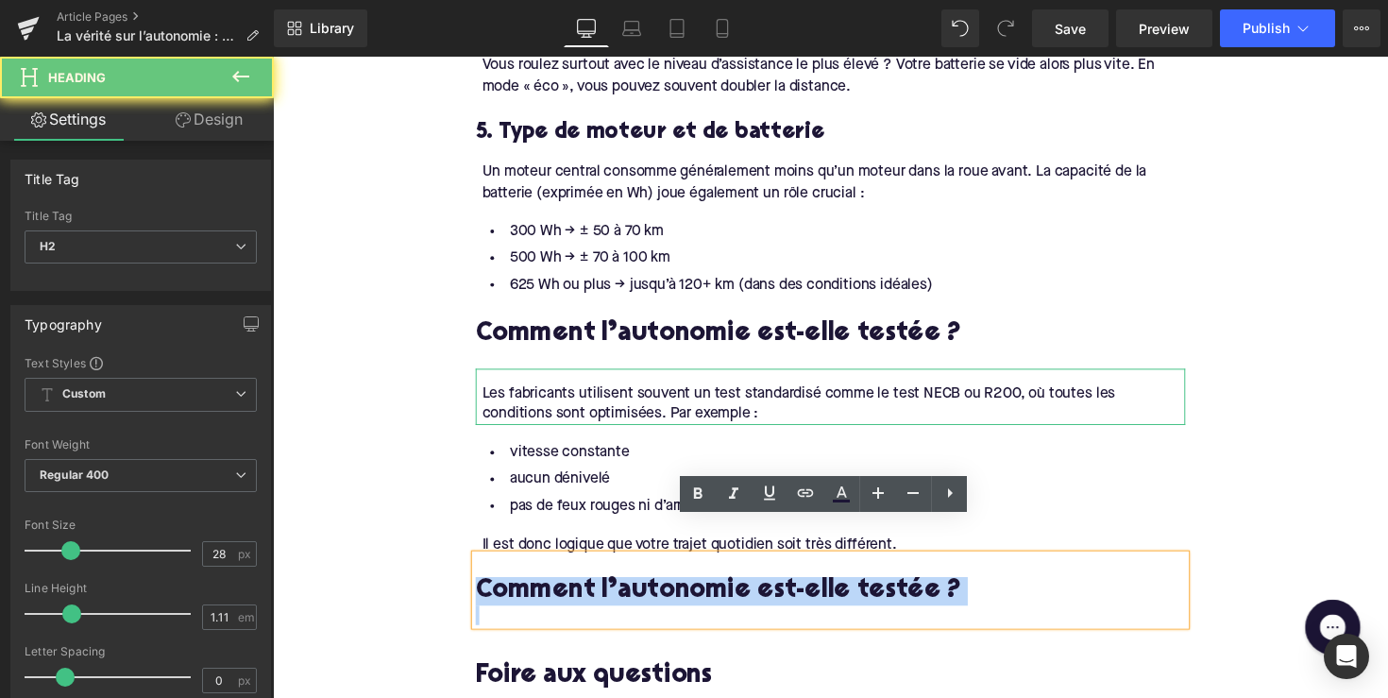
click at [683, 590] on h2 "Comment l’autonomie est-elle testée ?" at bounding box center [844, 604] width 727 height 29
paste div
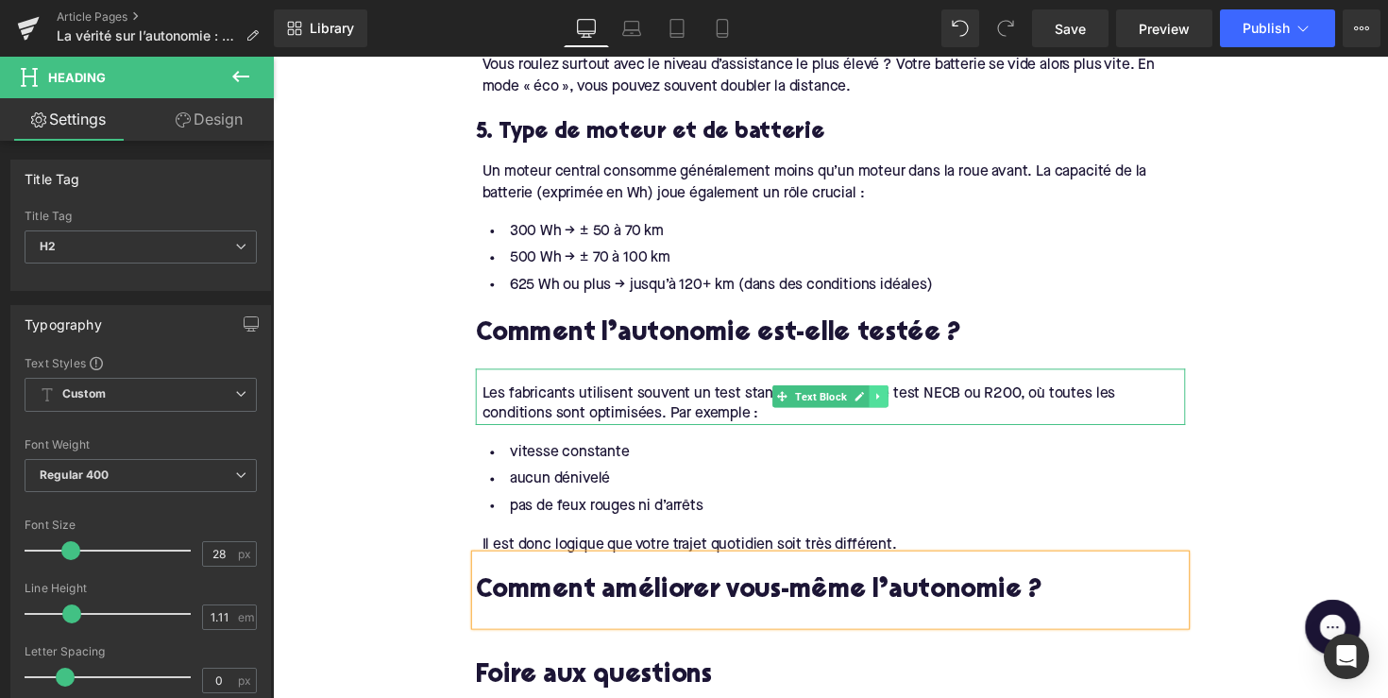
click at [888, 394] on link at bounding box center [894, 405] width 20 height 23
click at [876, 394] on link at bounding box center [885, 405] width 20 height 23
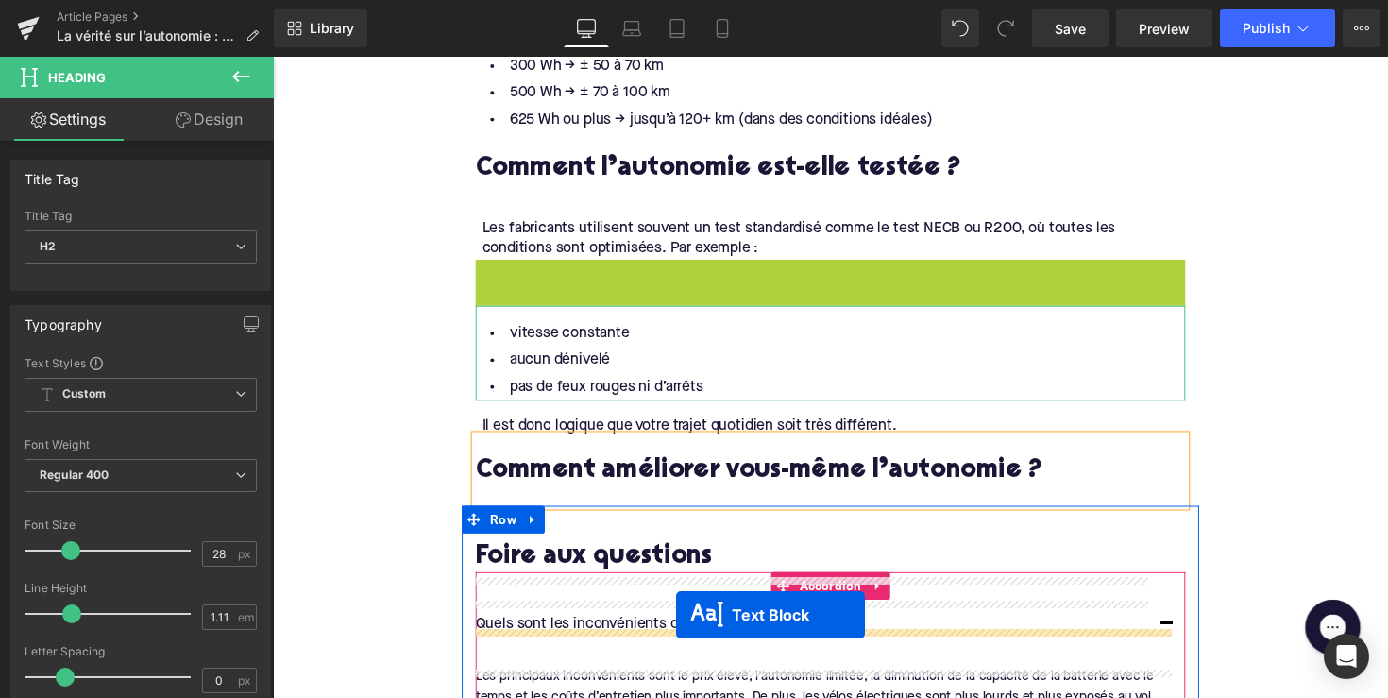
scroll to position [2490, 0]
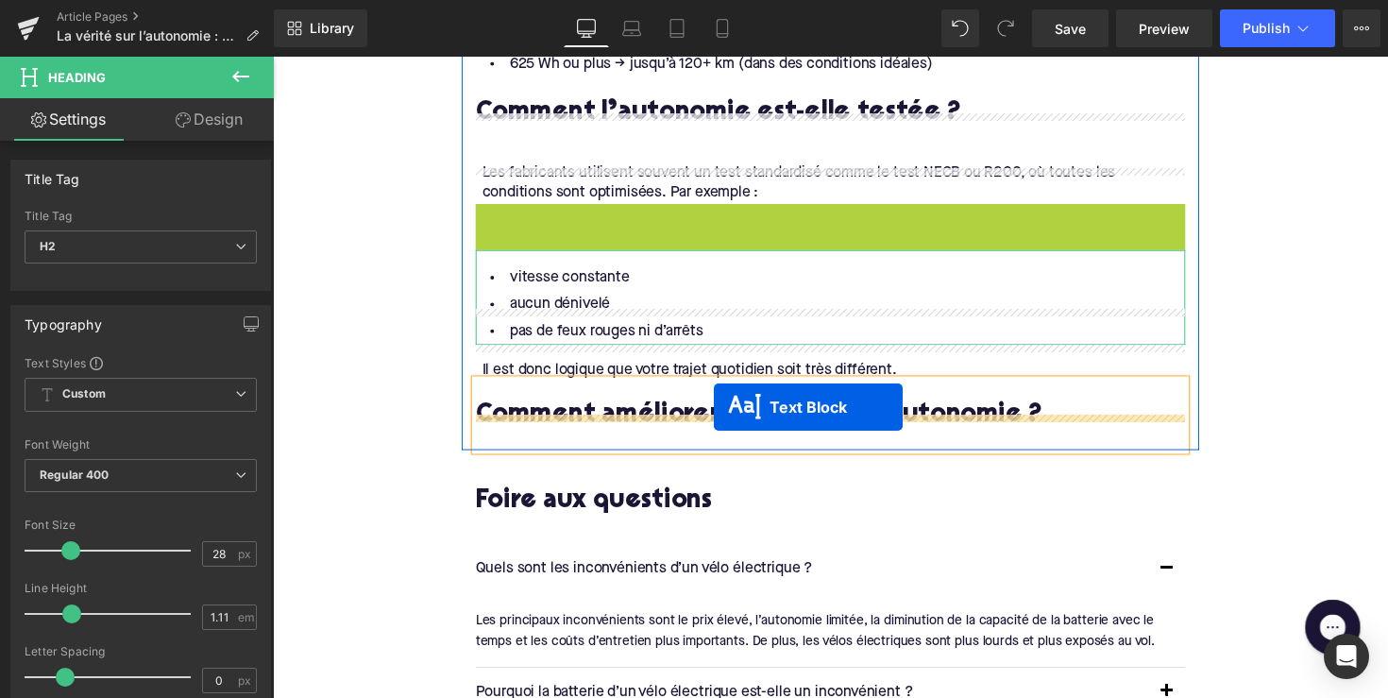
drag, startPoint x: 790, startPoint y: 430, endPoint x: 725, endPoint y: 416, distance: 66.7
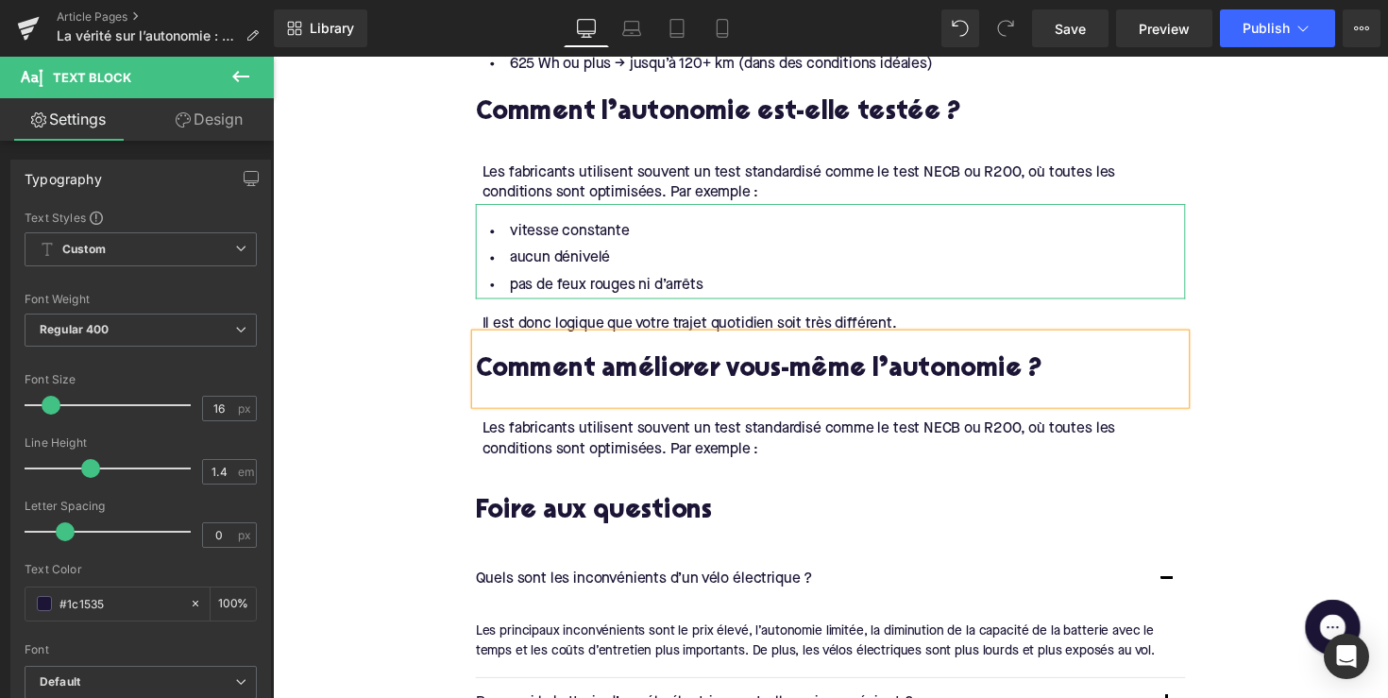
click at [689, 428] on div "Les fabricants utilisent souvent un test standardisé comme le test NECB ou R200…" at bounding box center [847, 449] width 721 height 42
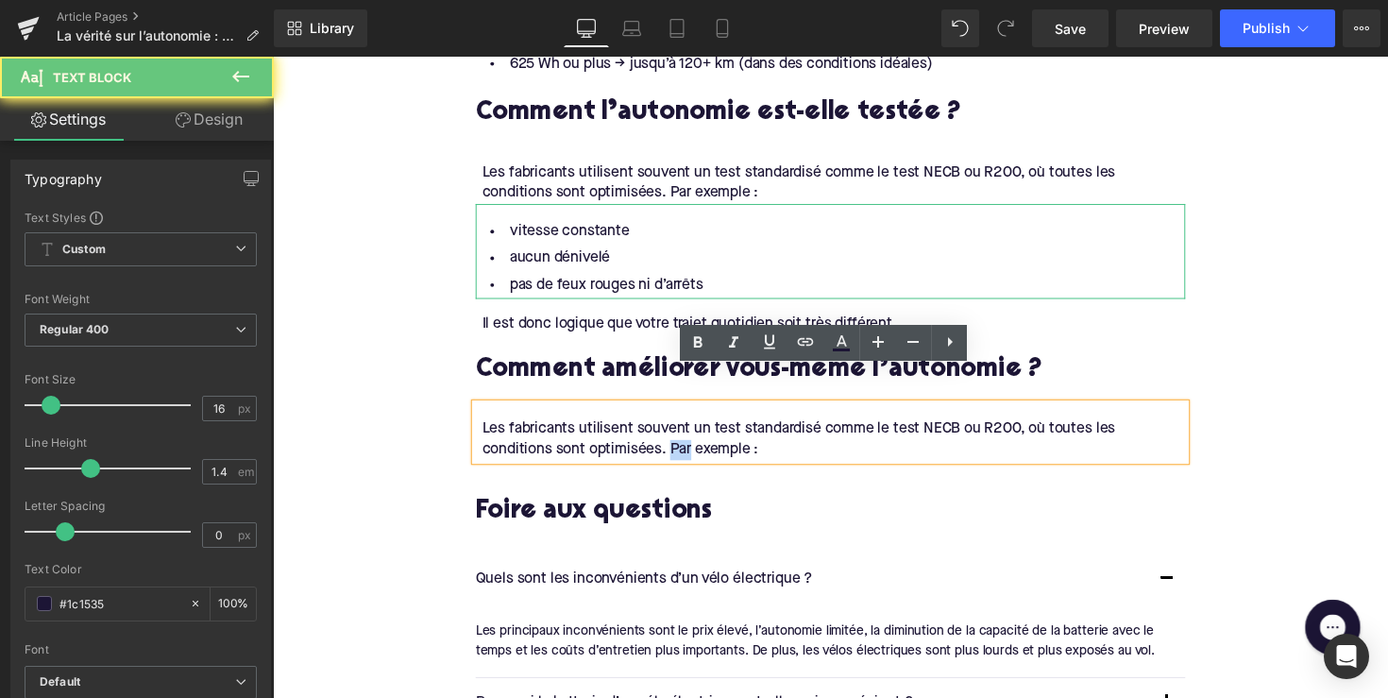
click at [689, 428] on div "Les fabricants utilisent souvent un test standardisé comme le test NECB ou R200…" at bounding box center [847, 449] width 721 height 42
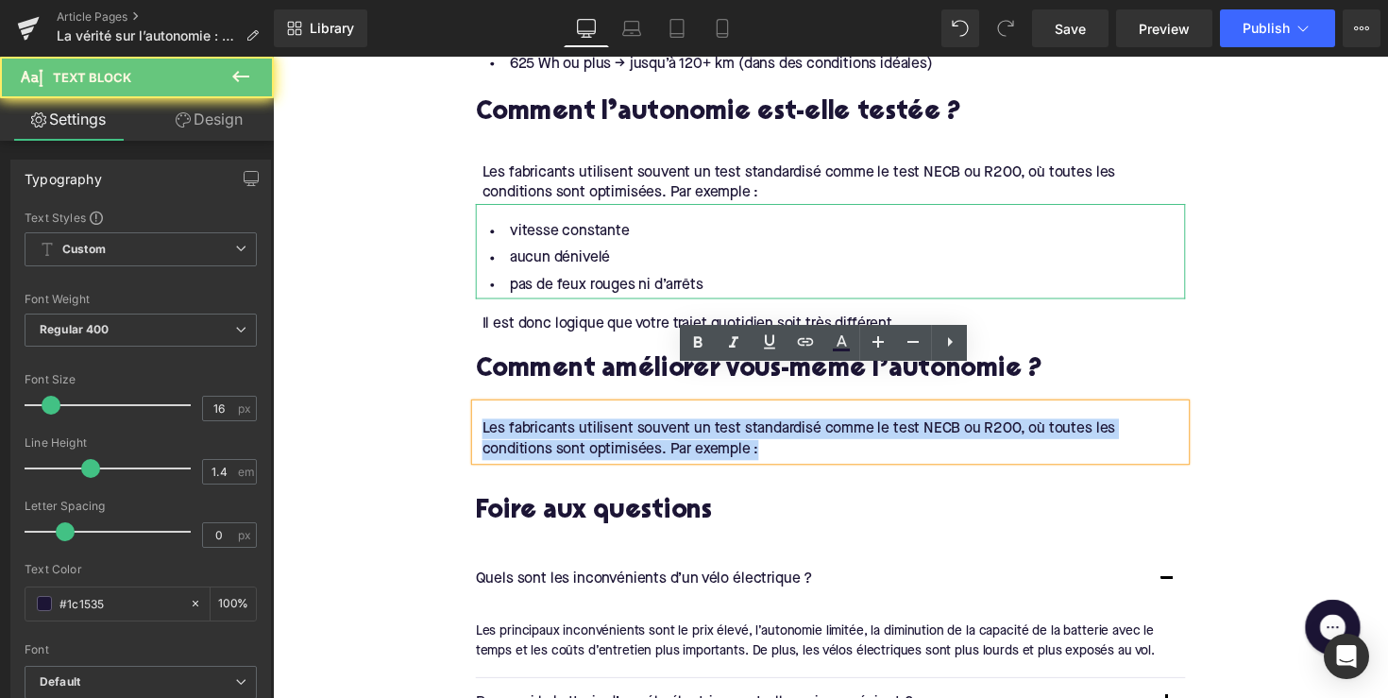
click at [689, 428] on div "Les fabricants utilisent souvent un test standardisé comme le test NECB ou R200…" at bounding box center [847, 449] width 721 height 42
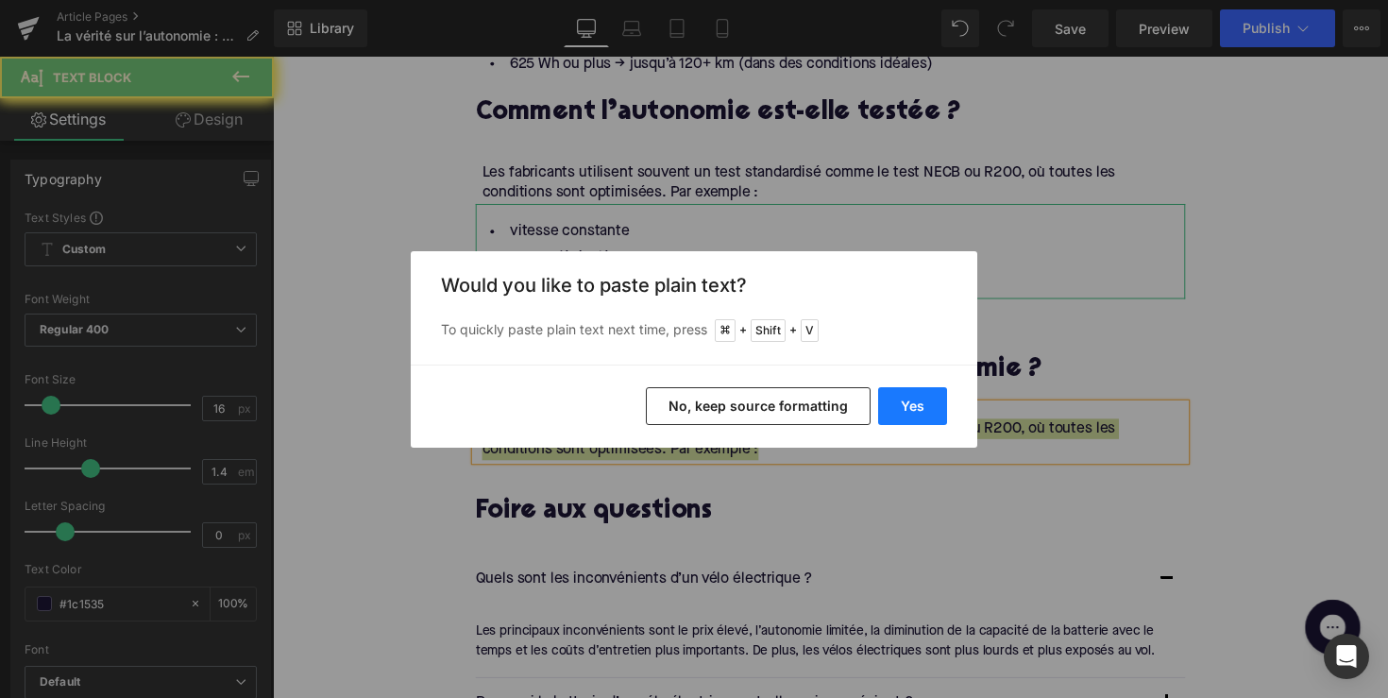
click at [901, 396] on button "Yes" at bounding box center [912, 406] width 69 height 38
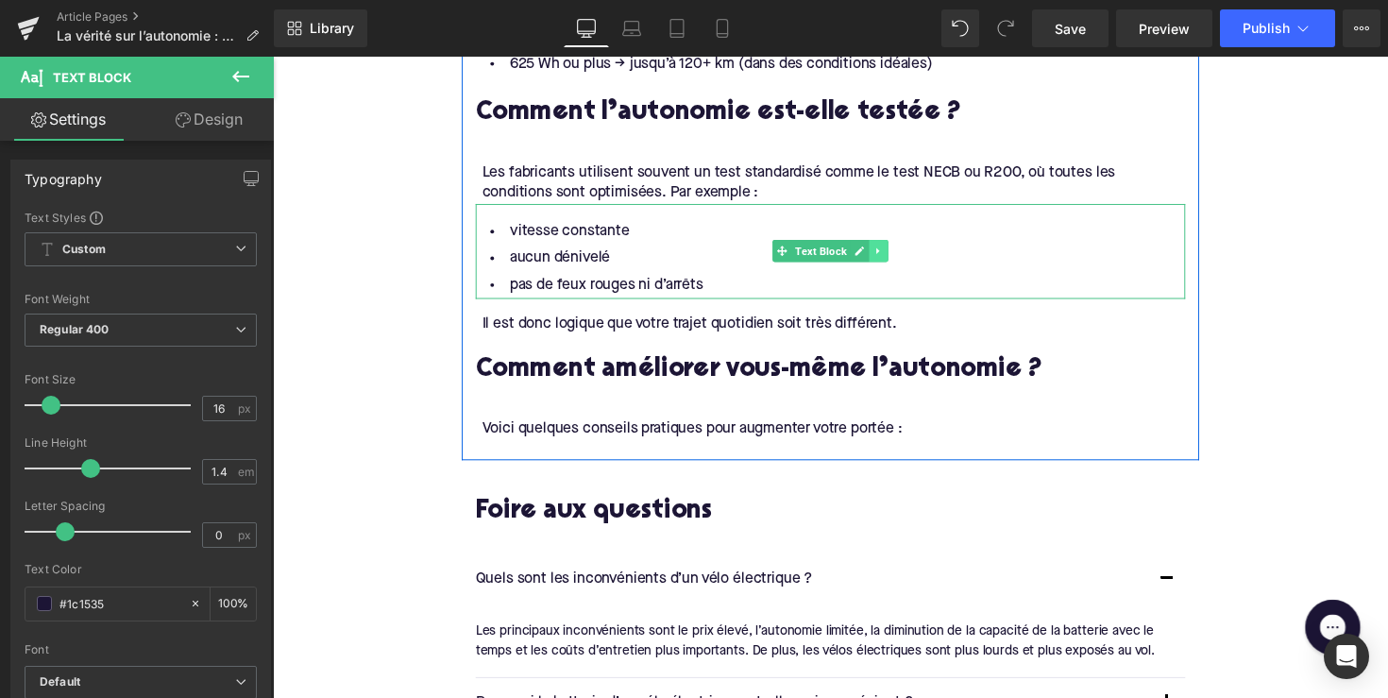
click at [892, 250] on icon at bounding box center [894, 255] width 10 height 11
click at [887, 245] on link at bounding box center [885, 256] width 20 height 23
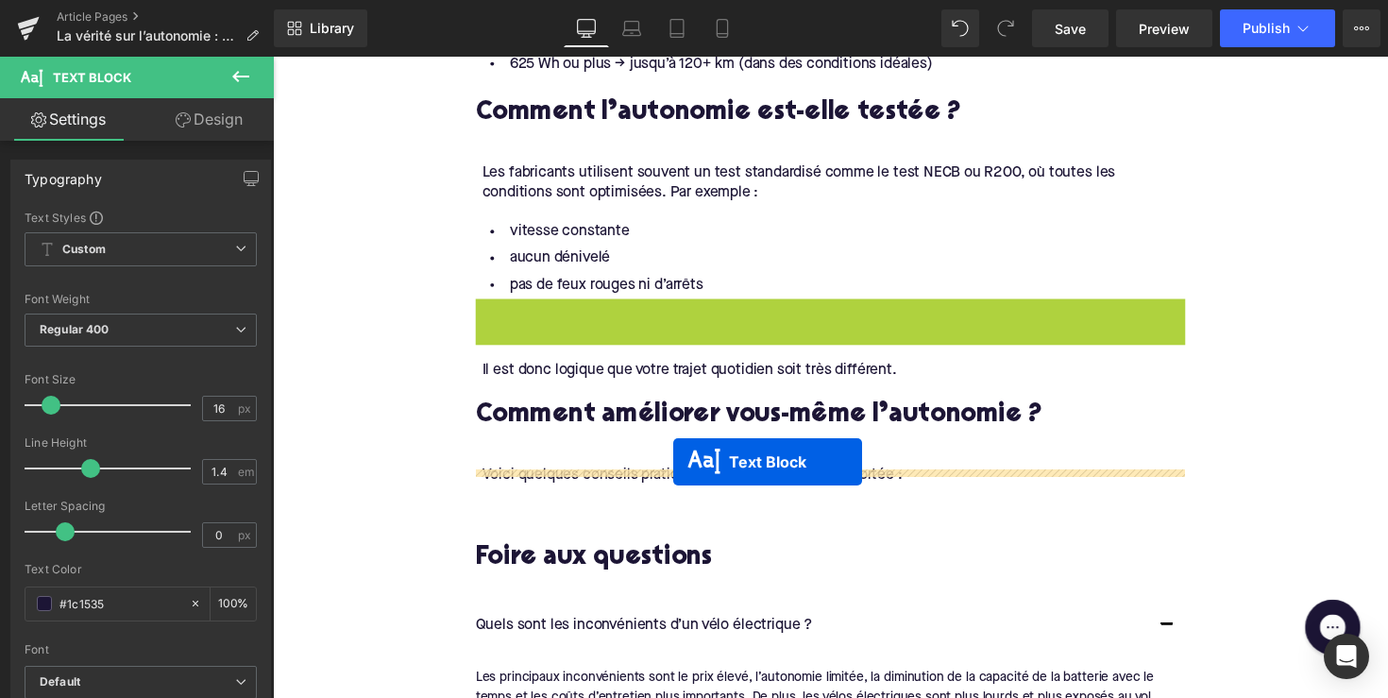
drag, startPoint x: 782, startPoint y: 321, endPoint x: 683, endPoint y: 472, distance: 180.7
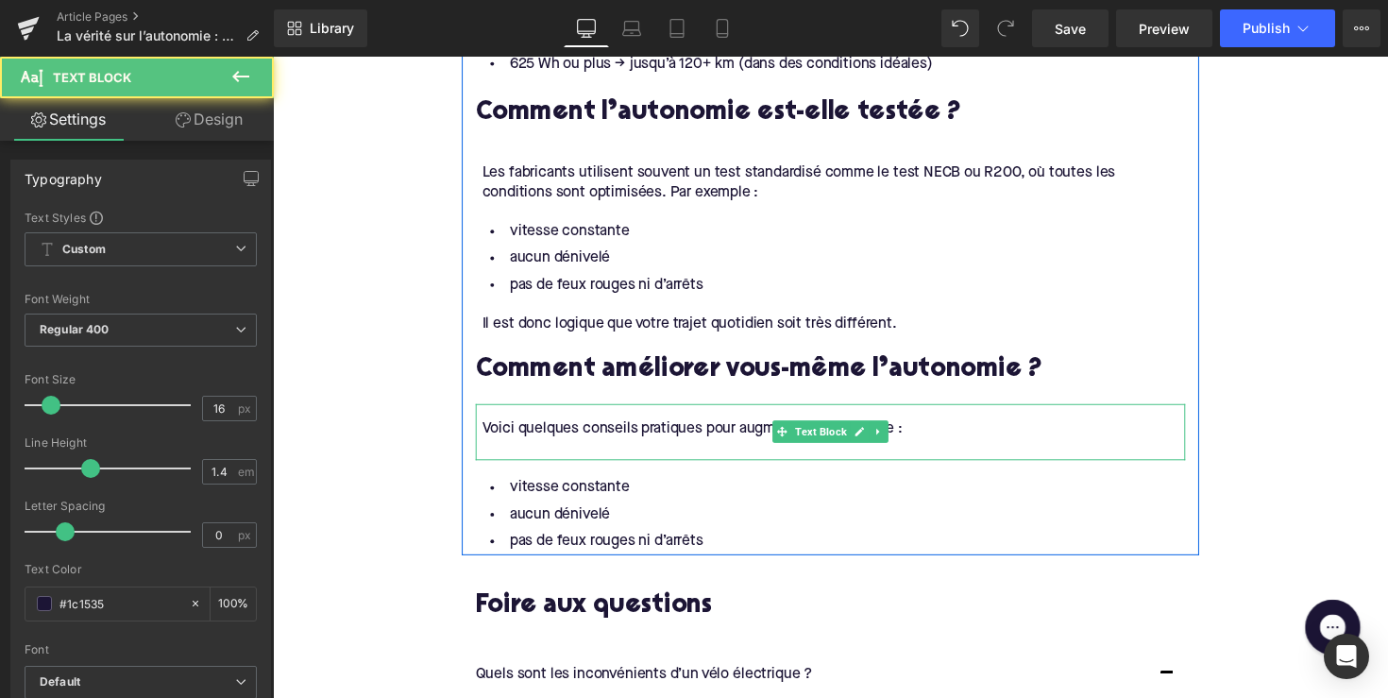
click at [552, 450] on div at bounding box center [847, 460] width 721 height 21
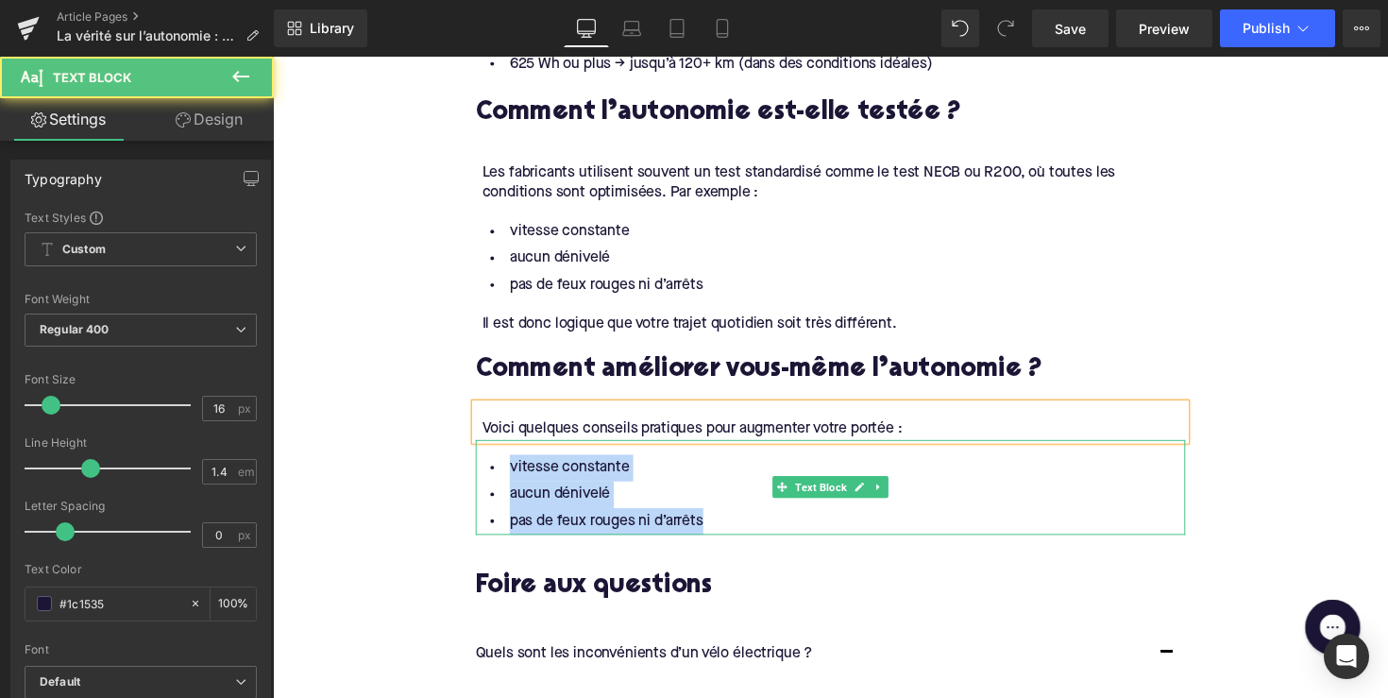
drag, startPoint x: 711, startPoint y: 496, endPoint x: 501, endPoint y: 436, distance: 217.9
click at [501, 465] on ul "vitesse constante aucun dénivelé pas de feux rouges ni d’arrêts" at bounding box center [844, 506] width 727 height 82
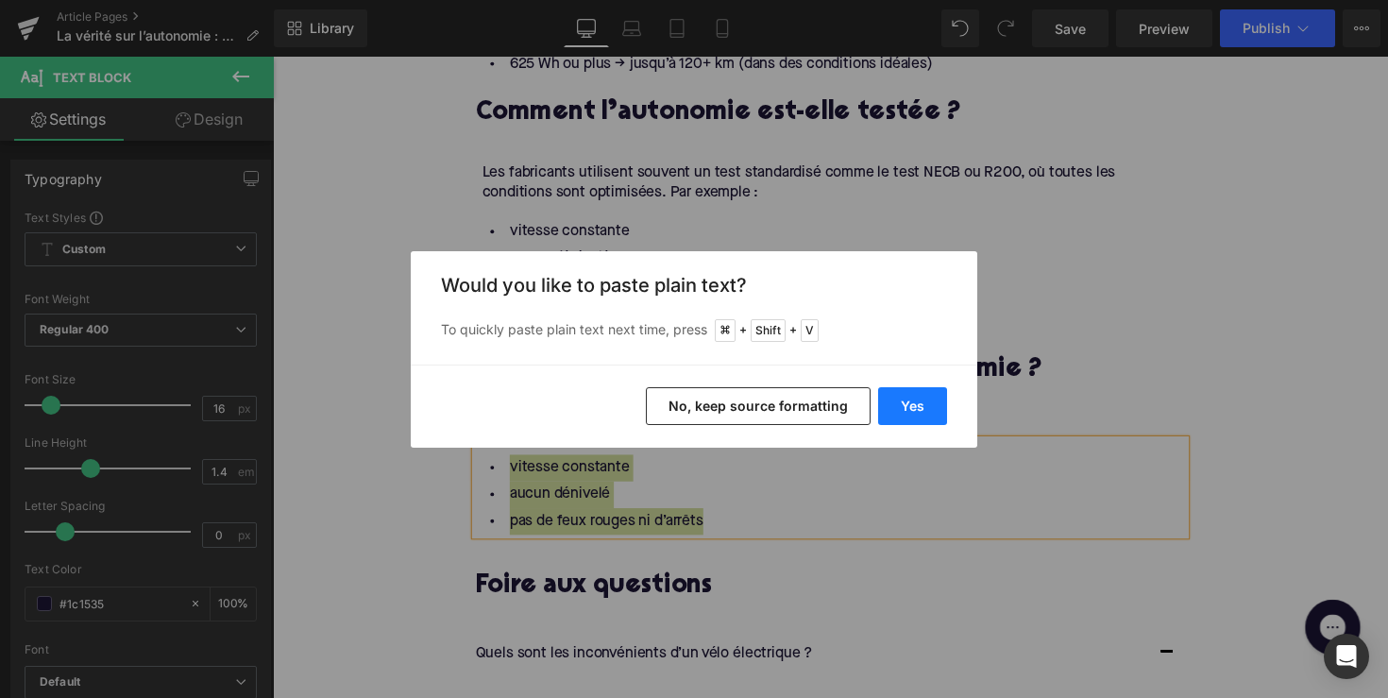
click at [908, 410] on button "Yes" at bounding box center [912, 406] width 69 height 38
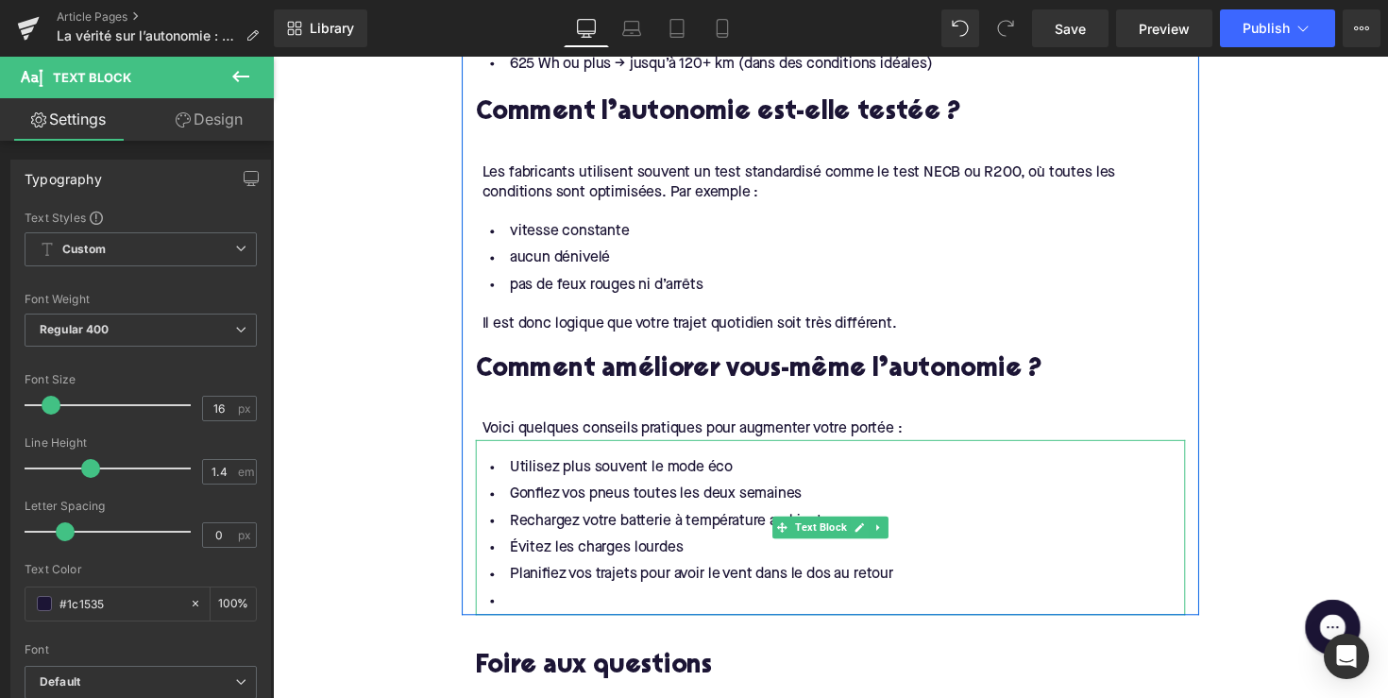
click at [654, 602] on li at bounding box center [844, 615] width 727 height 27
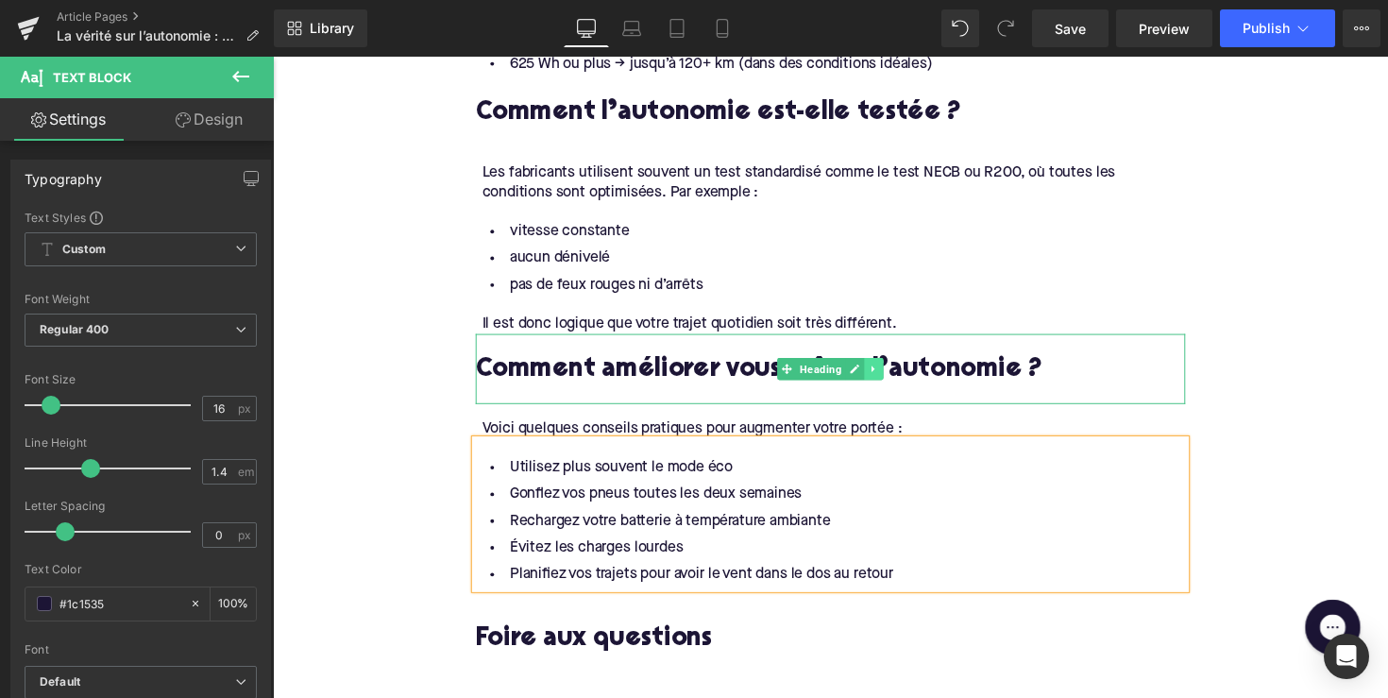
click at [887, 374] on icon at bounding box center [888, 377] width 3 height 7
click at [874, 372] on icon at bounding box center [879, 377] width 10 height 10
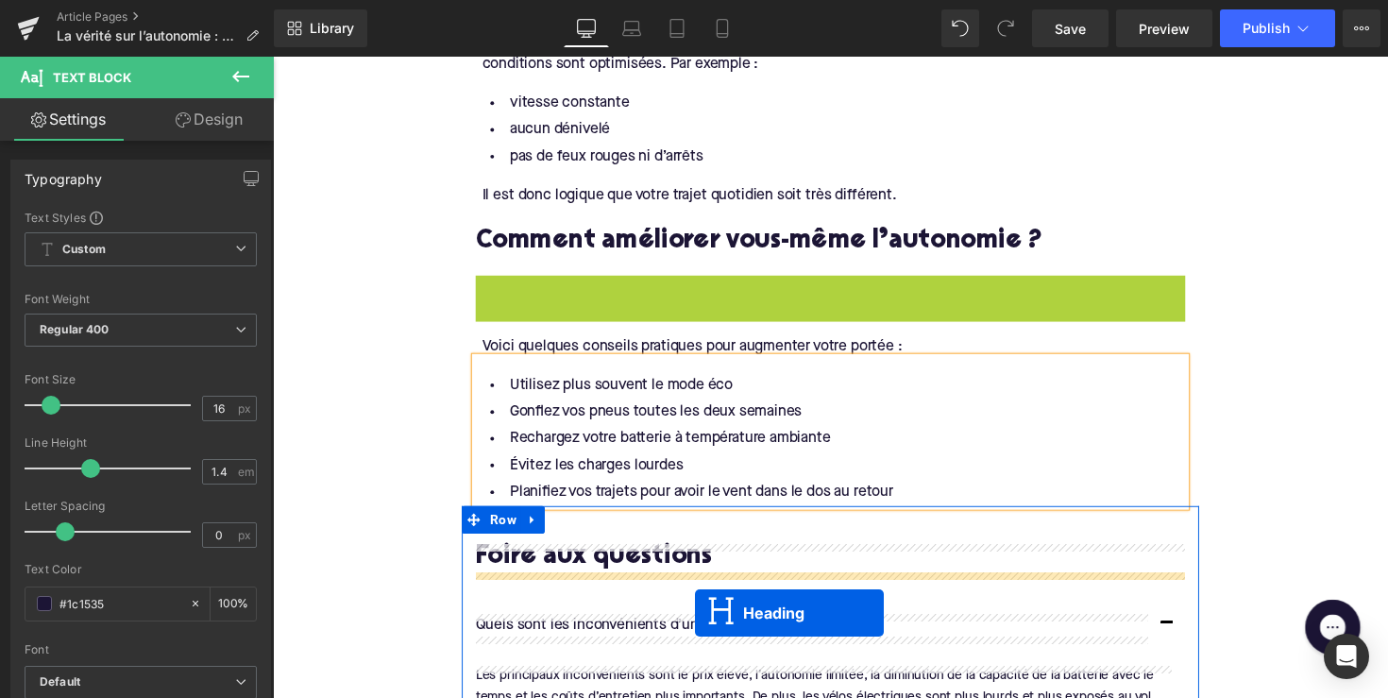
scroll to position [2717, 0]
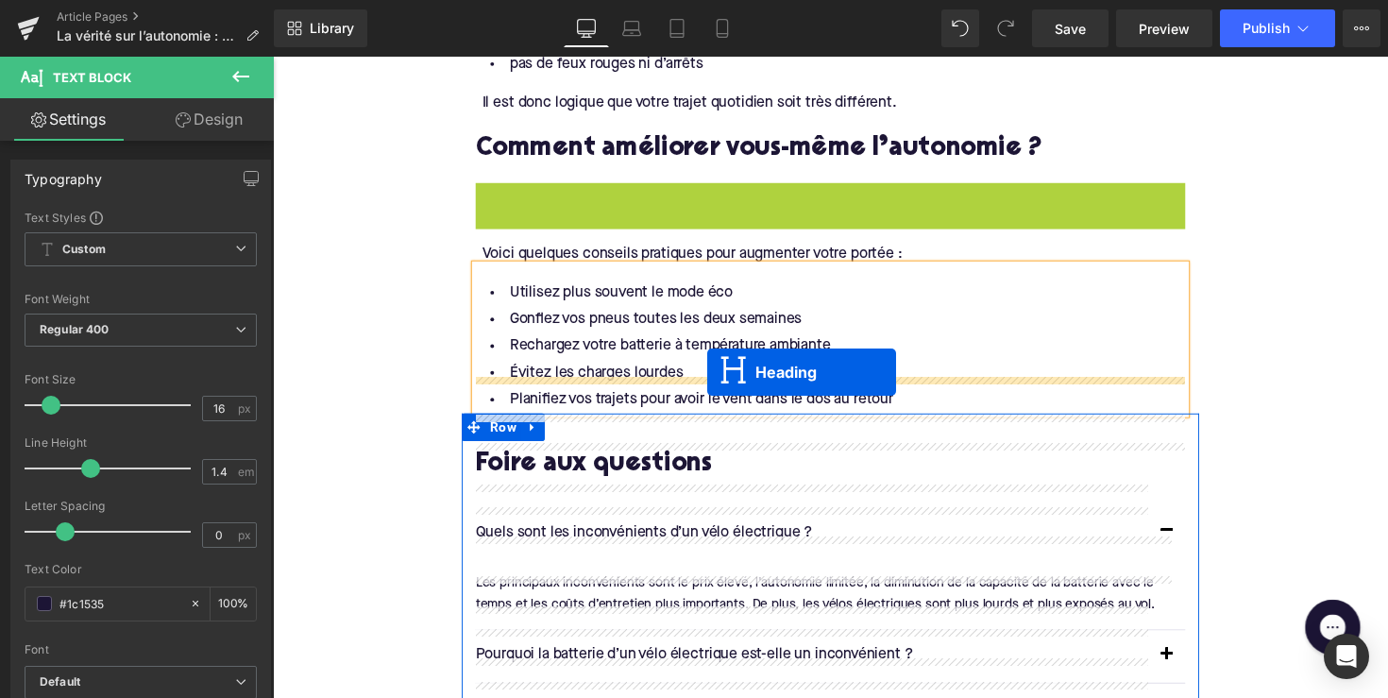
drag, startPoint x: 796, startPoint y: 416, endPoint x: 718, endPoint y: 380, distance: 86.2
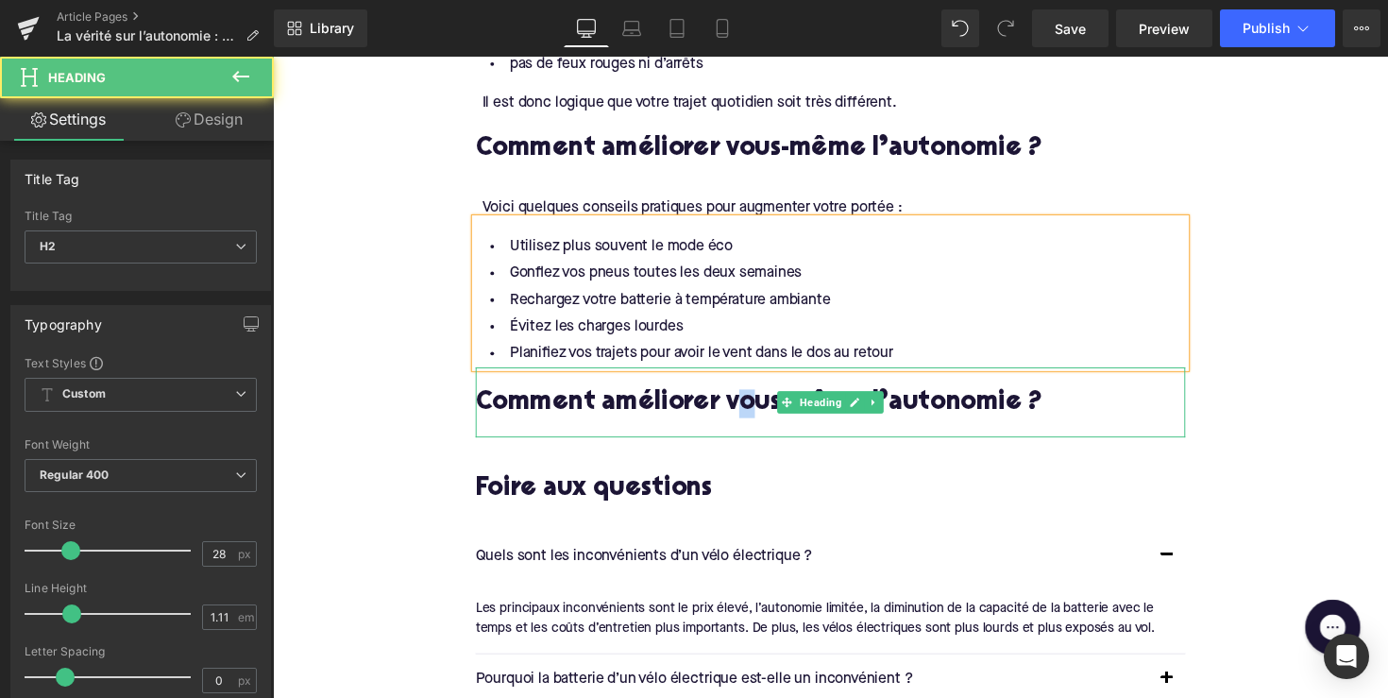
click at [749, 398] on h2 "Comment améliorer vous-même l’autonomie ?" at bounding box center [844, 412] width 727 height 29
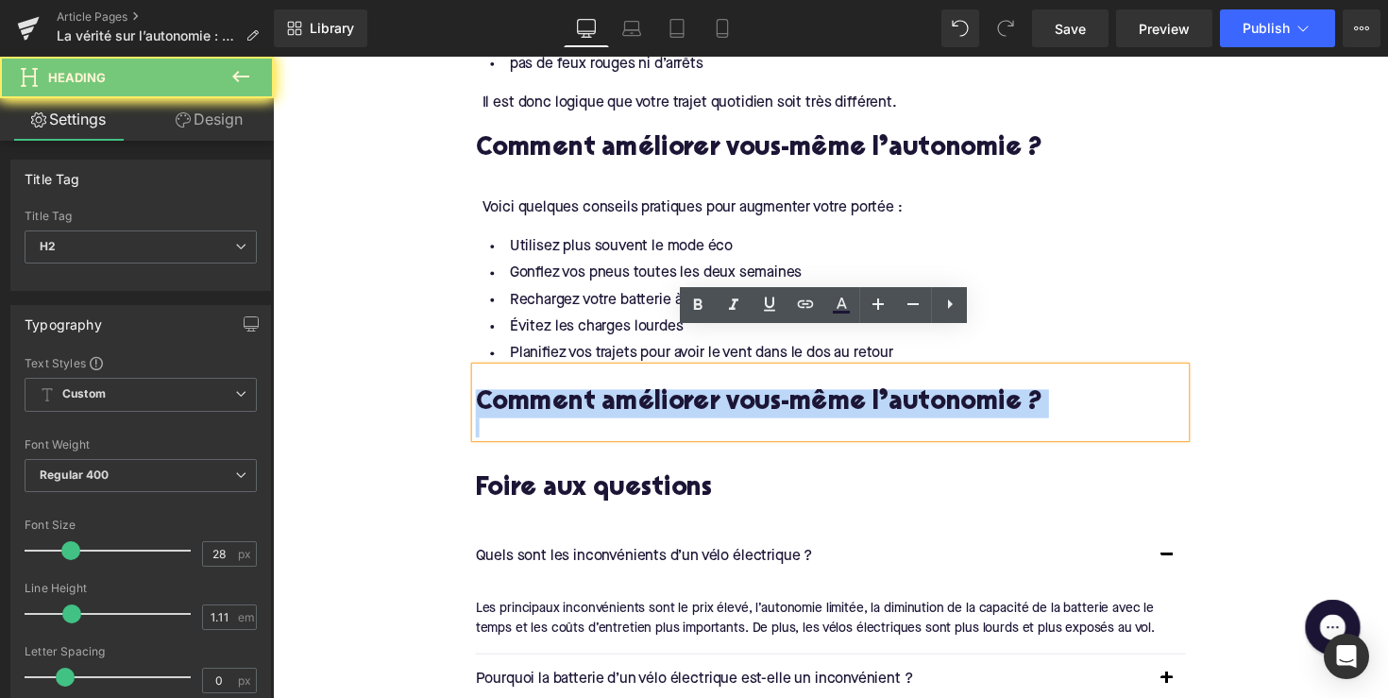
click at [749, 398] on h2 "Comment améliorer vous-même l’autonomie ?" at bounding box center [844, 412] width 727 height 29
paste div
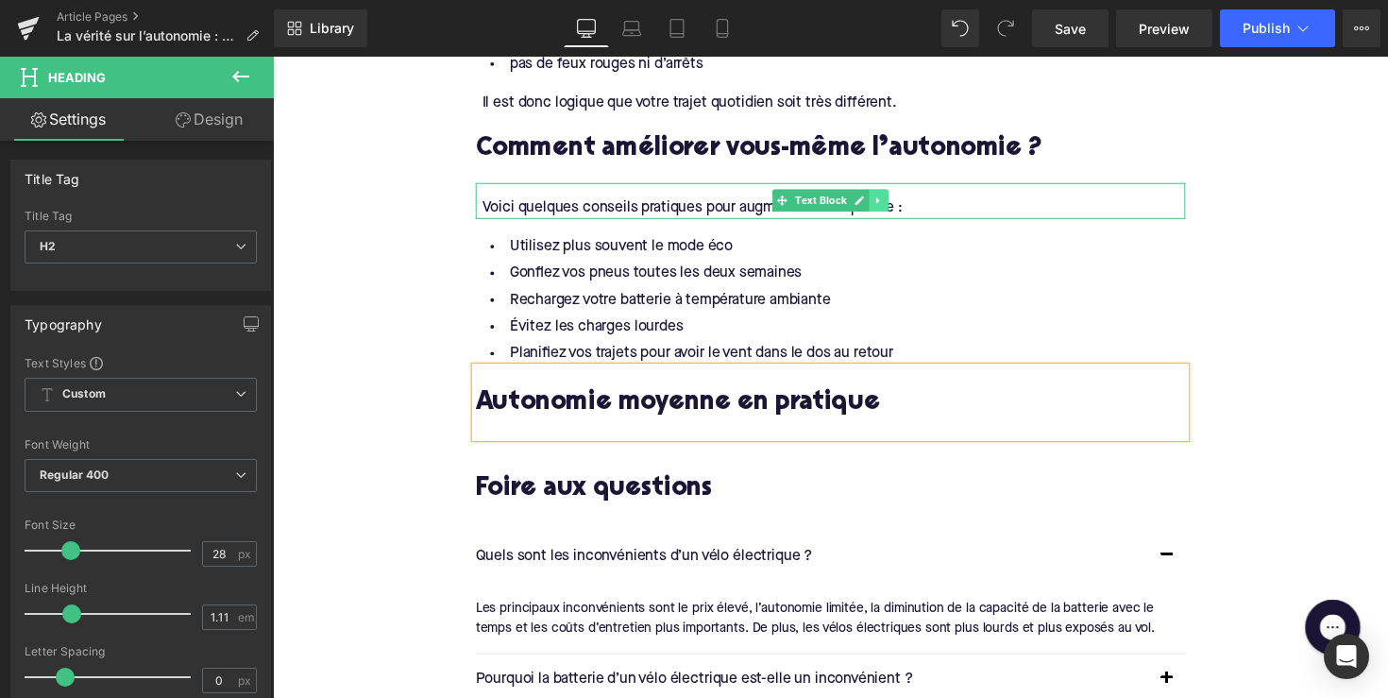
click at [892, 201] on icon at bounding box center [893, 204] width 3 height 7
click at [878, 199] on icon at bounding box center [883, 204] width 10 height 10
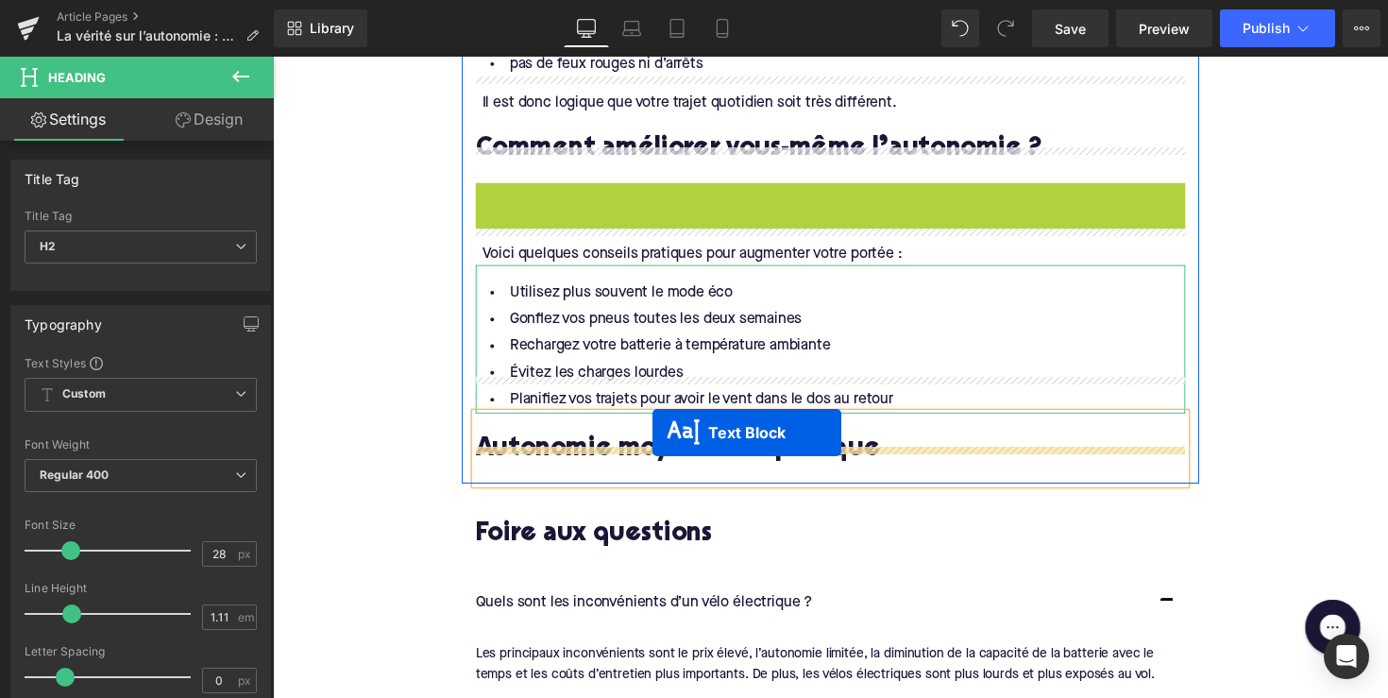
drag, startPoint x: 756, startPoint y: 169, endPoint x: 661, endPoint y: 446, distance: 292.7
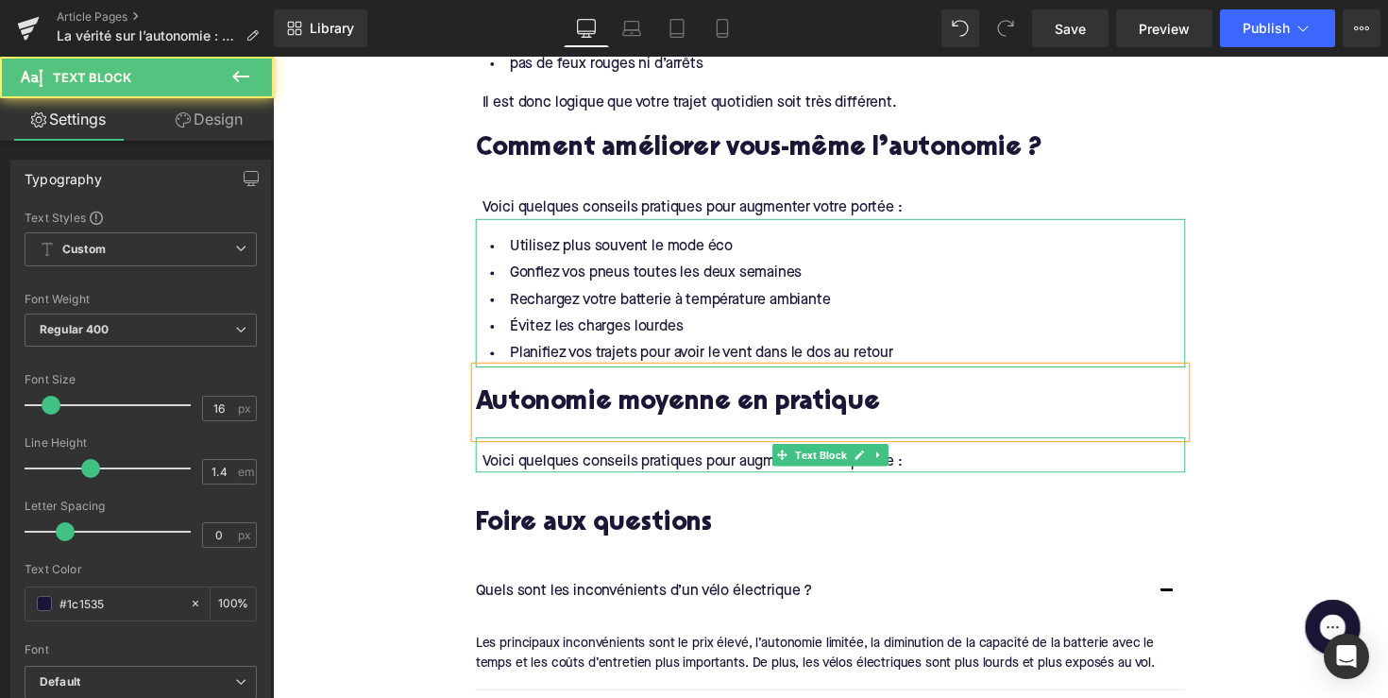
click at [600, 447] on div "Voici quelques conseils pratiques pour augmenter votre portée : Text Block" at bounding box center [844, 465] width 727 height 36
click at [600, 462] on div "Voici quelques conseils pratiques pour augmenter votre portée :" at bounding box center [847, 472] width 721 height 21
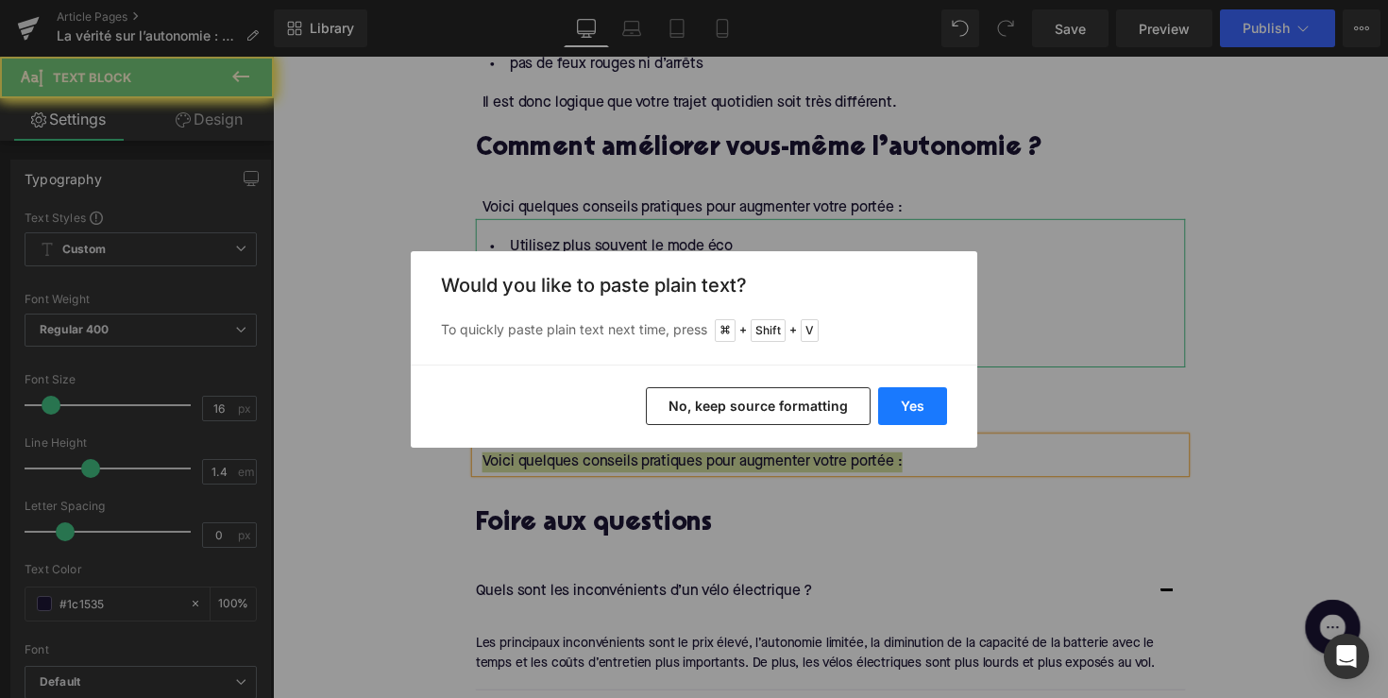
click at [915, 404] on button "Yes" at bounding box center [912, 406] width 69 height 38
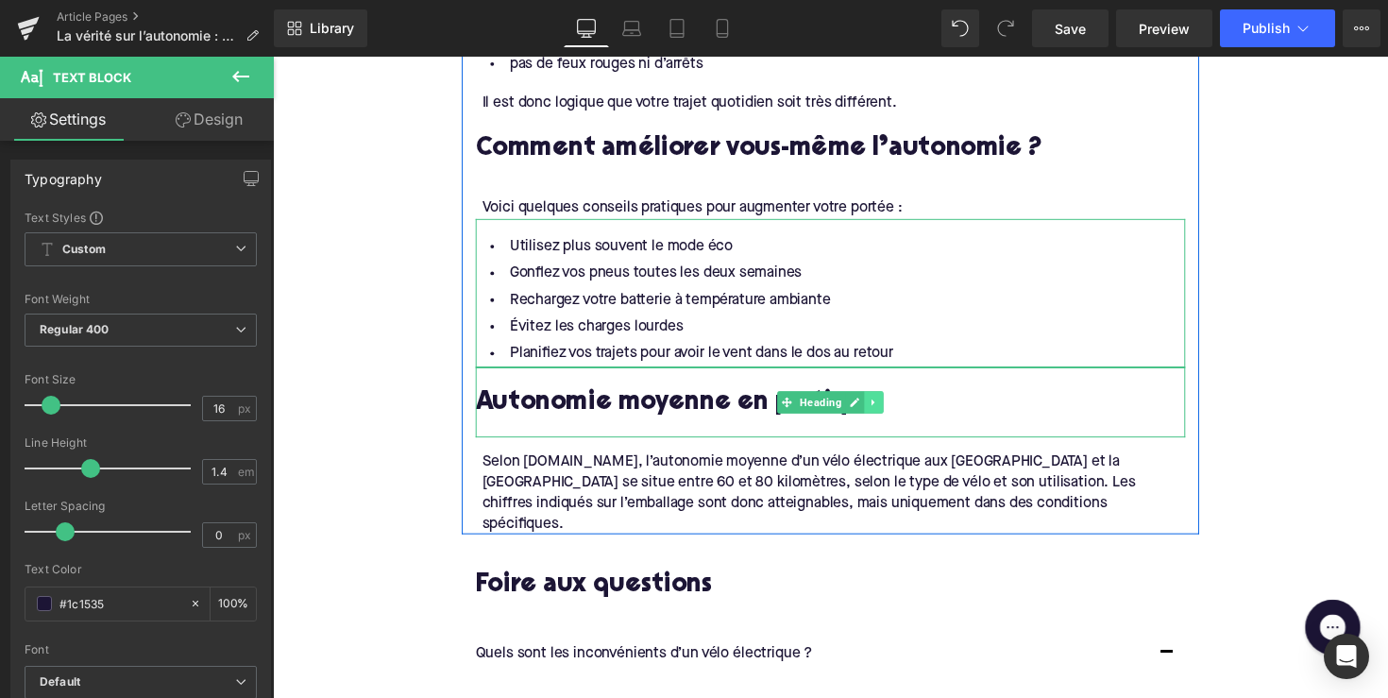
click at [879, 399] on link at bounding box center [889, 410] width 20 height 23
click at [874, 405] on icon at bounding box center [879, 410] width 10 height 10
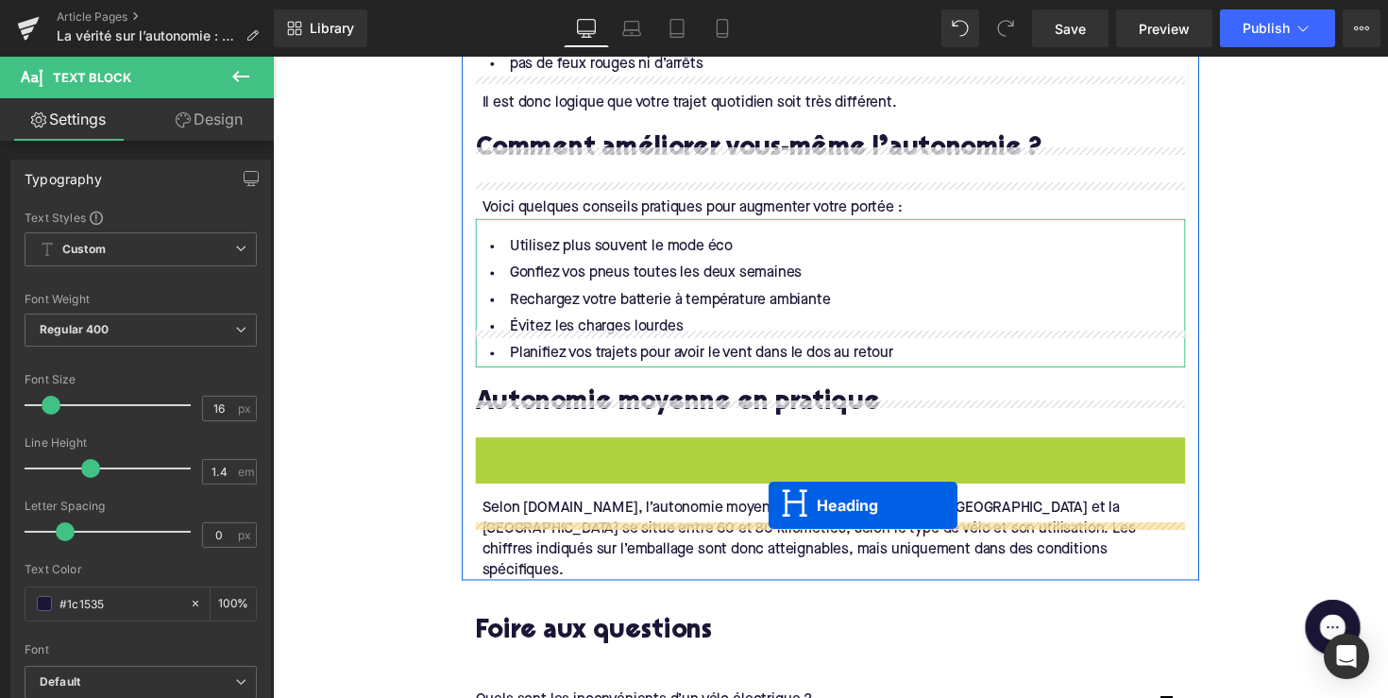
drag, startPoint x: 801, startPoint y: 449, endPoint x: 781, endPoint y: 517, distance: 70.8
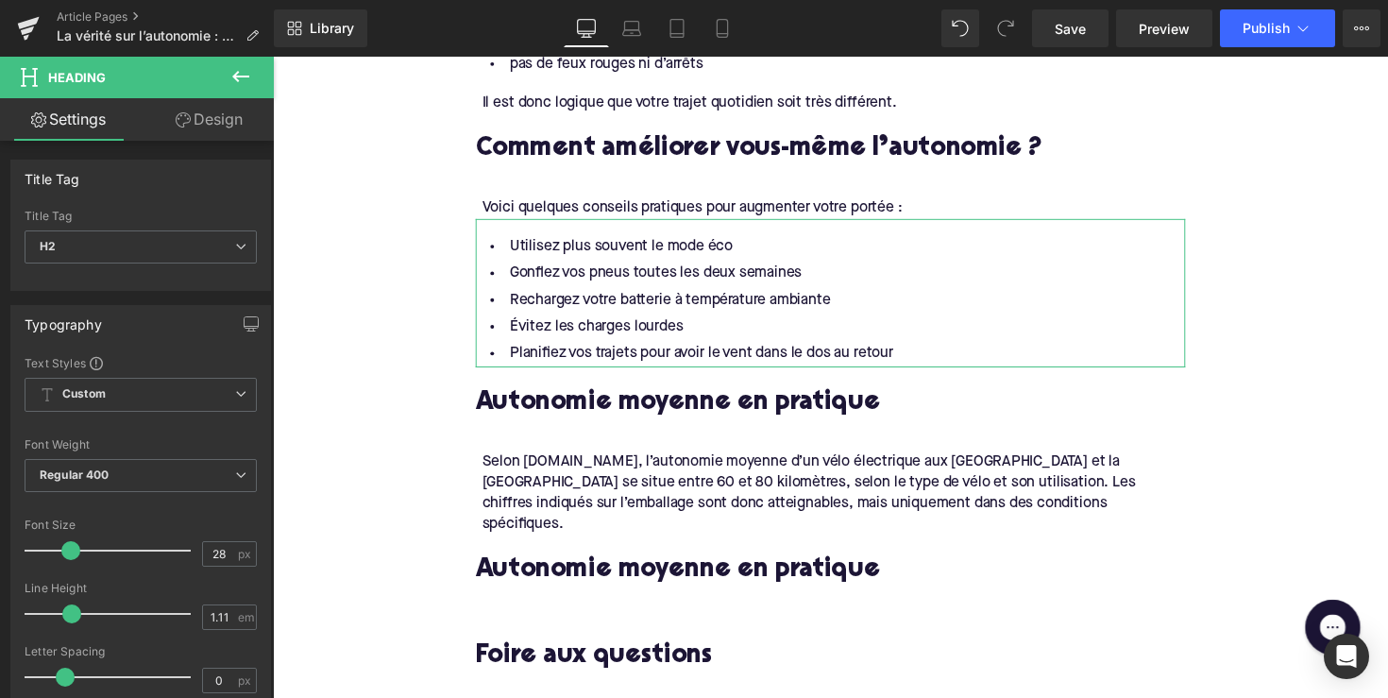
click at [688, 569] on h2 "Autonomie moyenne en pratique" at bounding box center [844, 583] width 727 height 29
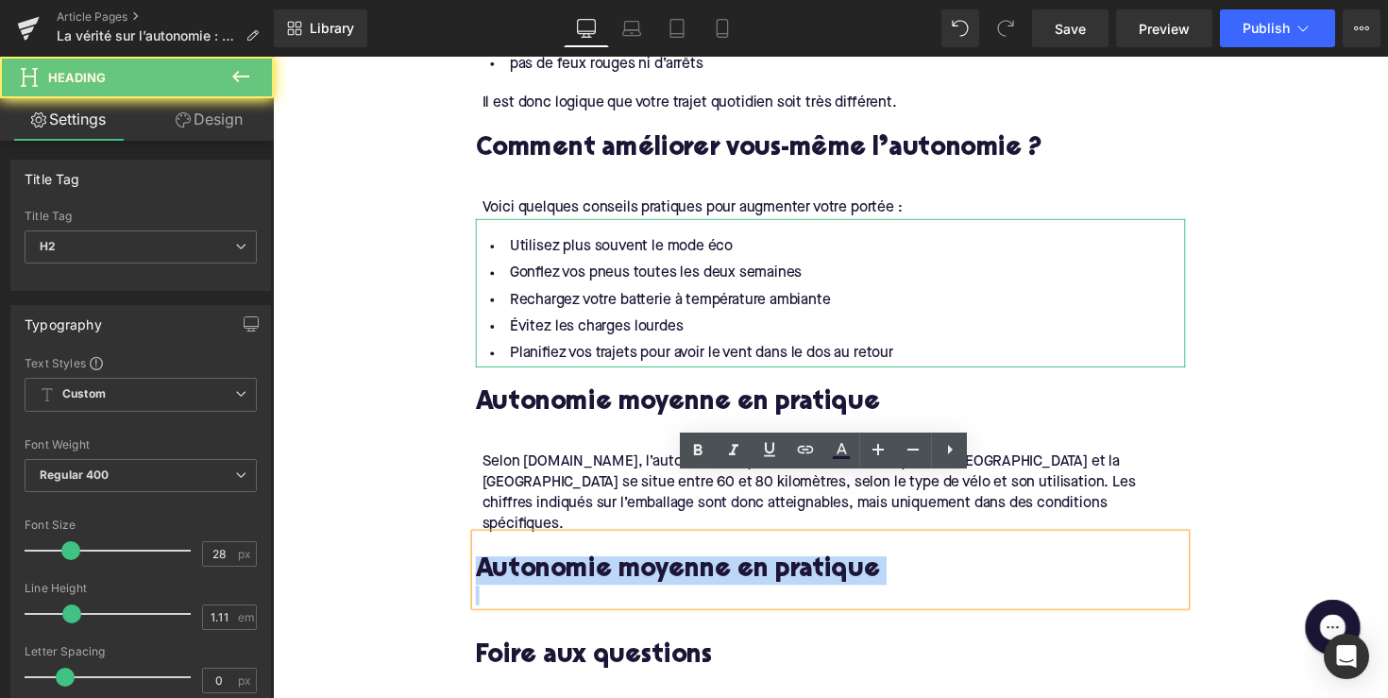
click at [688, 569] on h2 "Autonomie moyenne en pratique" at bounding box center [844, 583] width 727 height 29
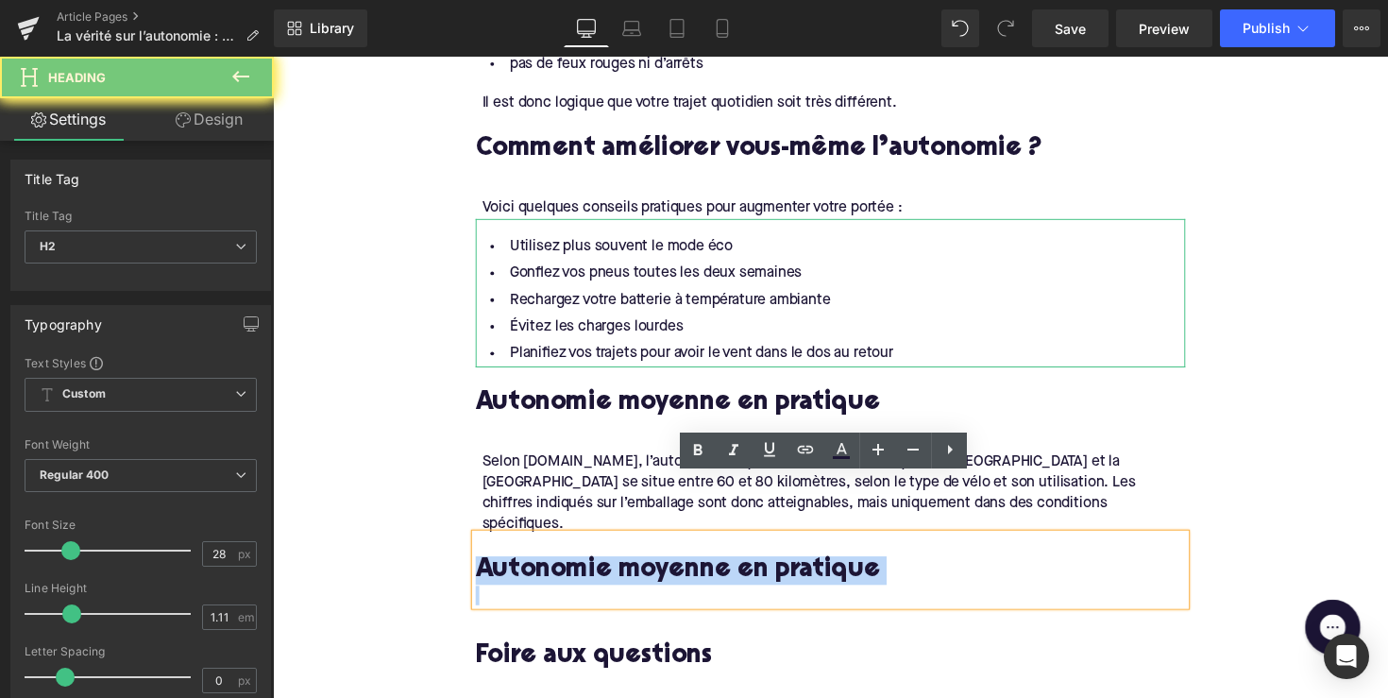
paste div
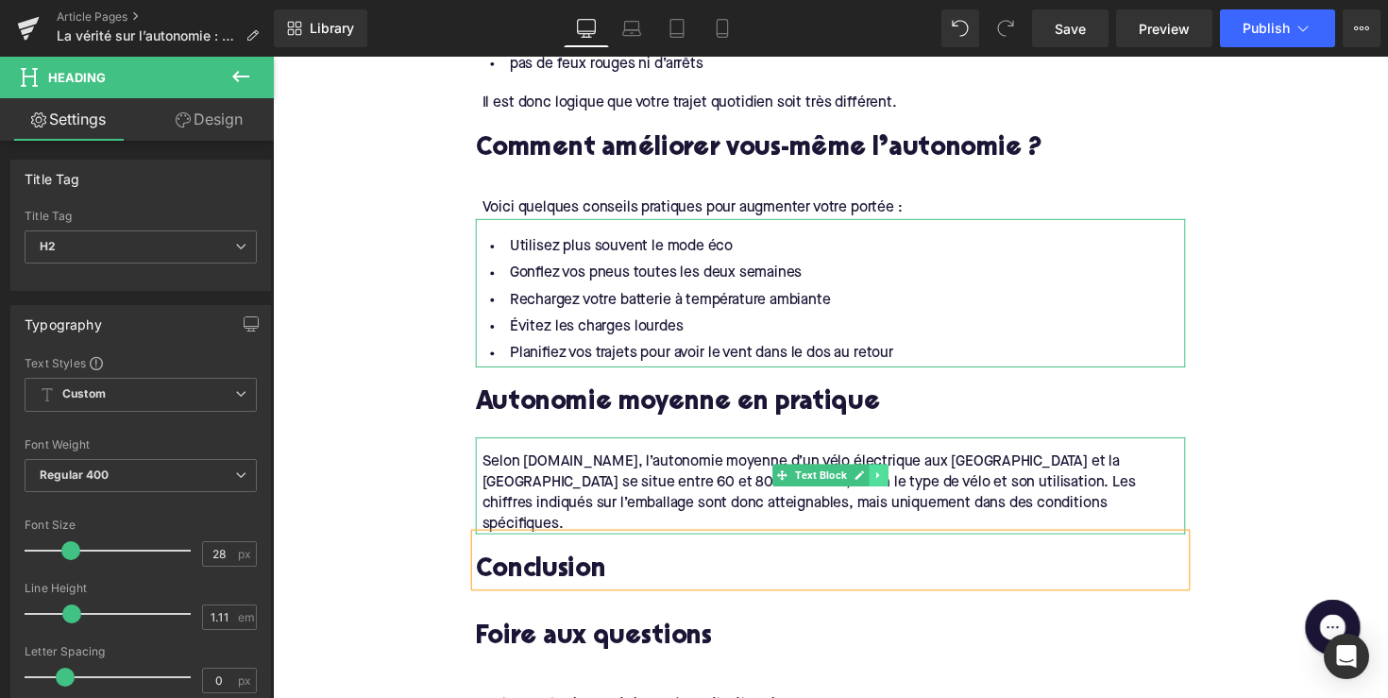
click at [890, 480] on icon at bounding box center [894, 485] width 10 height 11
click at [878, 480] on icon at bounding box center [883, 485] width 10 height 10
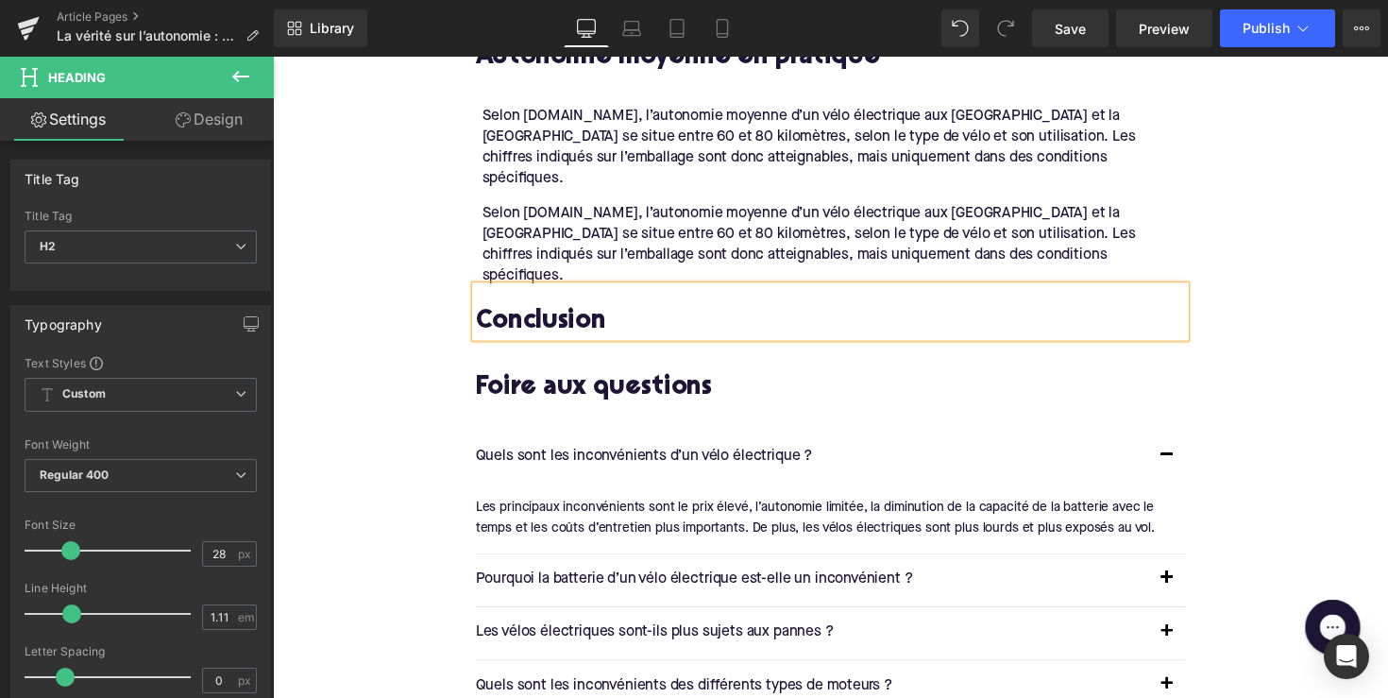
scroll to position [2993, 0]
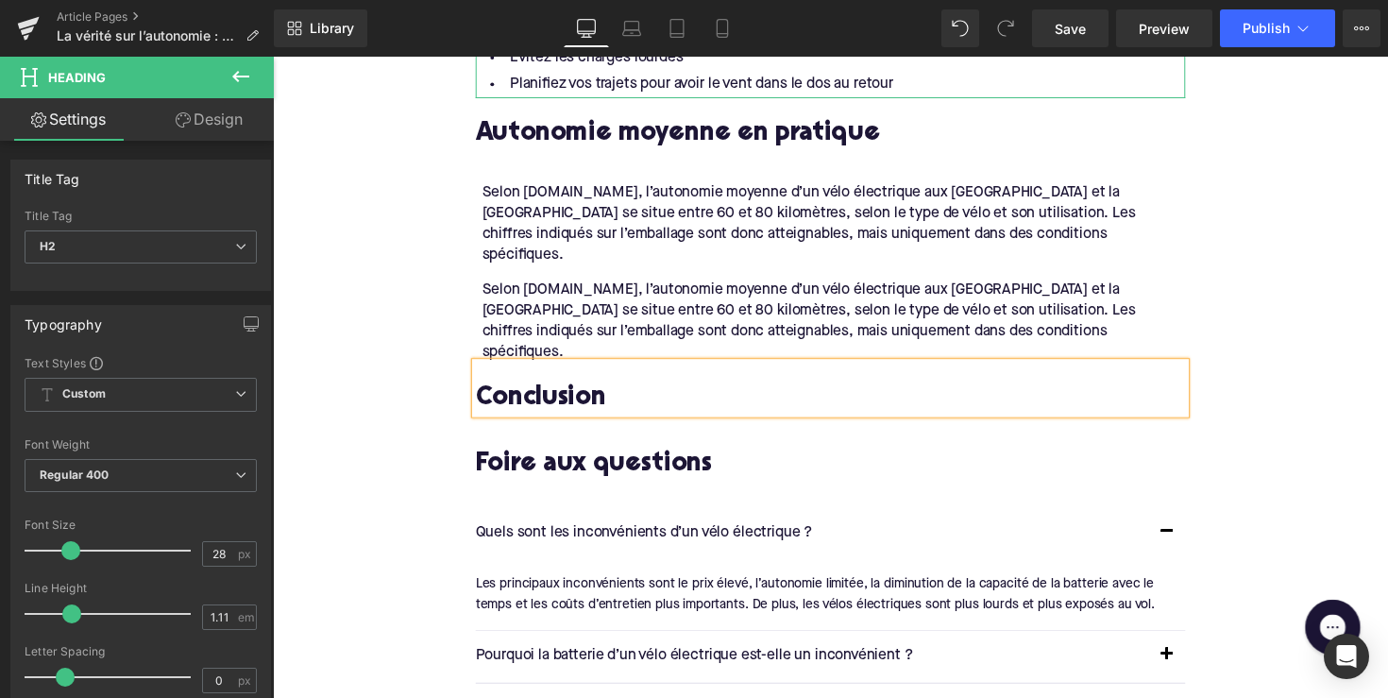
click at [873, 270] on div "Selon [DOMAIN_NAME], l’autonomie moyenne d’un vélo électrique aux [GEOGRAPHIC_D…" at bounding box center [844, 320] width 727 height 100
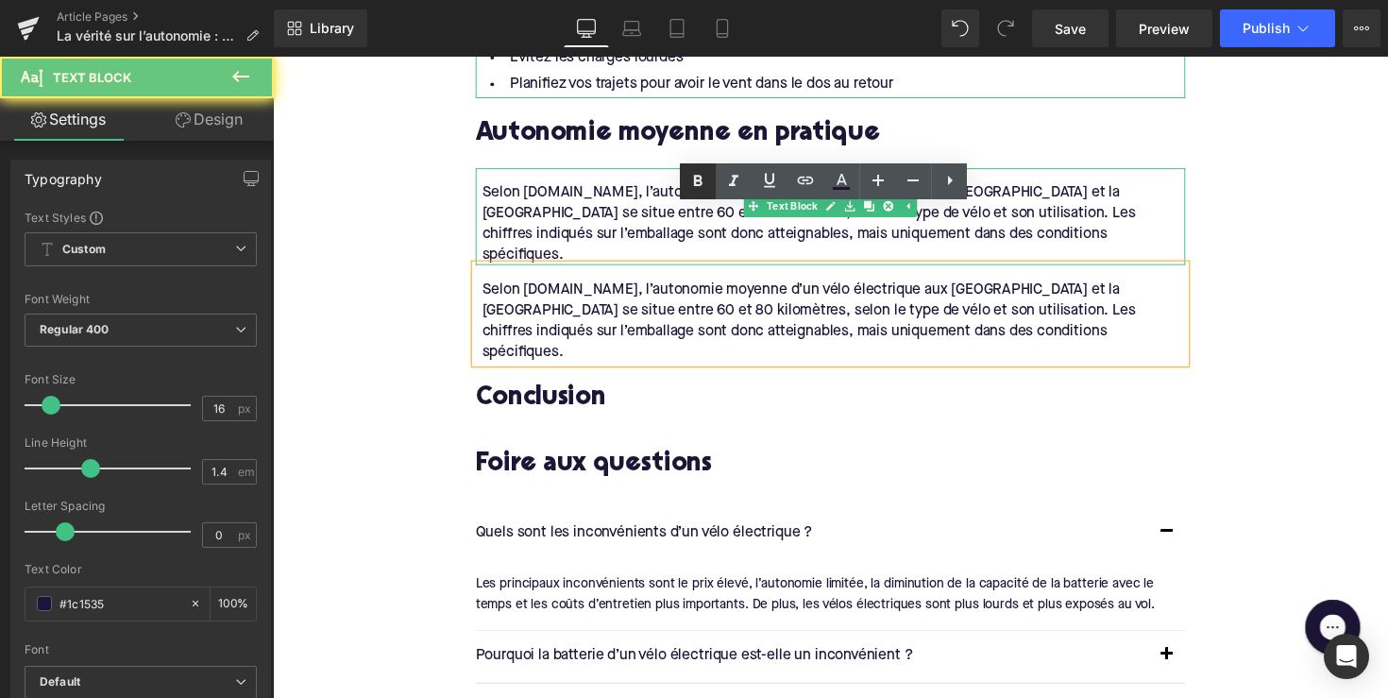
click at [677, 186] on div "Selon [DOMAIN_NAME], l’autonomie moyenne d’un vélo électrique aux [GEOGRAPHIC_D…" at bounding box center [847, 228] width 721 height 85
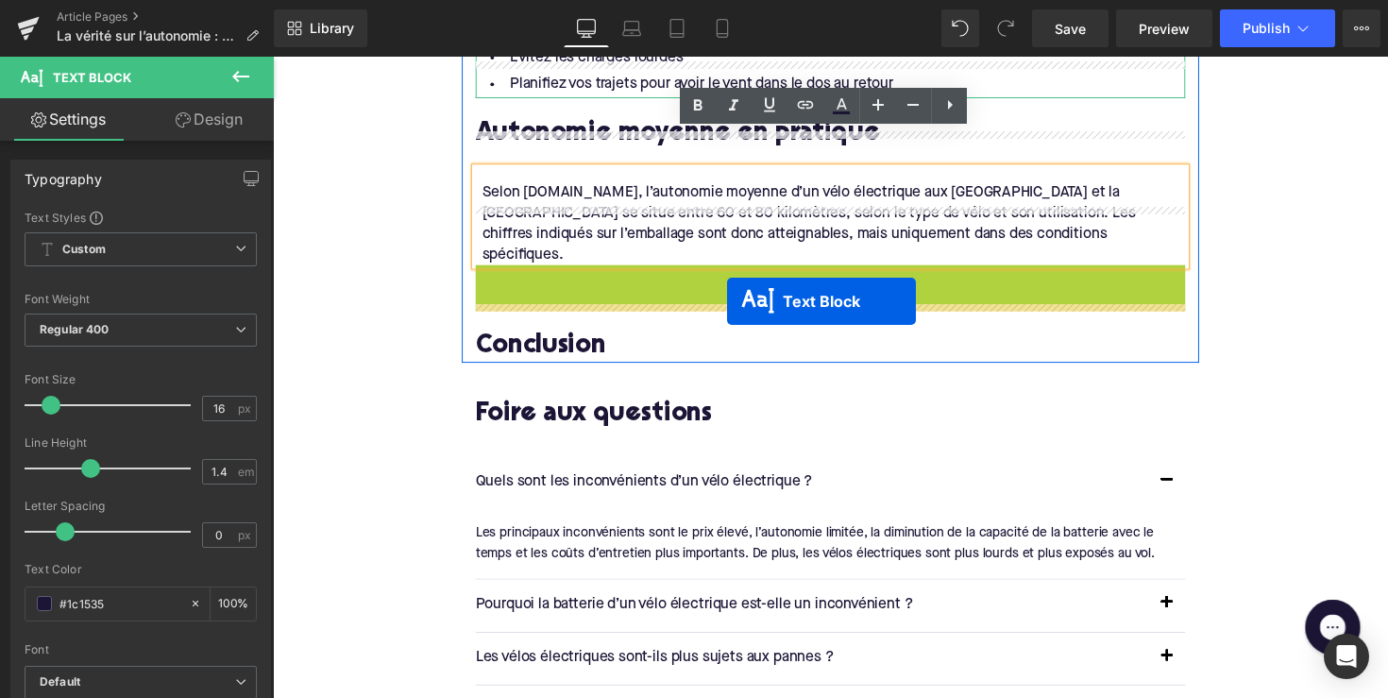
drag, startPoint x: 787, startPoint y: 250, endPoint x: 739, endPoint y: 307, distance: 74.4
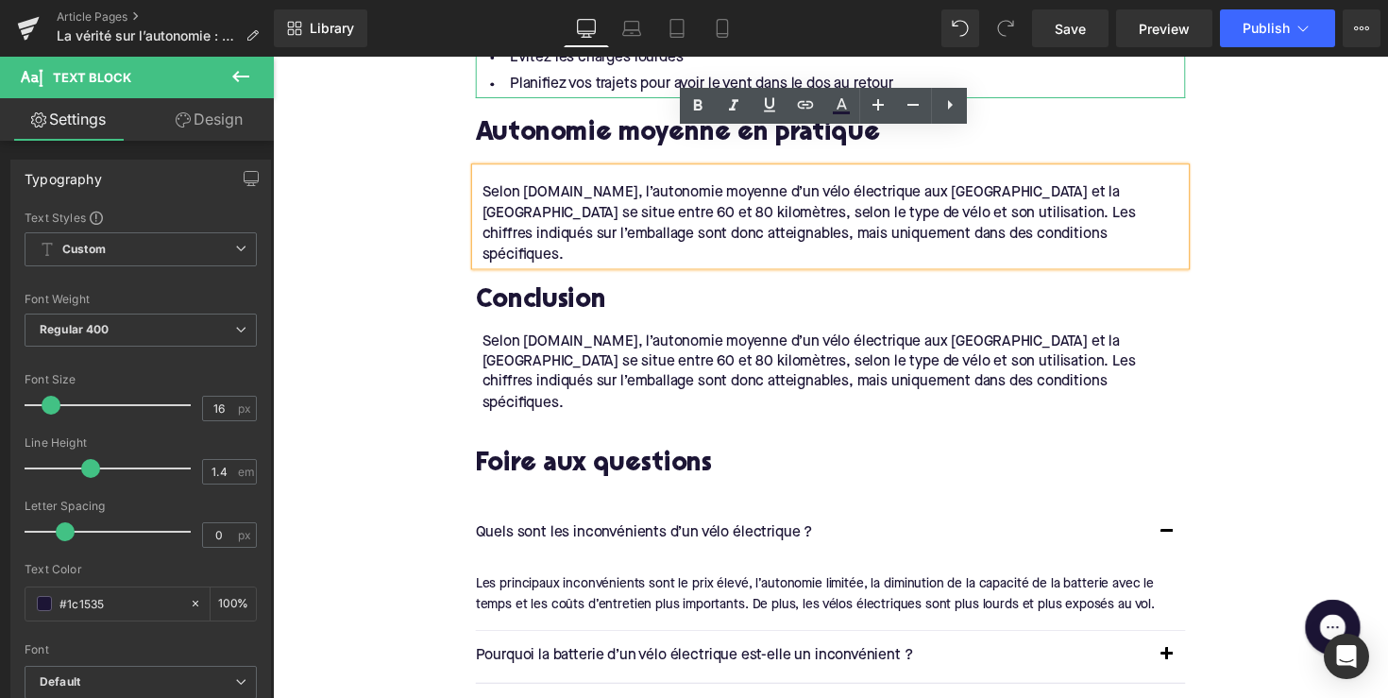
click at [719, 338] on div "Selon [DOMAIN_NAME], l’autonomie moyenne d’un vélo électrique aux [GEOGRAPHIC_D…" at bounding box center [847, 380] width 721 height 85
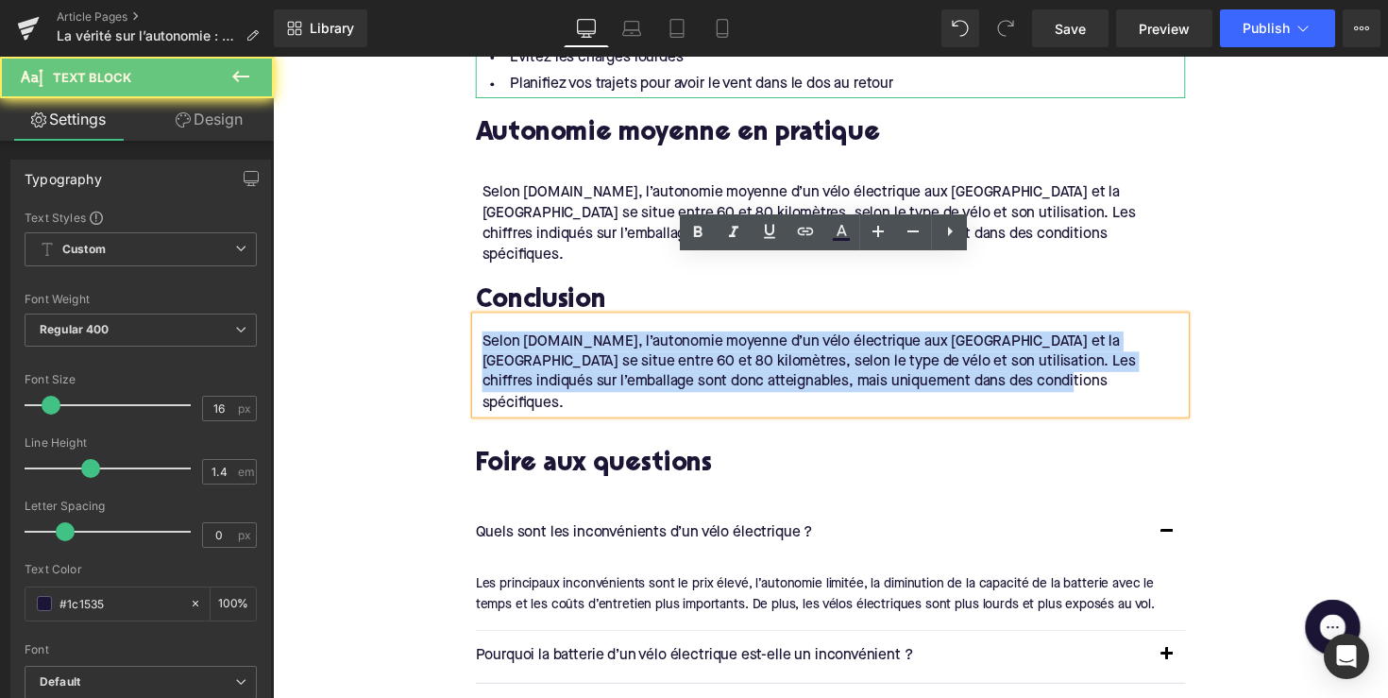
drag, startPoint x: 977, startPoint y: 330, endPoint x: 468, endPoint y: 280, distance: 511.5
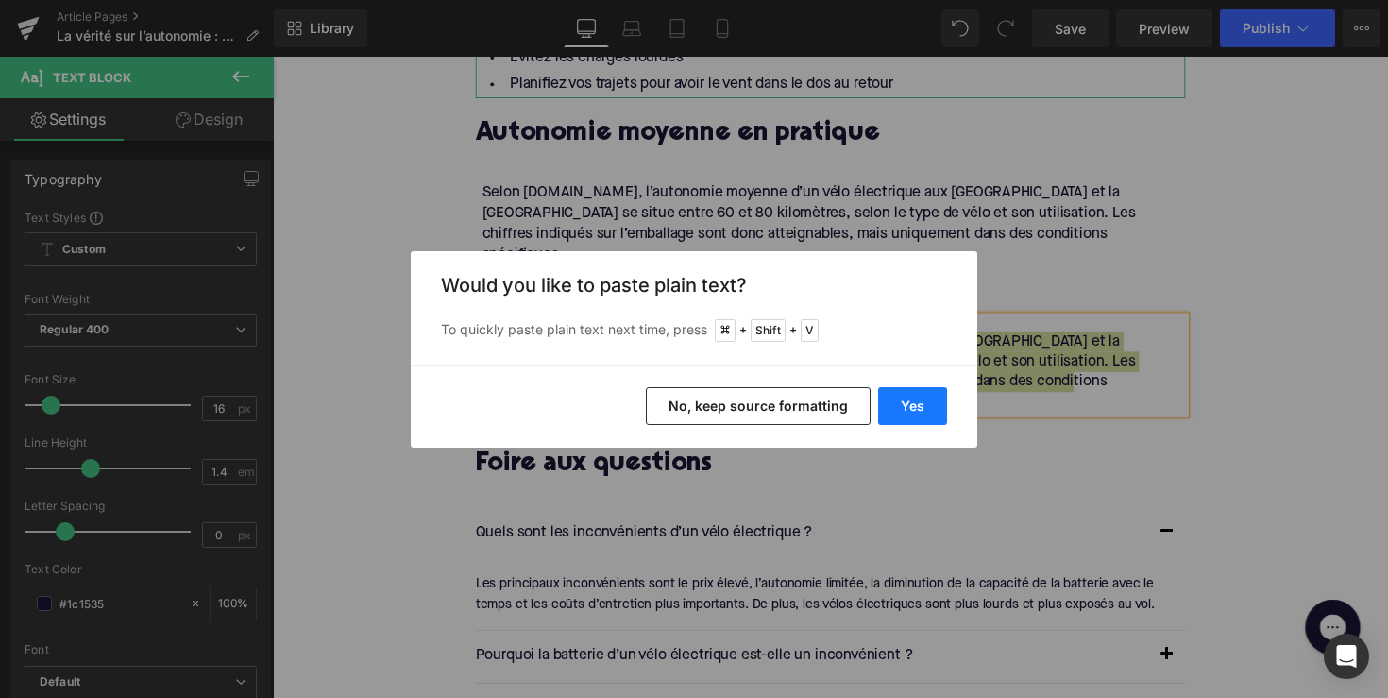
click at [909, 404] on button "Yes" at bounding box center [912, 406] width 69 height 38
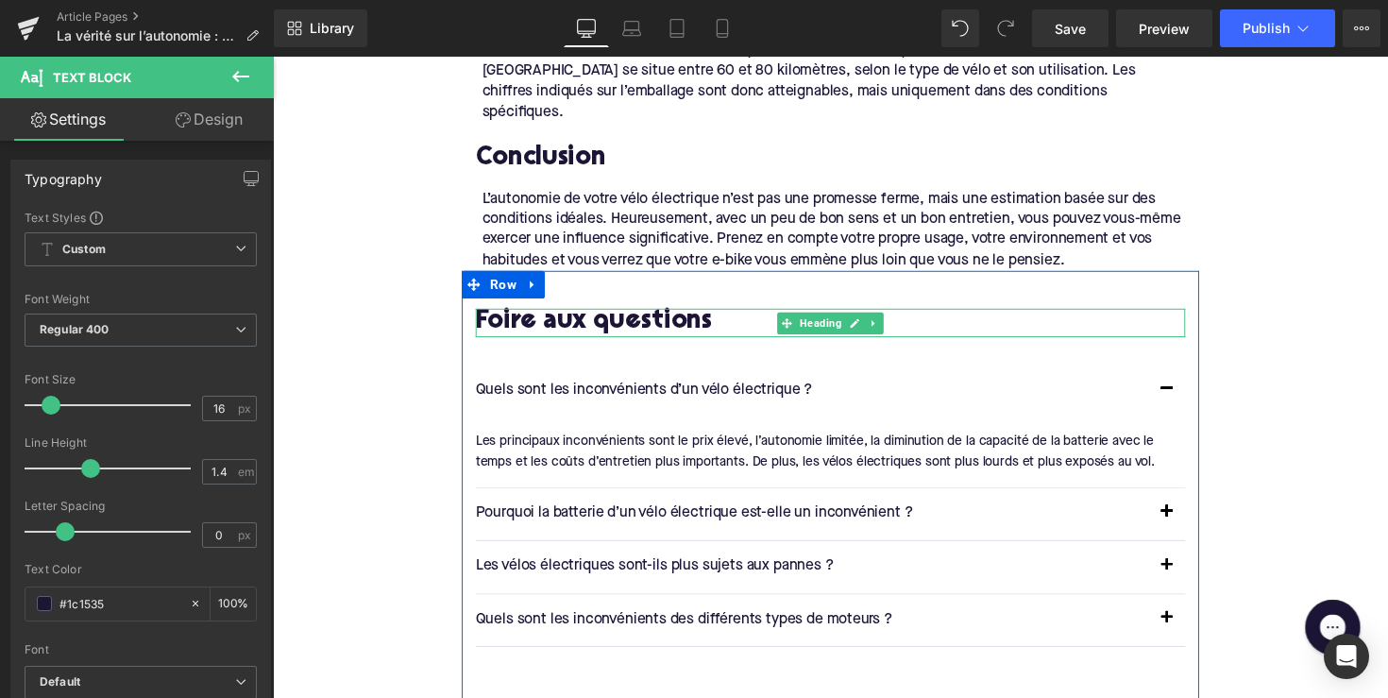
scroll to position [3157, 0]
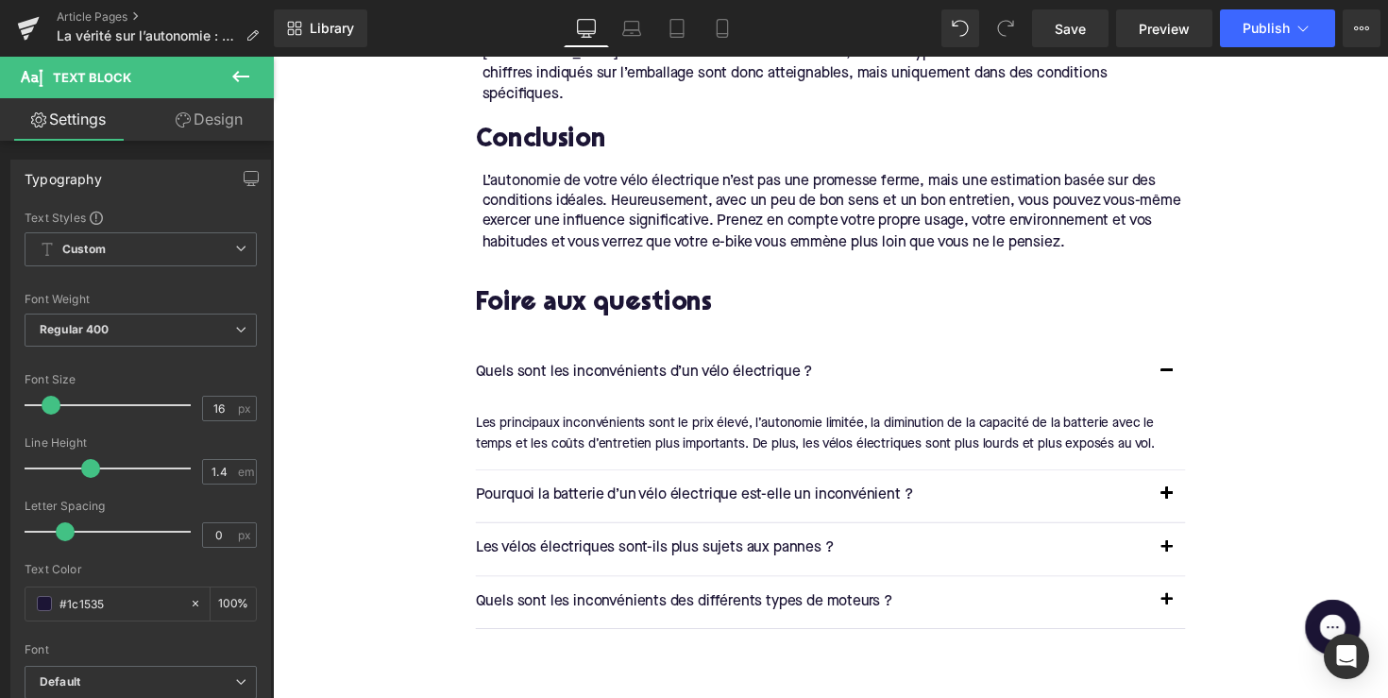
click at [664, 368] on p "Quels sont les inconvénients d’un vélo électrique ?" at bounding box center [825, 380] width 689 height 25
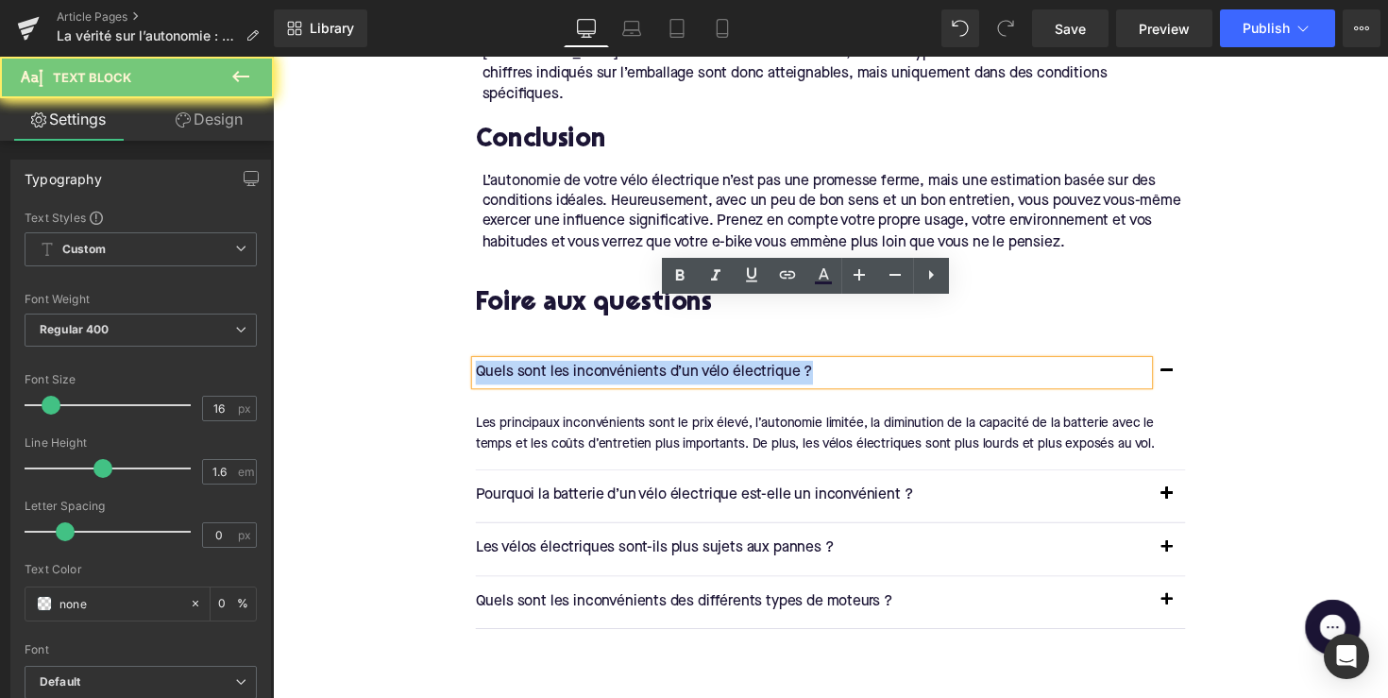
click at [664, 368] on p "Quels sont les inconvénients d’un vélo électrique ?" at bounding box center [825, 380] width 689 height 25
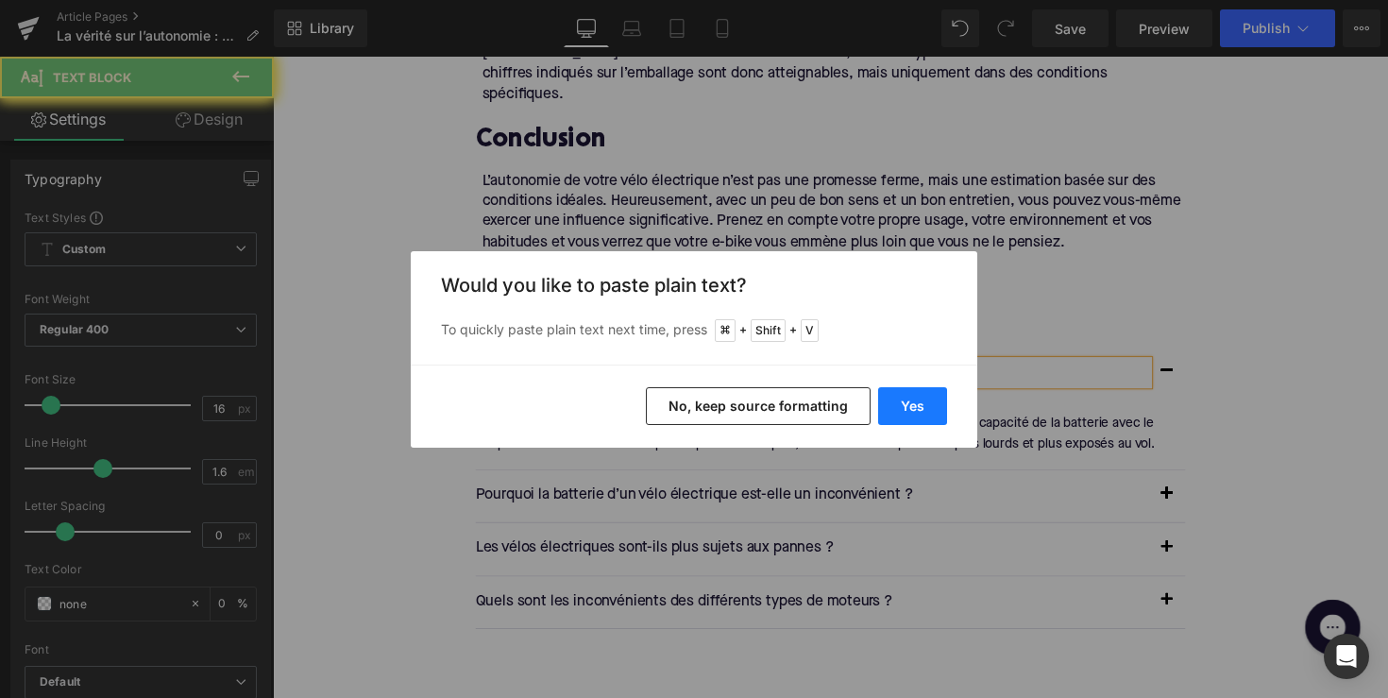
click at [900, 404] on button "Yes" at bounding box center [912, 406] width 69 height 38
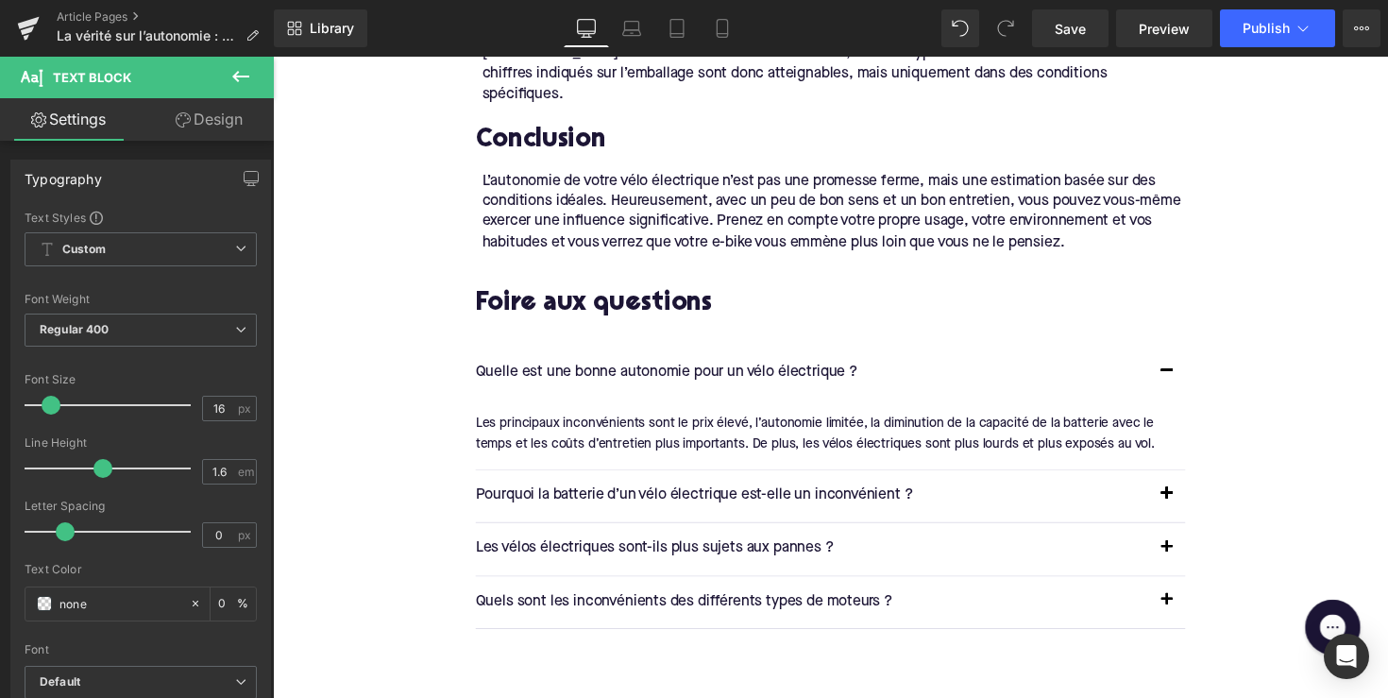
click at [651, 422] on div "Les principaux inconvénients sont le prix élevé, l’autonomie limitée, la diminu…" at bounding box center [837, 443] width 713 height 42
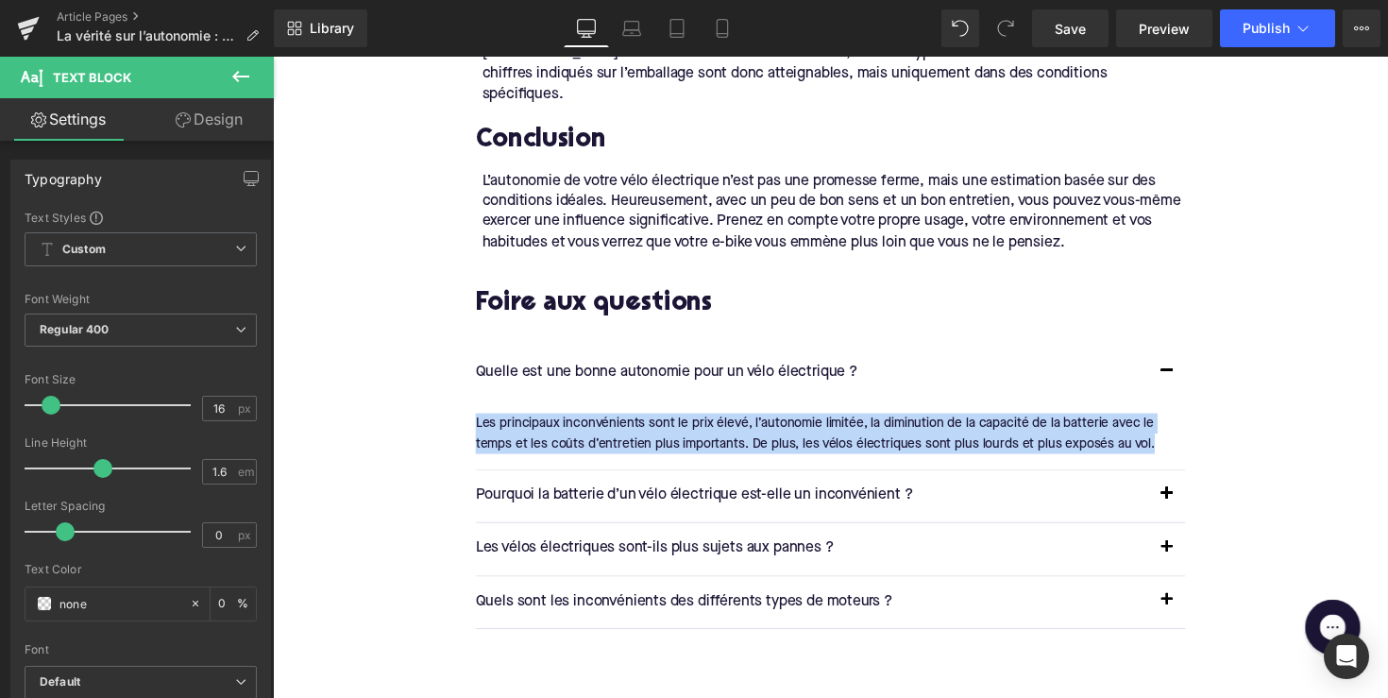
click at [651, 422] on div "Les principaux inconvénients sont le prix élevé, l’autonomie limitée, la diminu…" at bounding box center [837, 443] width 713 height 42
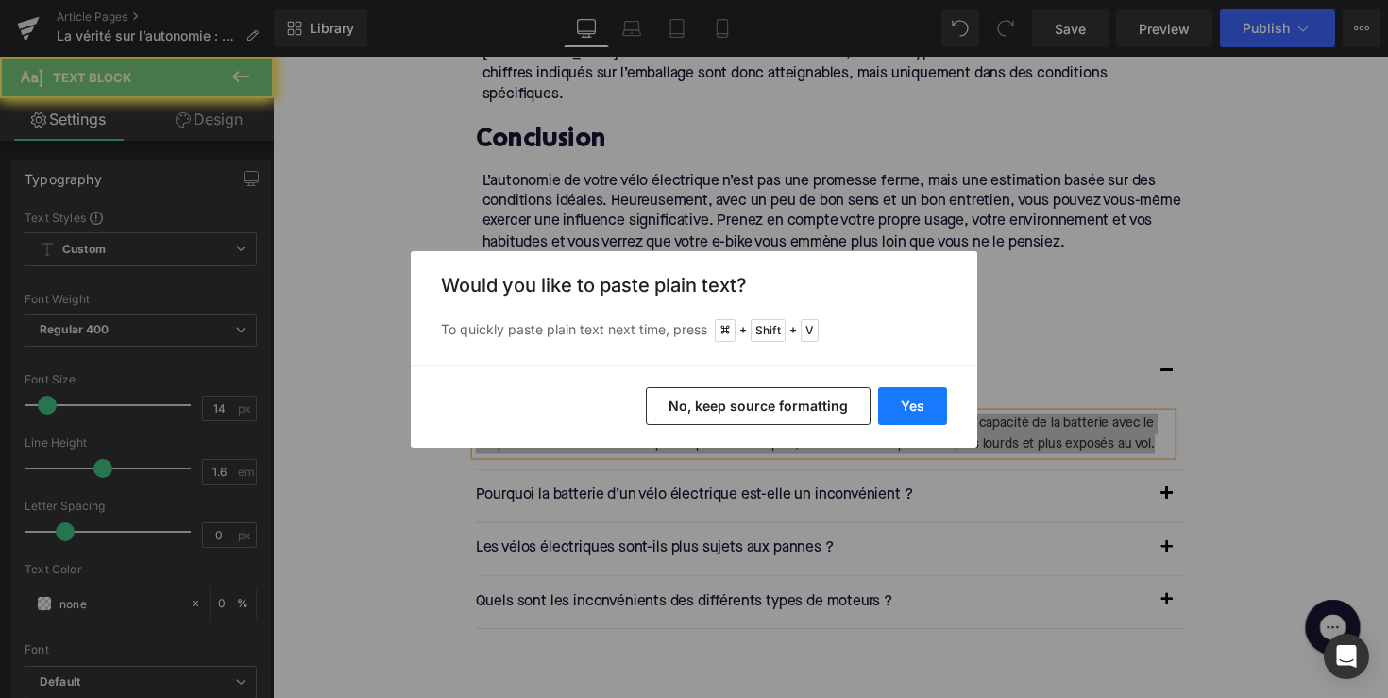
click at [909, 411] on button "Yes" at bounding box center [912, 406] width 69 height 38
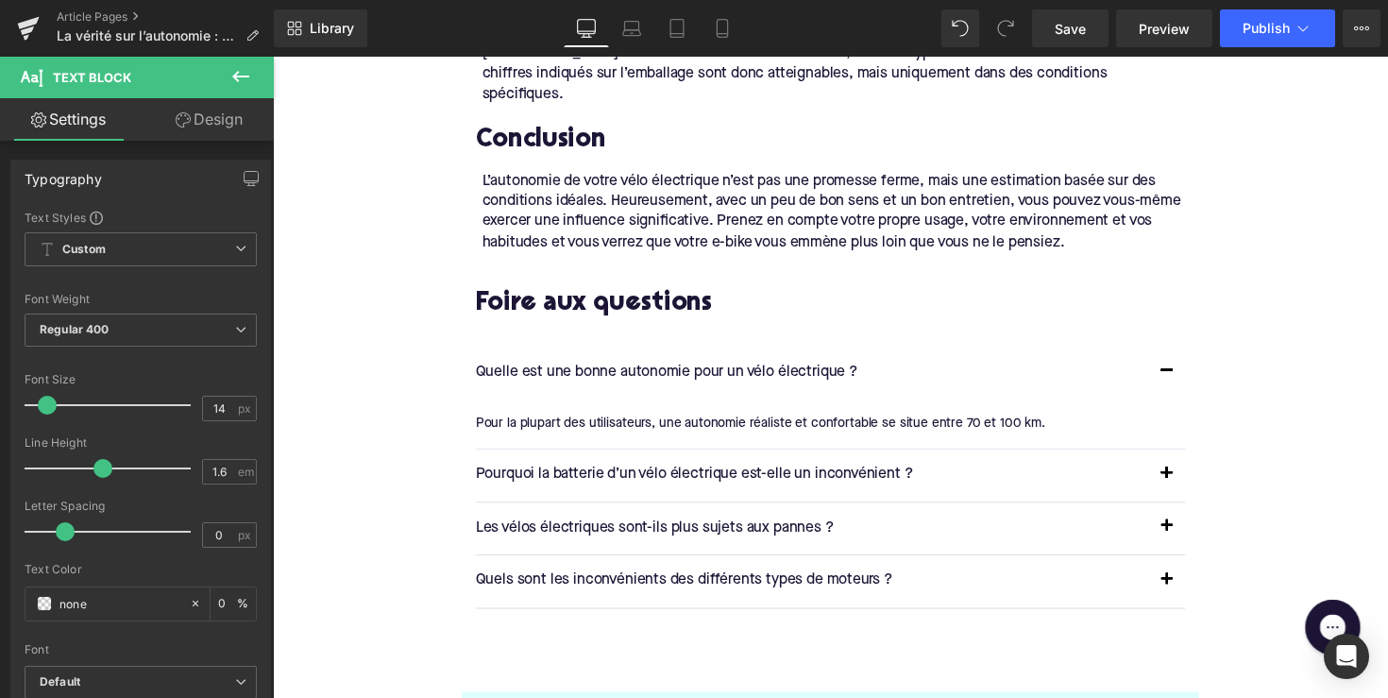
click at [735, 473] on p "Pourquoi la batterie d’un vélo électrique est-elle un inconvénient ?" at bounding box center [825, 485] width 689 height 25
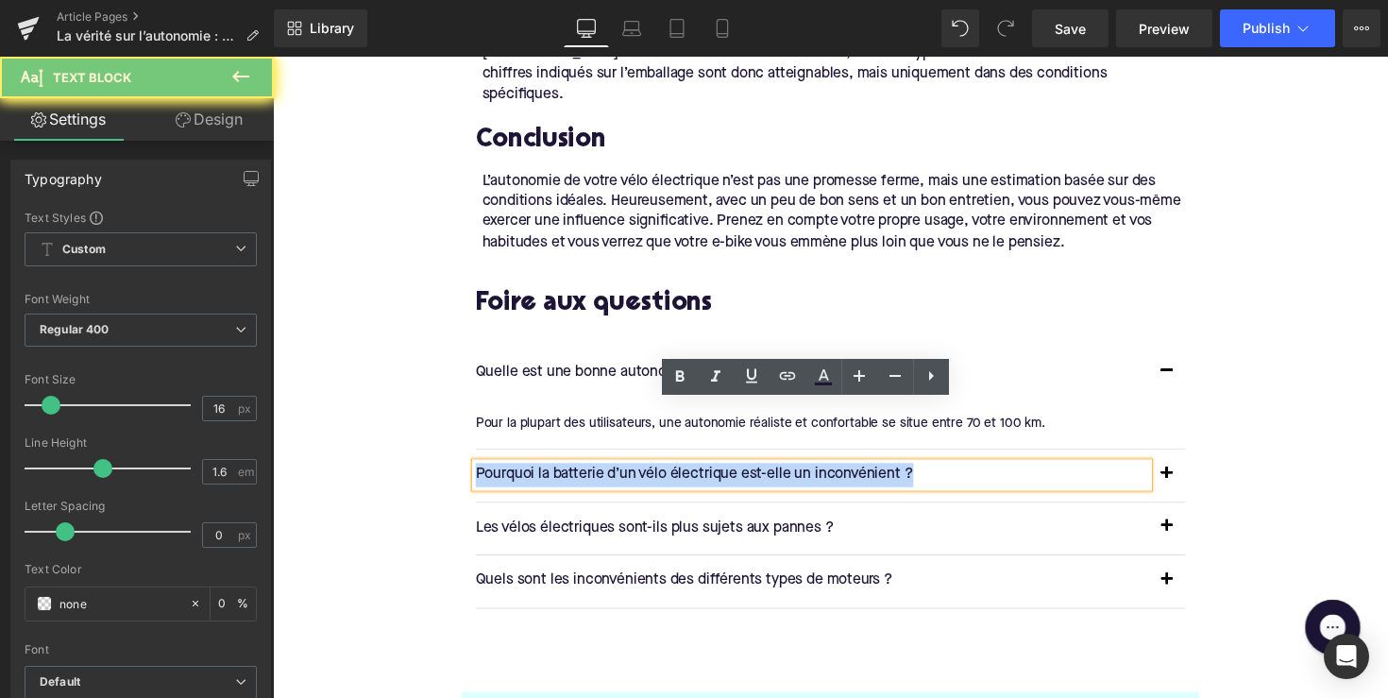
click at [735, 473] on p "Pourquoi la batterie d’un vélo électrique est-elle un inconvénient ?" at bounding box center [825, 485] width 689 height 25
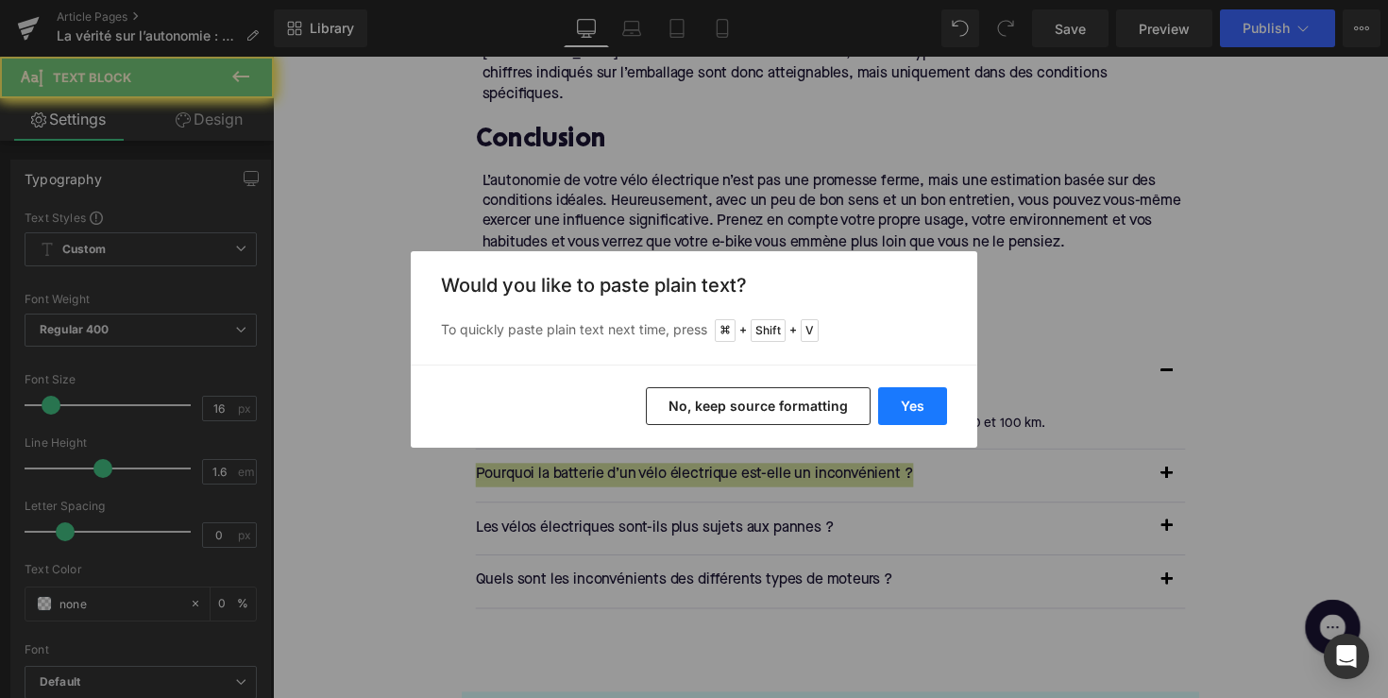
click at [913, 410] on button "Yes" at bounding box center [912, 406] width 69 height 38
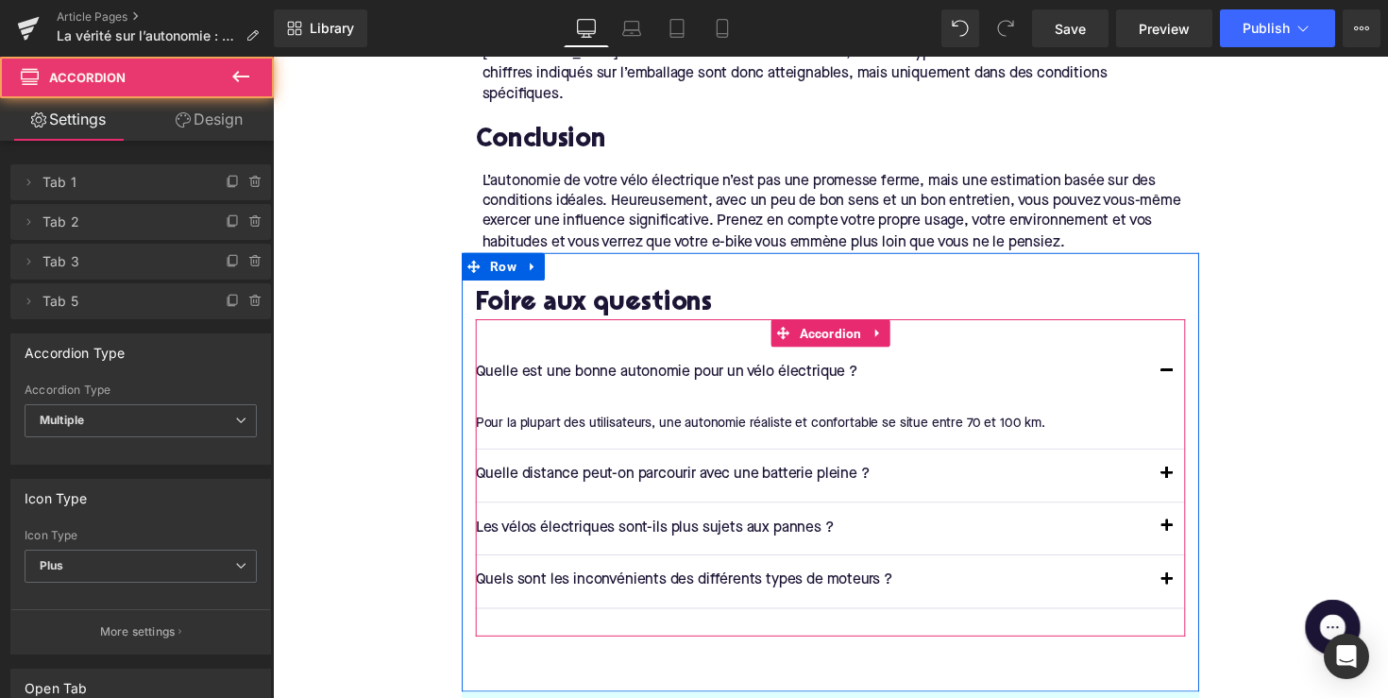
click at [1184, 459] on button "button" at bounding box center [1189, 485] width 38 height 53
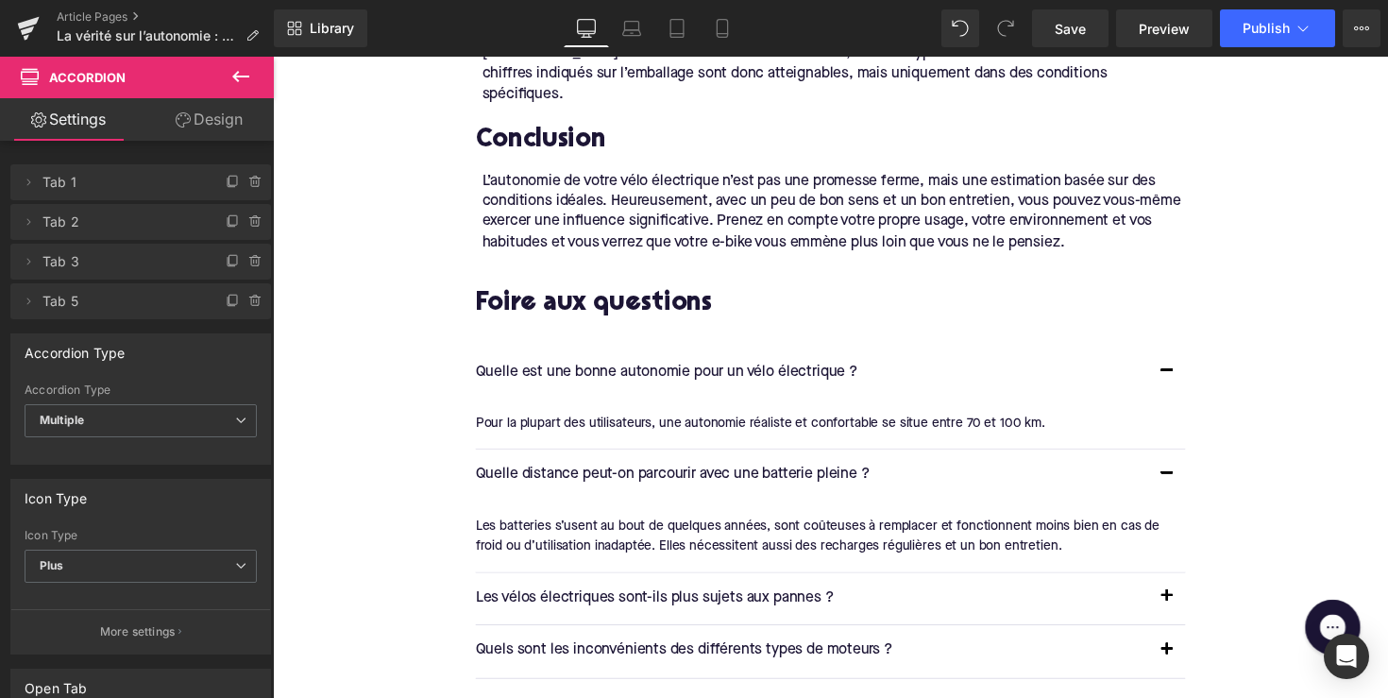
click at [603, 527] on div "Les batteries s’usent au bout de quelques années, sont coûteuses à remplacer et…" at bounding box center [837, 548] width 713 height 42
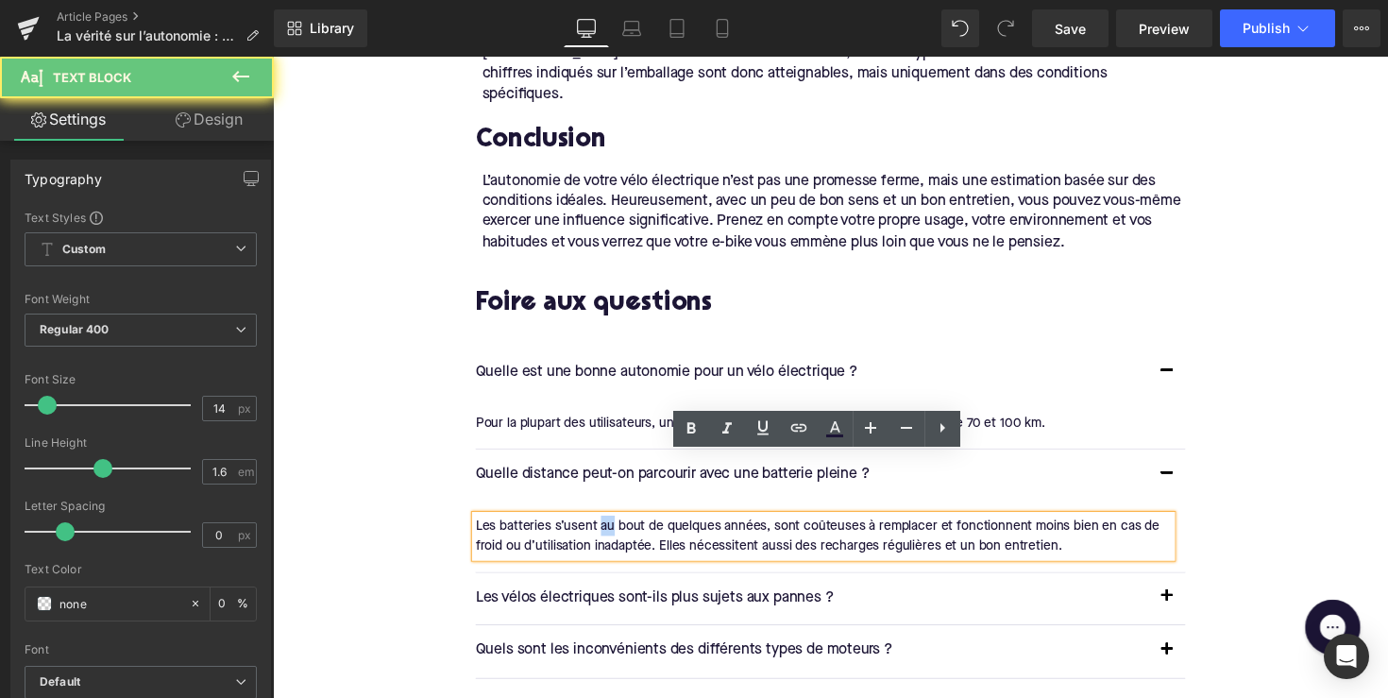
click at [603, 527] on div "Les batteries s’usent au bout de quelques années, sont coûteuses à remplacer et…" at bounding box center [837, 548] width 713 height 42
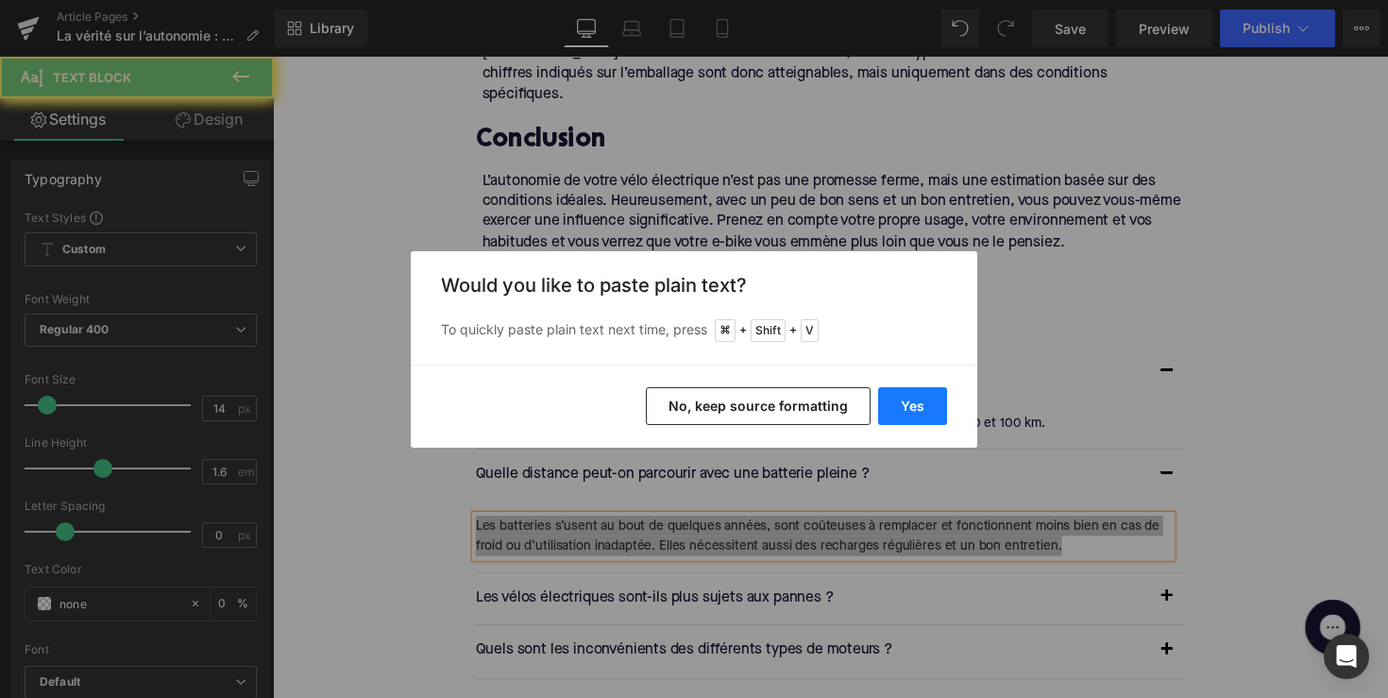
click at [912, 412] on button "Yes" at bounding box center [912, 406] width 69 height 38
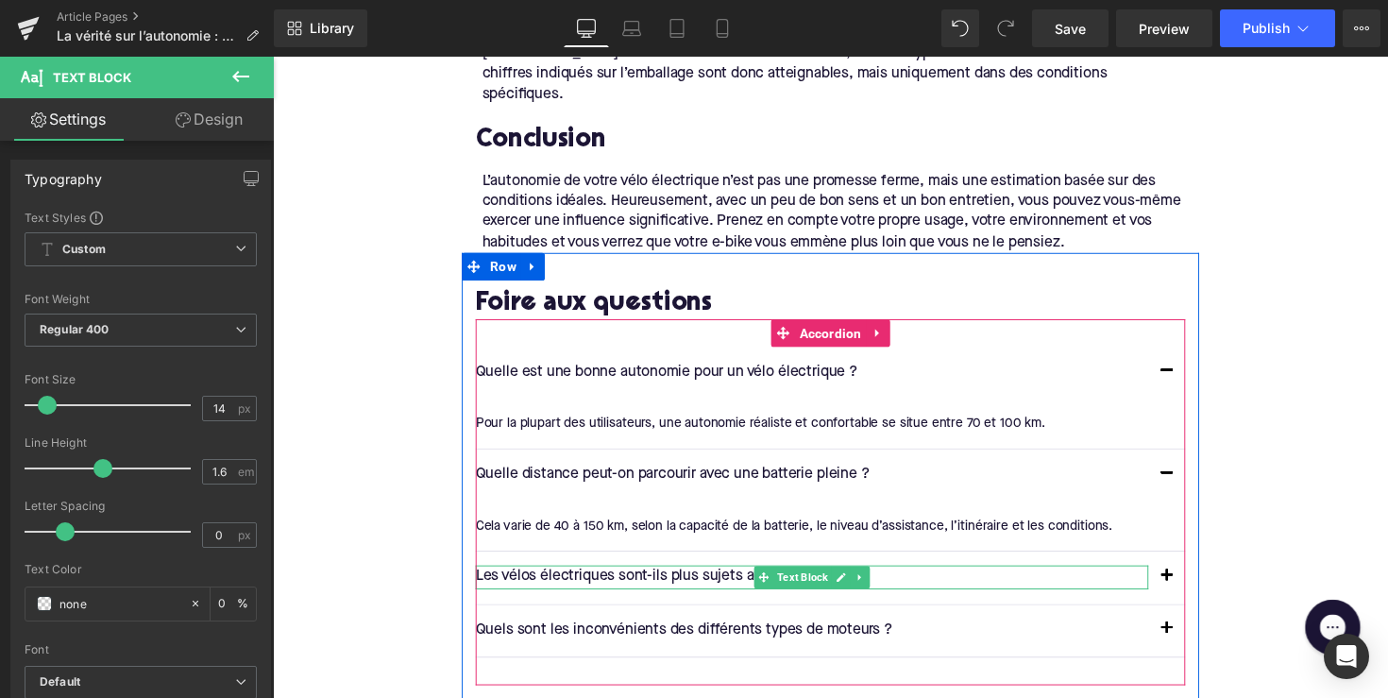
click at [678, 578] on p "Les vélos électriques sont-ils plus sujets aux pannes ?" at bounding box center [825, 590] width 689 height 25
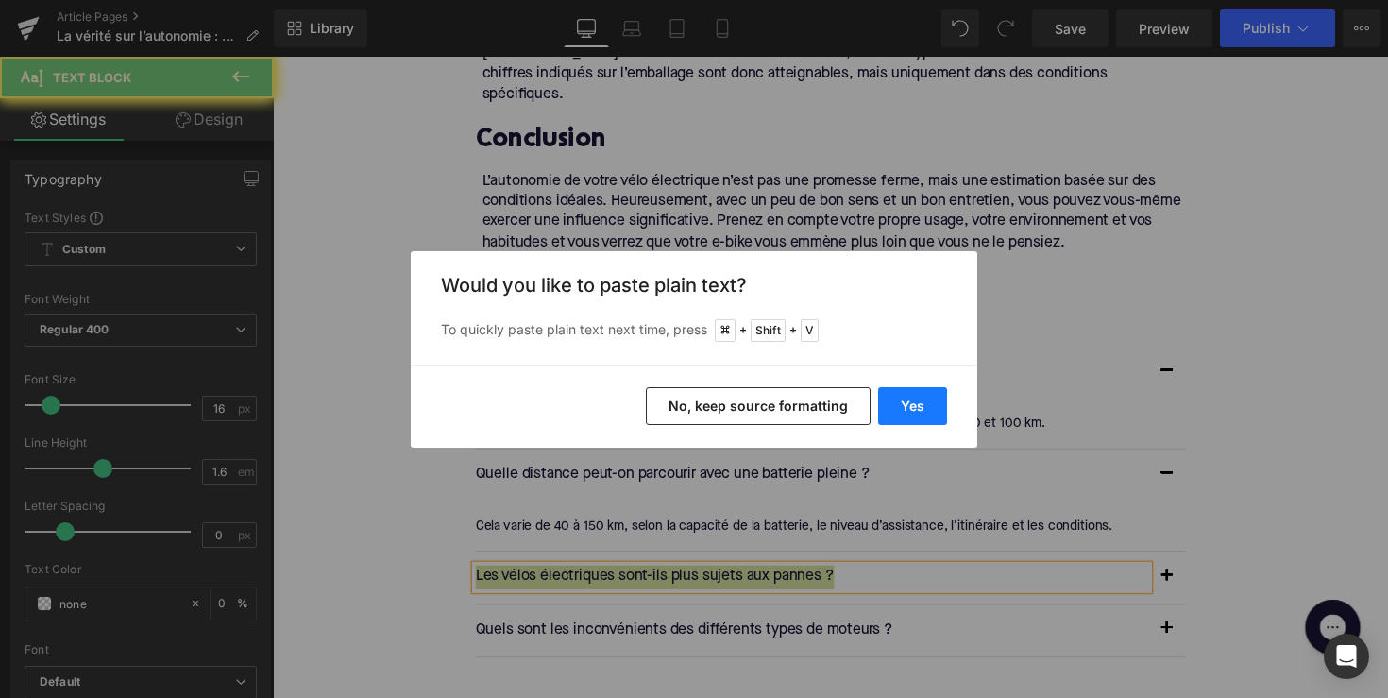
click at [911, 414] on button "Yes" at bounding box center [912, 406] width 69 height 38
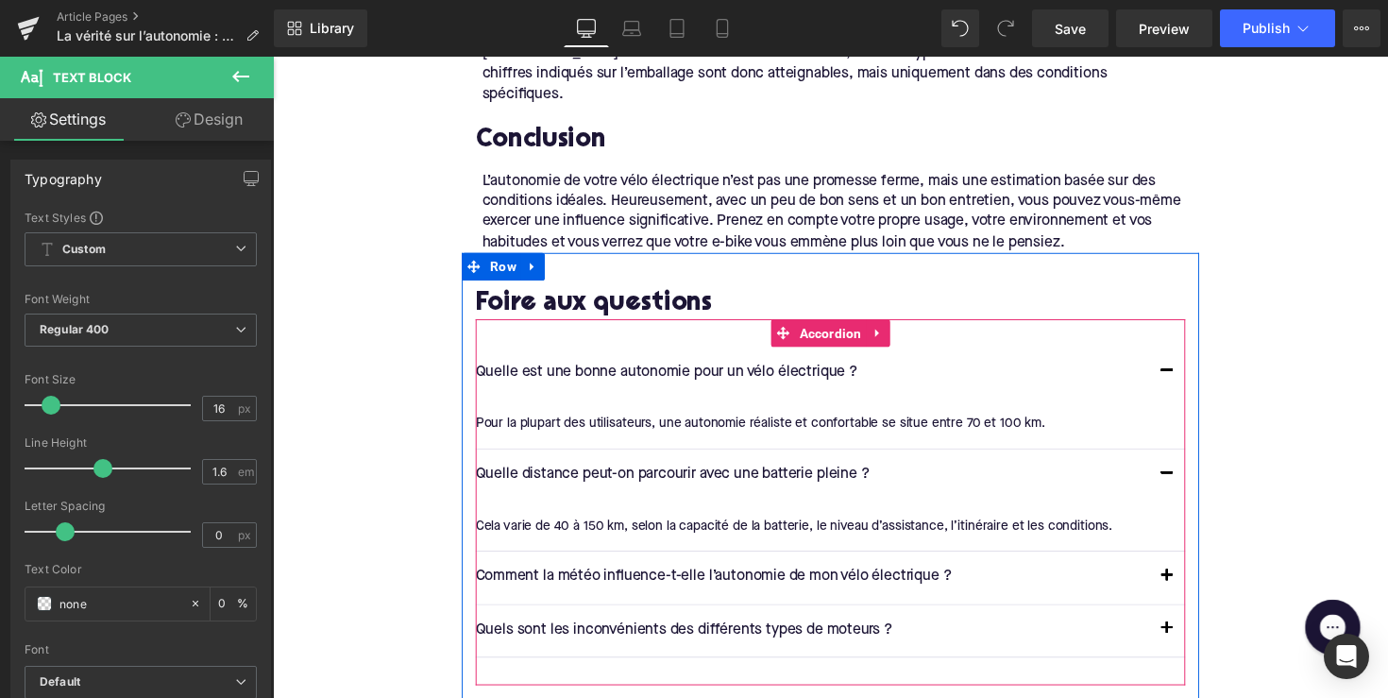
click at [1179, 564] on button "button" at bounding box center [1189, 590] width 38 height 53
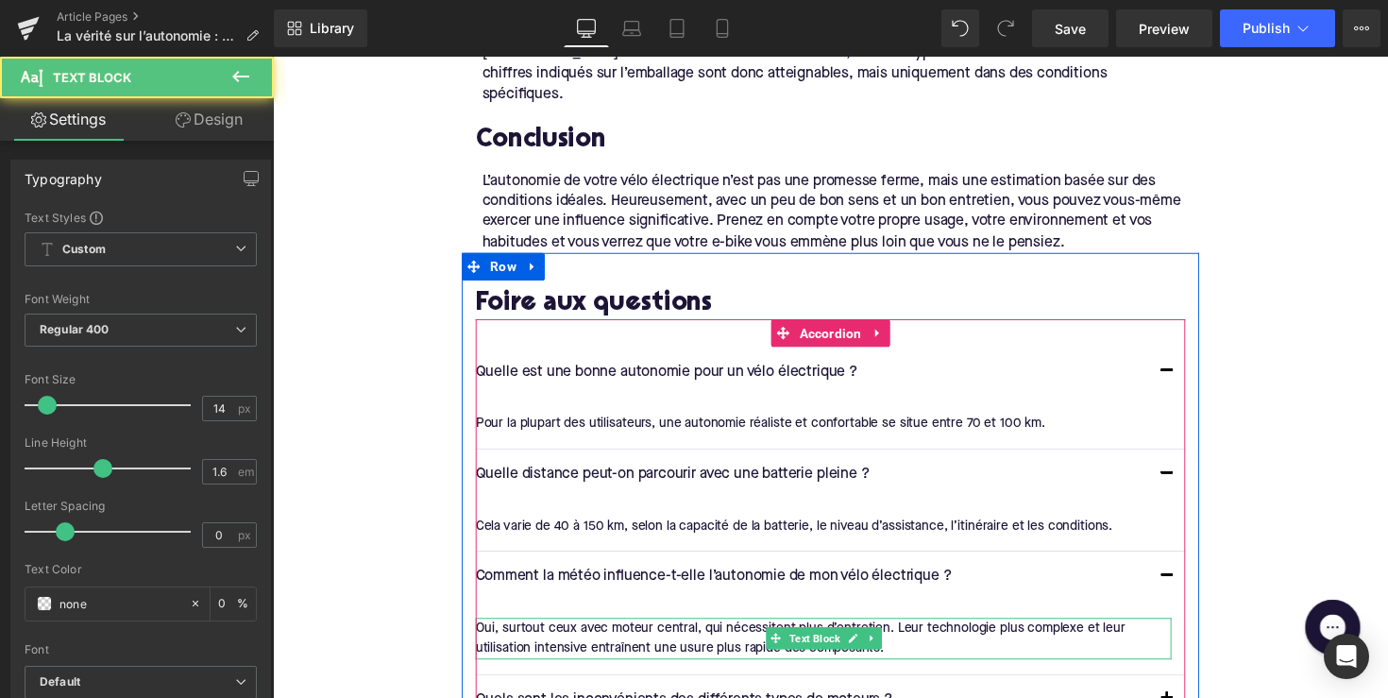
click at [569, 632] on div "Oui, surtout ceux avec moteur central, qui nécessitent plus d’entretien. Leur t…" at bounding box center [837, 653] width 713 height 42
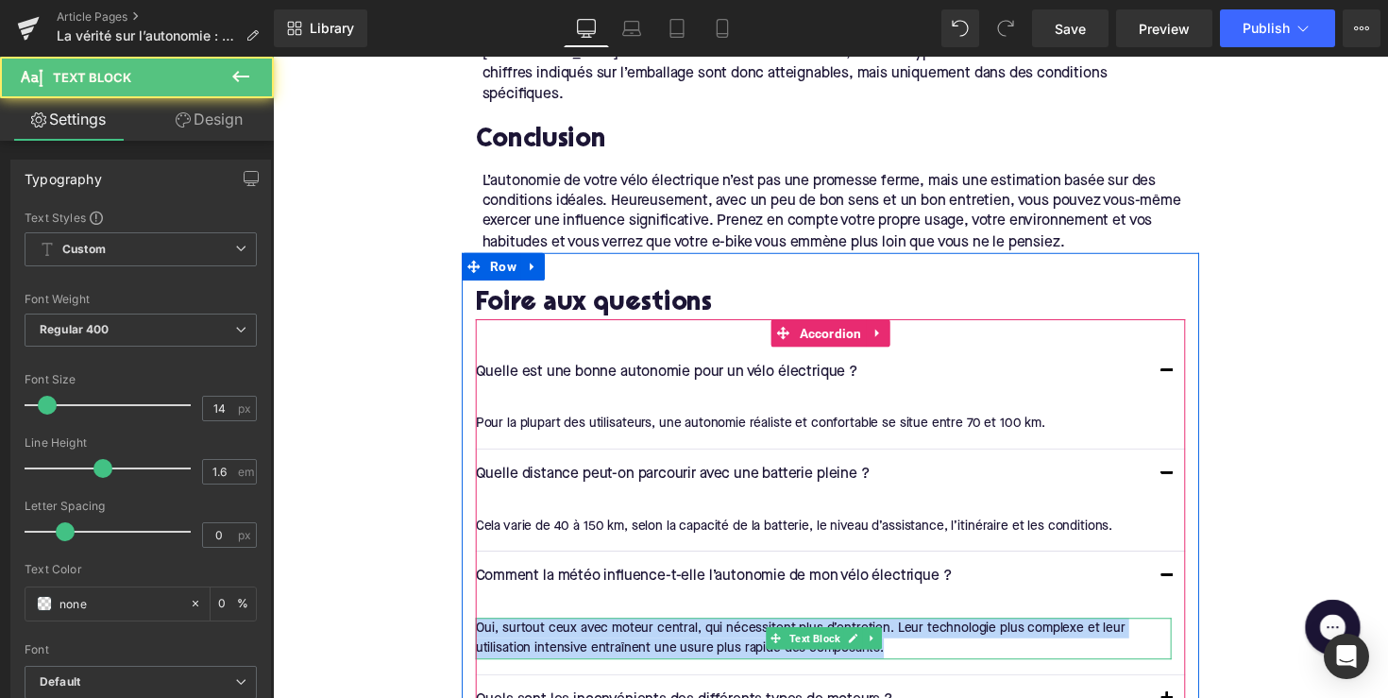
click at [569, 632] on div "Oui, surtout ceux avec moteur central, qui nécessitent plus d’entretien. Leur t…" at bounding box center [837, 653] width 713 height 42
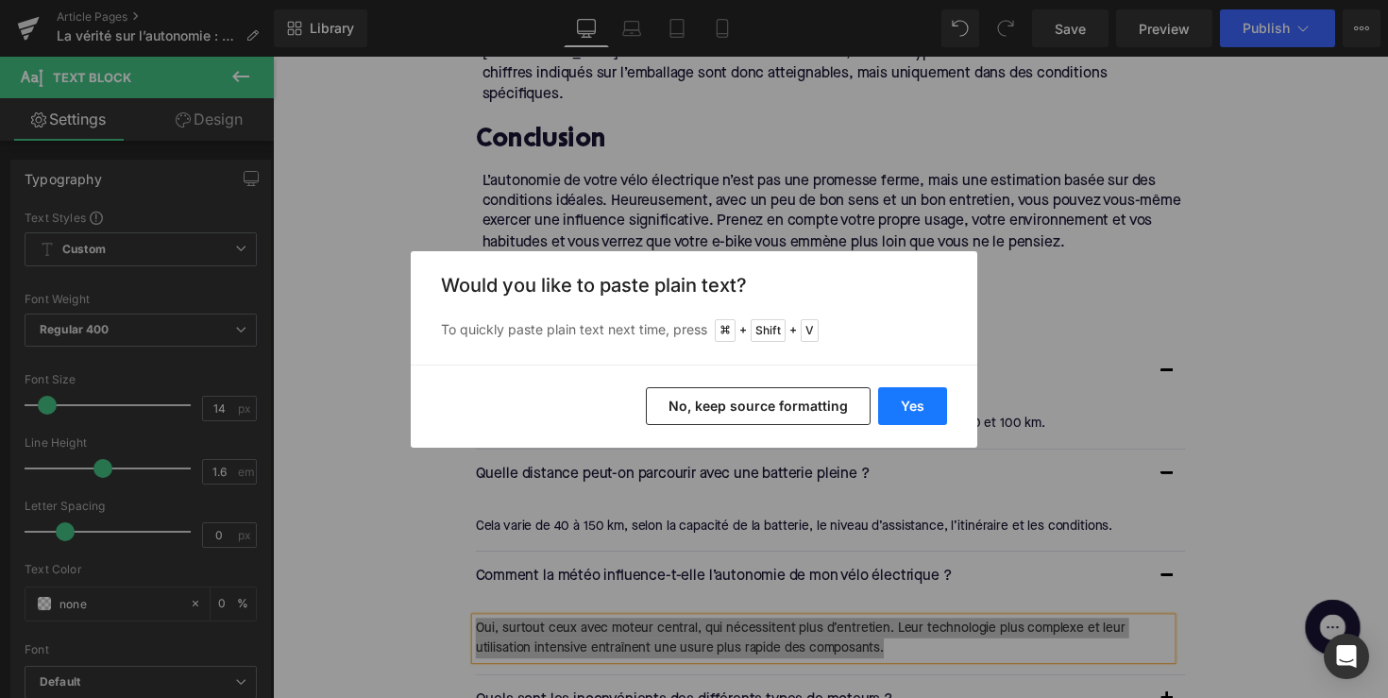
click at [900, 409] on button "Yes" at bounding box center [912, 406] width 69 height 38
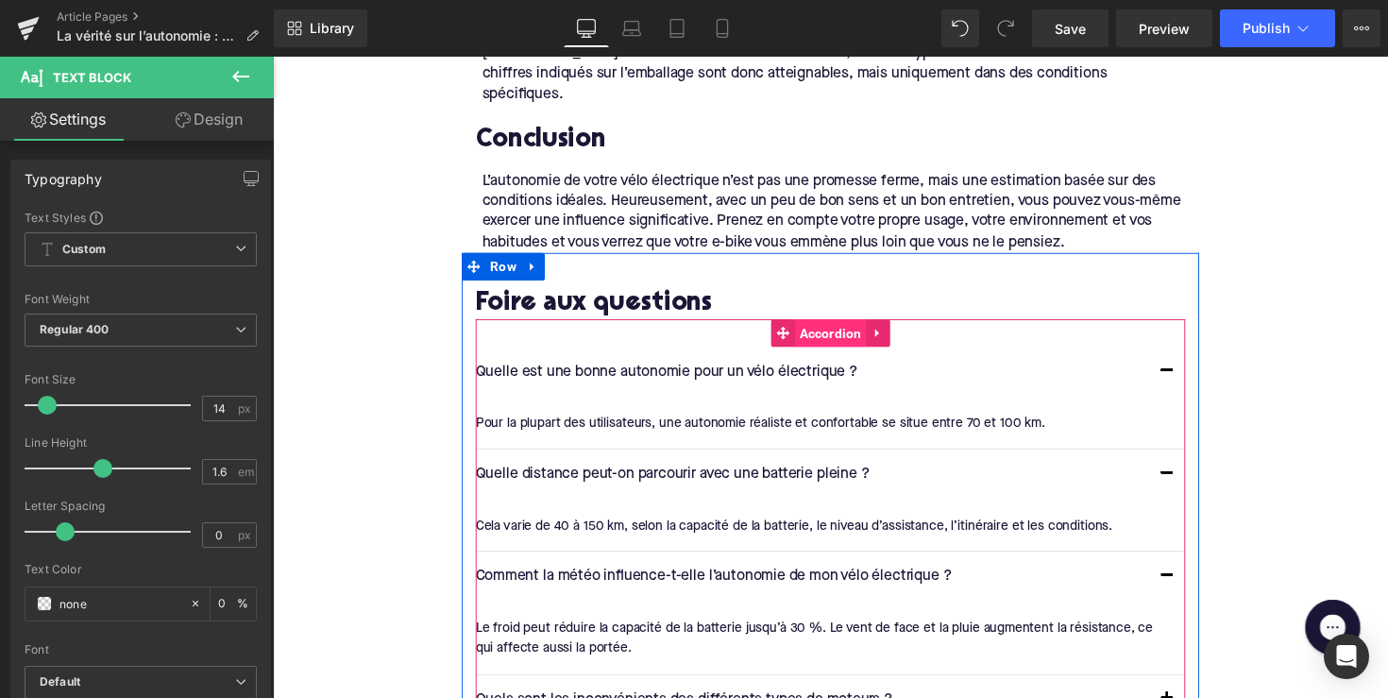
click at [840, 326] on span "Accordion" at bounding box center [844, 340] width 73 height 28
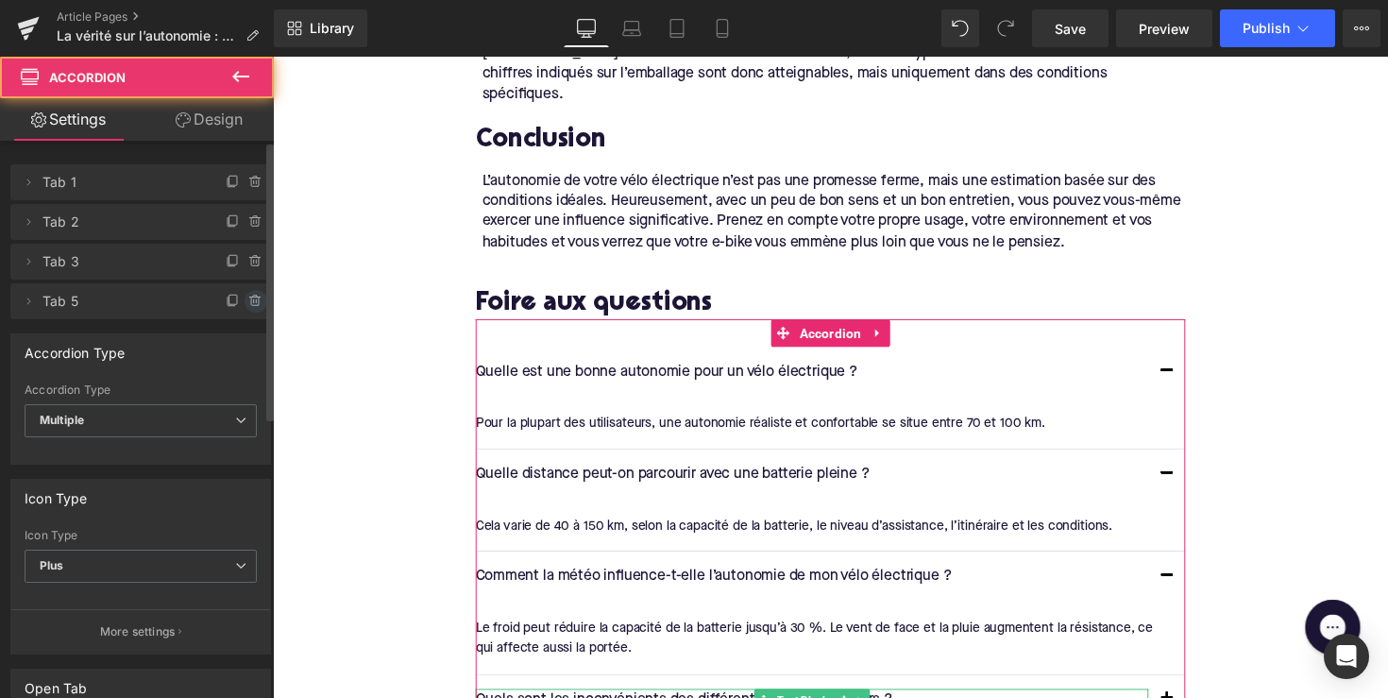
click at [248, 295] on icon at bounding box center [255, 301] width 15 height 15
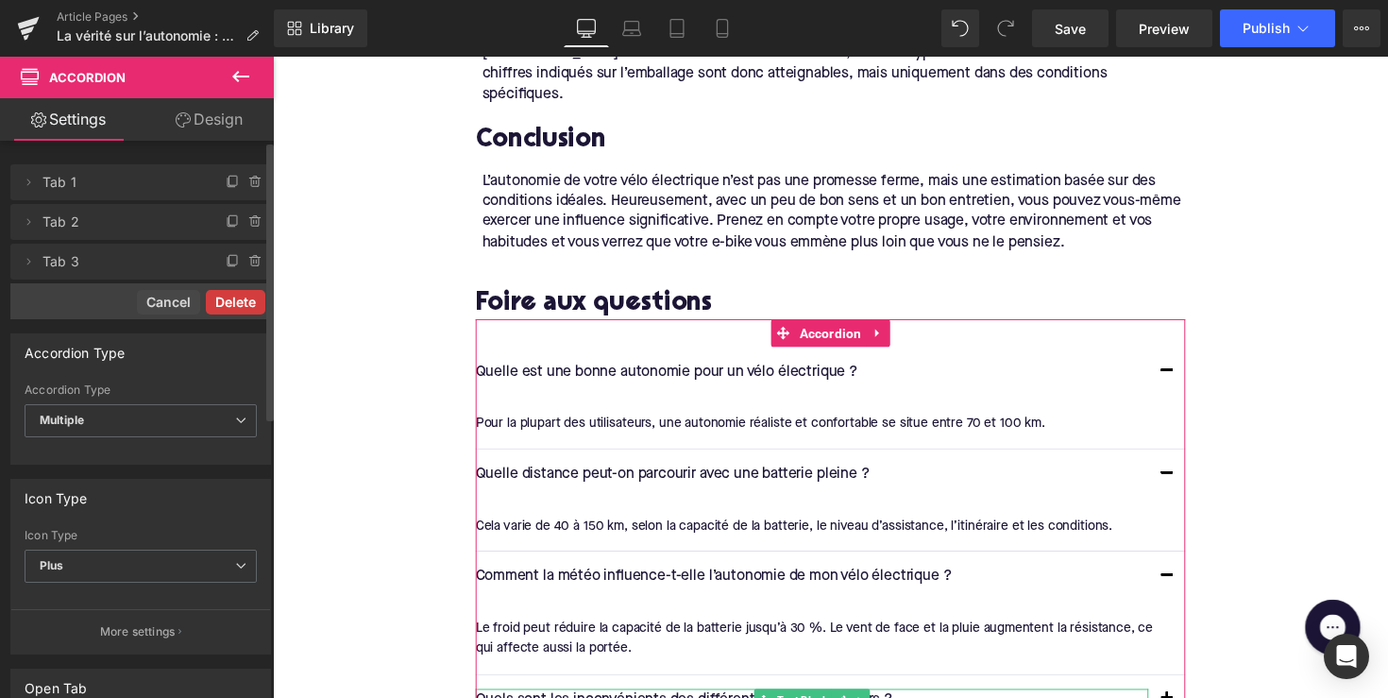
click at [229, 303] on button "Delete" at bounding box center [235, 302] width 59 height 25
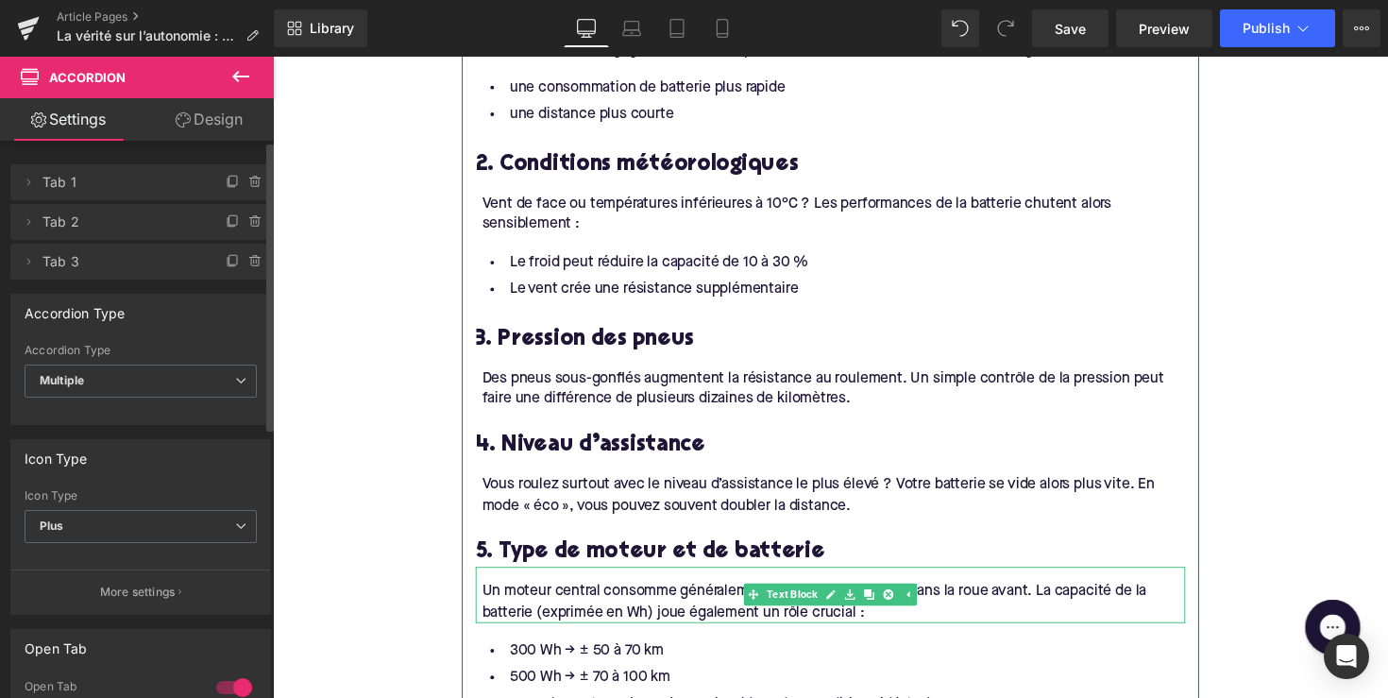
scroll to position [2130, 0]
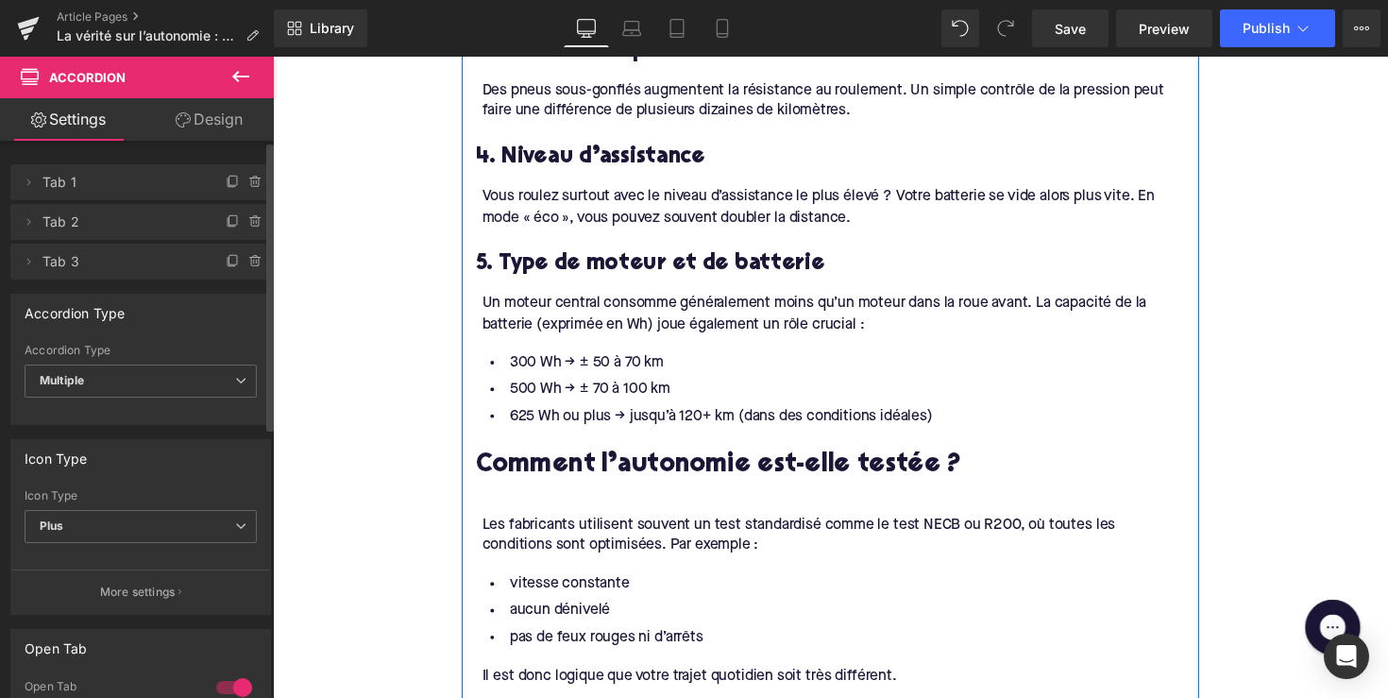
click at [555, 491] on div at bounding box center [844, 501] width 727 height 20
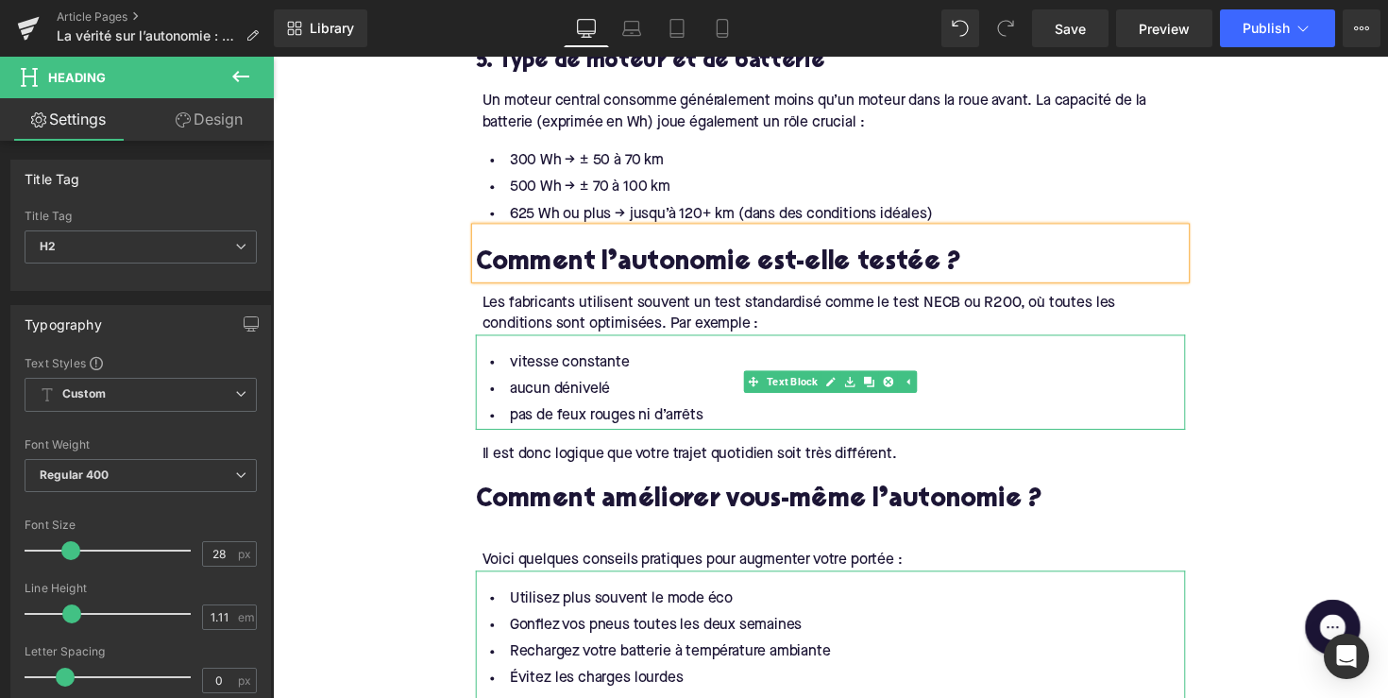
scroll to position [2445, 0]
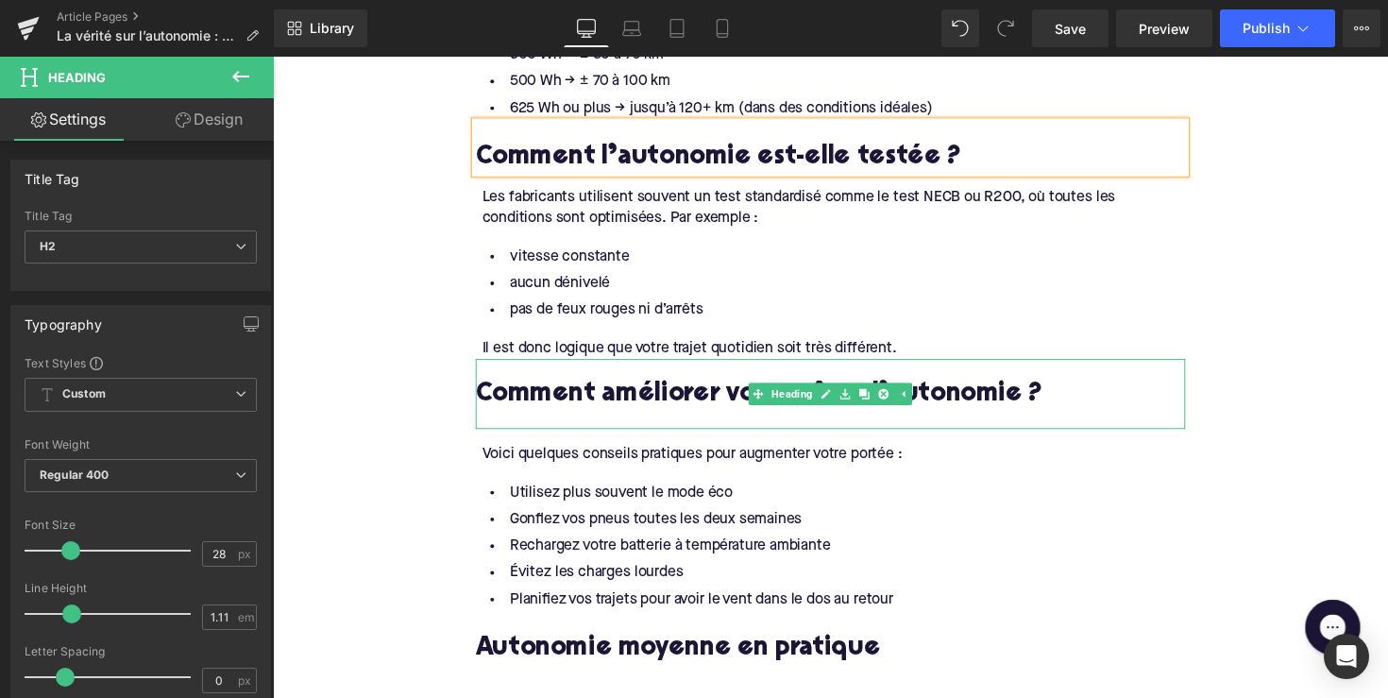
click at [500, 438] on div "Voici quelques conseils pratiques pour augmenter votre portée : Text Block" at bounding box center [844, 456] width 727 height 36
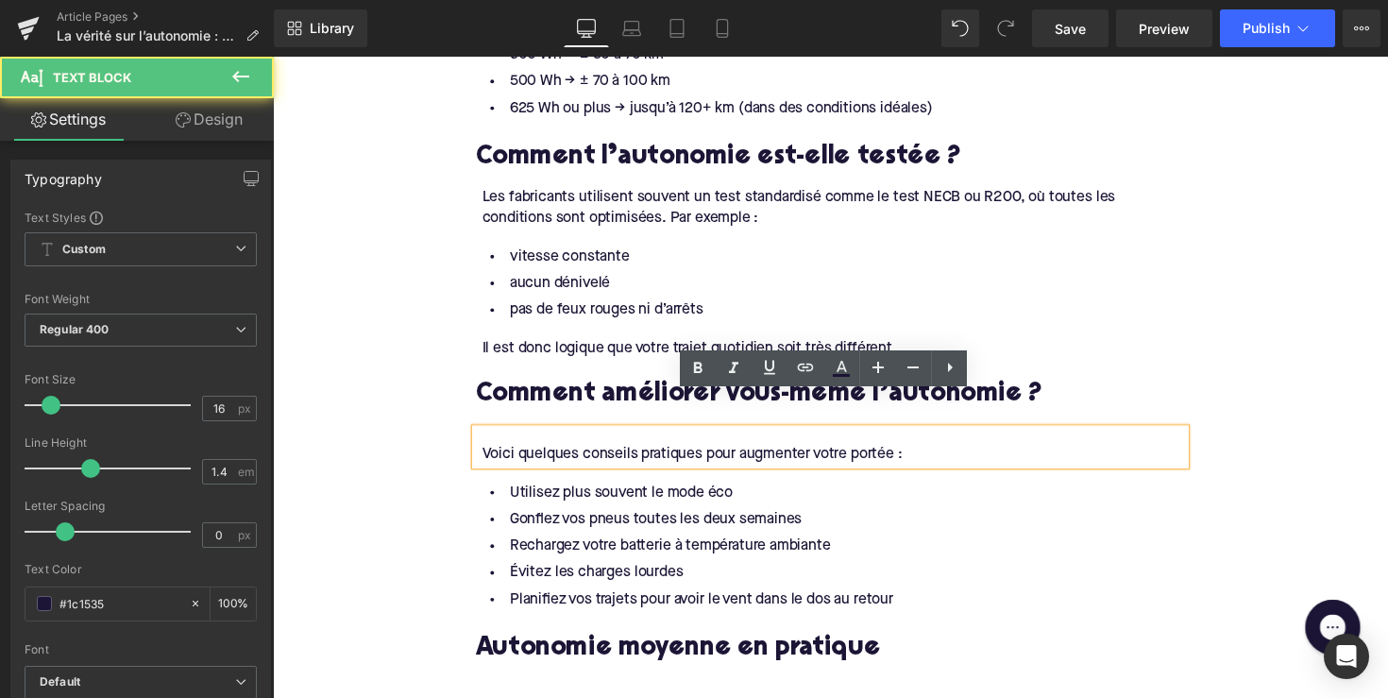
click at [488, 438] on div "Voici quelques conseils pratiques pour augmenter votre portée :" at bounding box center [844, 456] width 727 height 36
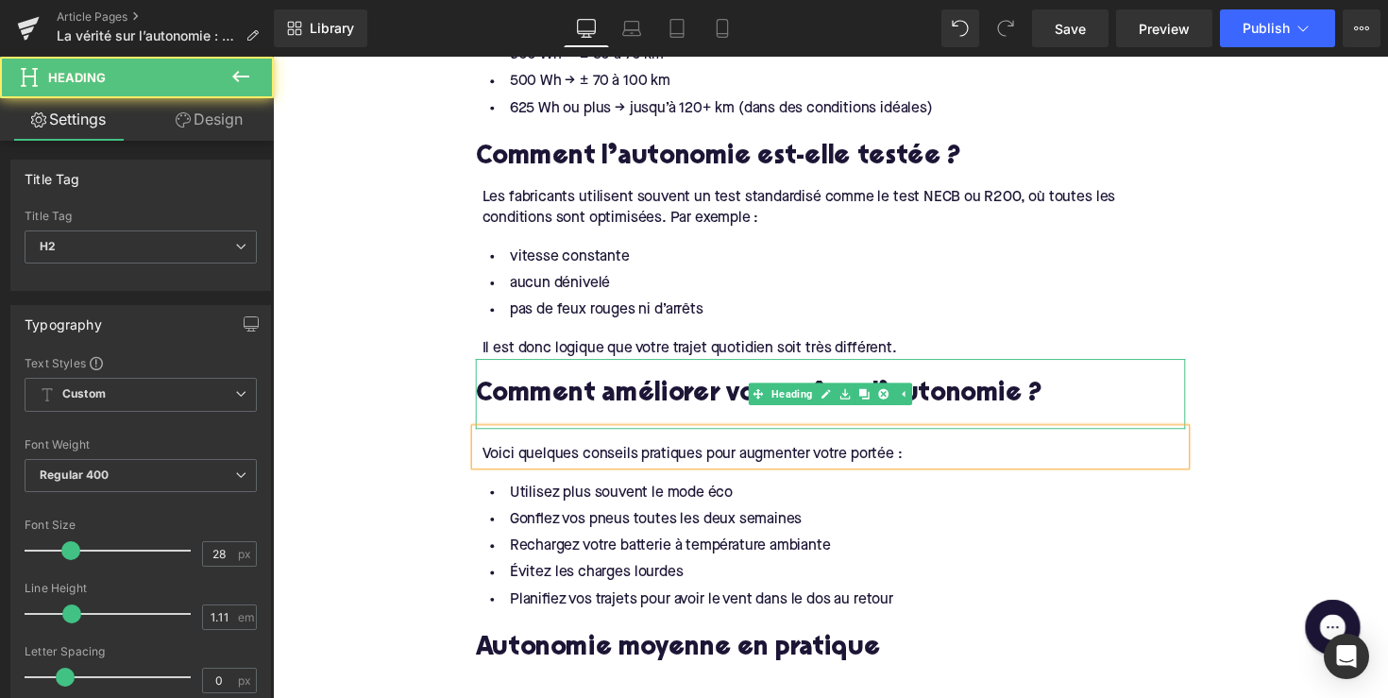
click at [492, 389] on h2 "Comment améliorer vous-même l’autonomie ?" at bounding box center [844, 403] width 727 height 29
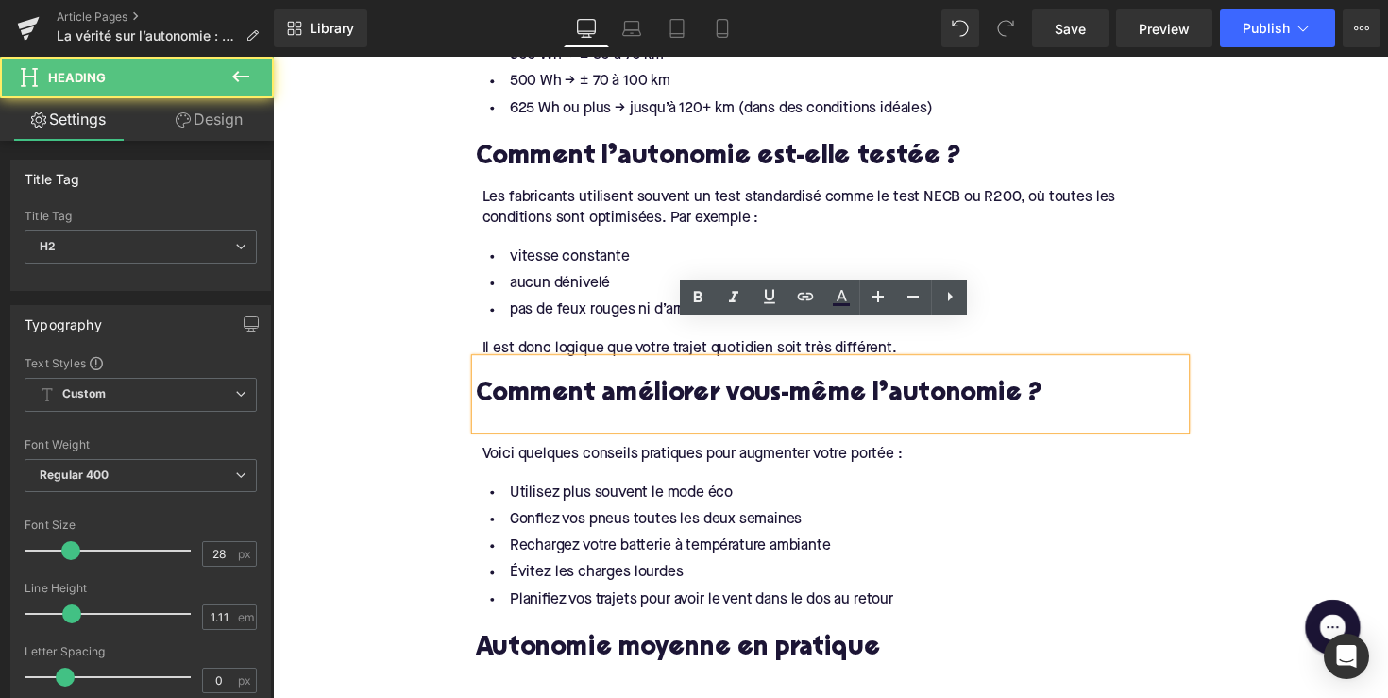
click at [492, 418] on div at bounding box center [844, 428] width 727 height 20
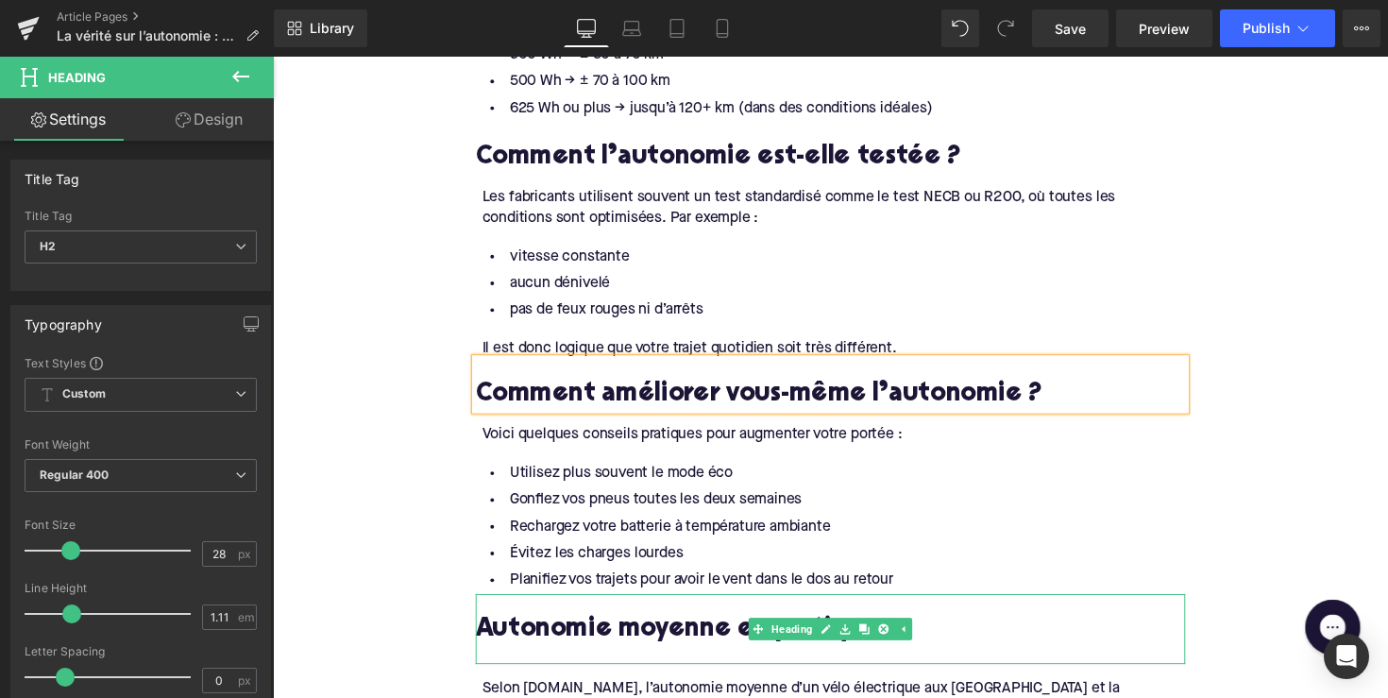
scroll to position [2707, 0]
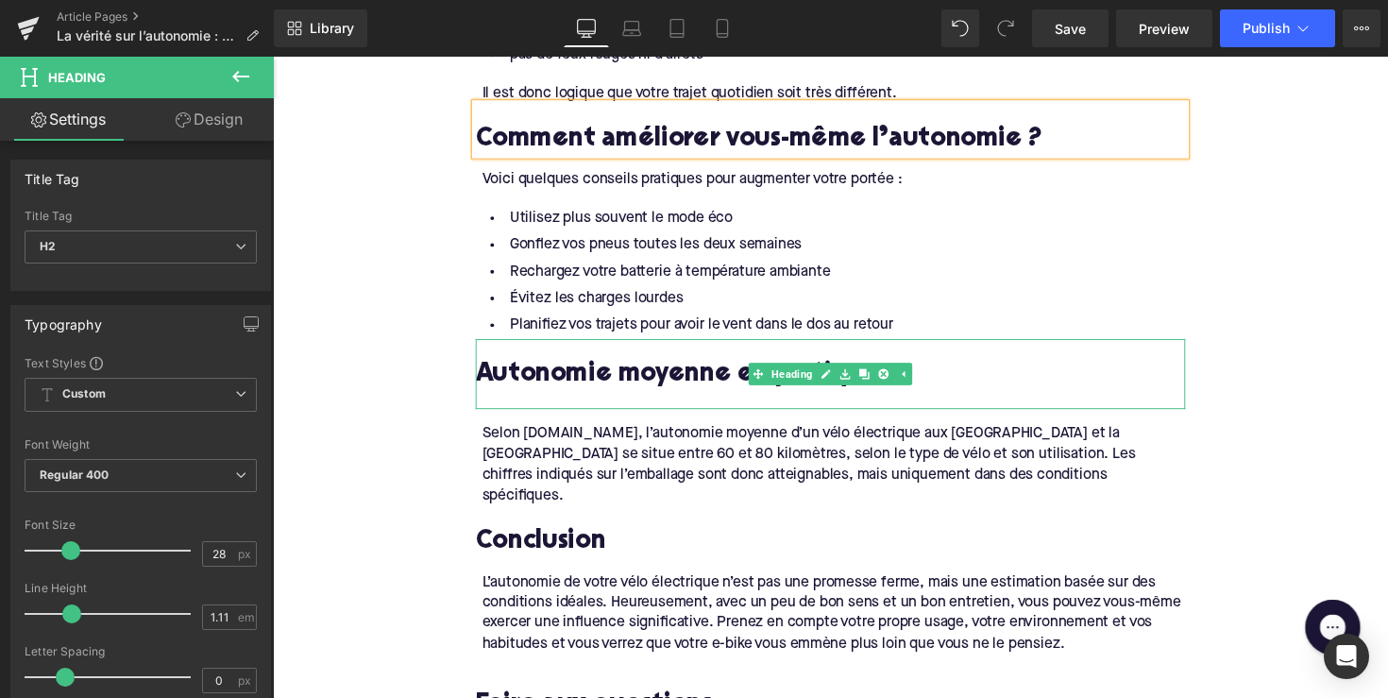
click at [509, 398] on div at bounding box center [844, 408] width 727 height 20
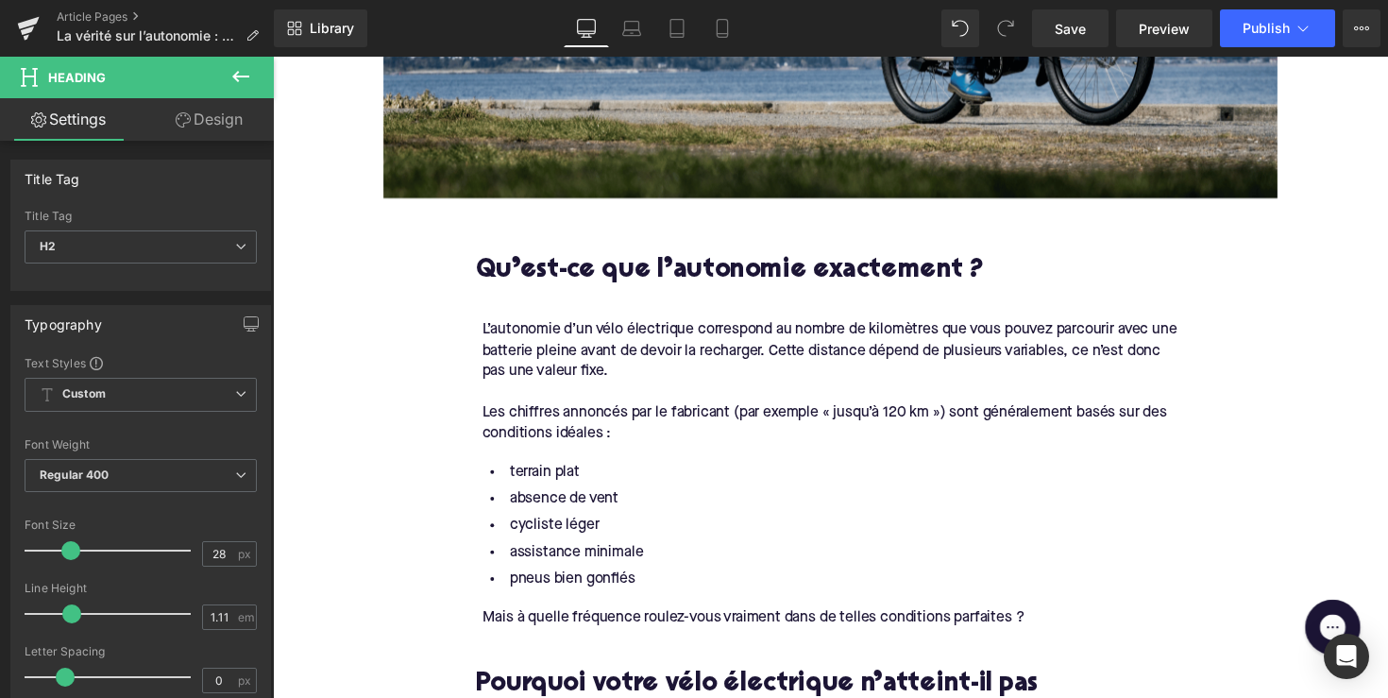
scroll to position [1047, 0]
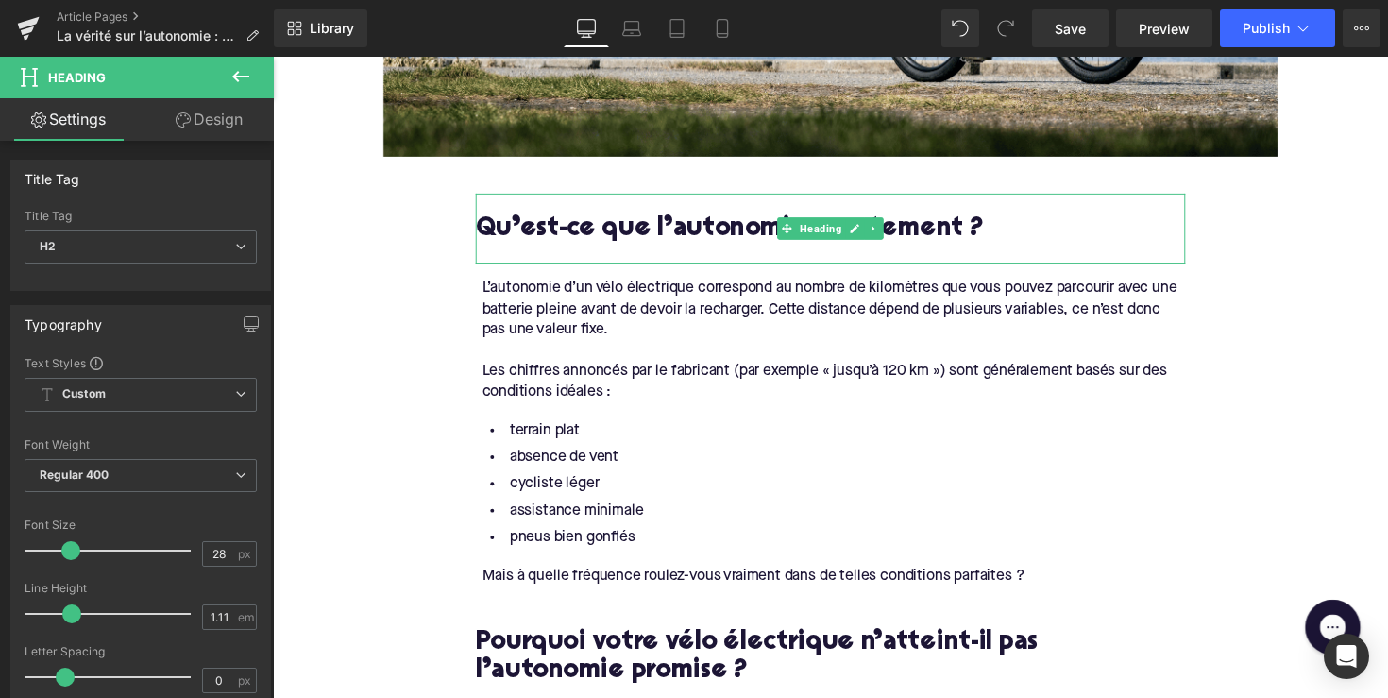
click at [530, 252] on div at bounding box center [844, 258] width 727 height 20
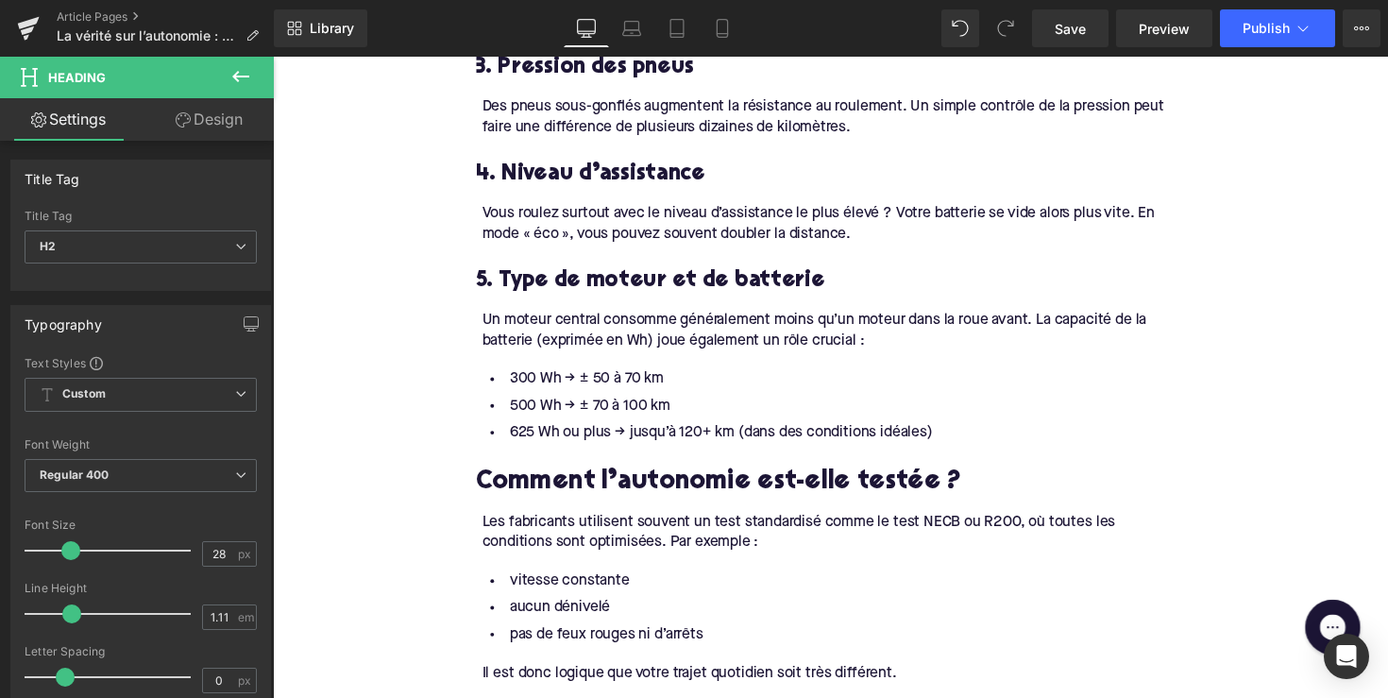
scroll to position [1916, 0]
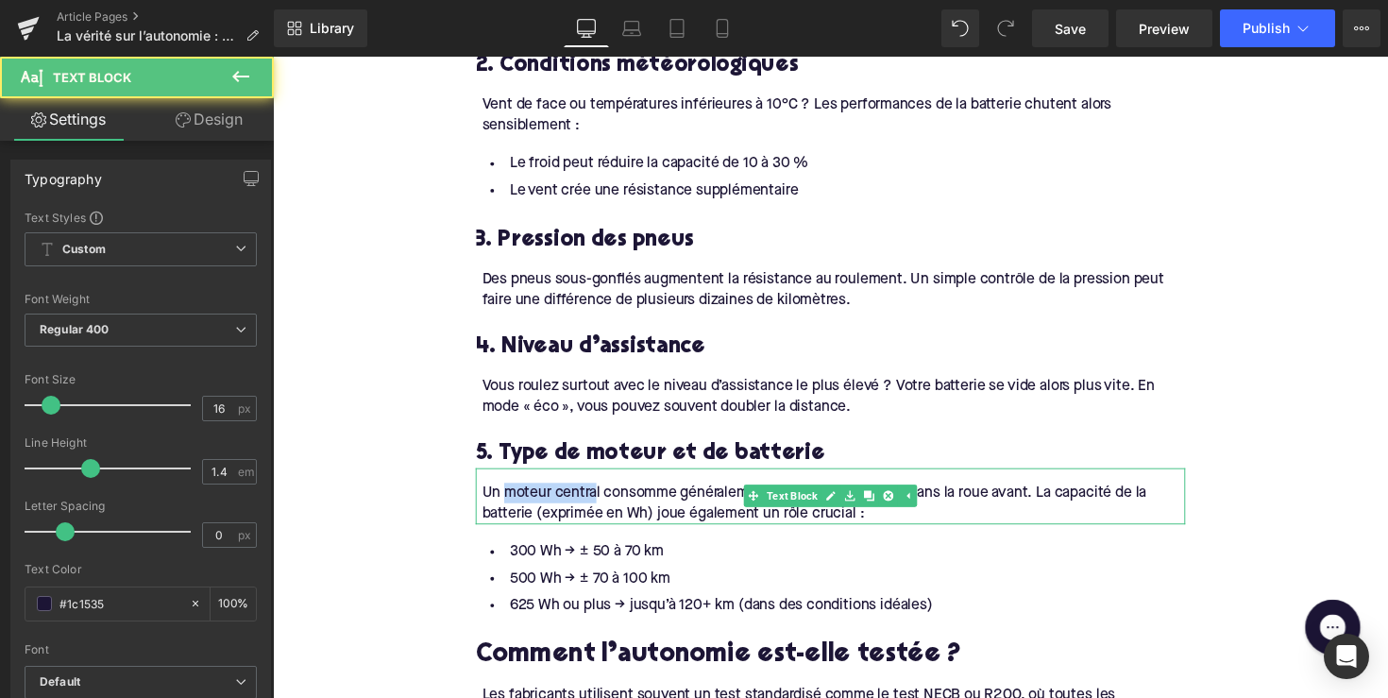
drag, startPoint x: 602, startPoint y: 465, endPoint x: 510, endPoint y: 466, distance: 91.6
click at [510, 493] on div "Un moteur central consomme généralement moins qu’un moteur dans la roue avant. …" at bounding box center [847, 514] width 721 height 42
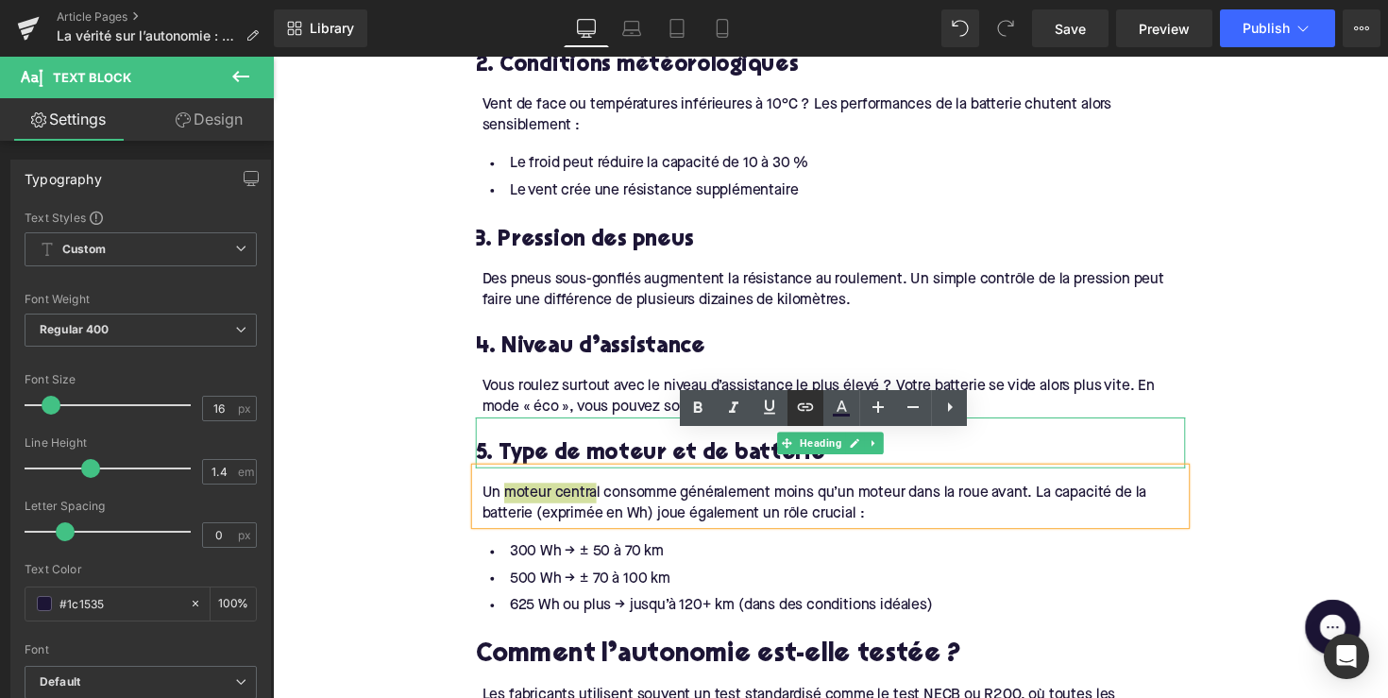
click at [800, 401] on icon at bounding box center [805, 407] width 23 height 23
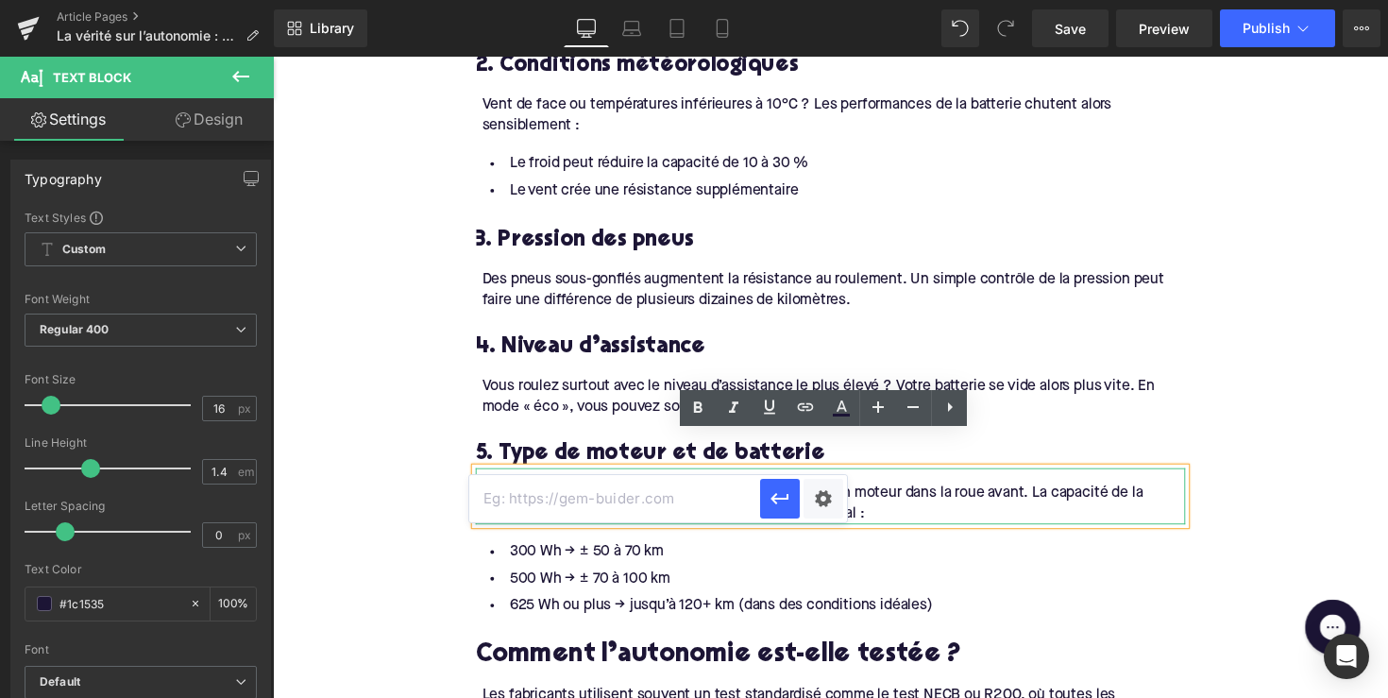
click at [654, 509] on input "text" at bounding box center [614, 498] width 291 height 47
paste input "[URL][DOMAIN_NAME]"
click at [788, 493] on icon "button" at bounding box center [780, 498] width 23 height 23
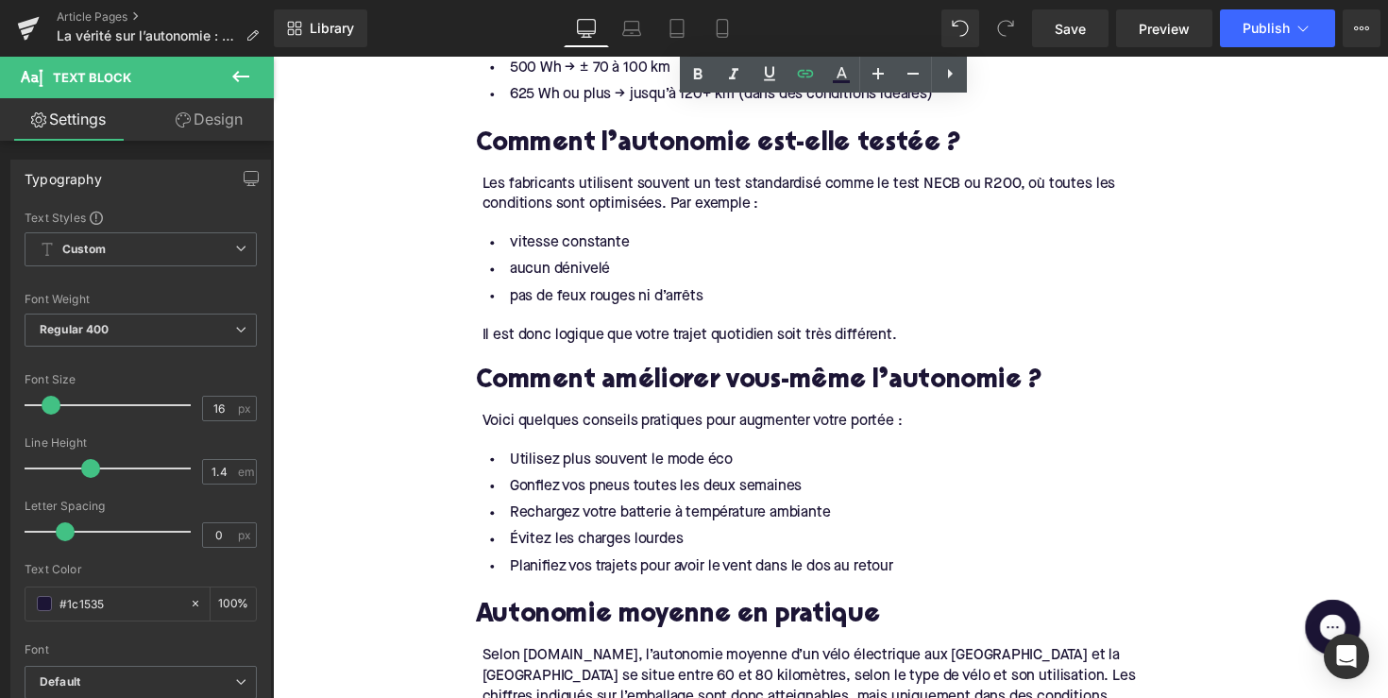
scroll to position [2444, 0]
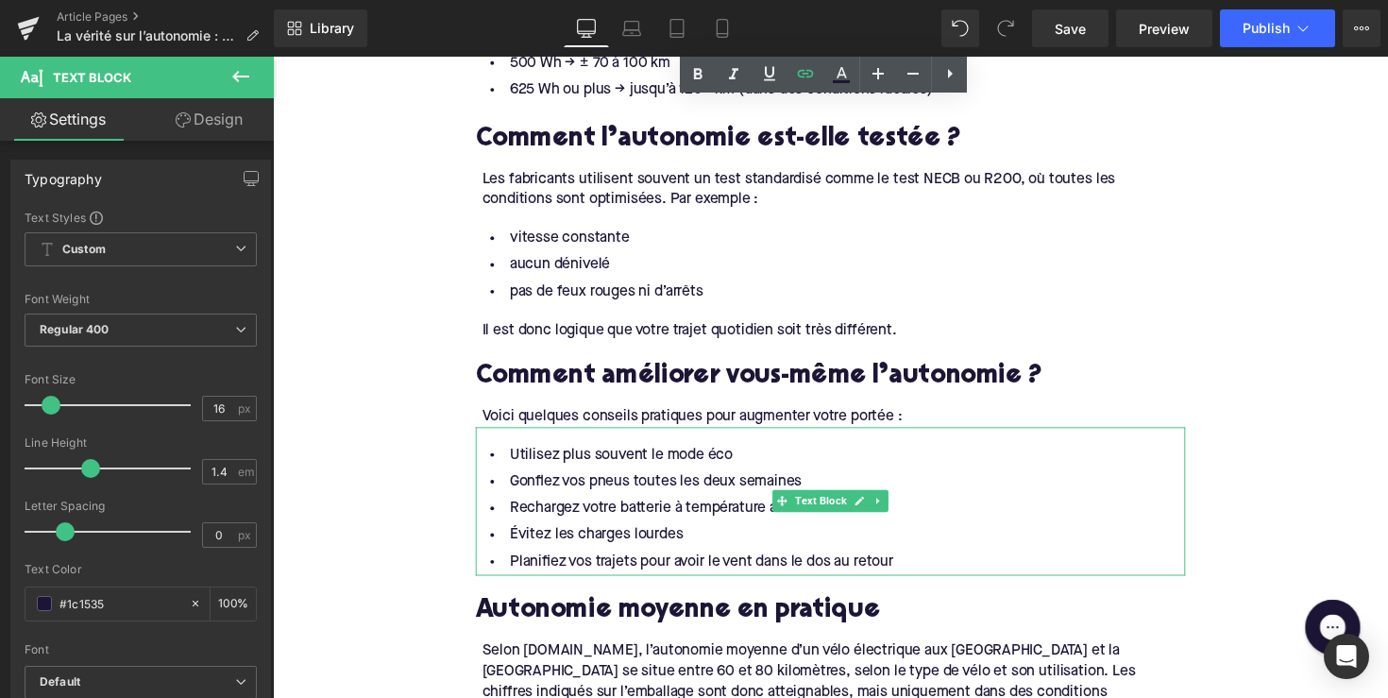
click at [684, 451] on li "Utilisez plus souvent le mode éco" at bounding box center [844, 464] width 727 height 27
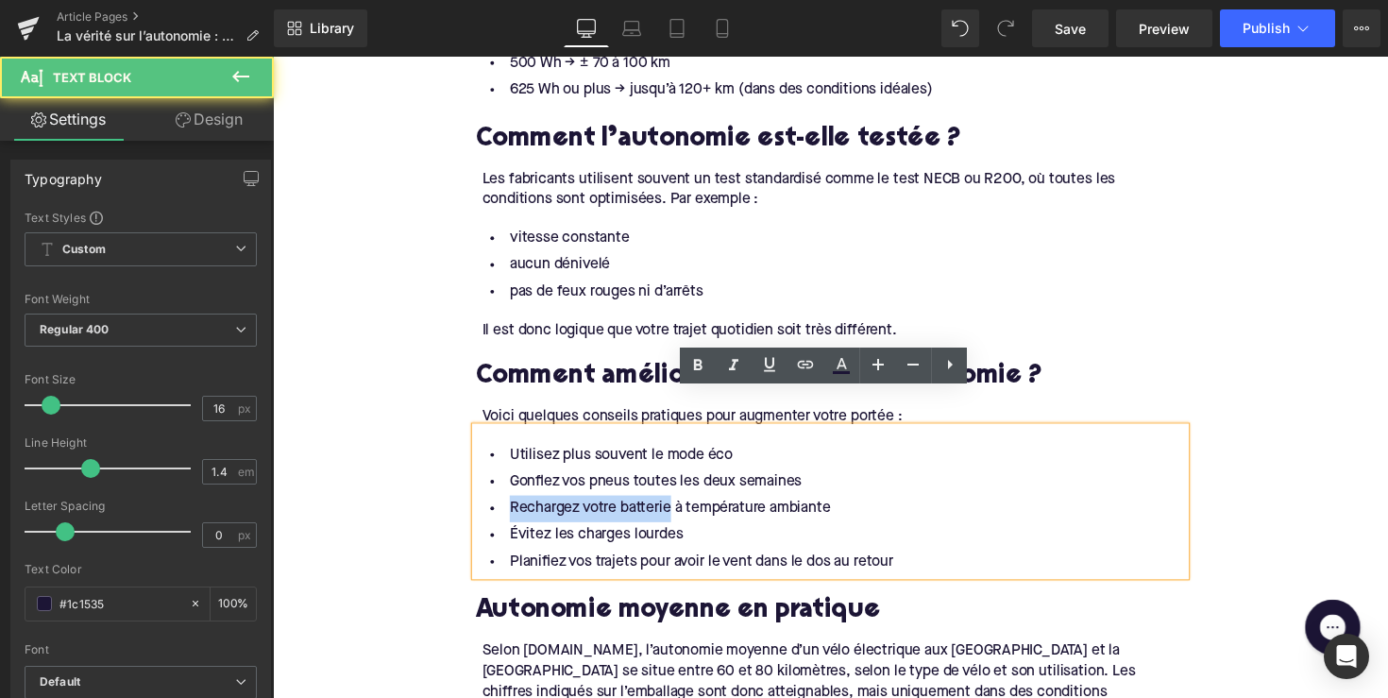
drag, startPoint x: 672, startPoint y: 485, endPoint x: 504, endPoint y: 485, distance: 168.1
click at [504, 506] on li "Rechargez votre batterie à température ambiante" at bounding box center [844, 519] width 727 height 27
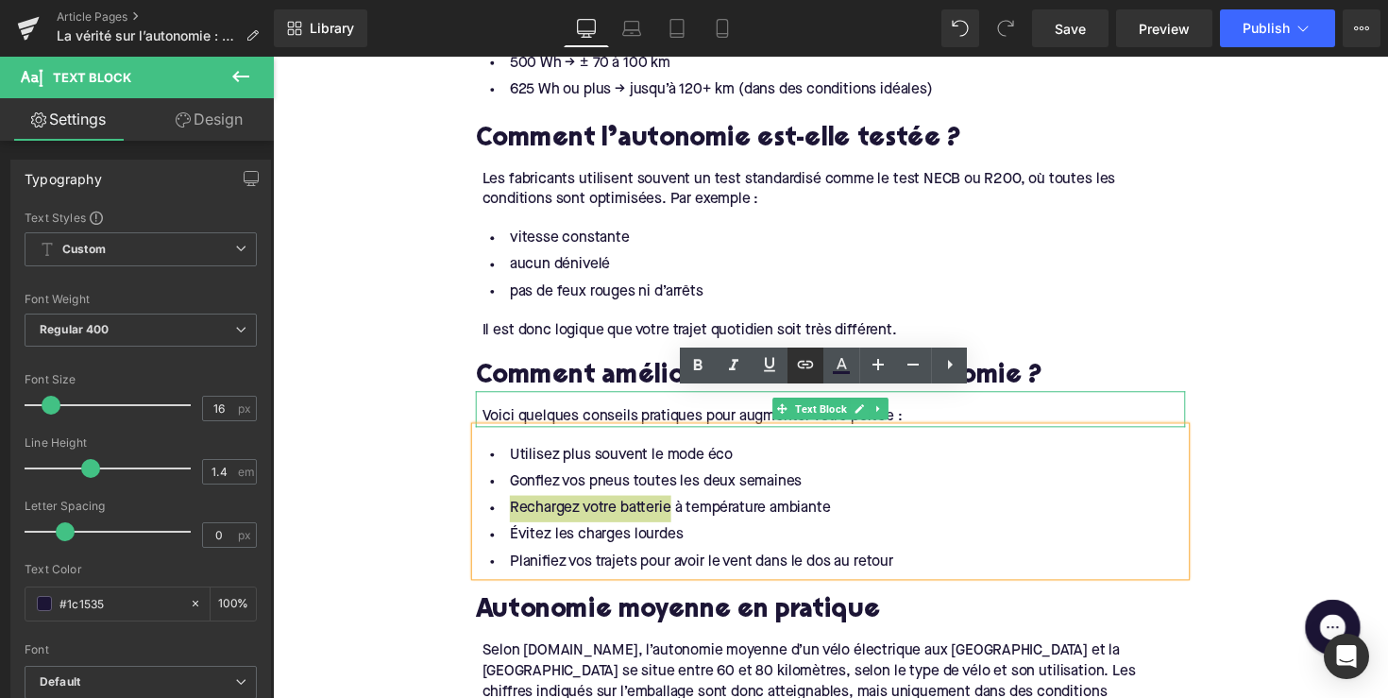
click at [797, 367] on icon at bounding box center [805, 364] width 23 height 23
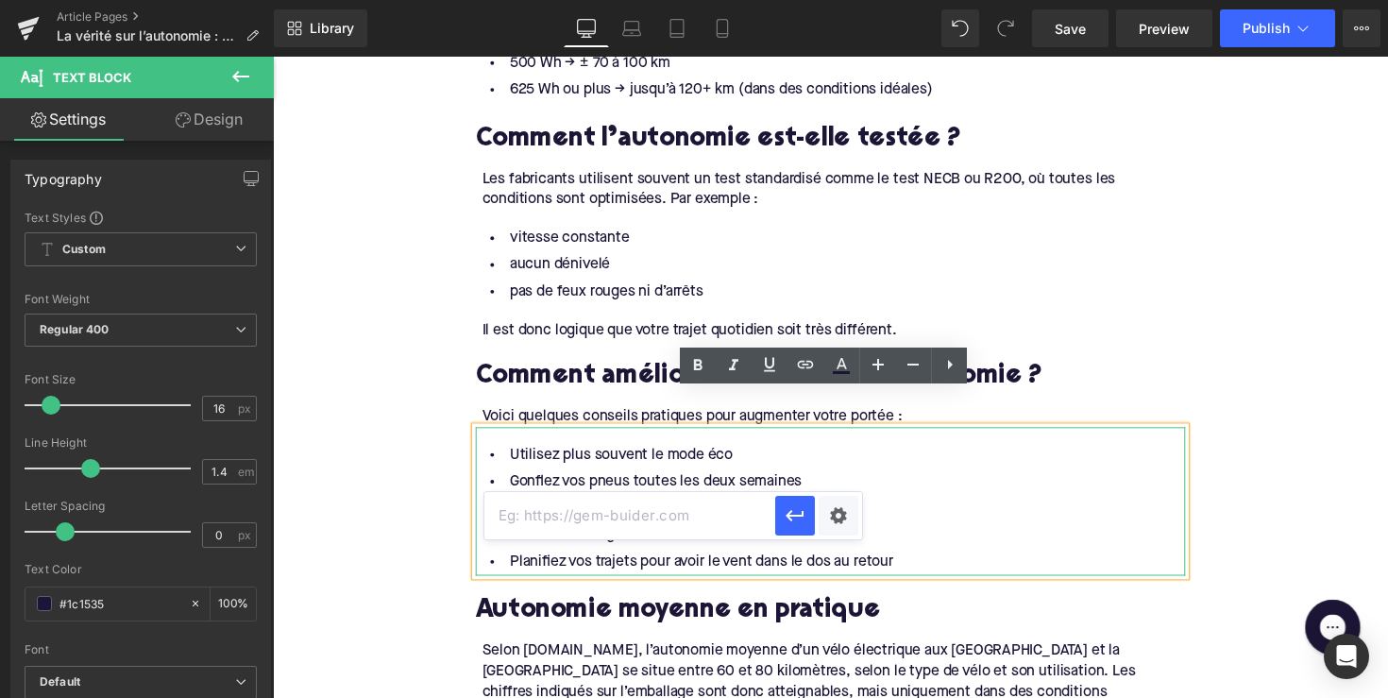
click at [651, 529] on input "text" at bounding box center [629, 515] width 291 height 47
paste input "[URL][DOMAIN_NAME]"
click at [812, 511] on button "button" at bounding box center [795, 516] width 40 height 40
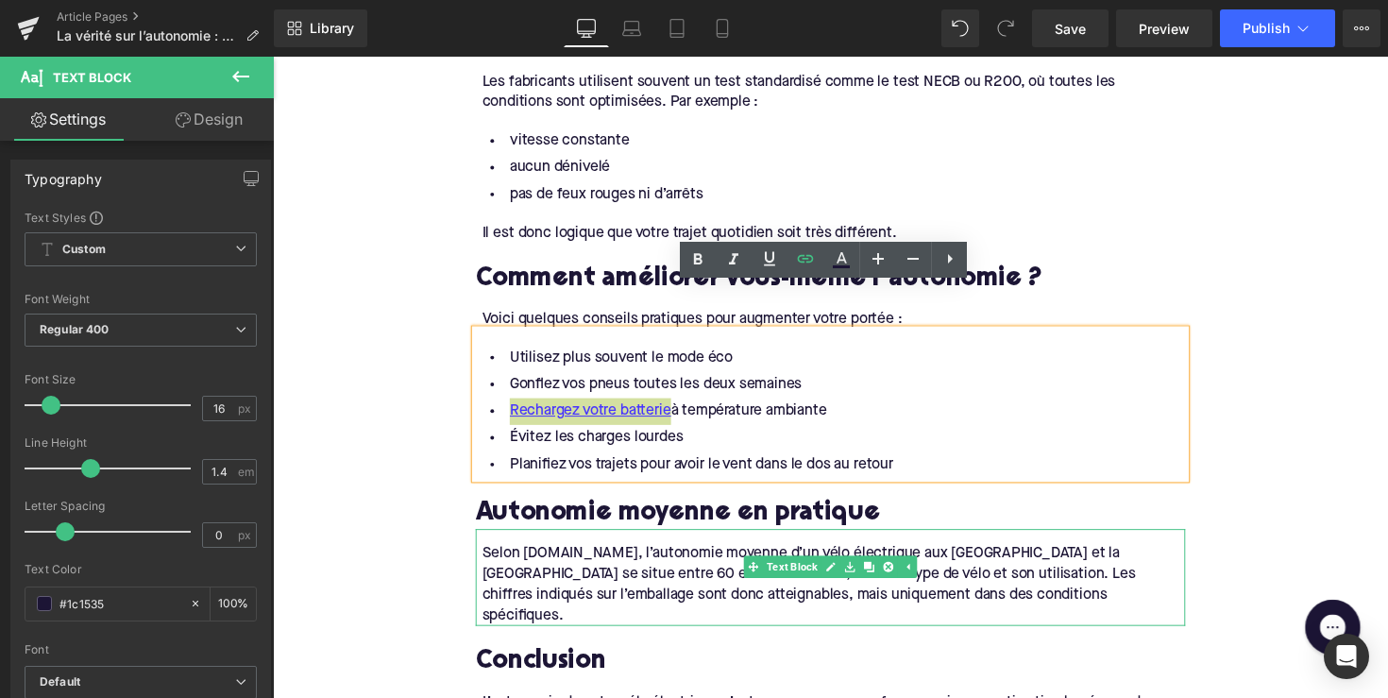
scroll to position [2632, 0]
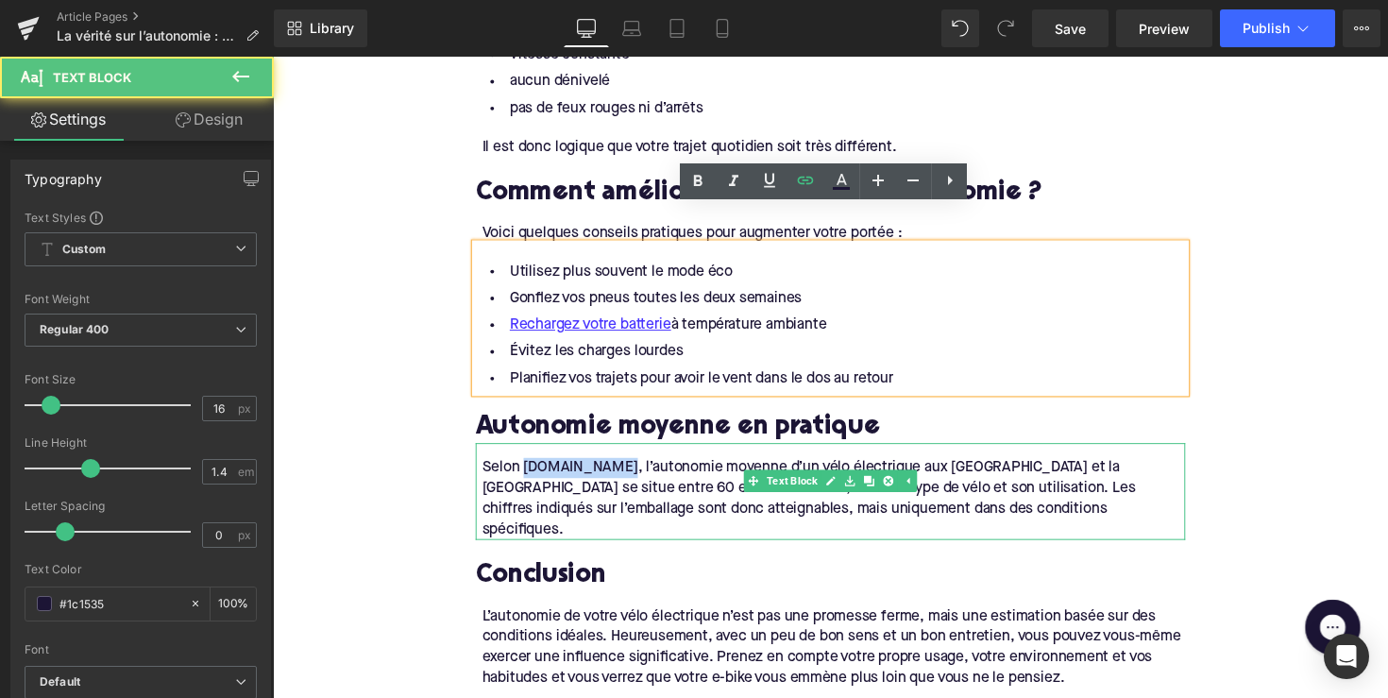
drag, startPoint x: 619, startPoint y: 438, endPoint x: 525, endPoint y: 440, distance: 93.5
click at [525, 467] on div "Selon [DOMAIN_NAME], l’autonomie moyenne d’un vélo électrique aux [GEOGRAPHIC_D…" at bounding box center [847, 509] width 721 height 85
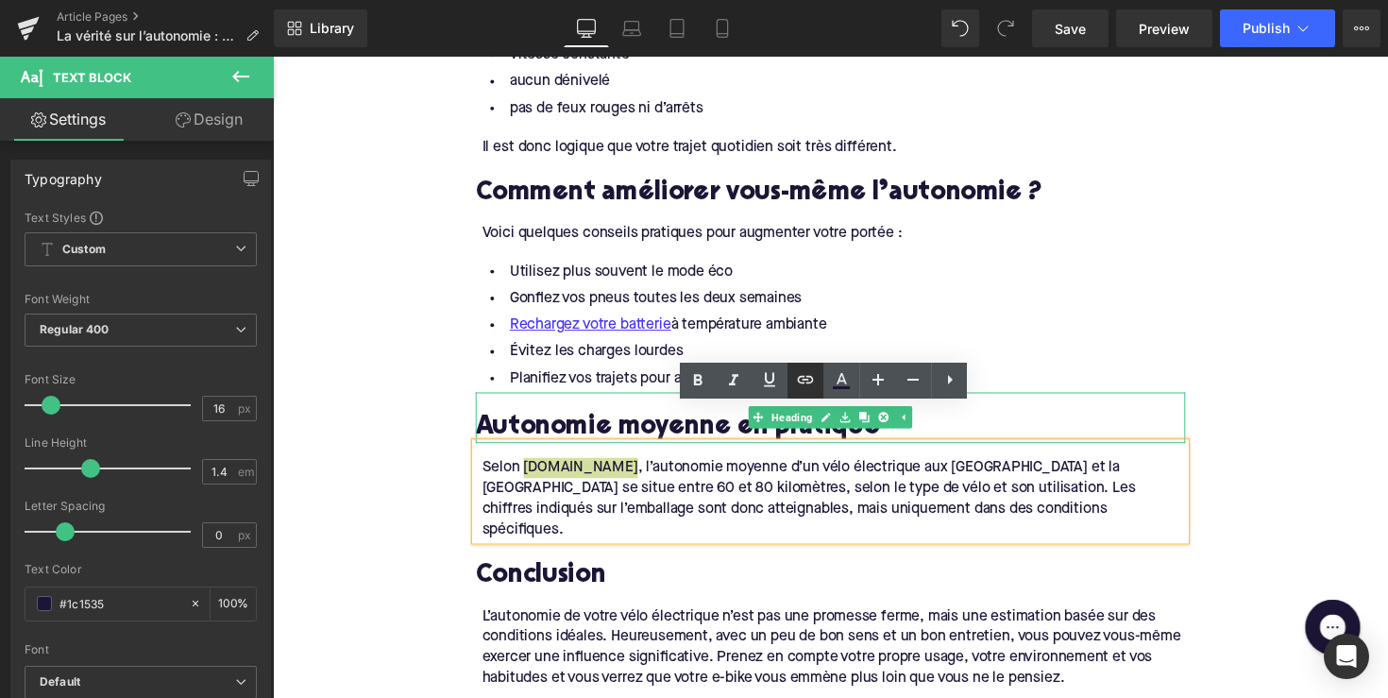
click at [809, 381] on icon at bounding box center [805, 379] width 23 height 23
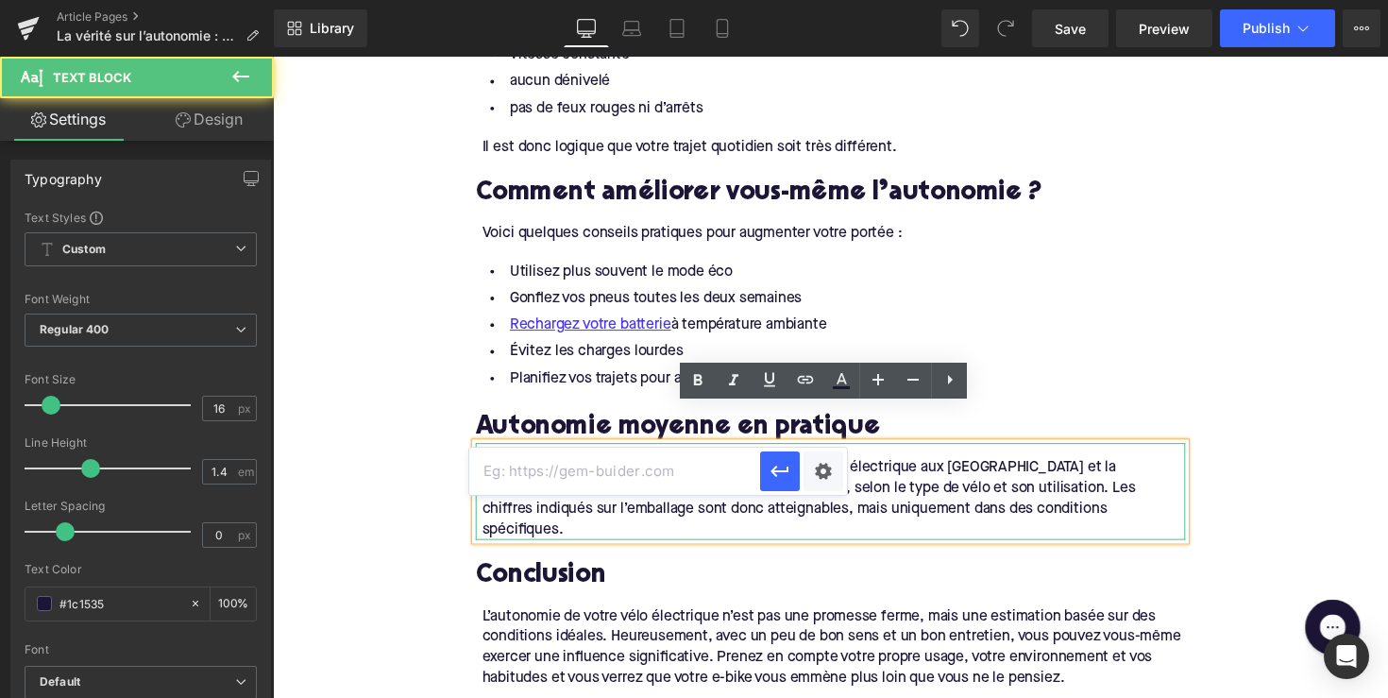
click at [735, 467] on div "Selon [DOMAIN_NAME] , l’autonomie moyenne d’un vélo électrique aux [GEOGRAPHIC_…" at bounding box center [847, 509] width 721 height 85
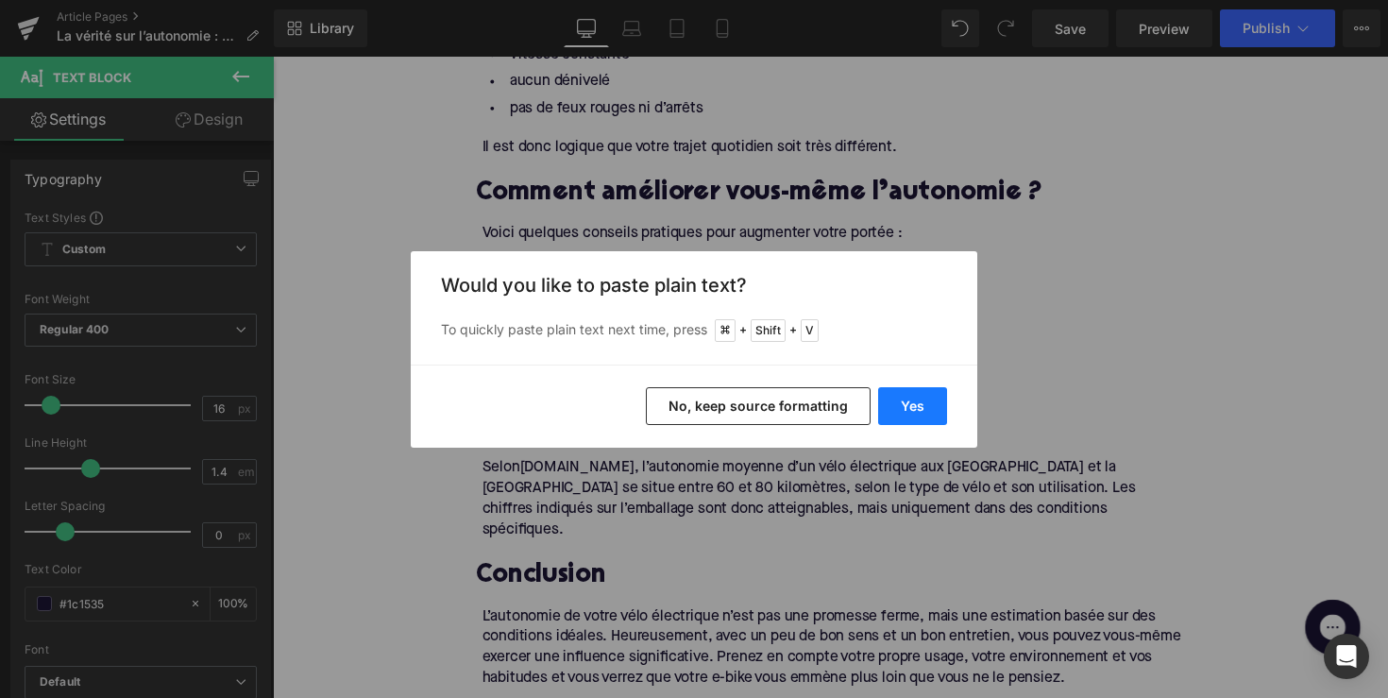
click at [902, 391] on button "Yes" at bounding box center [912, 406] width 69 height 38
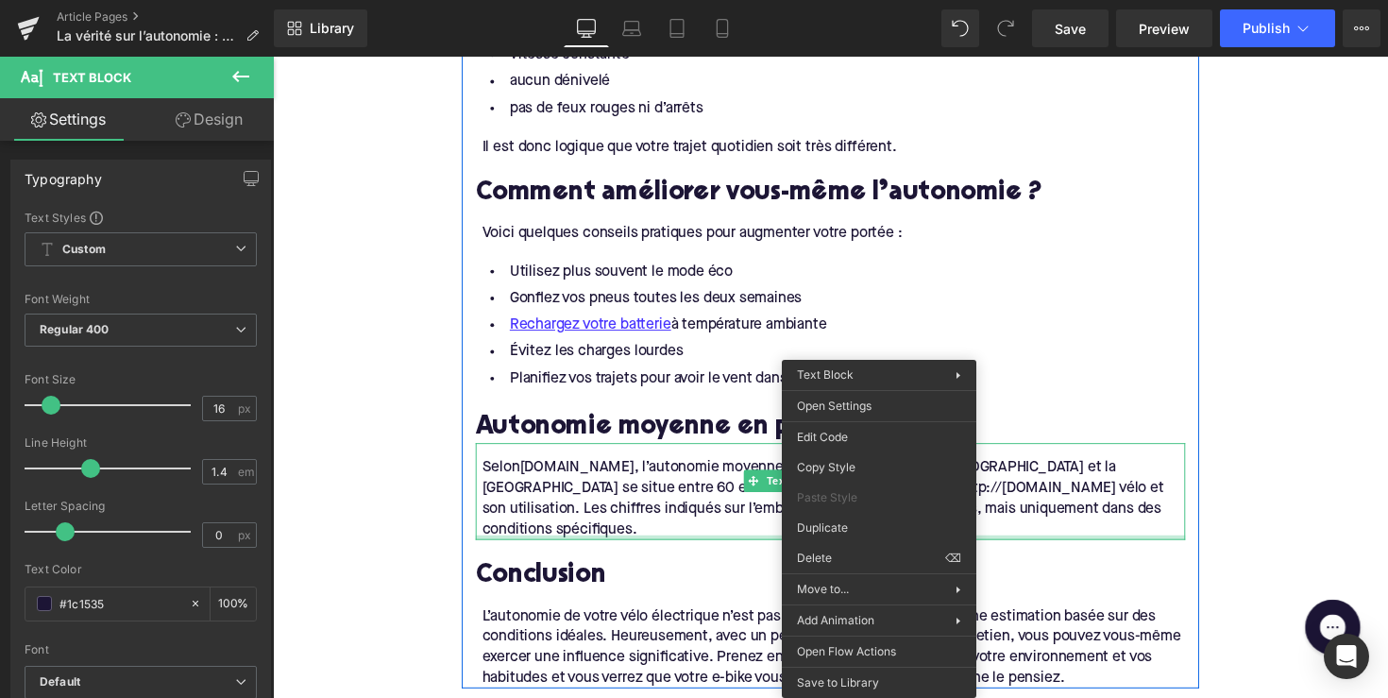
click at [705, 467] on div "Selon [DOMAIN_NAME] , l’autonomie moyenne d’un vélo électrique aux [GEOGRAPHIC_…" at bounding box center [847, 509] width 721 height 85
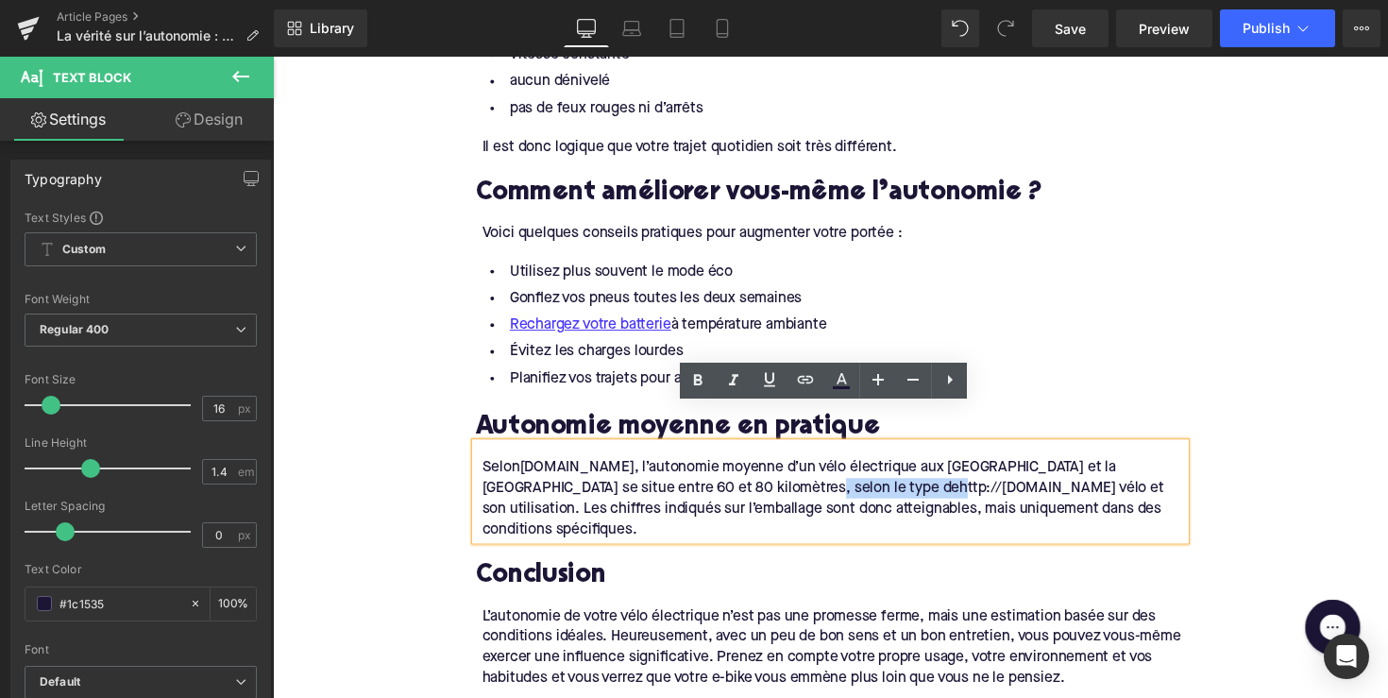
drag, startPoint x: 735, startPoint y: 462, endPoint x: 864, endPoint y: 457, distance: 129.5
click at [864, 467] on div "Selon [DOMAIN_NAME] , l’autonomie moyenne d’un vélo électrique aux [GEOGRAPHIC_…" at bounding box center [847, 509] width 721 height 85
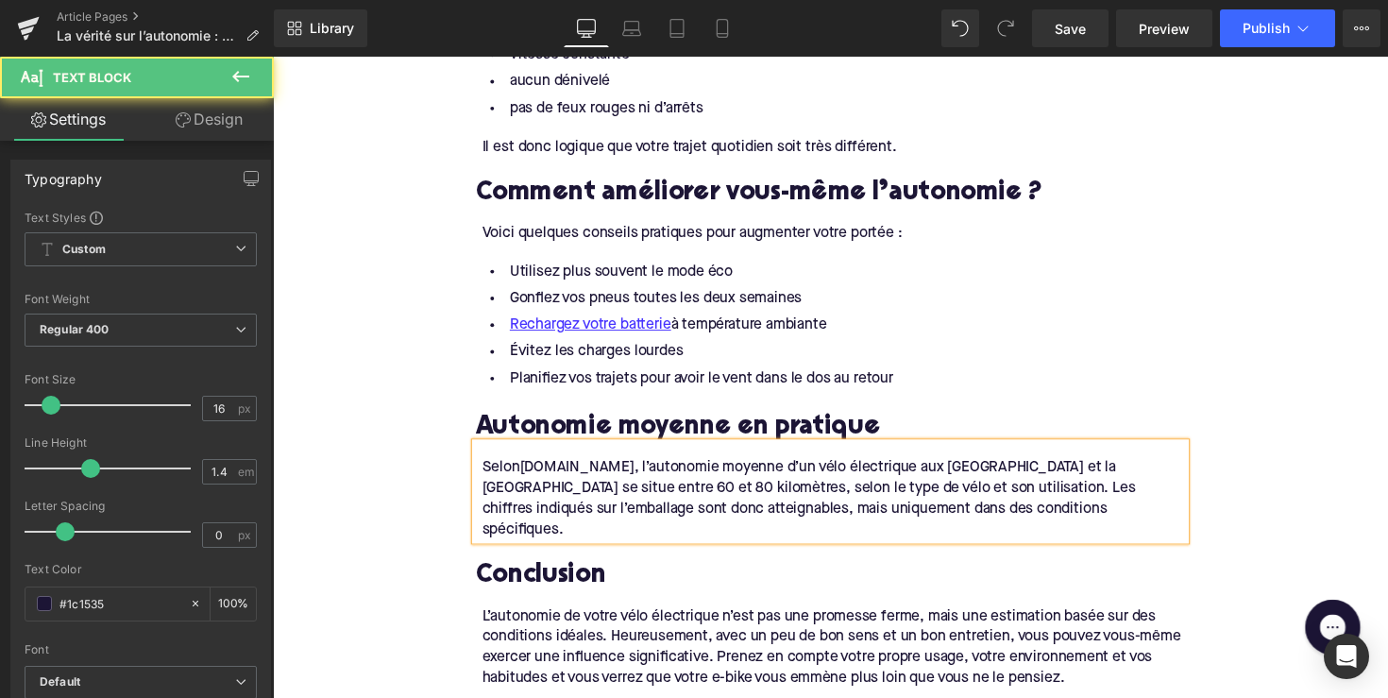
drag, startPoint x: 619, startPoint y: 439, endPoint x: 524, endPoint y: 439, distance: 94.4
click at [524, 467] on div "Selon [DOMAIN_NAME] , l’autonomie moyenne d’un vélo électrique aux [GEOGRAPHIC_…" at bounding box center [847, 509] width 721 height 85
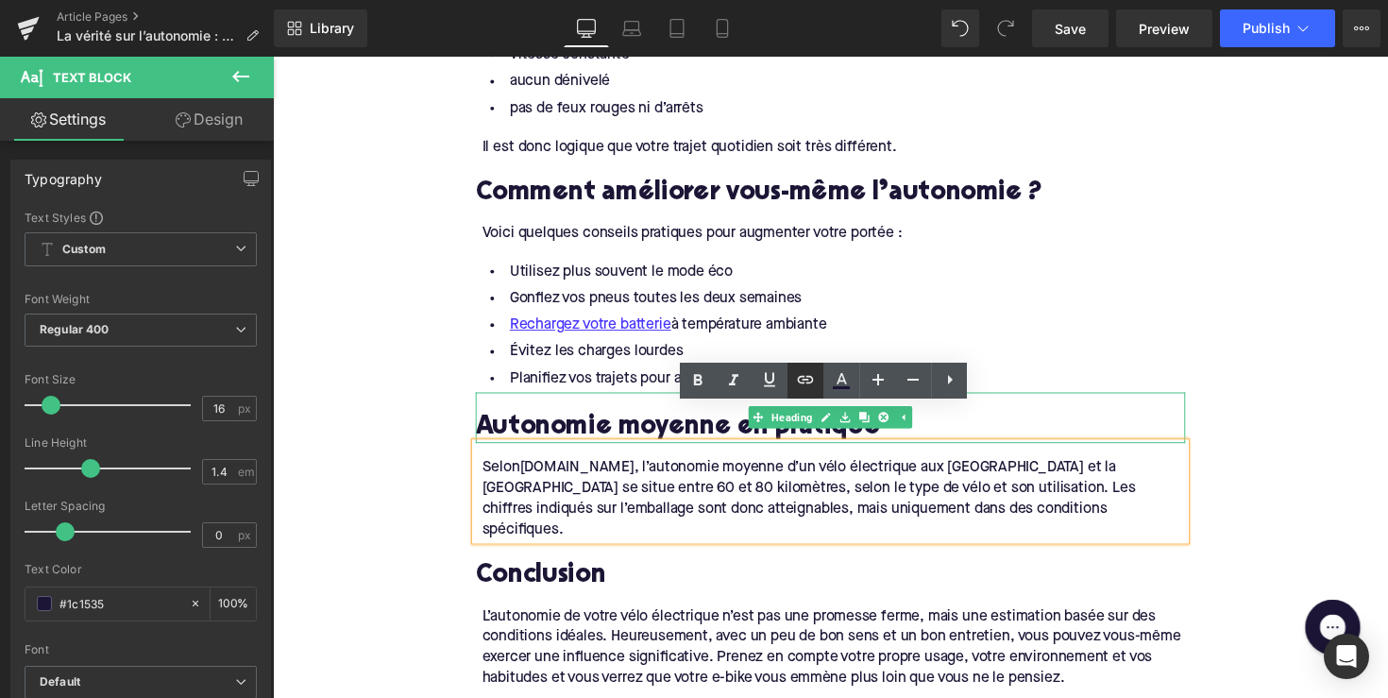
click at [801, 377] on icon at bounding box center [806, 380] width 16 height 8
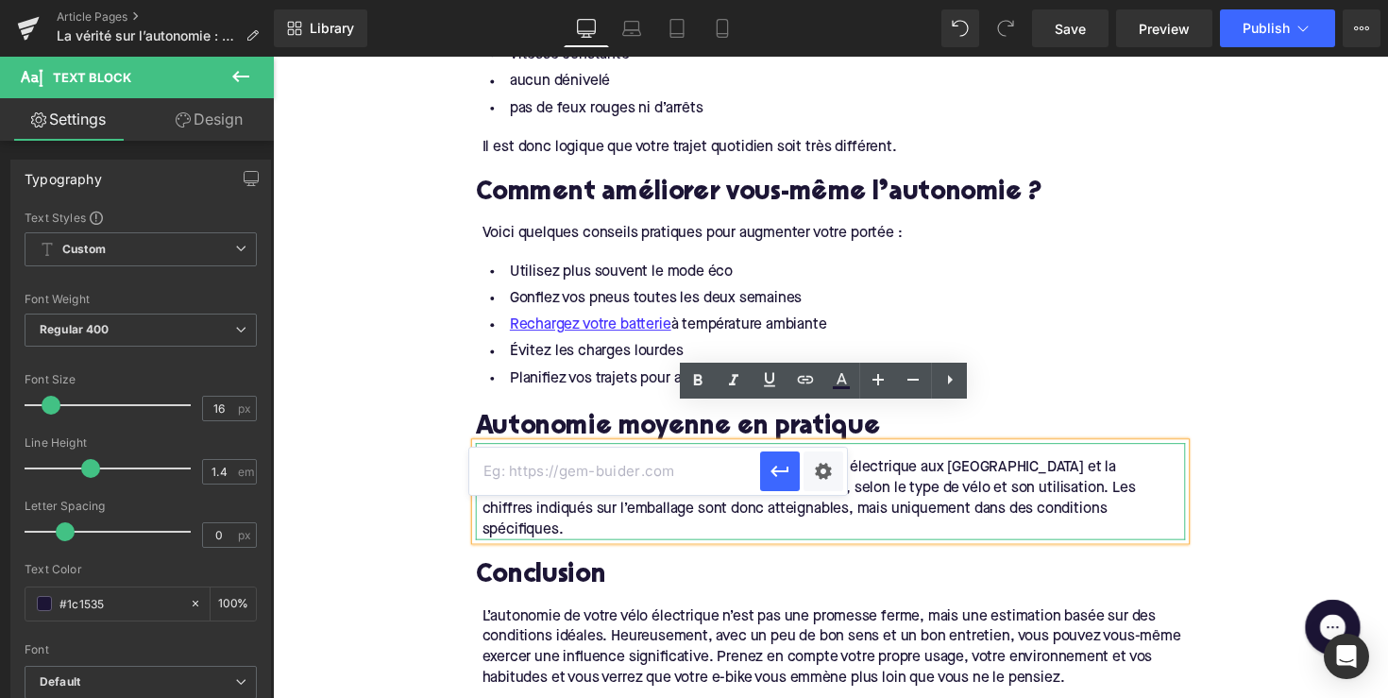
click at [684, 476] on input "text" at bounding box center [614, 471] width 291 height 47
paste input "[URL][DOMAIN_NAME]"
type input "[URL][DOMAIN_NAME]"
click at [787, 473] on icon "button" at bounding box center [780, 471] width 23 height 23
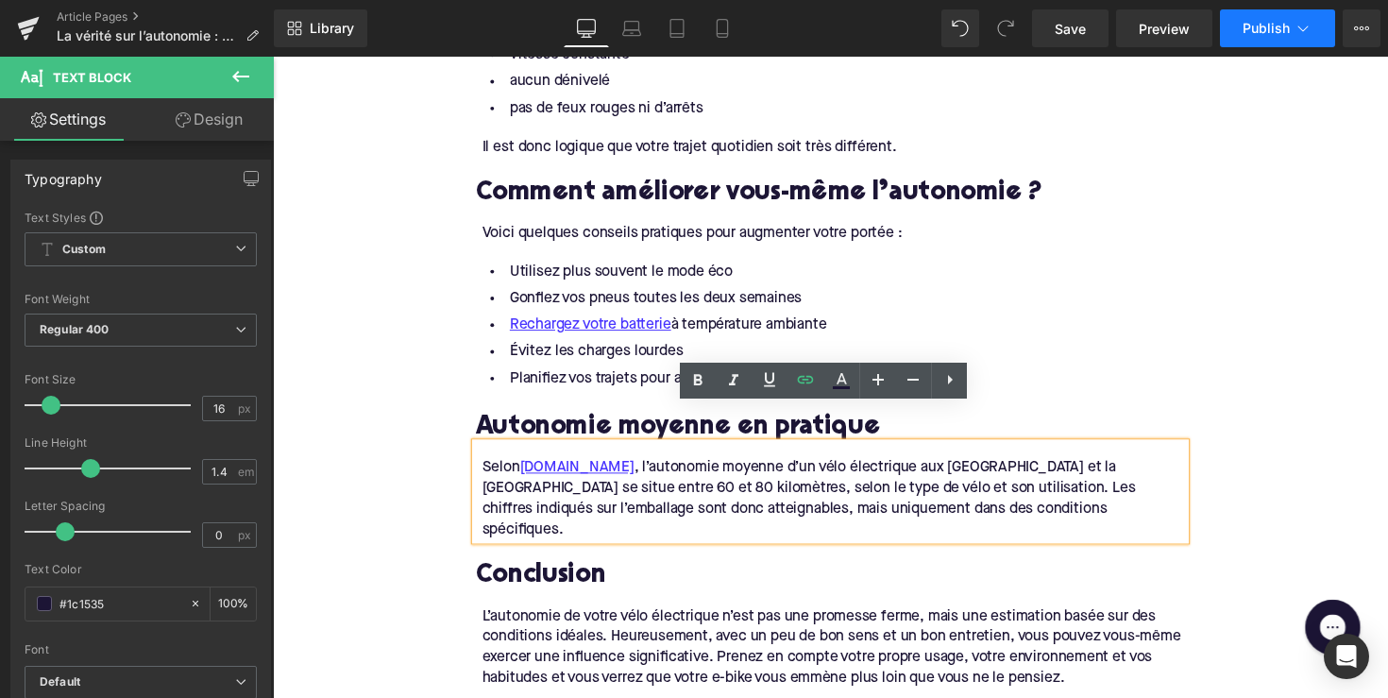
click at [1249, 29] on span "Publish" at bounding box center [1266, 28] width 47 height 15
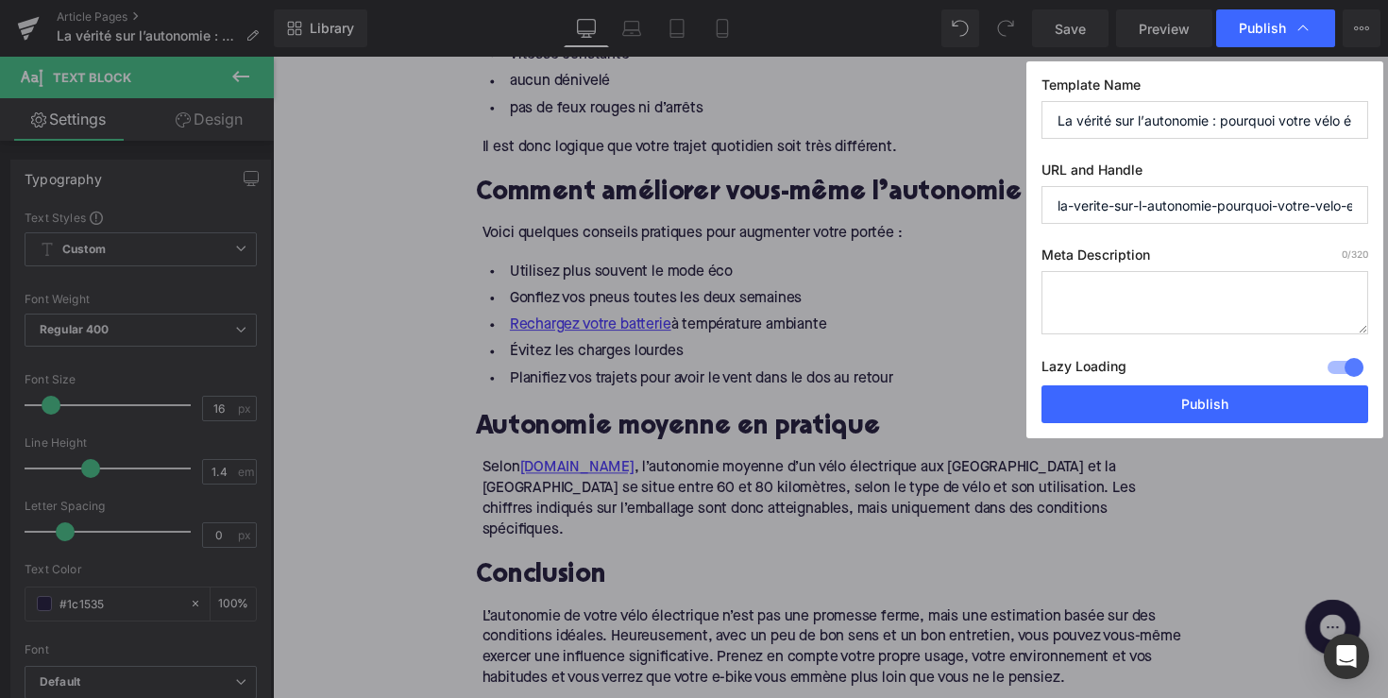
click at [1116, 267] on label "Meta Description 0 /320" at bounding box center [1205, 258] width 327 height 25
click at [1130, 296] on textarea at bounding box center [1205, 302] width 327 height 63
paste textarea "Pourquoi votre vélo électrique n’atteint-il pas l’autonomie promise ? Causes ré…"
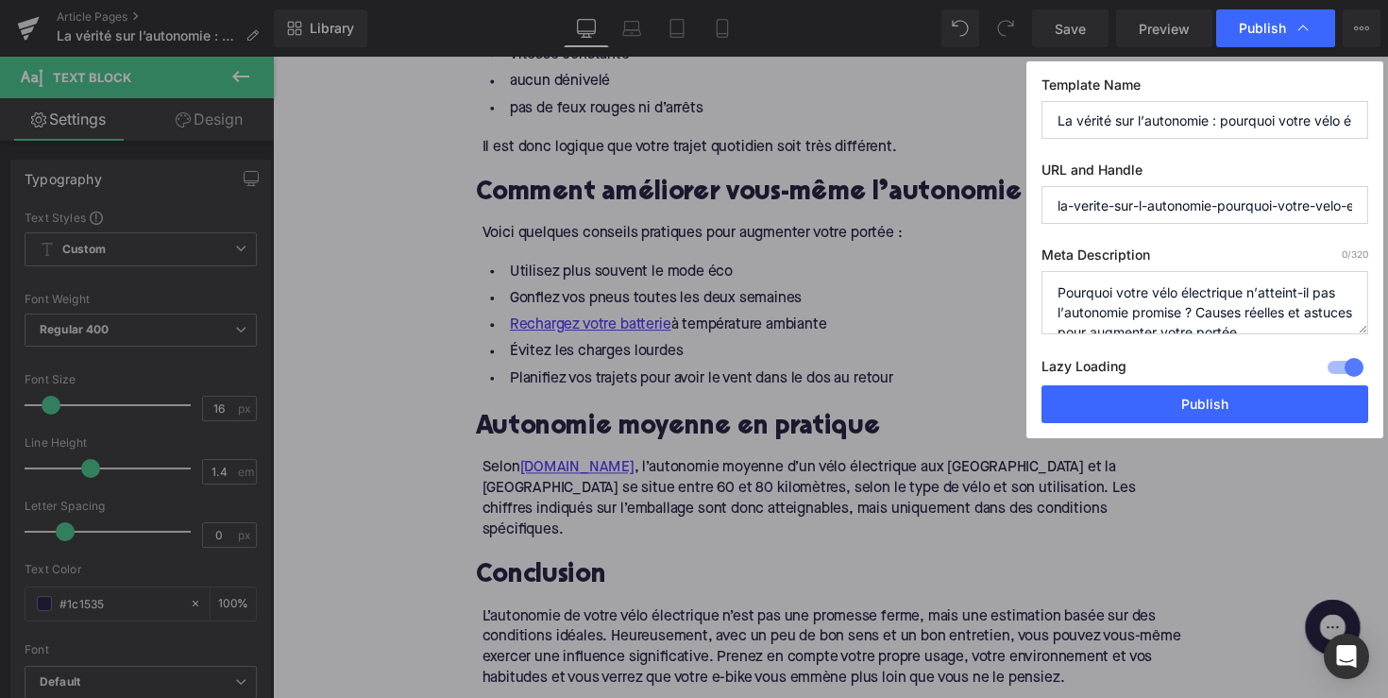
scroll to position [7, 0]
type textarea "Pourquoi votre vélo électrique n’atteint-il pas l’autonomie promise ? Causes ré…"
drag, startPoint x: 1215, startPoint y: 206, endPoint x: 1568, endPoint y: 223, distance: 352.7
click at [1387, 223] on html "Accordion You are previewing how the will restyle your page. You can not edit E…" at bounding box center [694, 349] width 1388 height 698
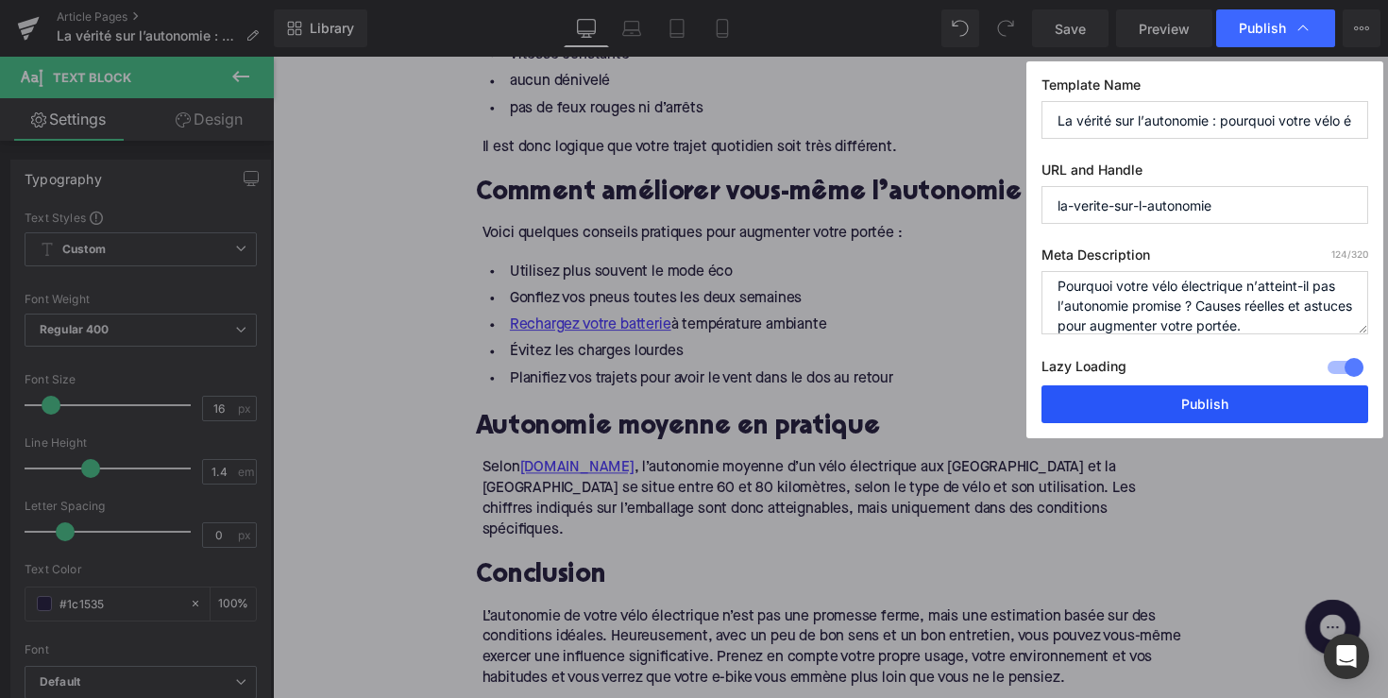
type input "la-verite-sur-l-autonomie"
click at [1243, 416] on button "Publish" at bounding box center [1205, 404] width 327 height 38
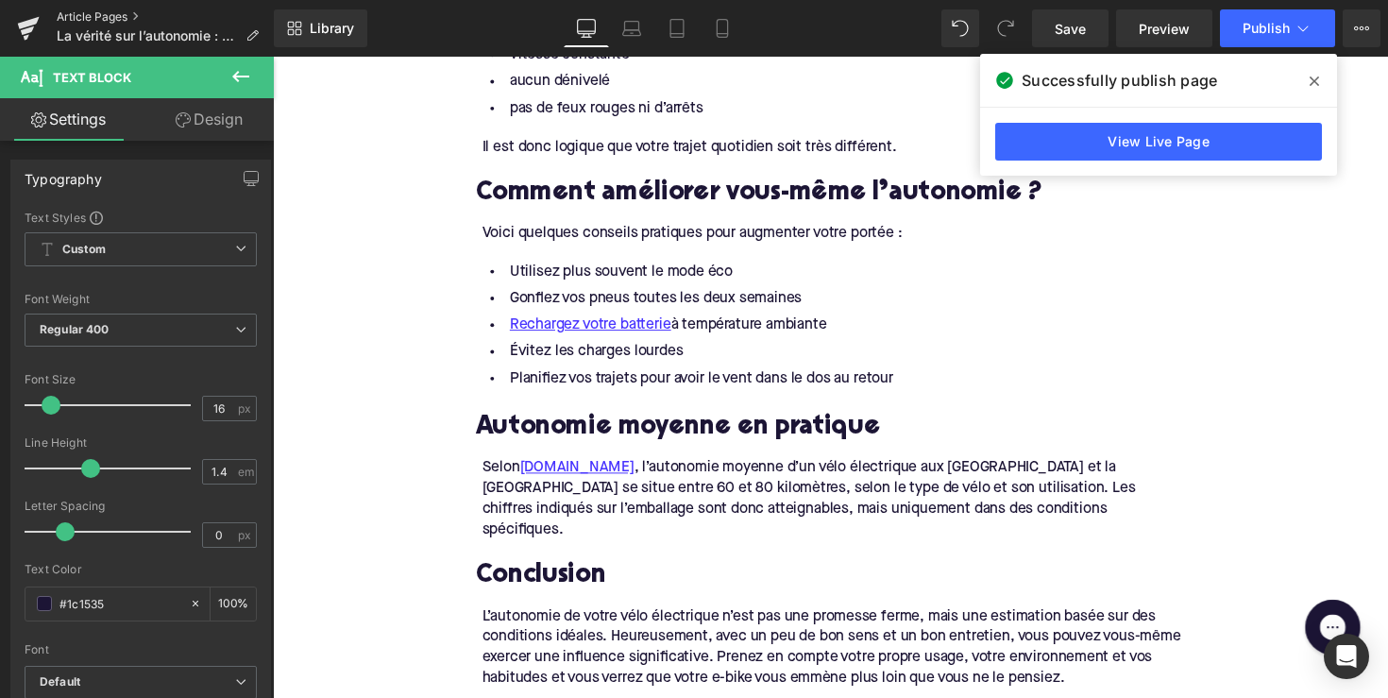
click at [99, 11] on link "Article Pages" at bounding box center [165, 16] width 217 height 15
